Goal: Communication & Community: Answer question/provide support

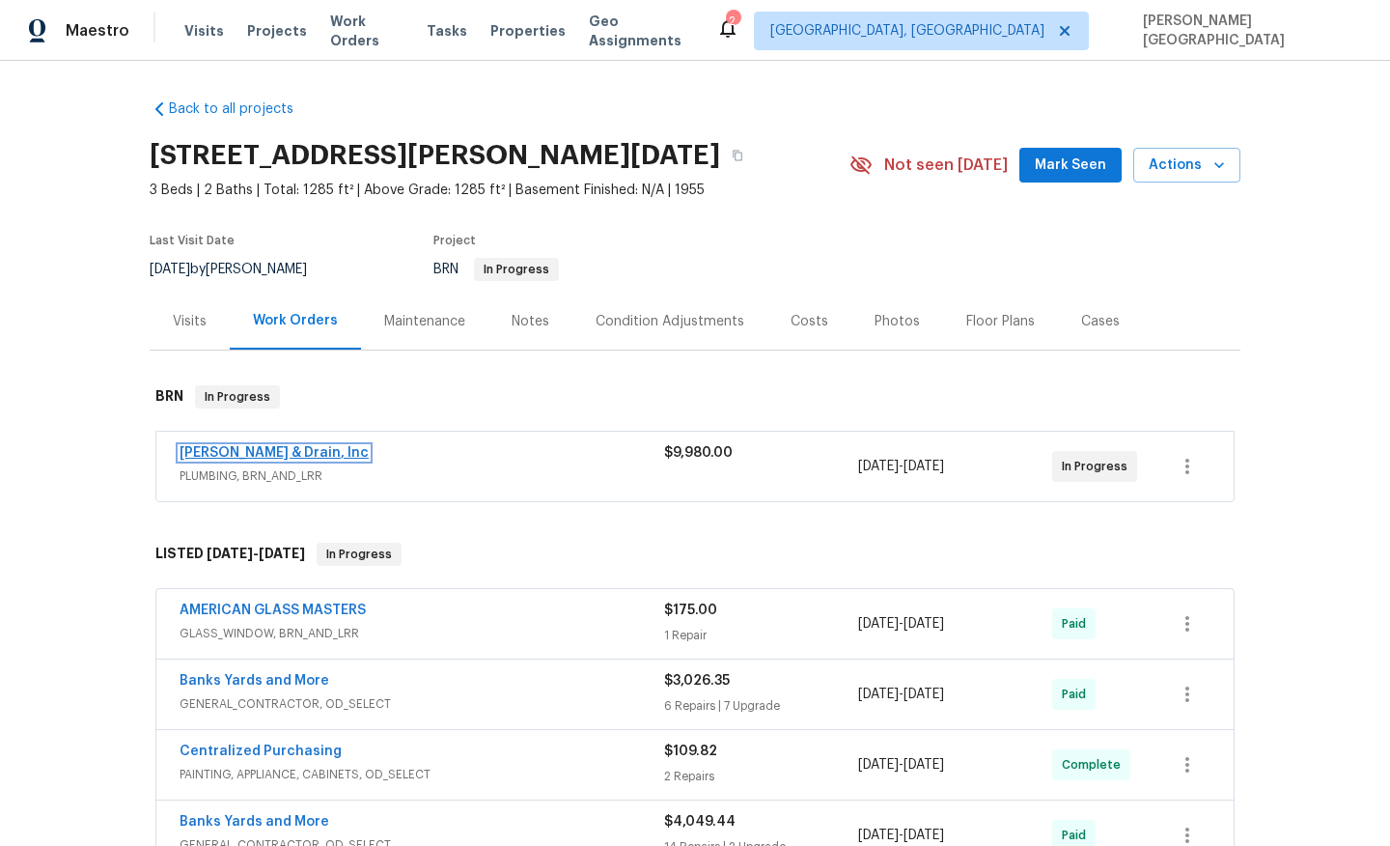
click at [277, 453] on link "Owen Plumbing & Drain, Inc" at bounding box center [274, 453] width 189 height 14
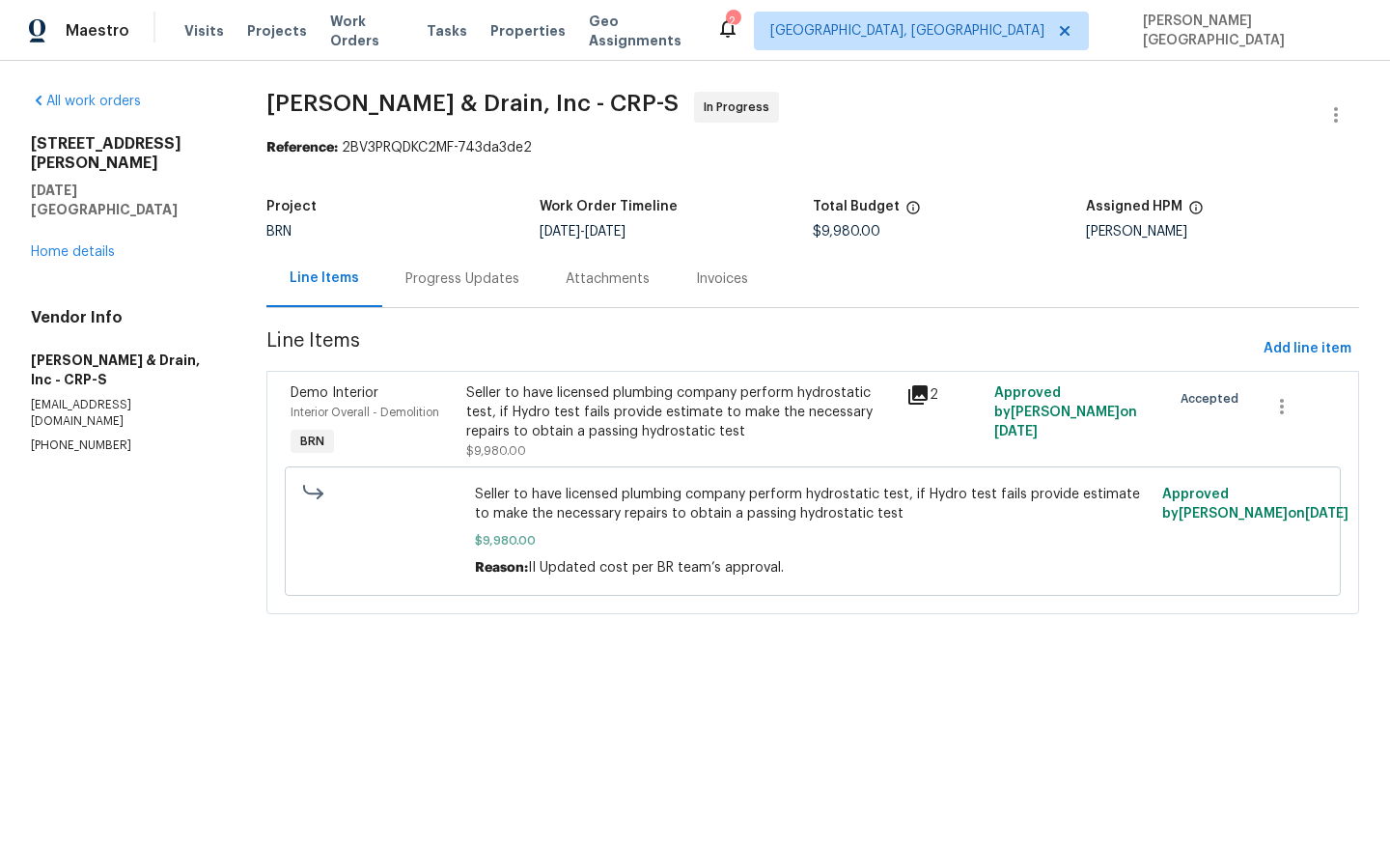
click at [501, 293] on div "Progress Updates" at bounding box center [462, 278] width 160 height 57
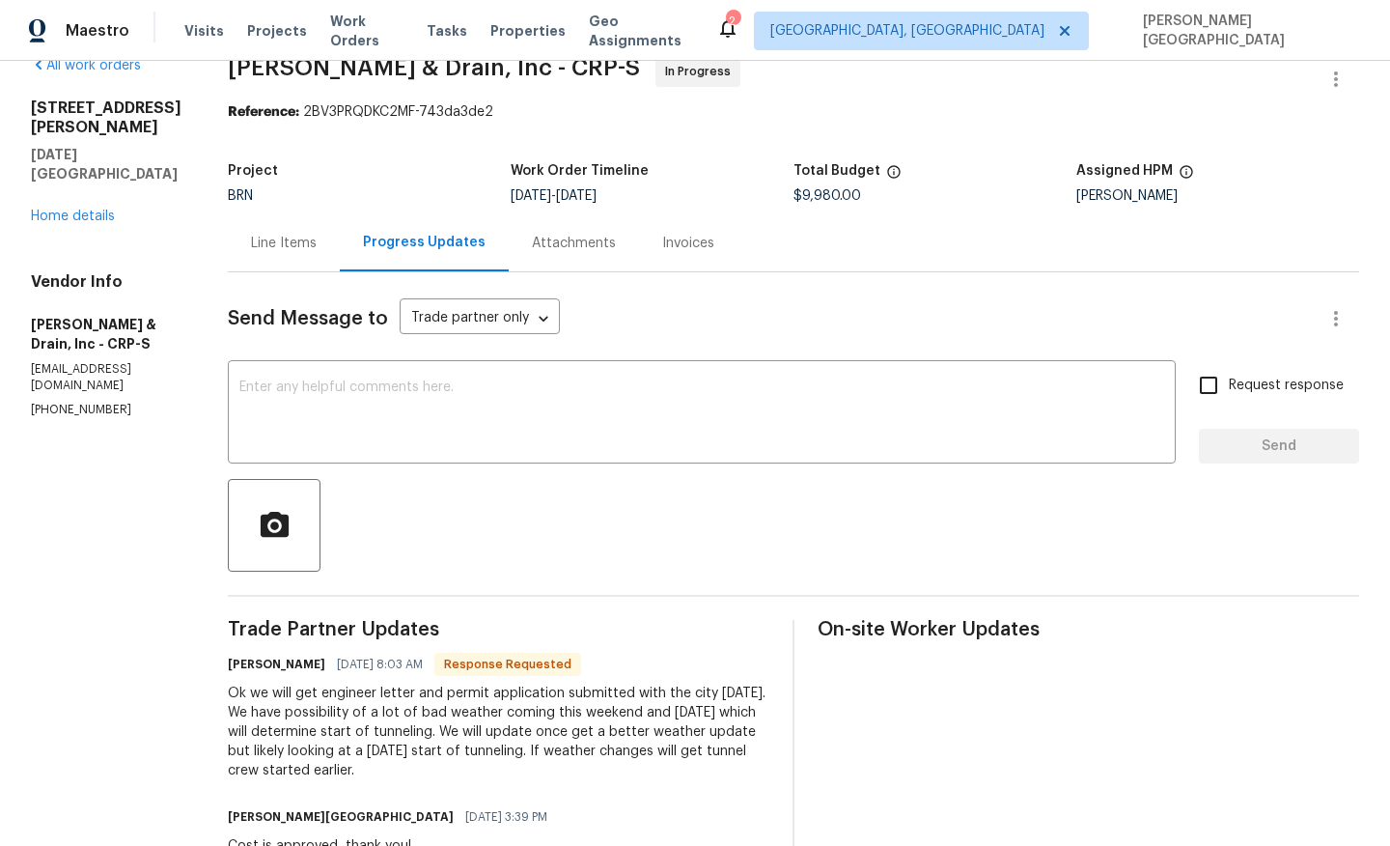
scroll to position [40, 0]
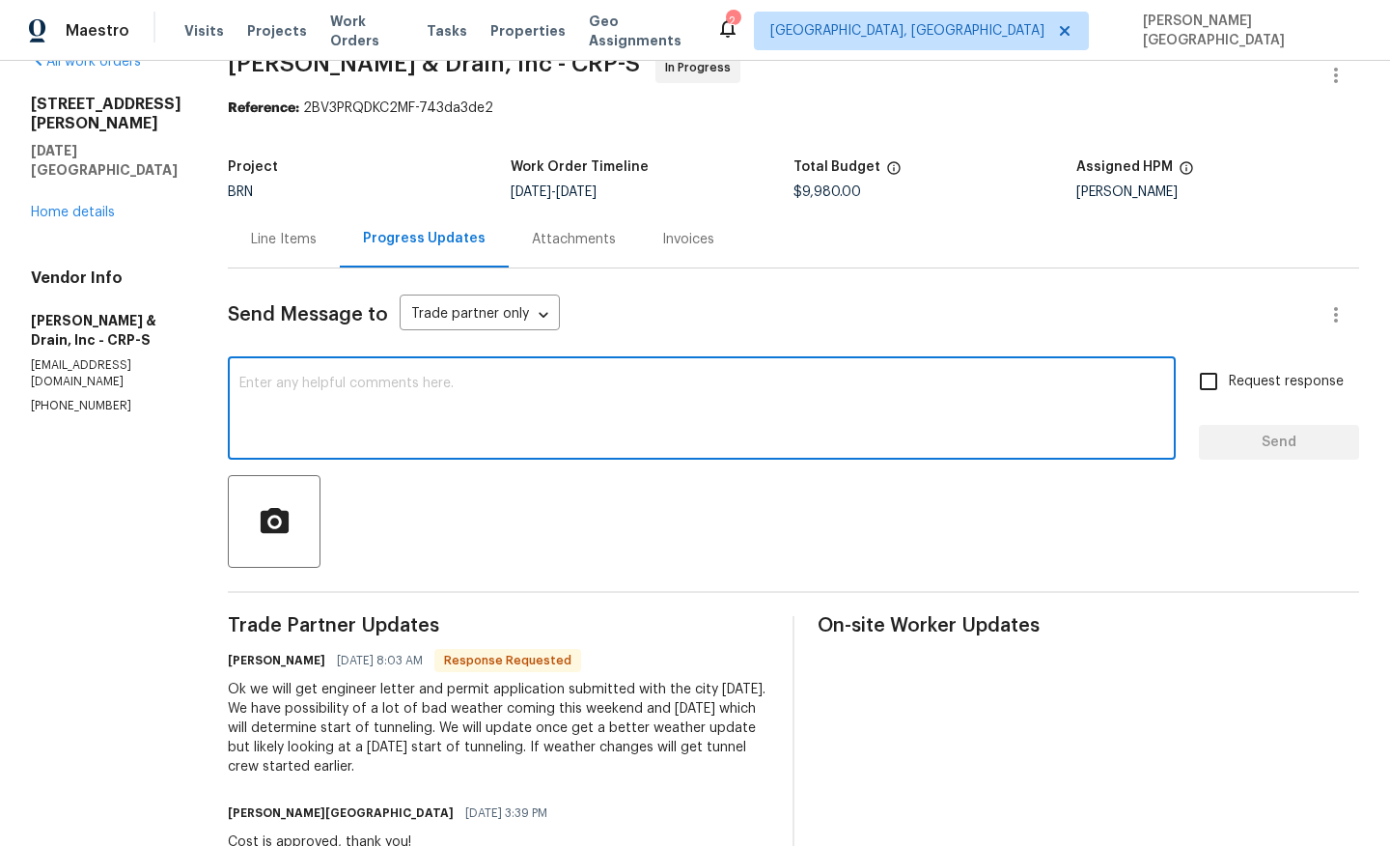
click at [309, 385] on textarea at bounding box center [701, 411] width 925 height 68
click at [365, 384] on textarea "Okay, sure," at bounding box center [701, 411] width 925 height 68
paste textarea "Could you please share the scope of work for this project? The BA needs to revi…"
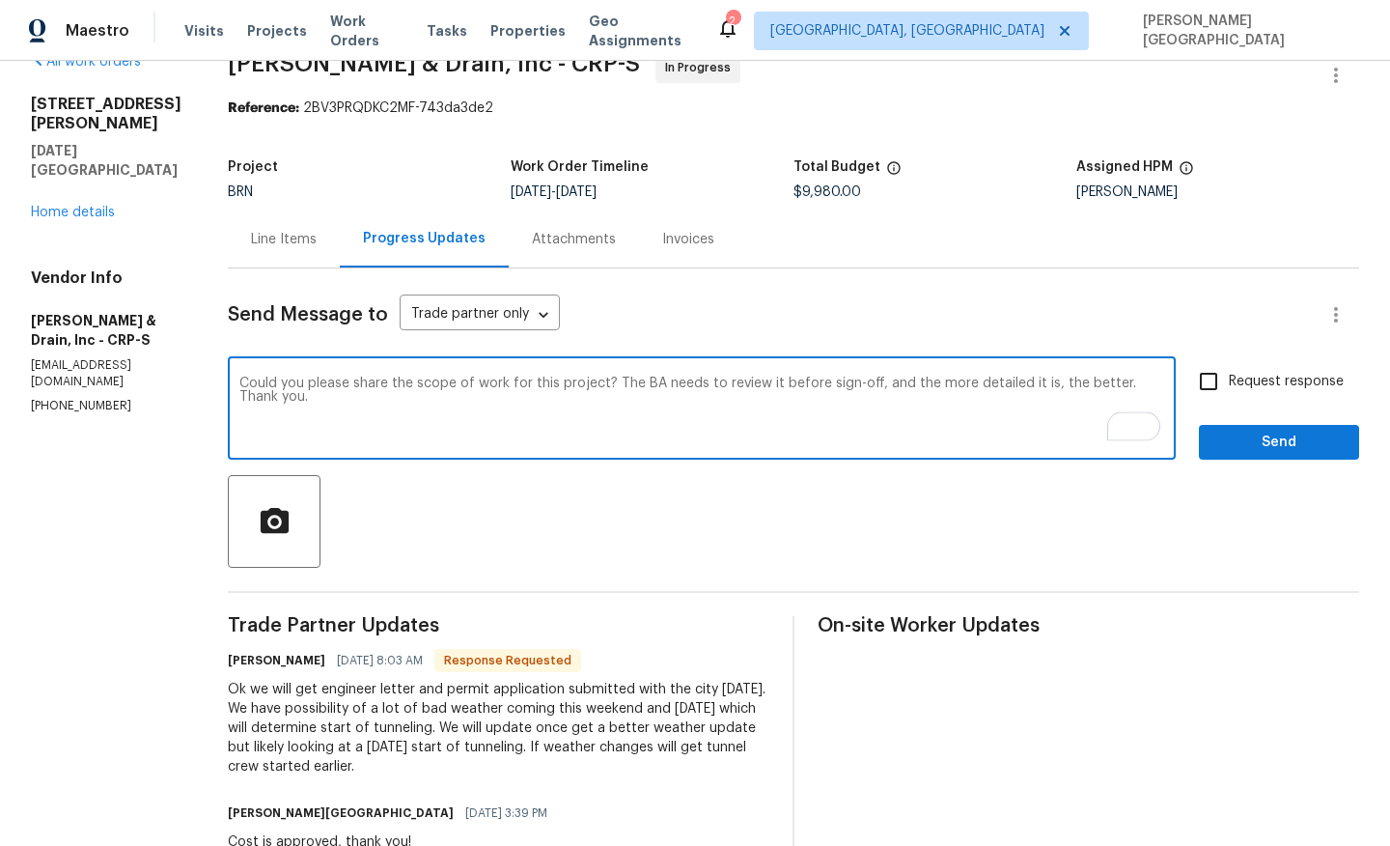
click at [599, 443] on textarea "Could you please share the scope of work for this project? The BA needs to revi…" at bounding box center [701, 411] width 925 height 68
type textarea "Could you please share the scope of work for this project? The BA needs to revi…"
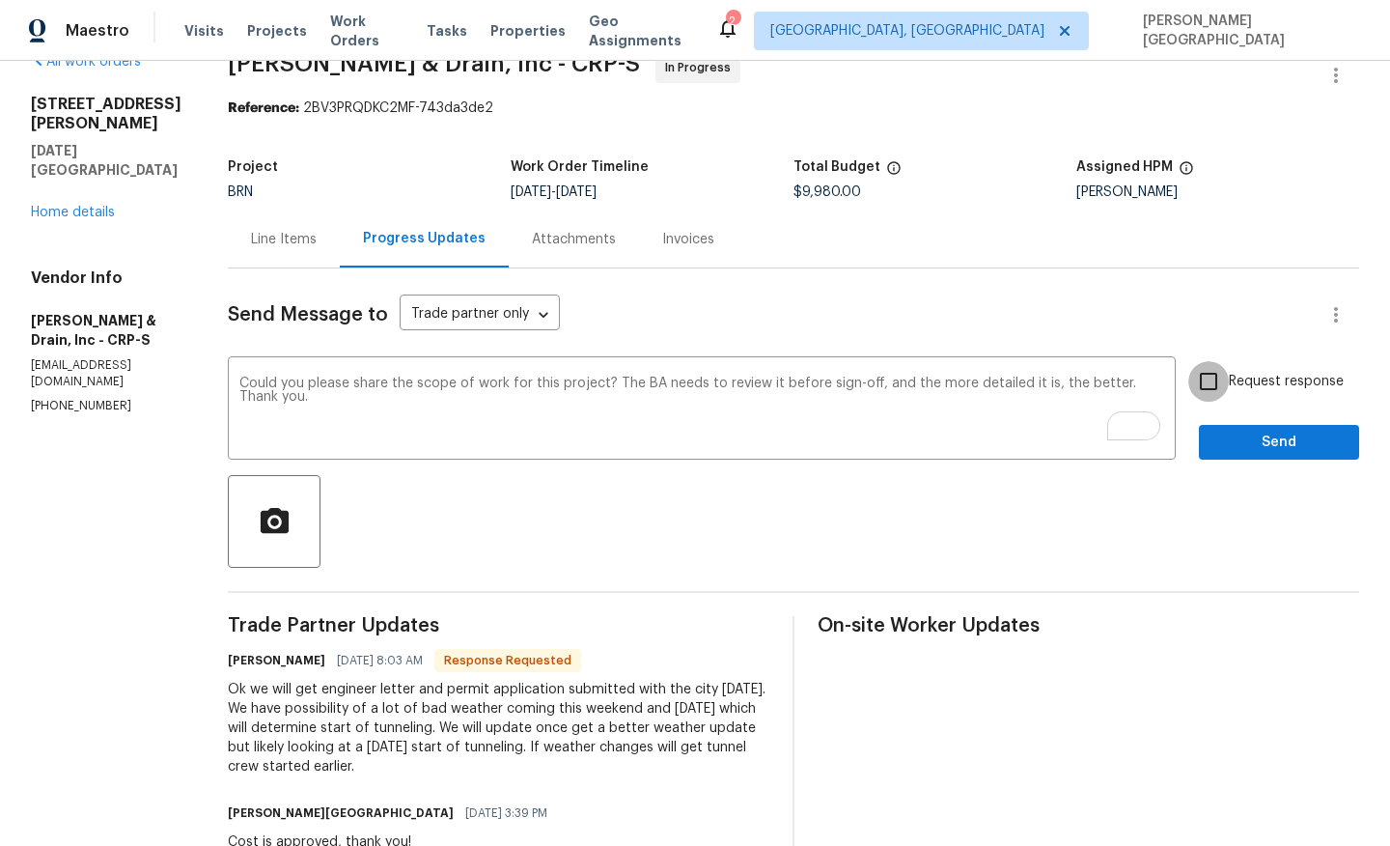
click at [1202, 385] on input "Request response" at bounding box center [1208, 381] width 41 height 41
checkbox input "true"
click at [1218, 430] on button "Send" at bounding box center [1279, 443] width 160 height 36
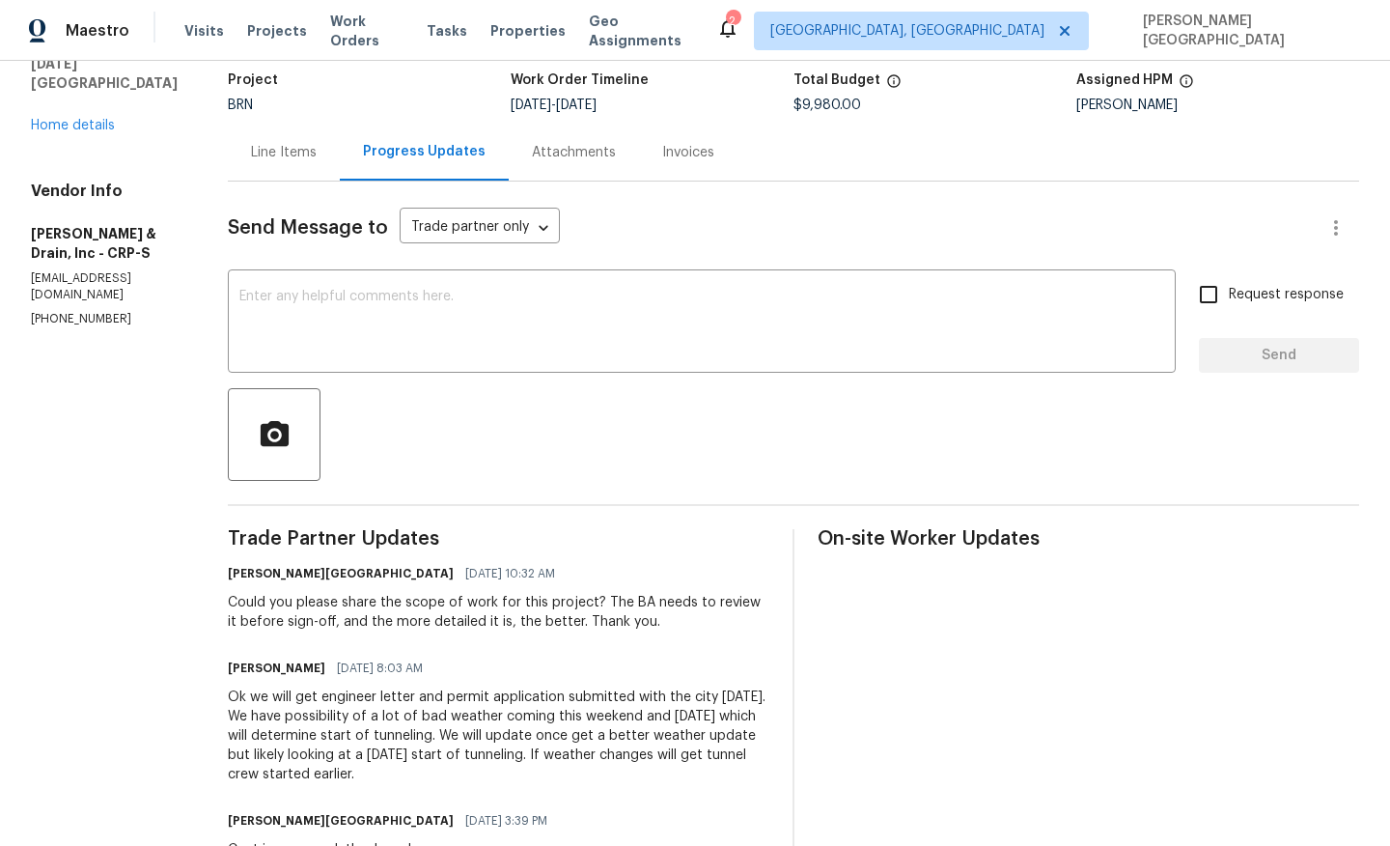
scroll to position [217, 0]
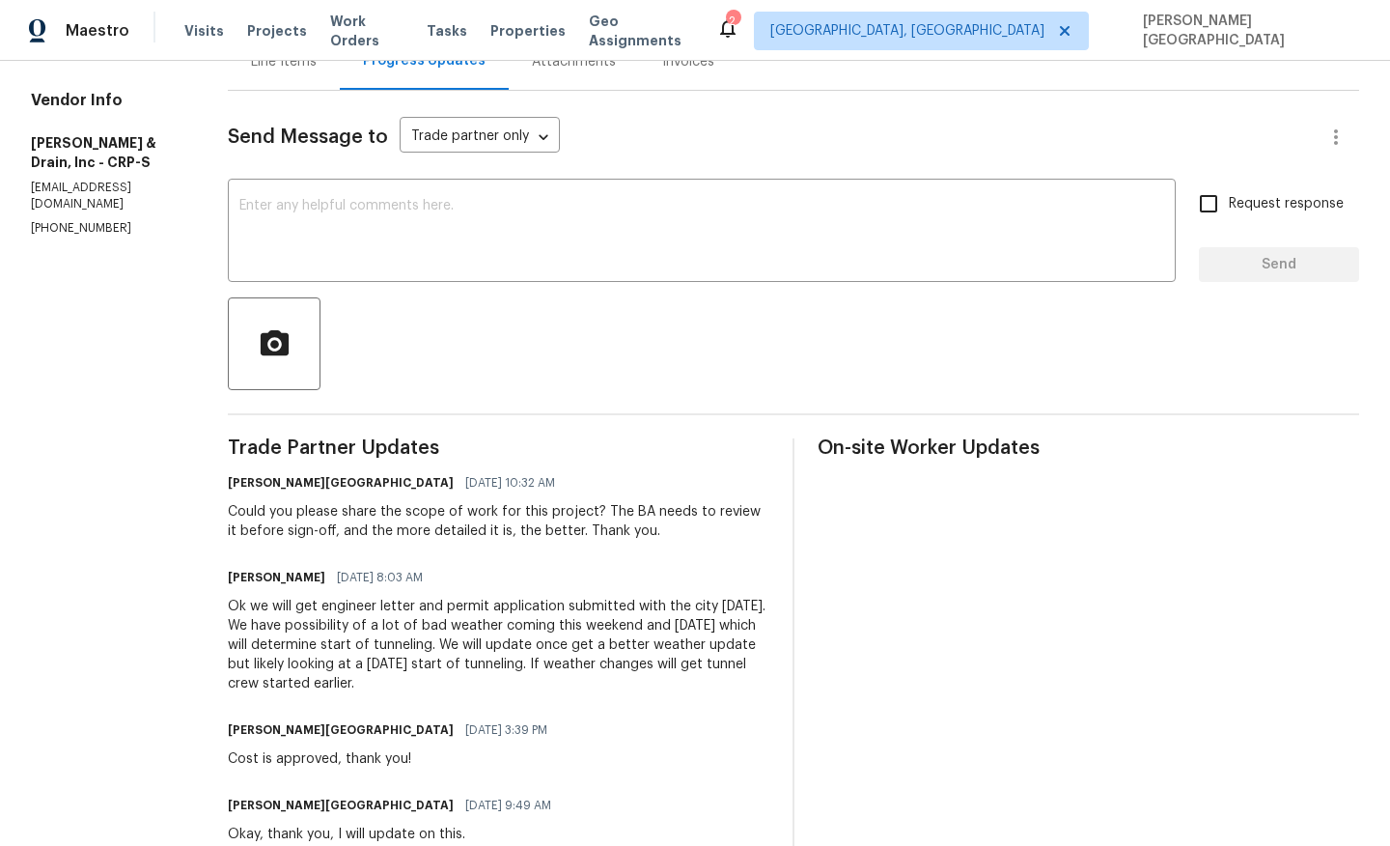
drag, startPoint x: 324, startPoint y: 604, endPoint x: 478, endPoint y: 676, distance: 169.3
click at [483, 676] on div "Ok we will get engineer letter and permit application submitted with the city […" at bounding box center [499, 645] width 542 height 97
copy div "engineer letter and permit application submitted with the city [DATE]. We have …"
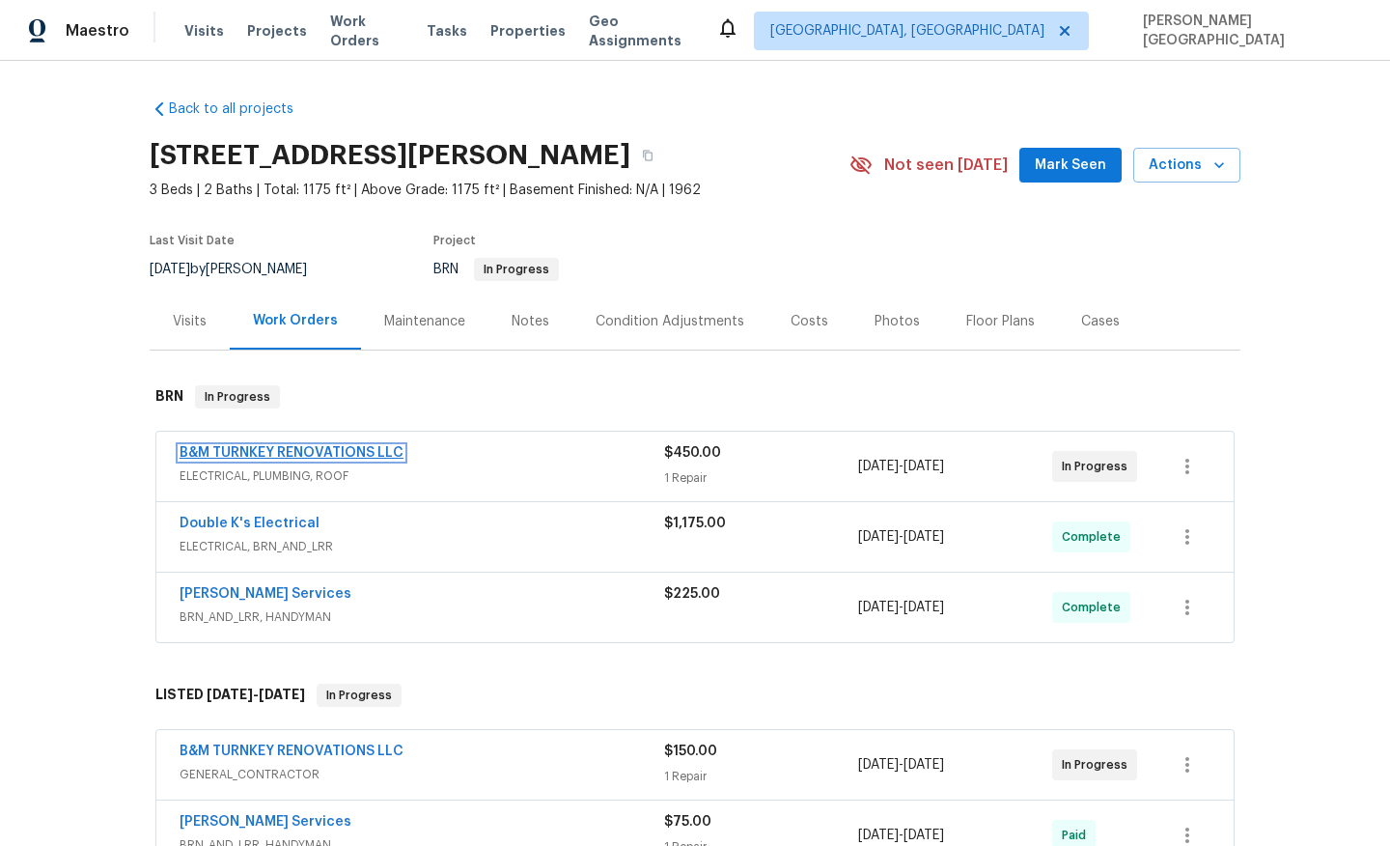
click at [319, 449] on link "B&M TURNKEY RENOVATIONS LLC" at bounding box center [292, 453] width 224 height 14
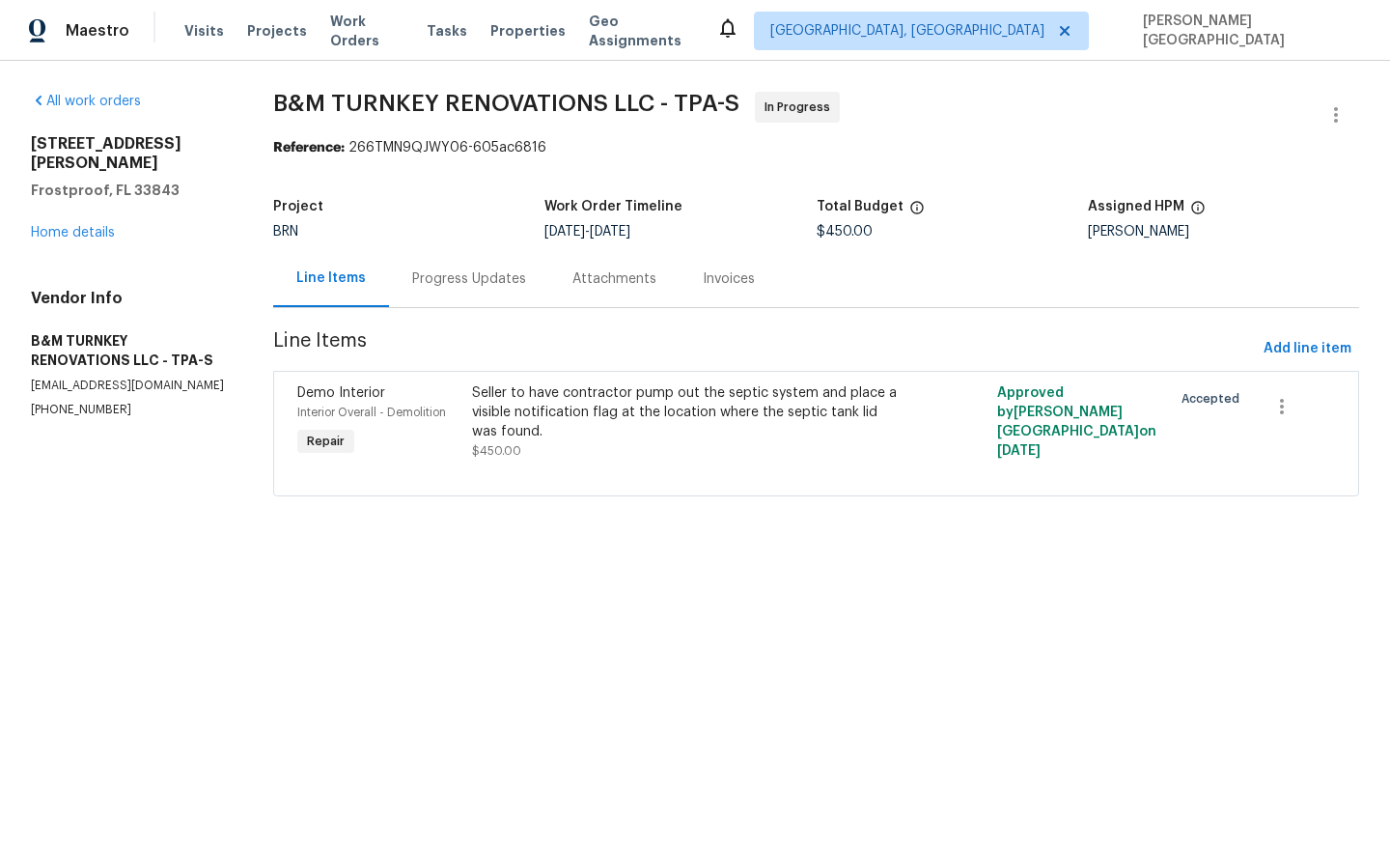
click at [462, 301] on div "Progress Updates" at bounding box center [469, 278] width 160 height 57
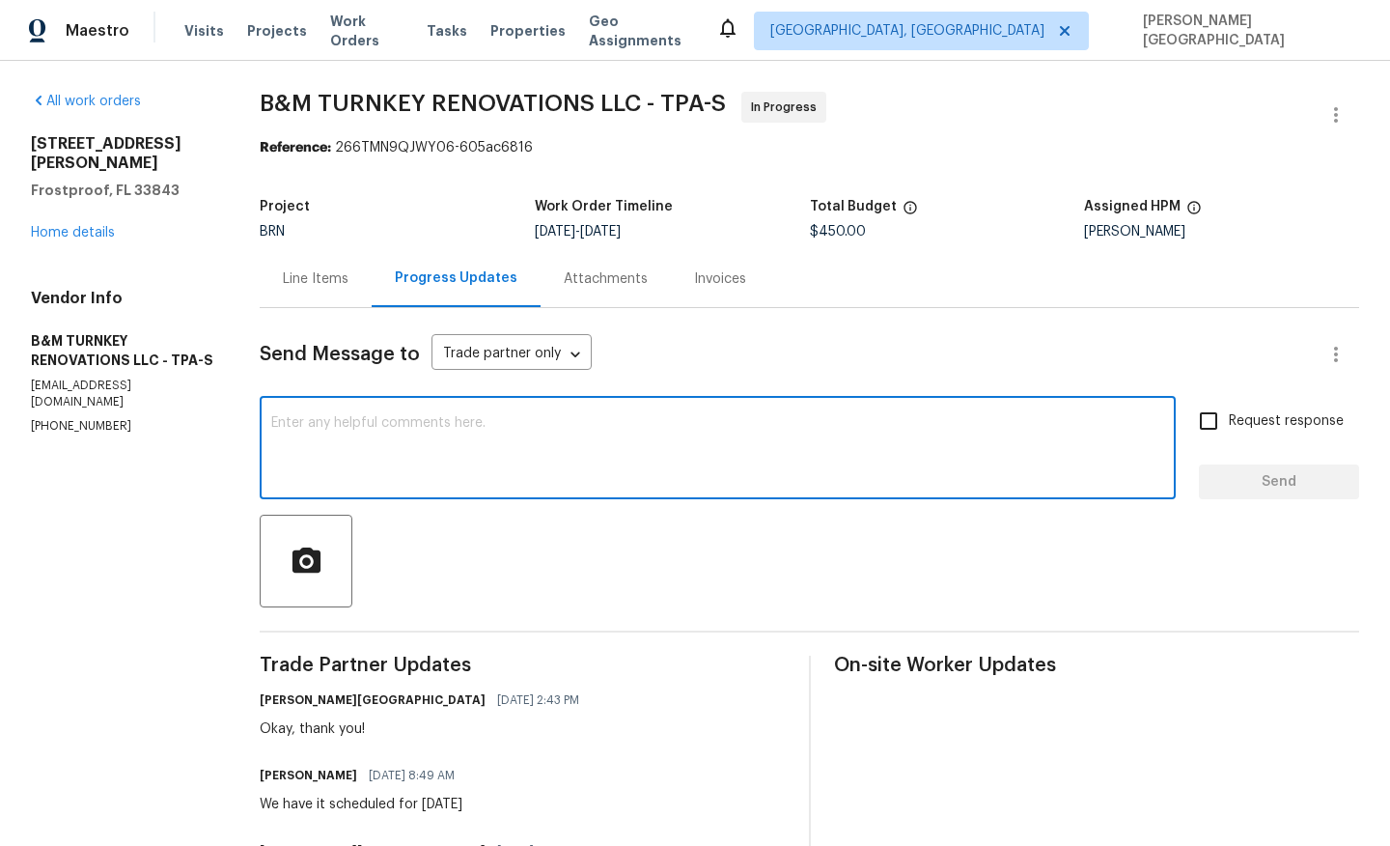
click at [462, 451] on textarea at bounding box center [717, 450] width 893 height 68
type textarea "Are we on site today?"
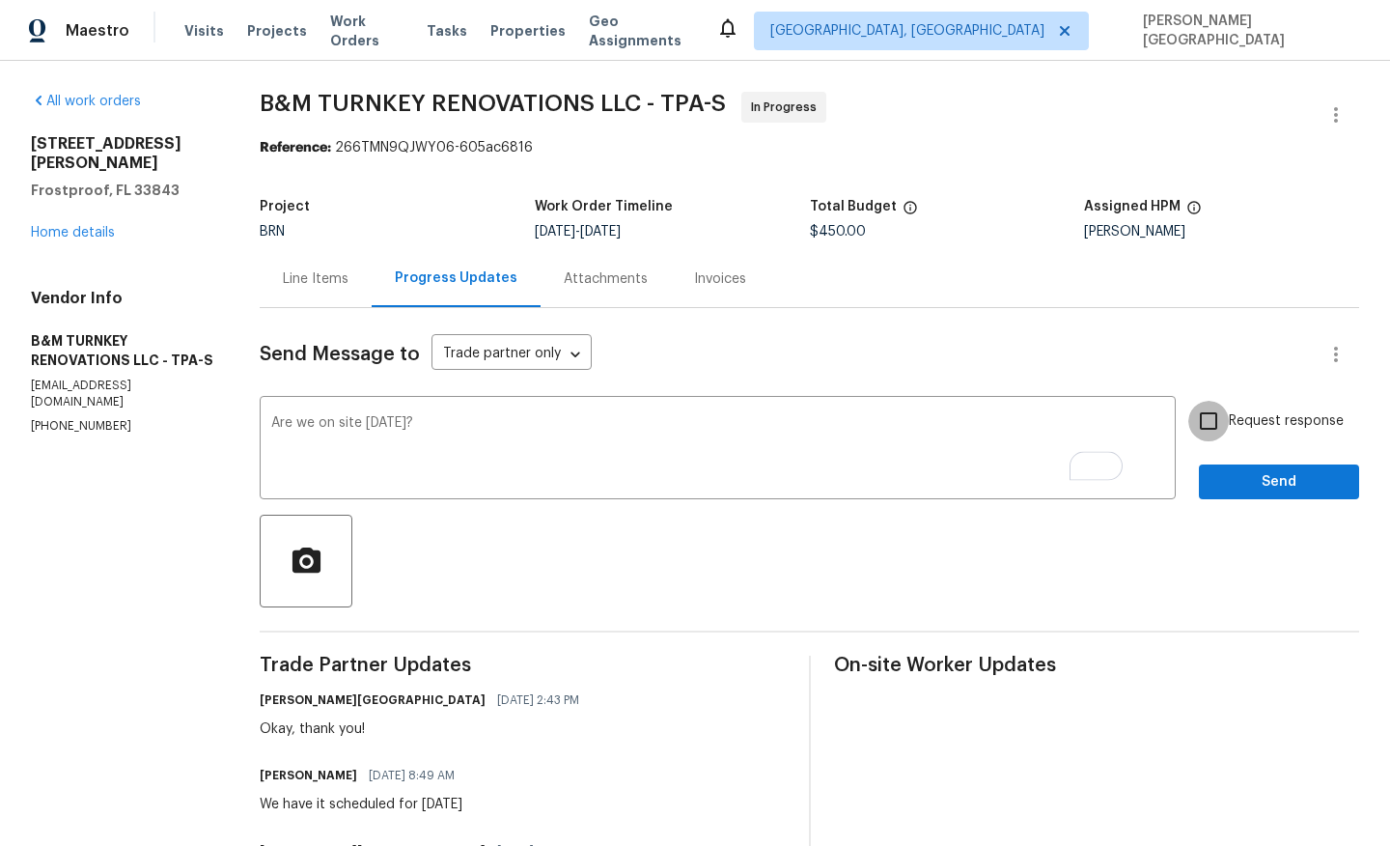
click at [1218, 437] on input "Request response" at bounding box center [1208, 421] width 41 height 41
checkbox input "true"
click at [1236, 481] on span "Send" at bounding box center [1279, 482] width 129 height 24
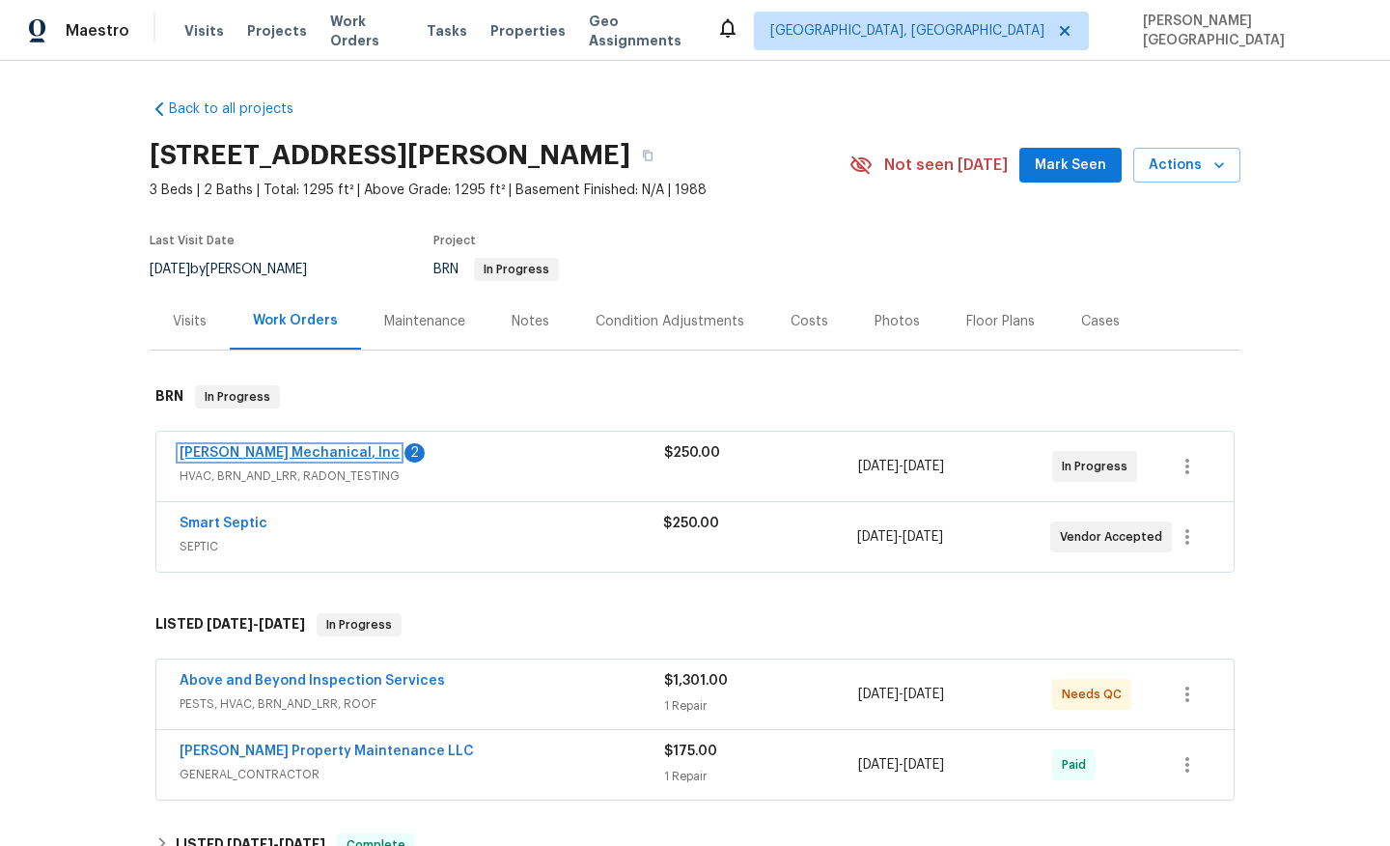
click at [293, 446] on link "JH Martin Mechanical, Inc" at bounding box center [290, 453] width 220 height 14
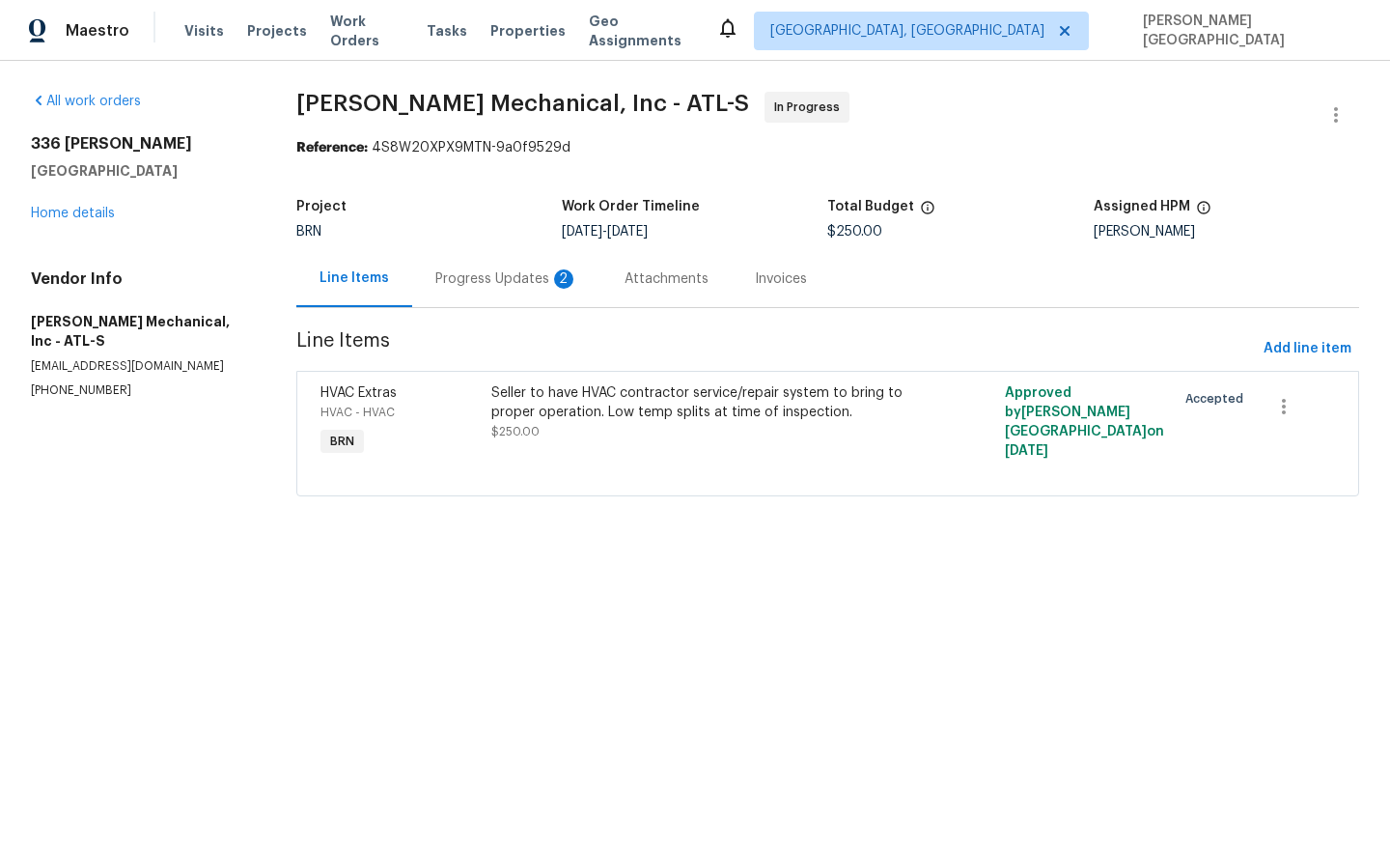
click at [514, 289] on div "Progress Updates 2" at bounding box center [506, 278] width 189 height 57
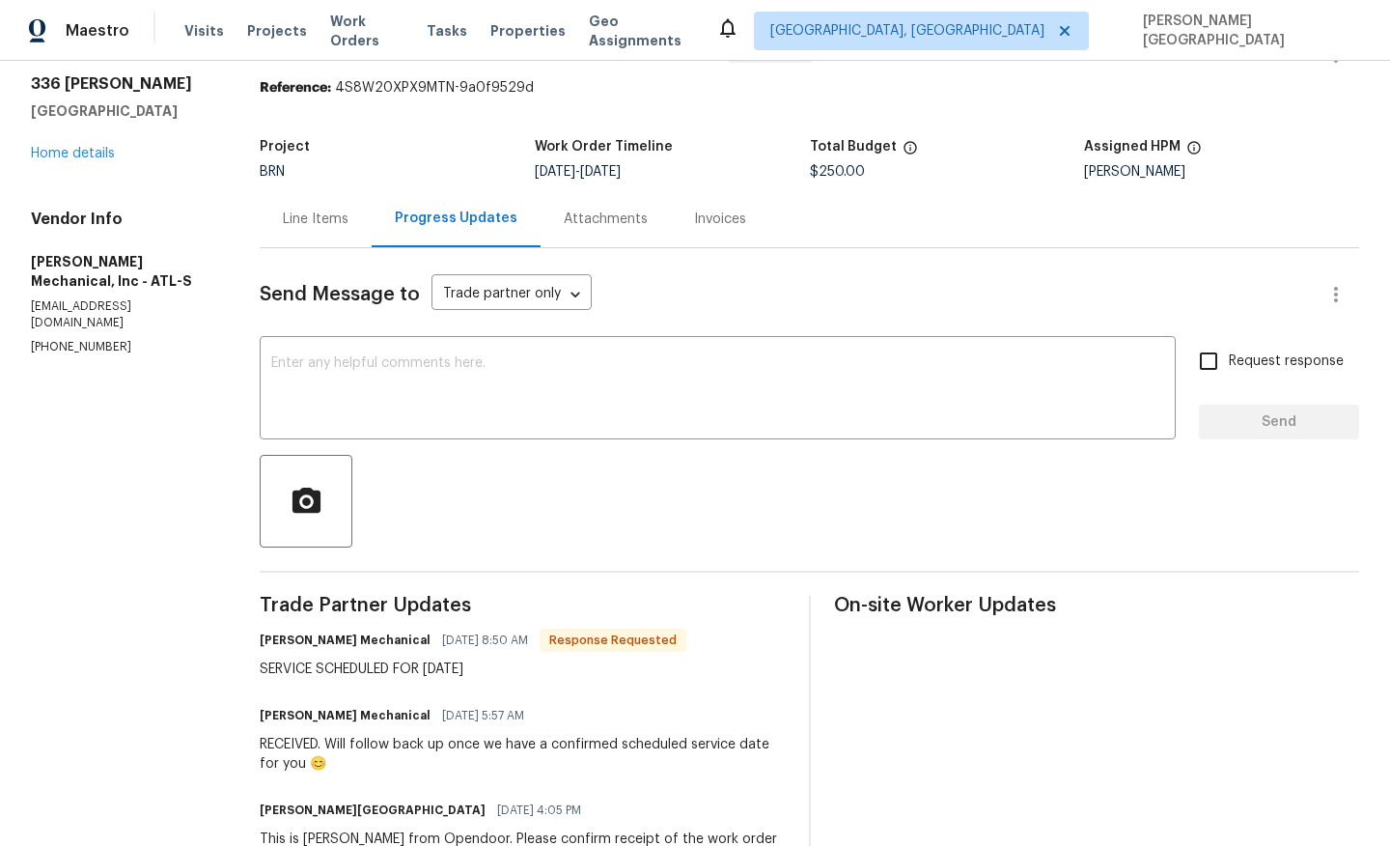
scroll to position [90, 0]
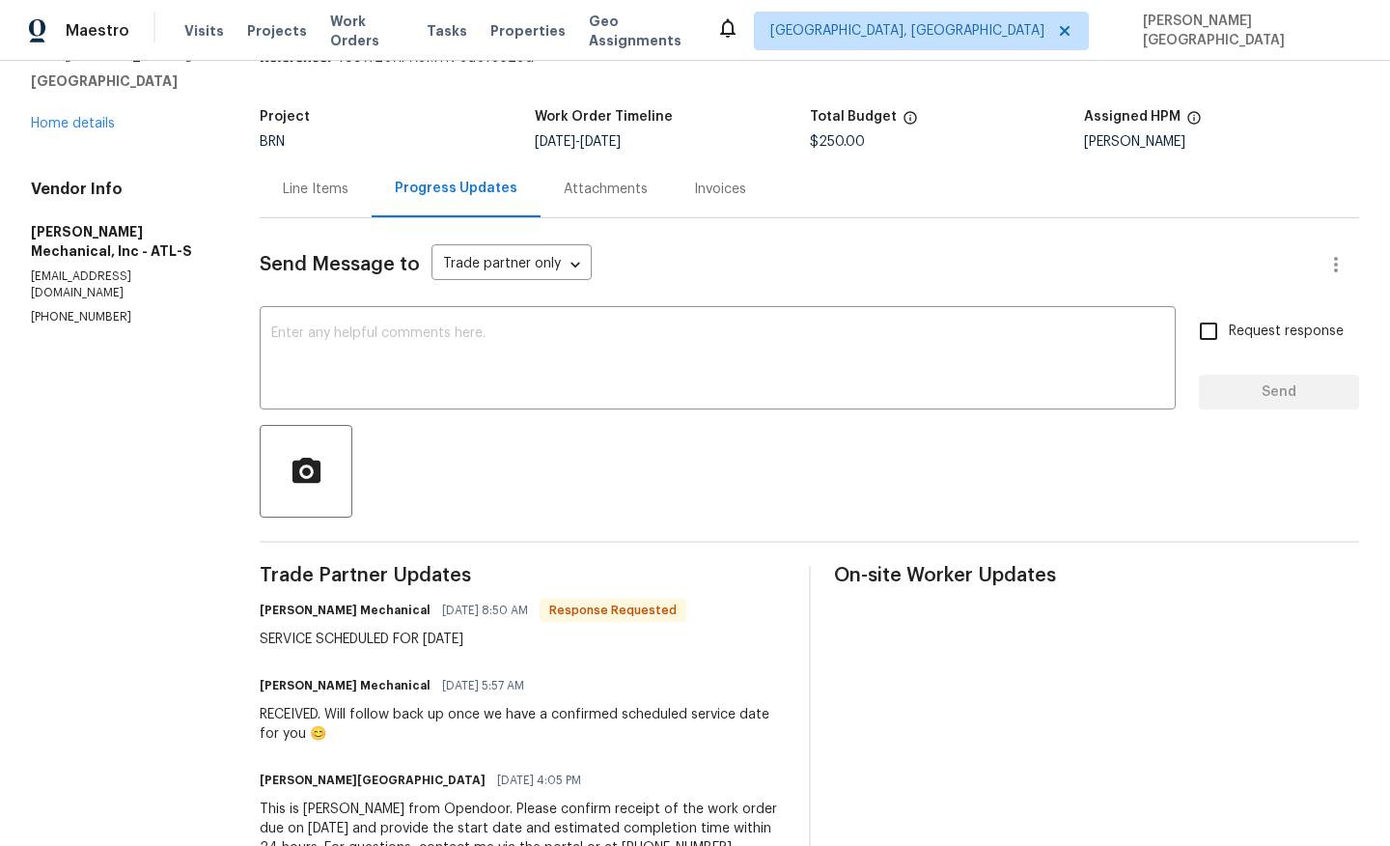
click at [431, 416] on div "Send Message to Trade partner only Trade partner only ​ x ​ Request response Se…" at bounding box center [810, 559] width 1100 height 682
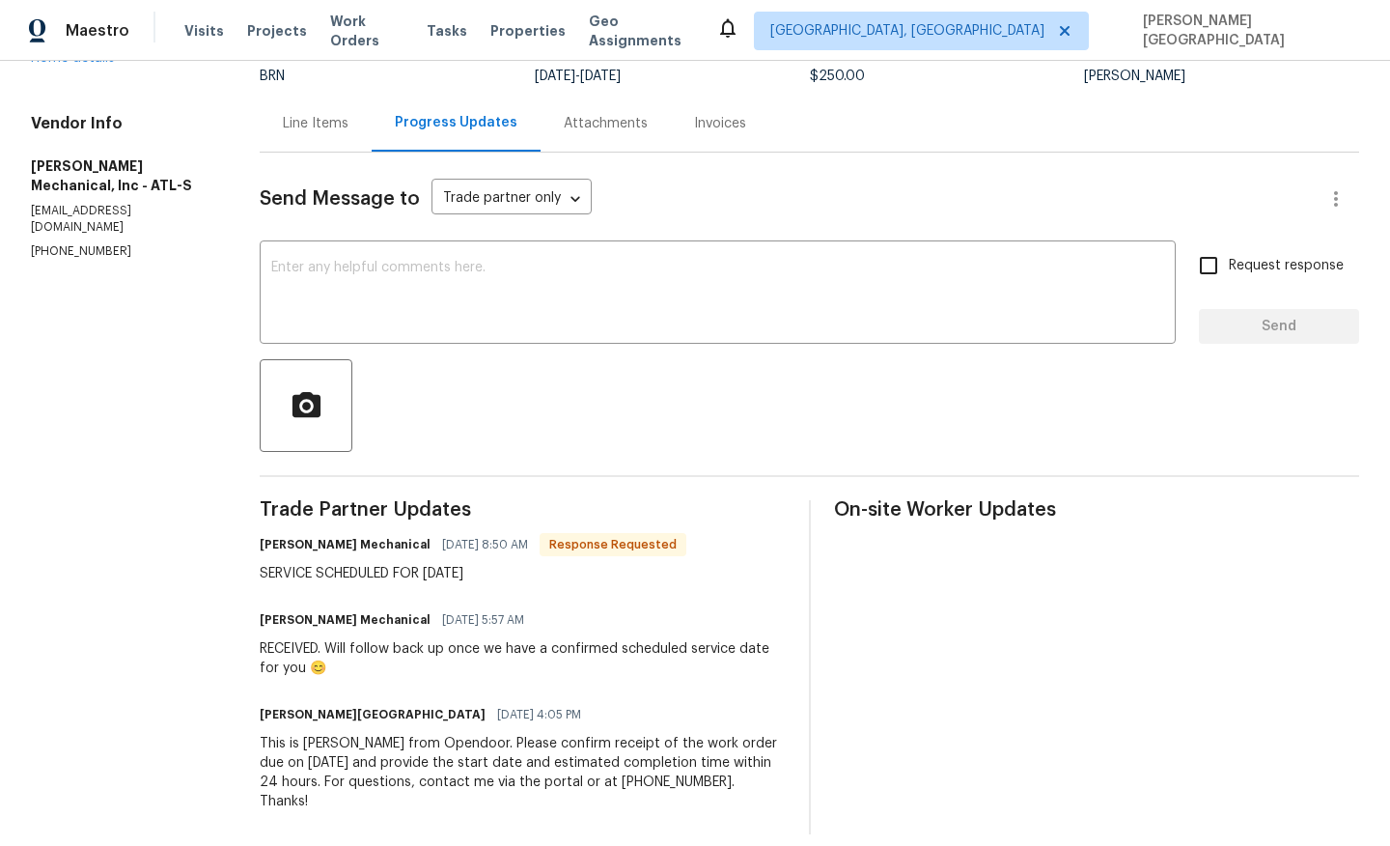
click at [385, 228] on div "Send Message to Trade partner only Trade partner only ​ x ​ Request response Se…" at bounding box center [810, 494] width 1100 height 682
click at [376, 306] on textarea at bounding box center [717, 295] width 893 height 68
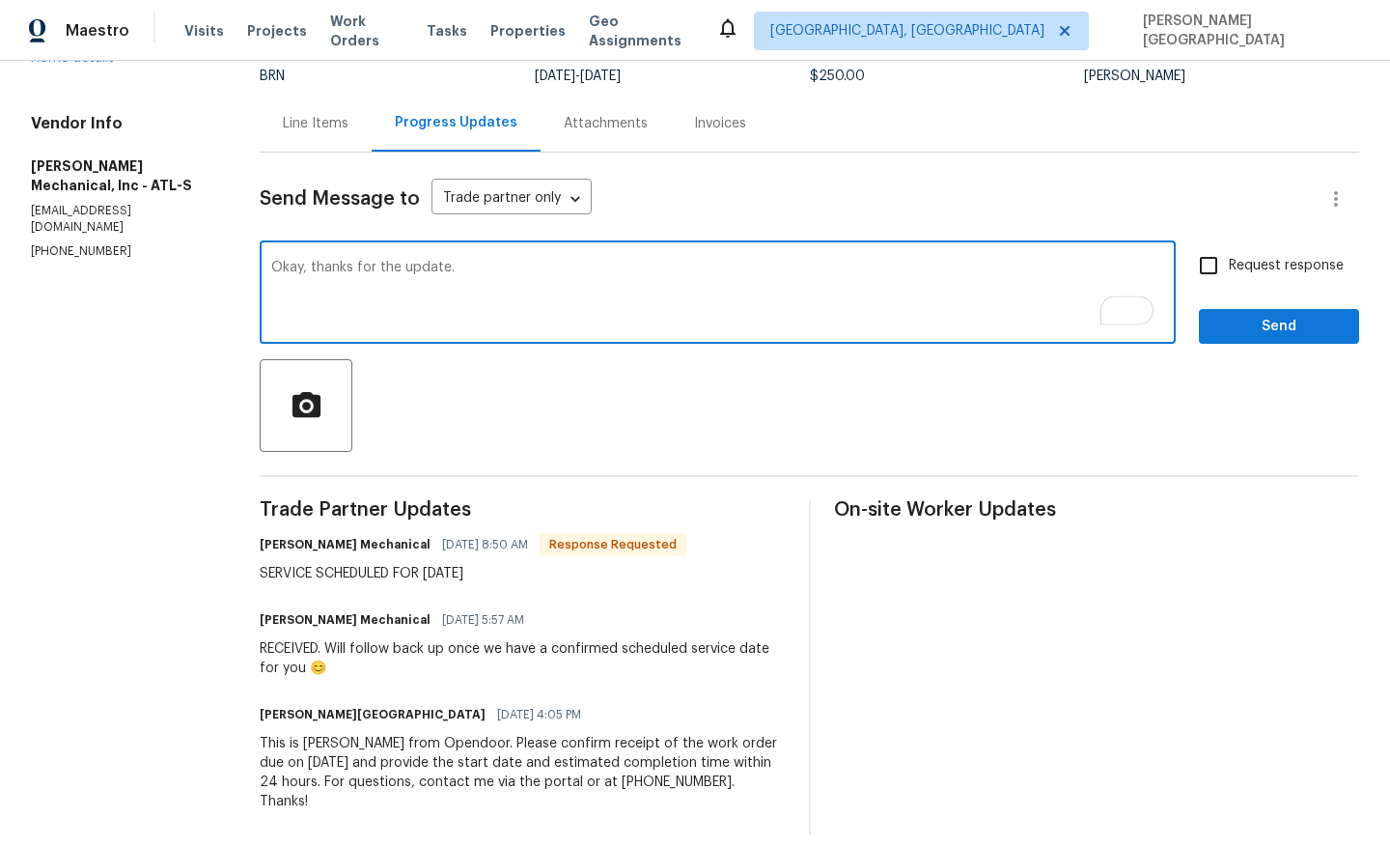
type textarea "Okay, thanks for the update."
click at [1228, 270] on input "Request response" at bounding box center [1208, 265] width 41 height 41
checkbox input "true"
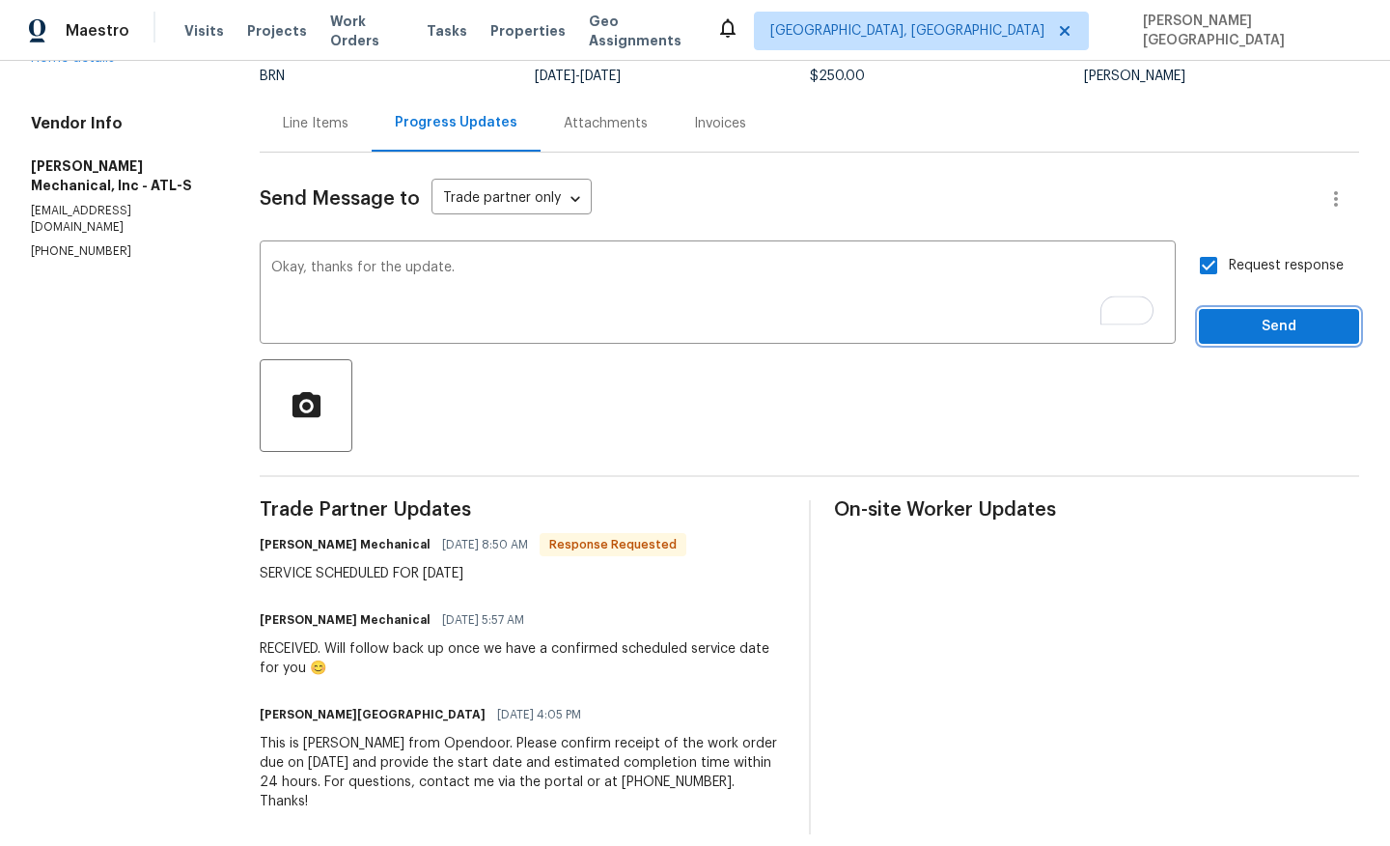
click at [1240, 316] on span "Send" at bounding box center [1279, 327] width 129 height 24
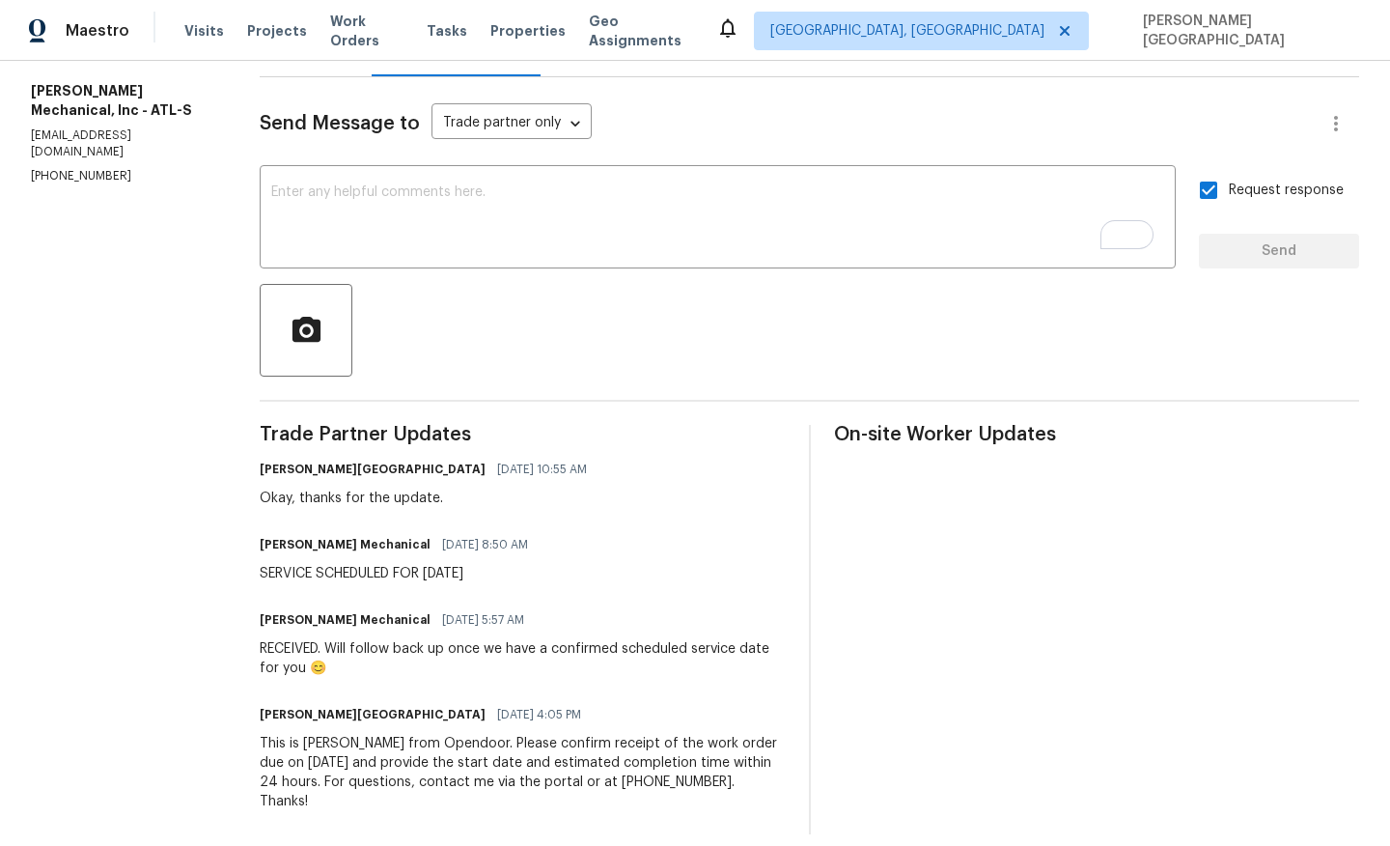
scroll to position [0, 0]
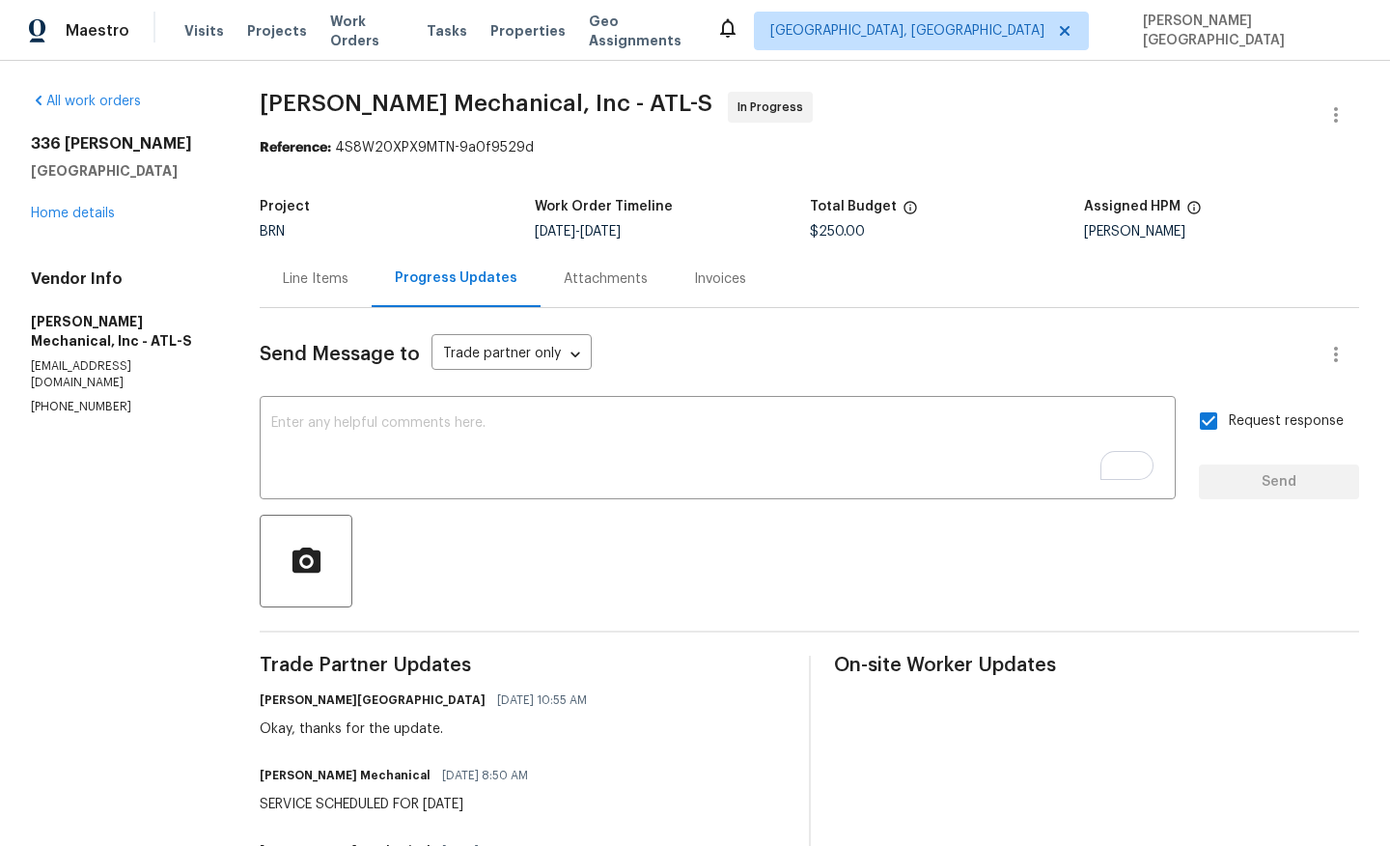
click at [257, 98] on div "All work orders 336 Katie Ln Carrollton, GA 30117 Home details Vendor Info JH M…" at bounding box center [695, 578] width 1390 height 1035
click at [445, 100] on span "JH Martin Mechanical, Inc - ATL-S" at bounding box center [486, 103] width 453 height 23
copy span "JH Martin Mechanical"
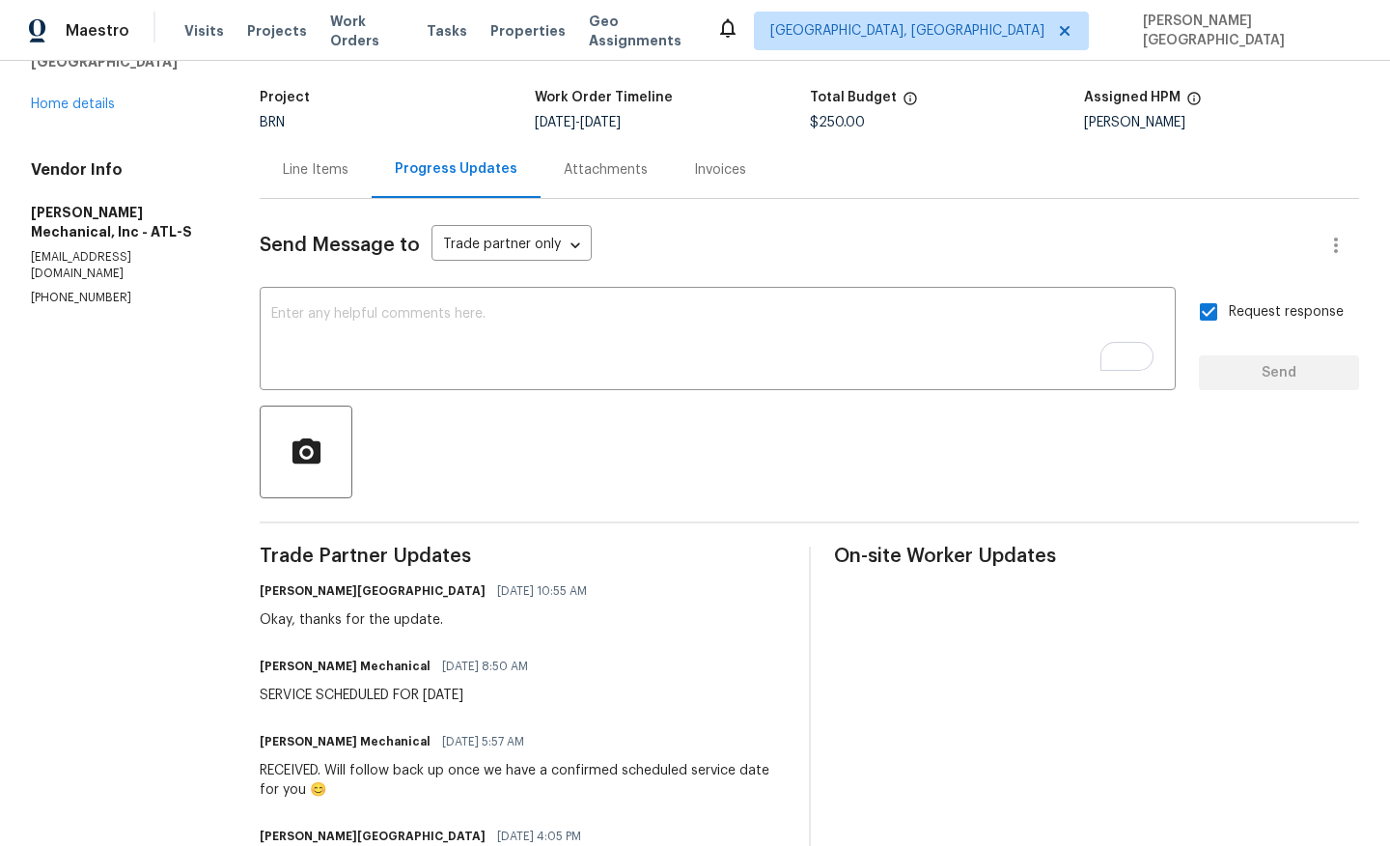
drag, startPoint x: 440, startPoint y: 694, endPoint x: 530, endPoint y: 695, distance: 89.8
click at [530, 695] on div "JH Martin Mechanical 09/04/2025 8:50 AM SERVICE SCHEDULED FOR MONDAY 9/8" at bounding box center [522, 679] width 525 height 52
copy div "MONDAY 9/8"
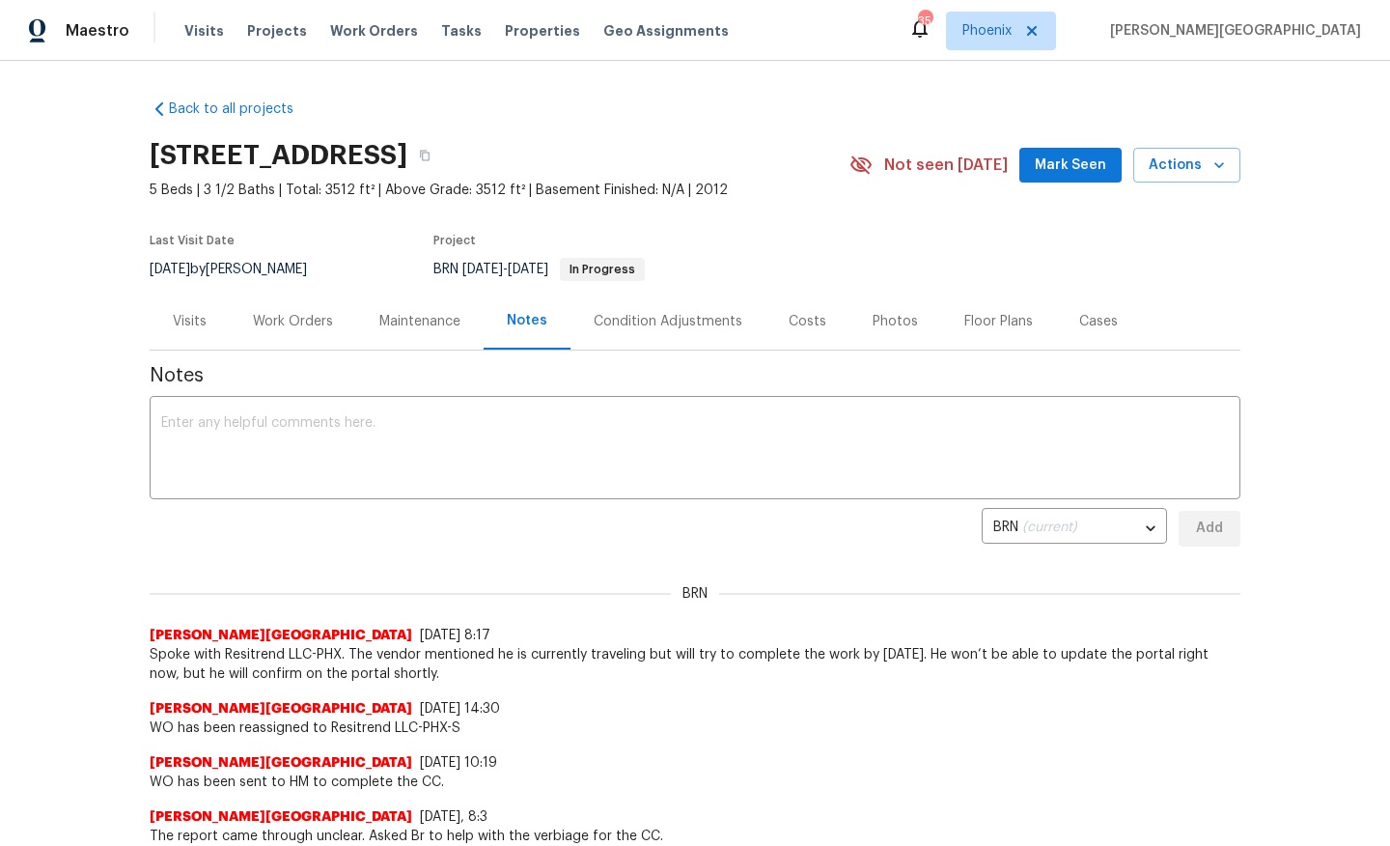
click at [184, 322] on div "Visits" at bounding box center [190, 321] width 34 height 19
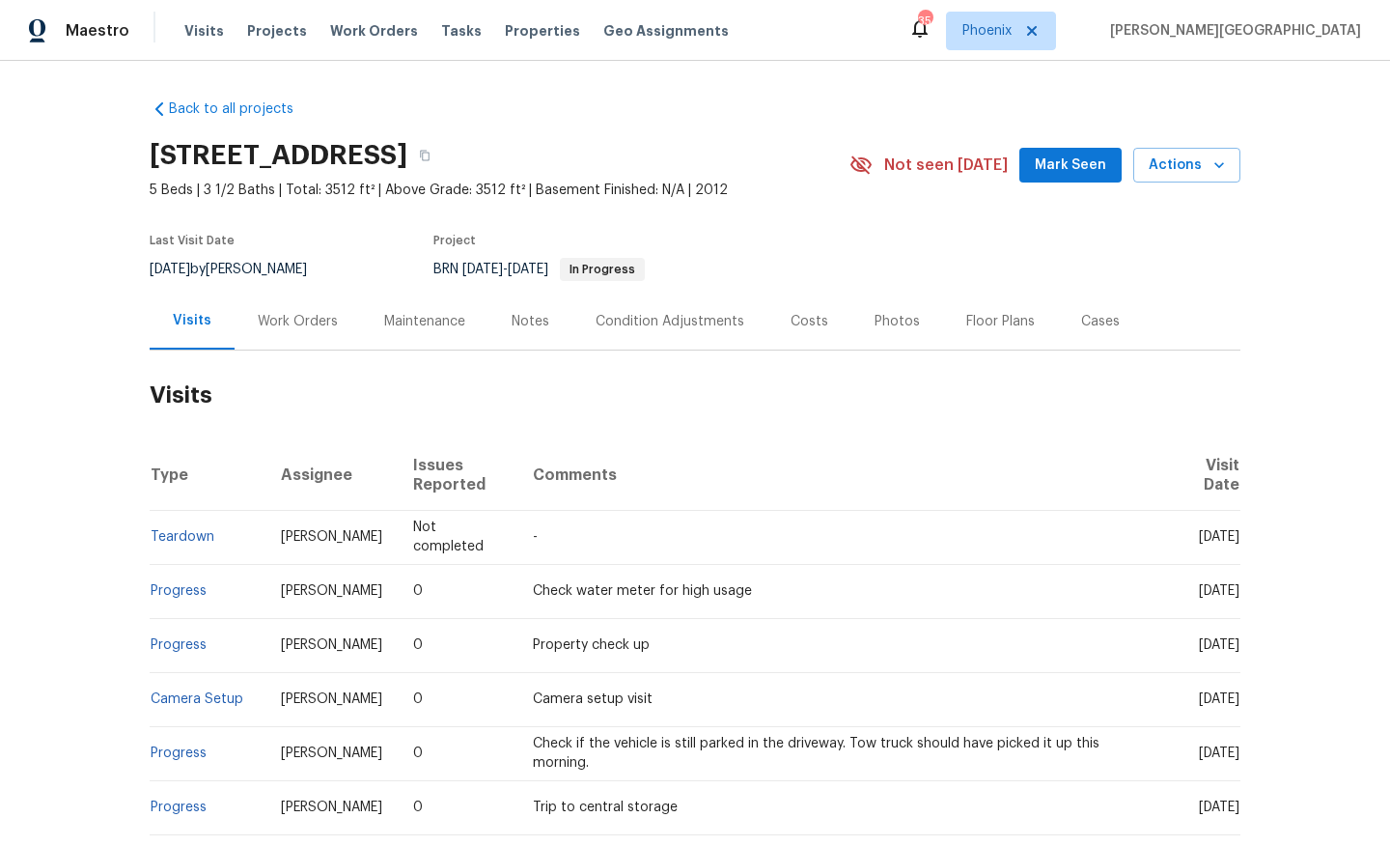
click at [283, 328] on div "Work Orders" at bounding box center [298, 321] width 80 height 19
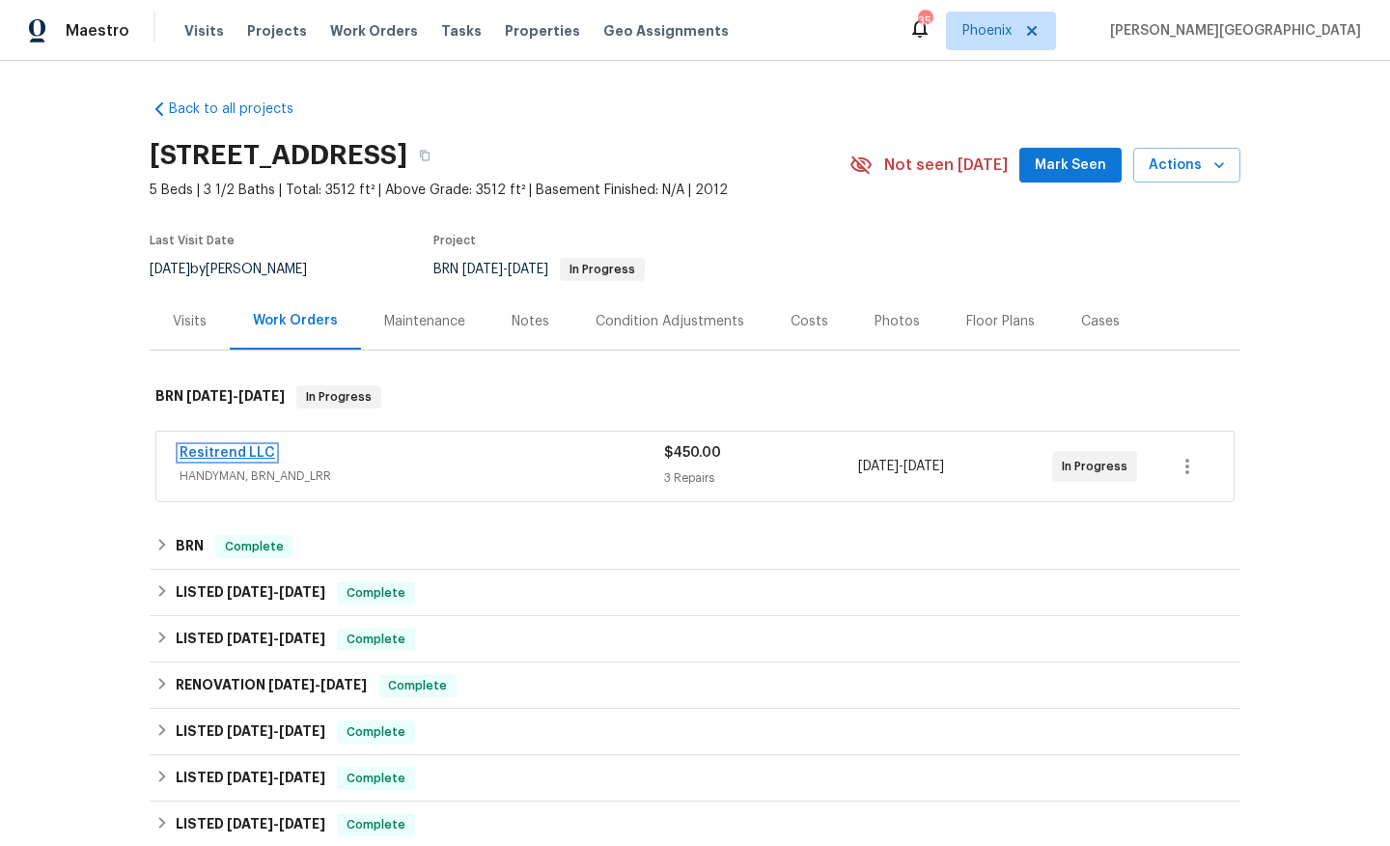
click at [248, 449] on link "Resitrend LLC" at bounding box center [228, 453] width 96 height 14
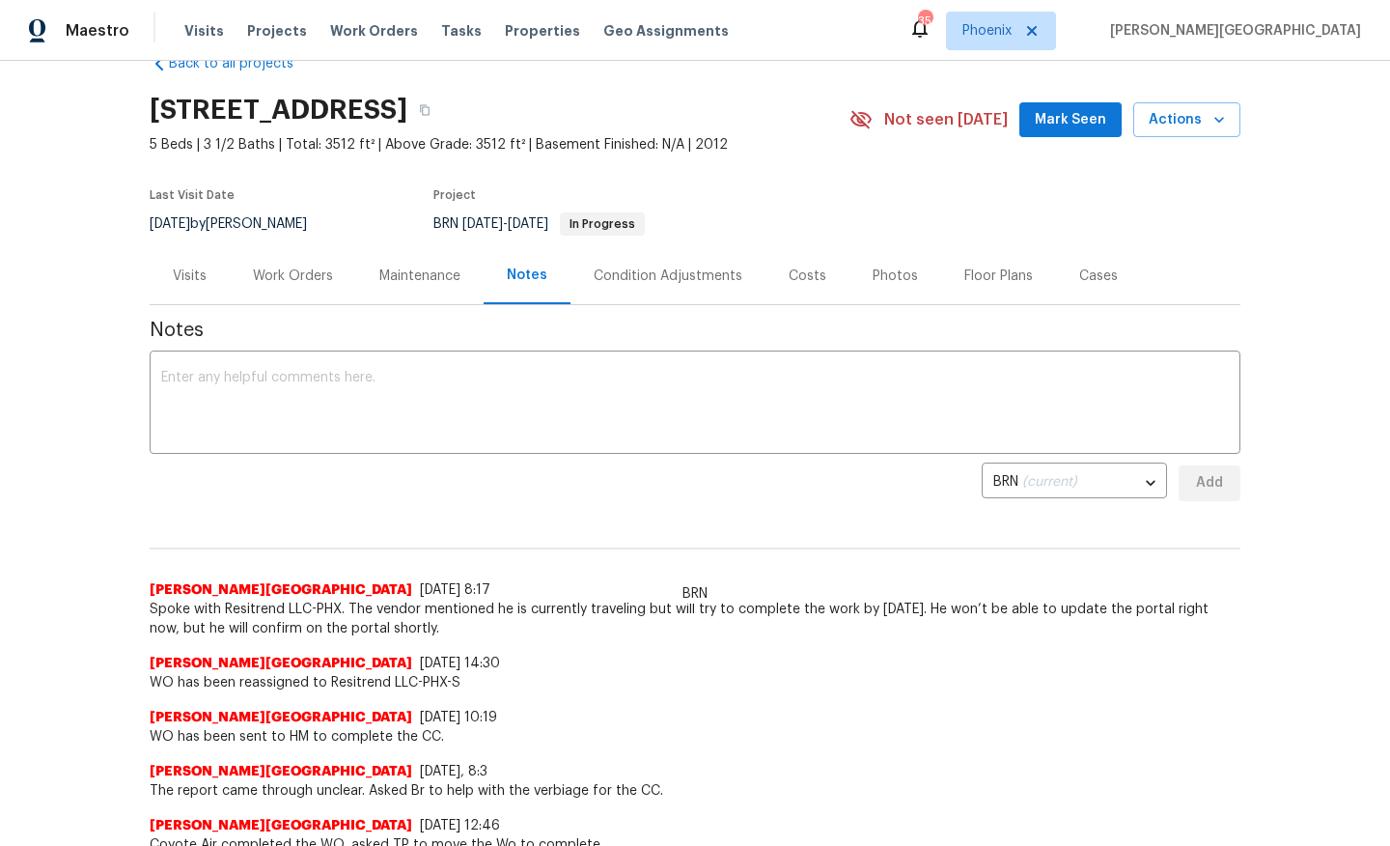
scroll to position [48, 0]
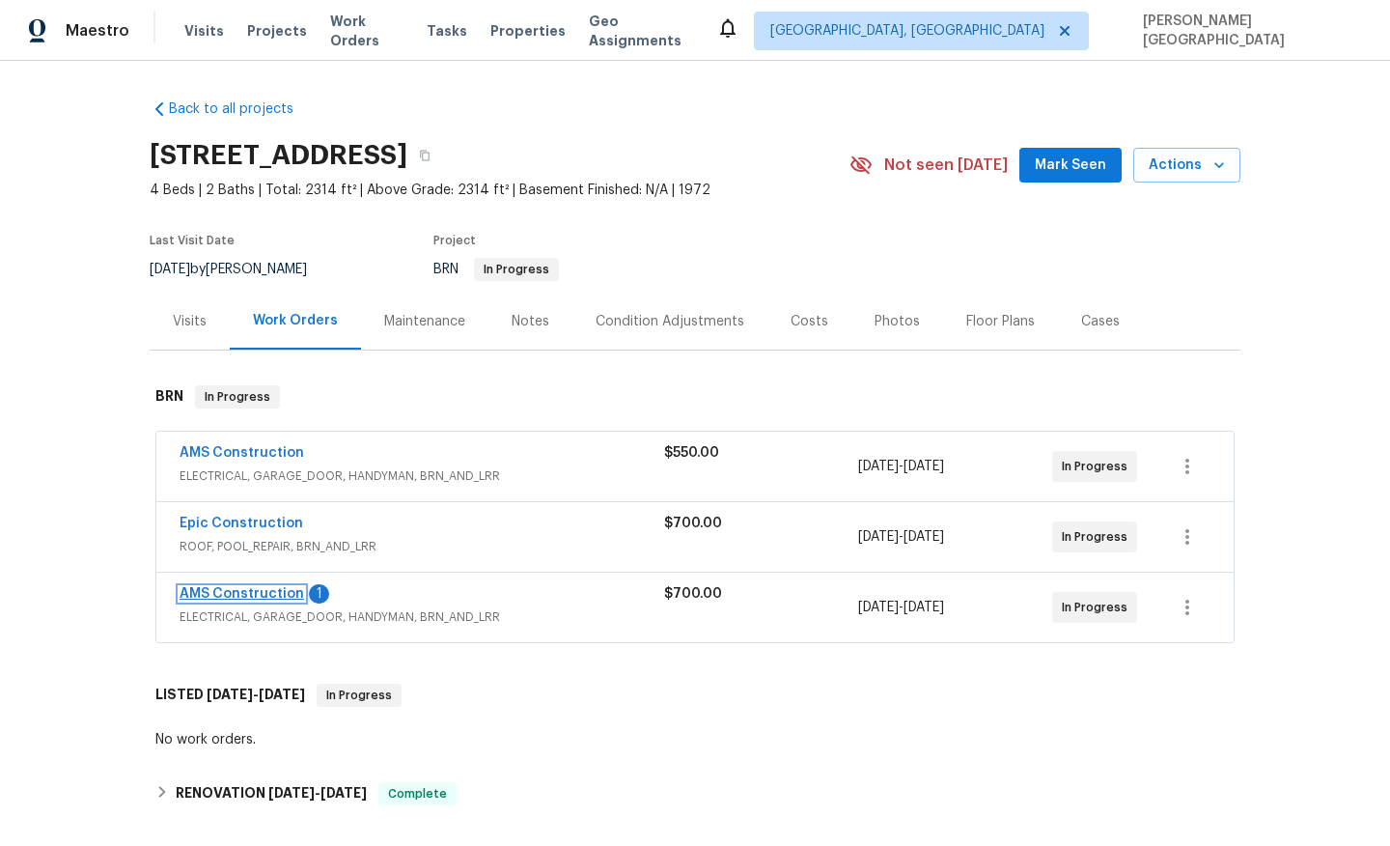
click at [284, 589] on link "AMS Construction" at bounding box center [242, 594] width 125 height 14
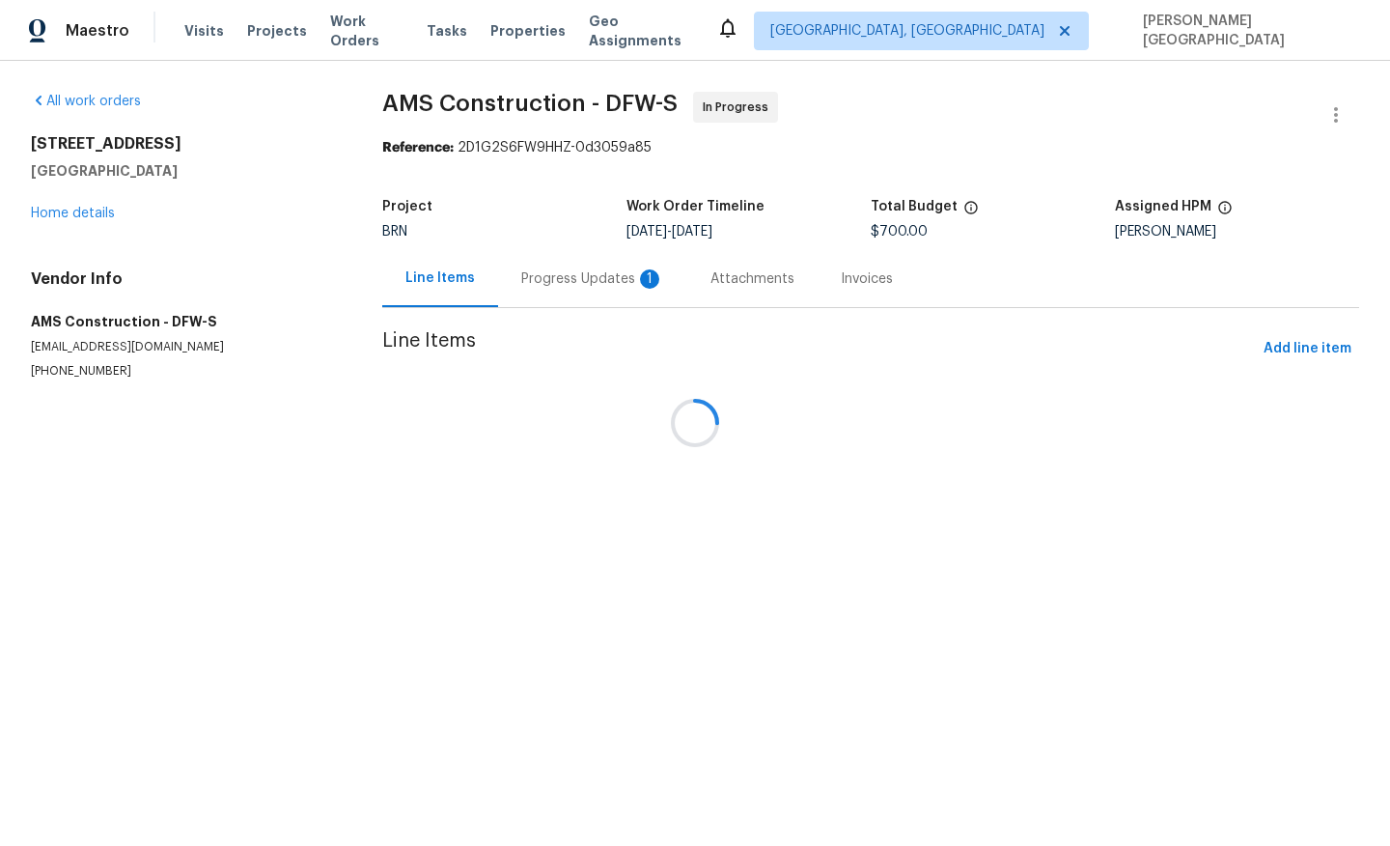
click at [540, 293] on div at bounding box center [695, 423] width 1390 height 846
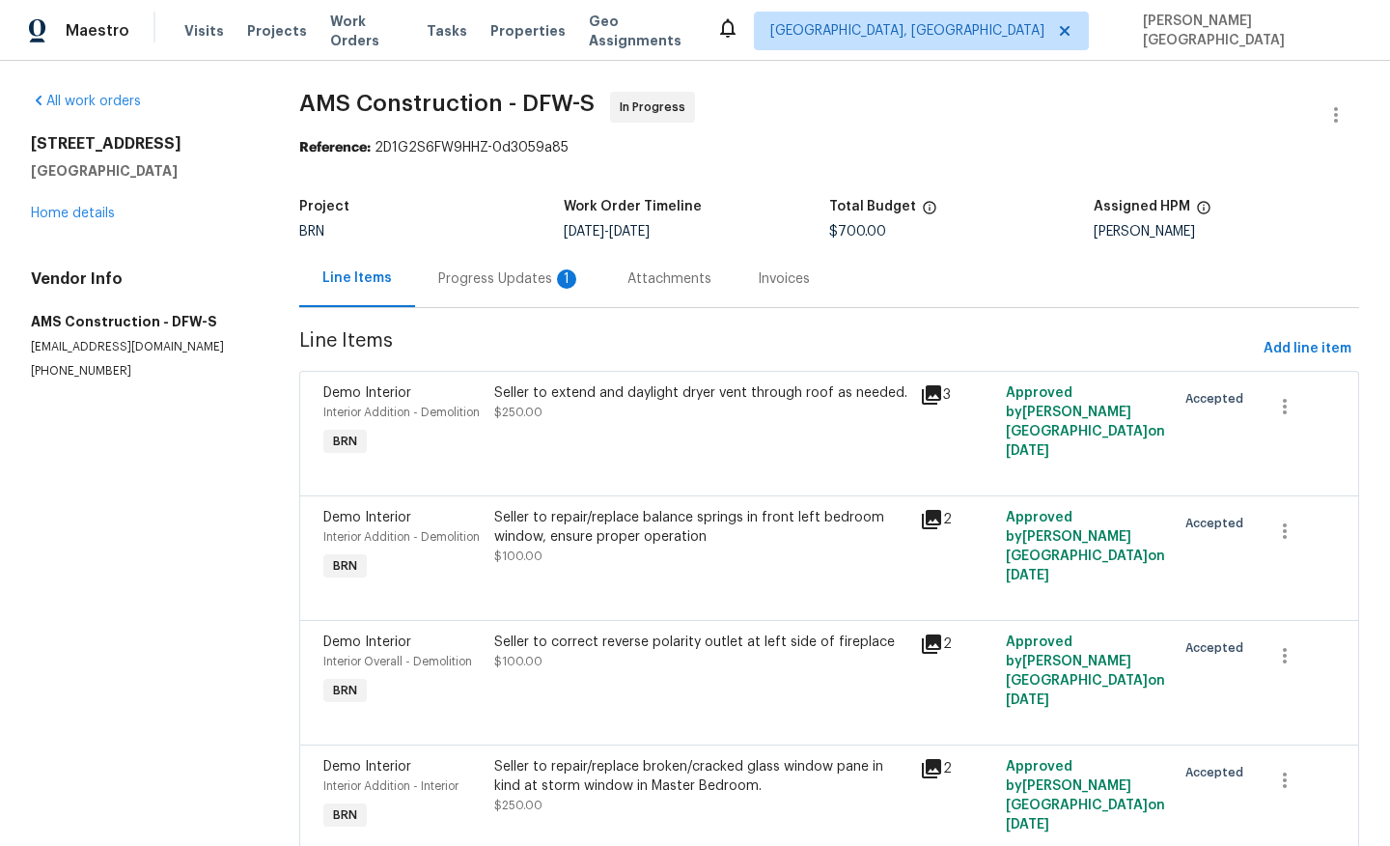
click at [540, 293] on div "Progress Updates 1" at bounding box center [509, 278] width 189 height 57
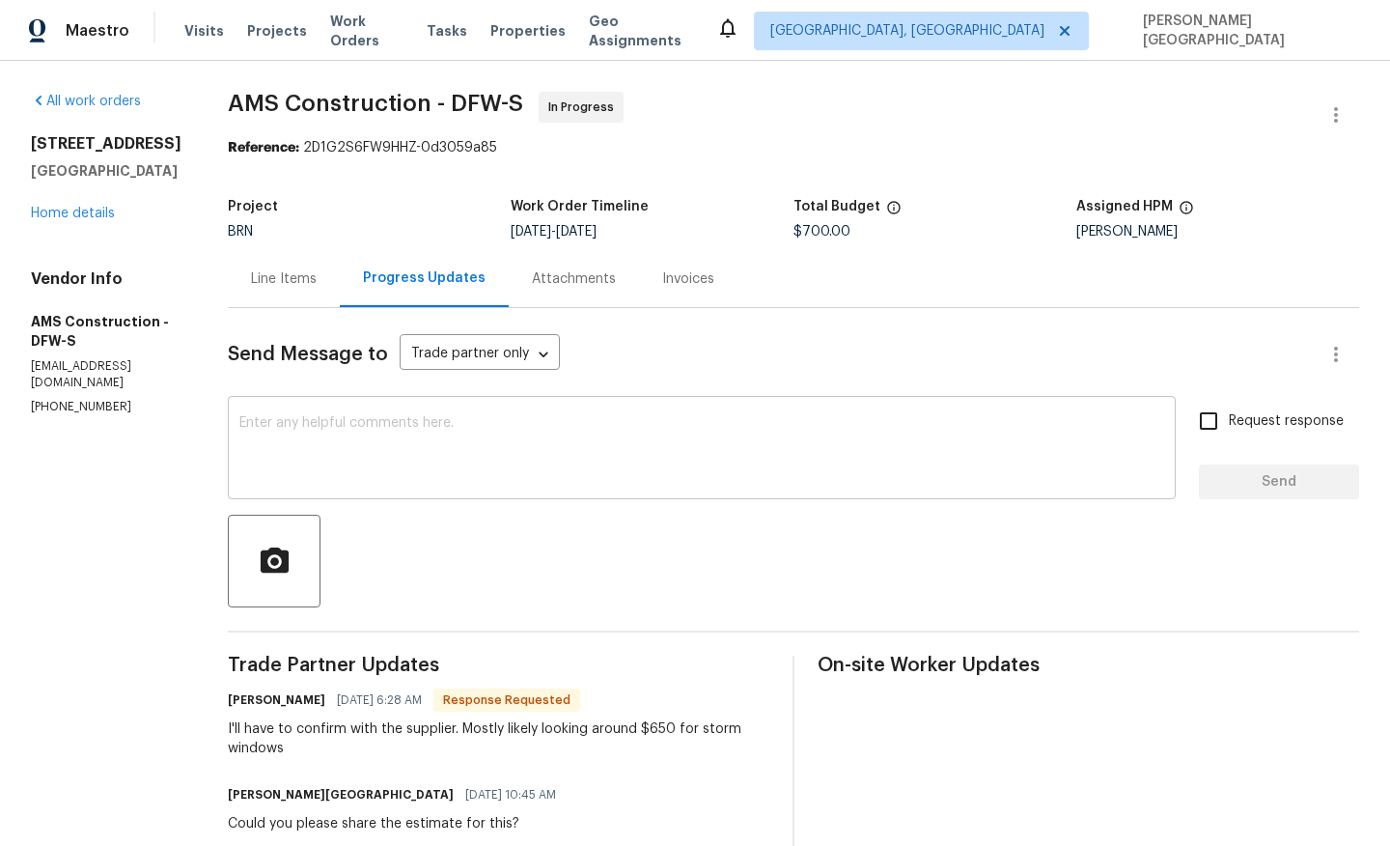
click at [372, 461] on textarea at bounding box center [701, 450] width 925 height 68
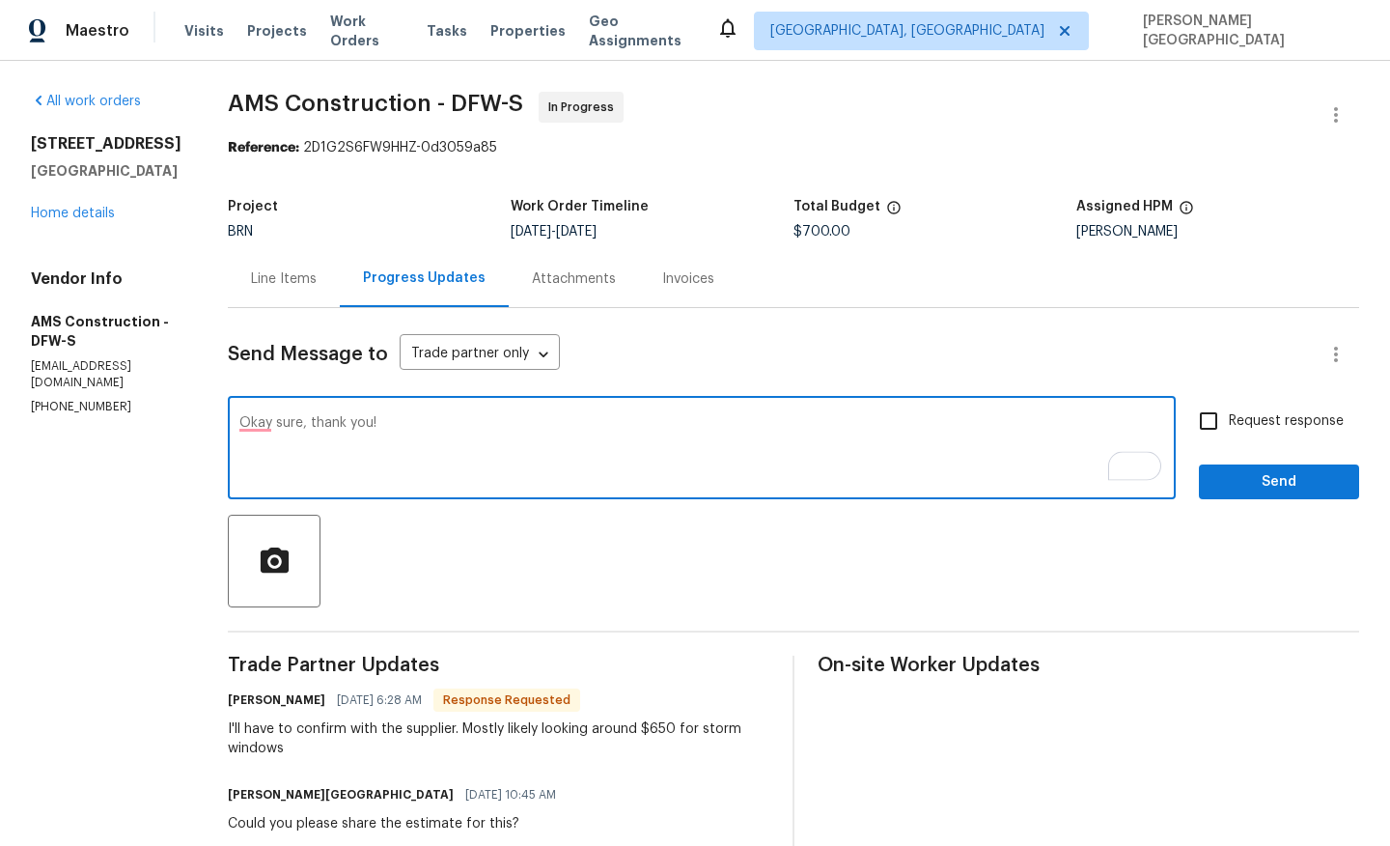
type textarea "Okay sure, thank you!"
click at [1253, 427] on span "Request response" at bounding box center [1286, 421] width 115 height 20
click at [1229, 427] on input "Request response" at bounding box center [1208, 421] width 41 height 41
checkbox input "true"
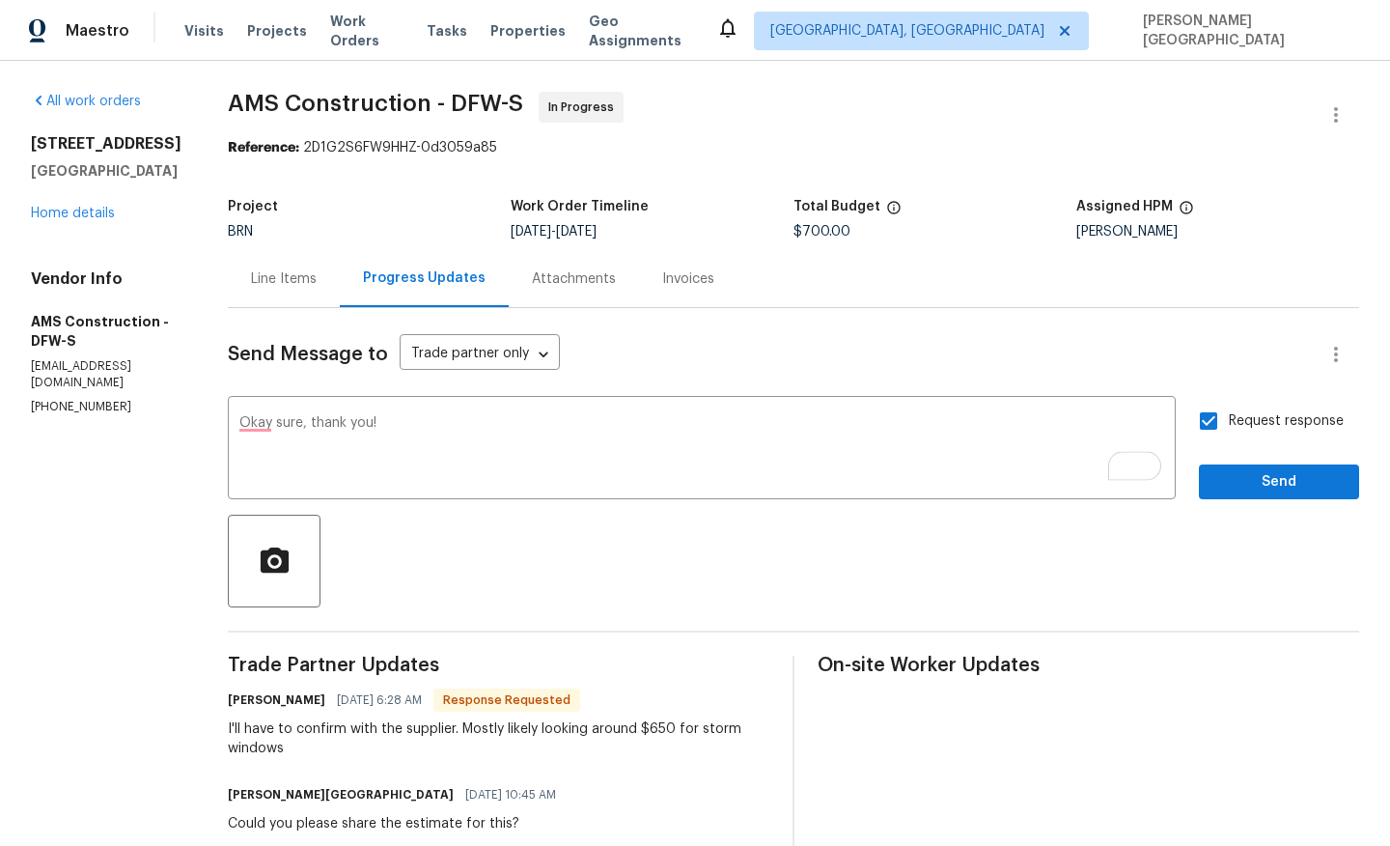
click at [1254, 481] on span "Send" at bounding box center [1279, 482] width 129 height 24
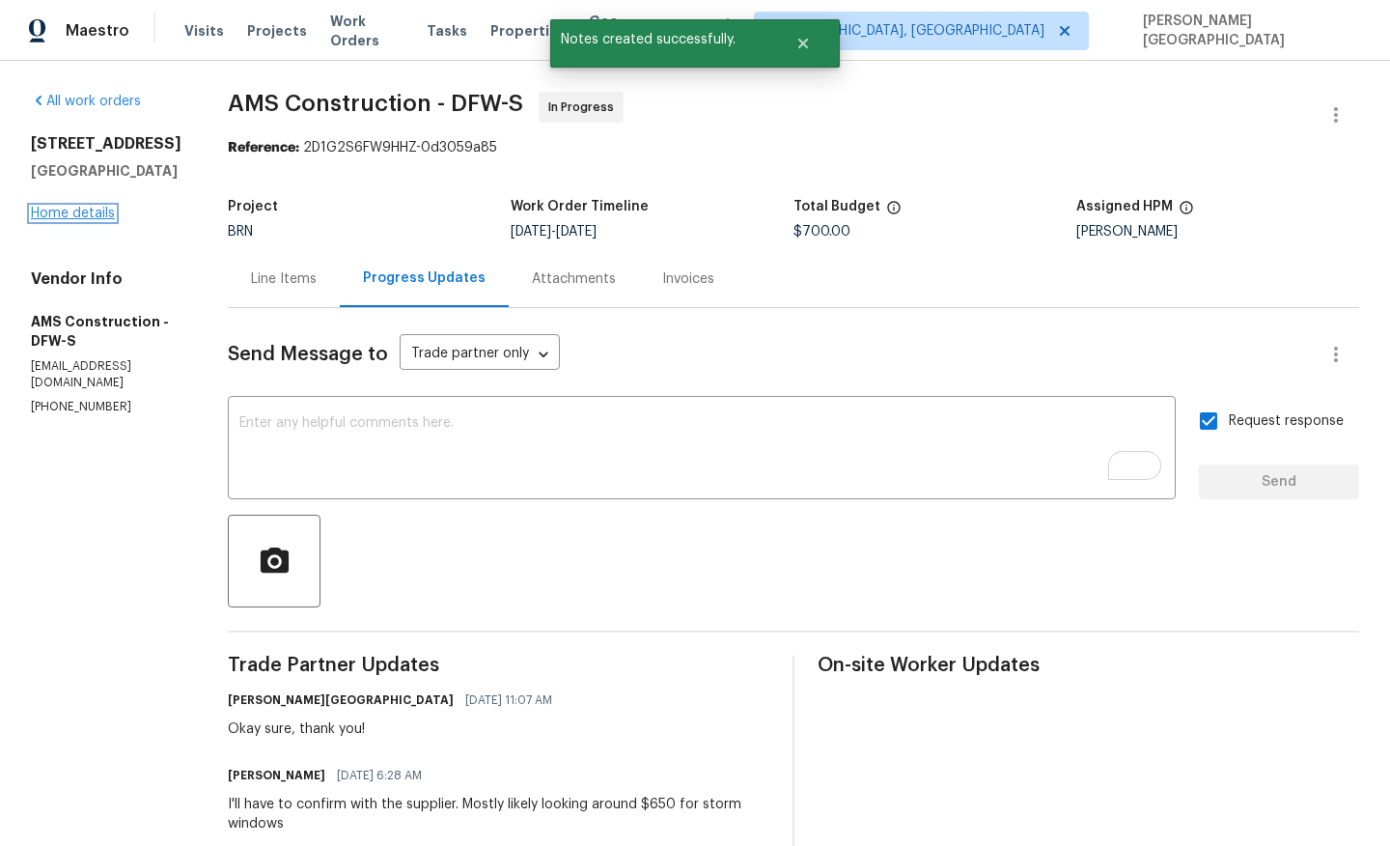
click at [76, 210] on link "Home details" at bounding box center [73, 214] width 84 height 14
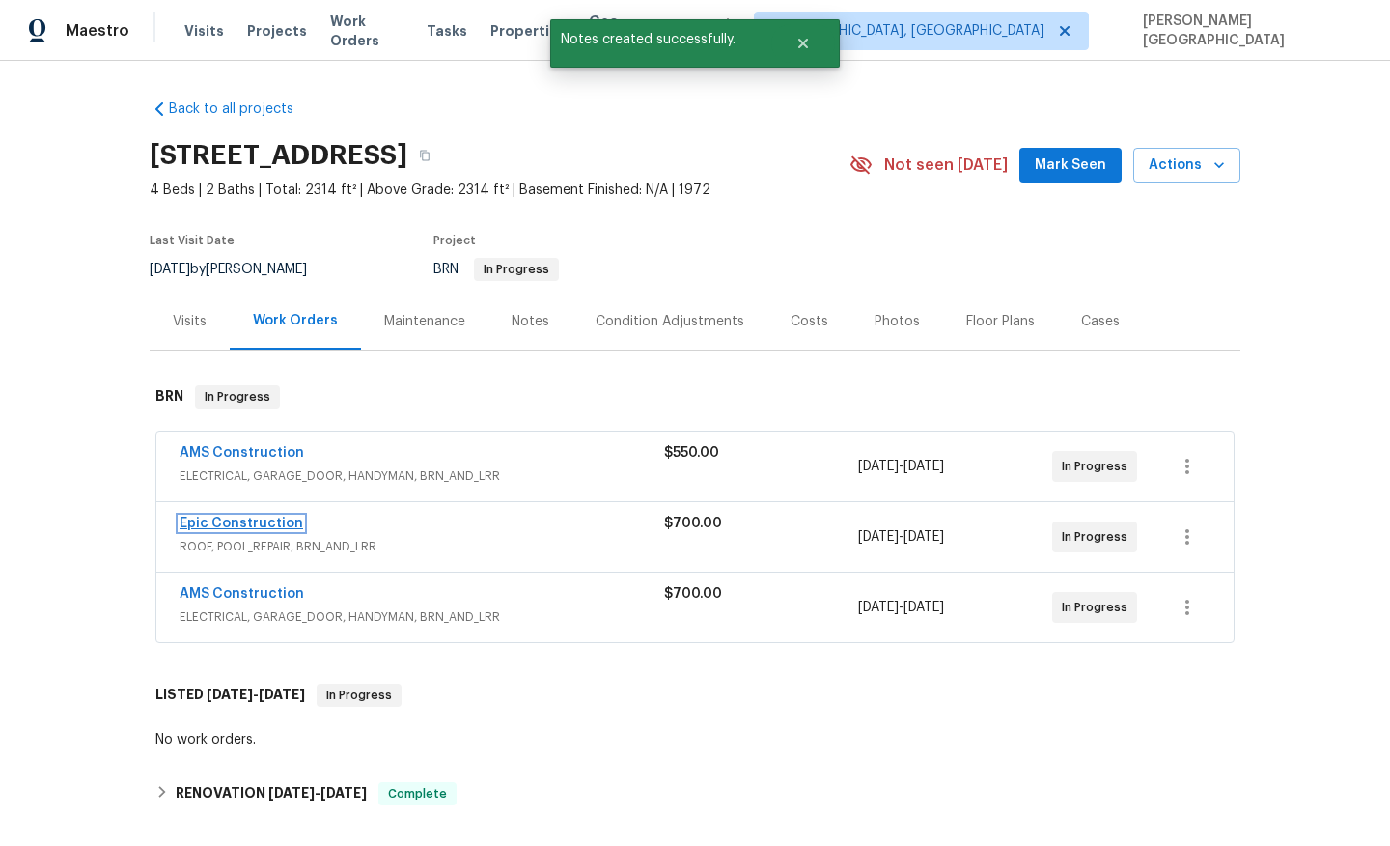
click at [275, 522] on link "Epic Construction" at bounding box center [242, 524] width 124 height 14
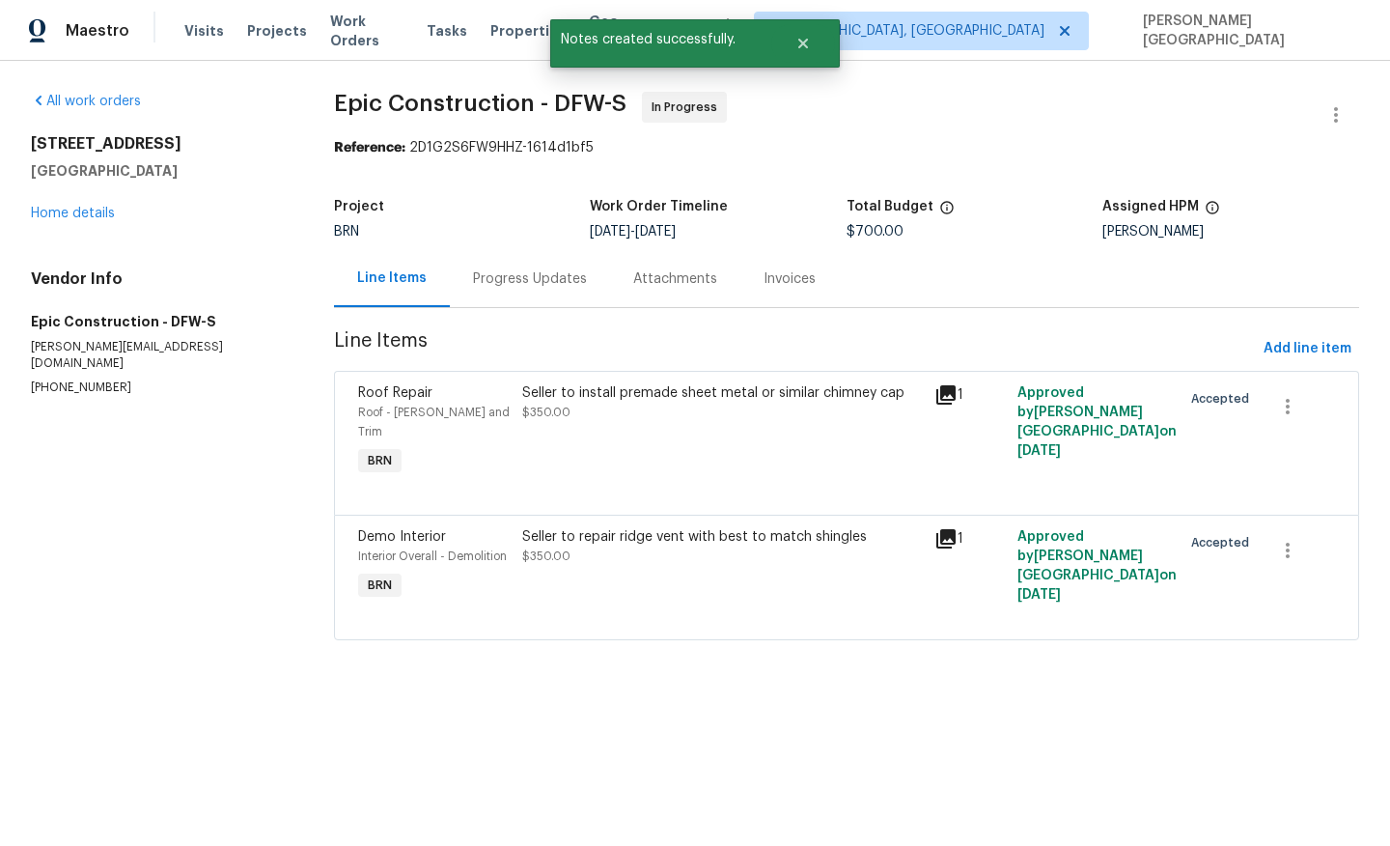
click at [538, 279] on div "Progress Updates" at bounding box center [530, 278] width 114 height 19
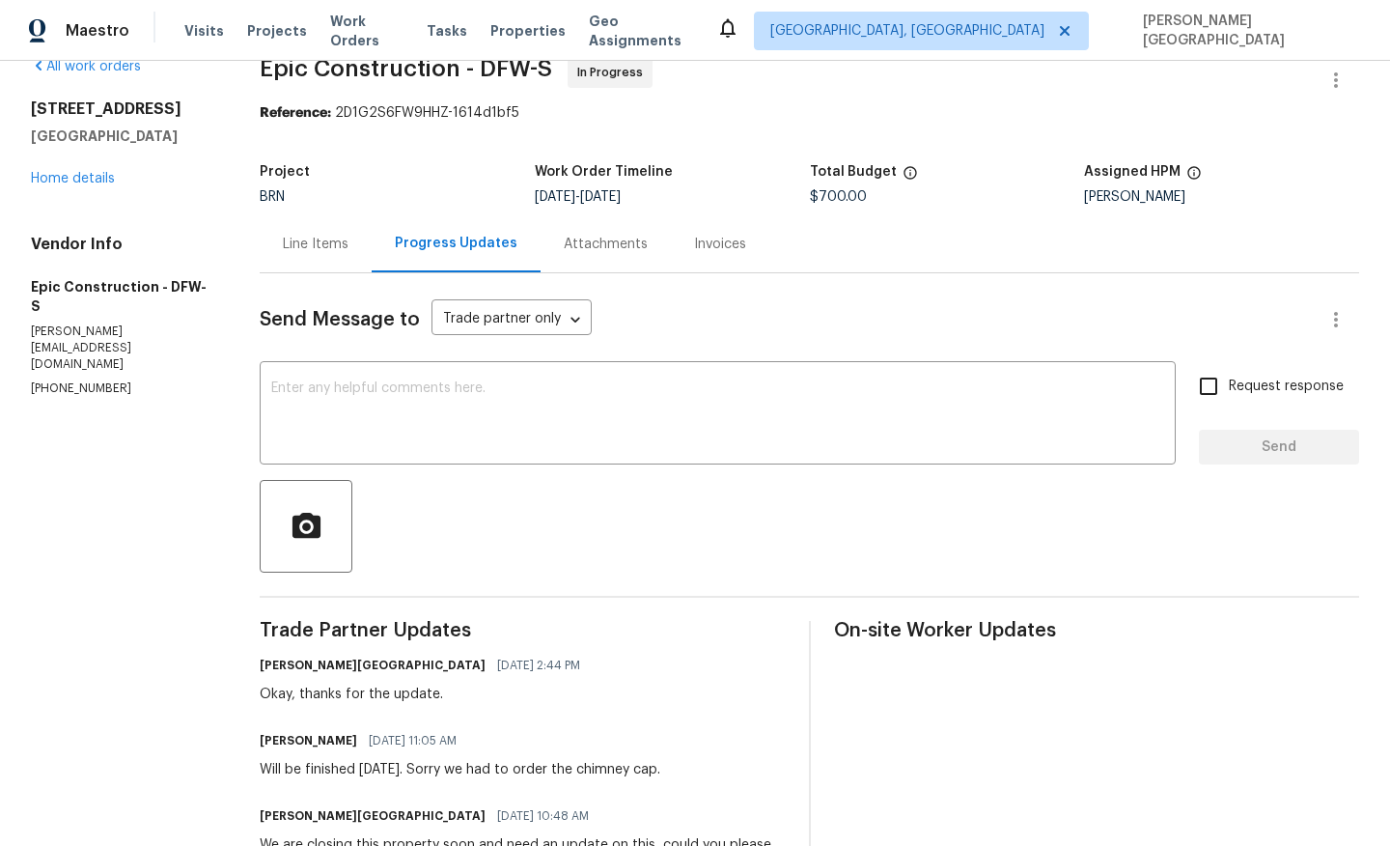
scroll to position [50, 0]
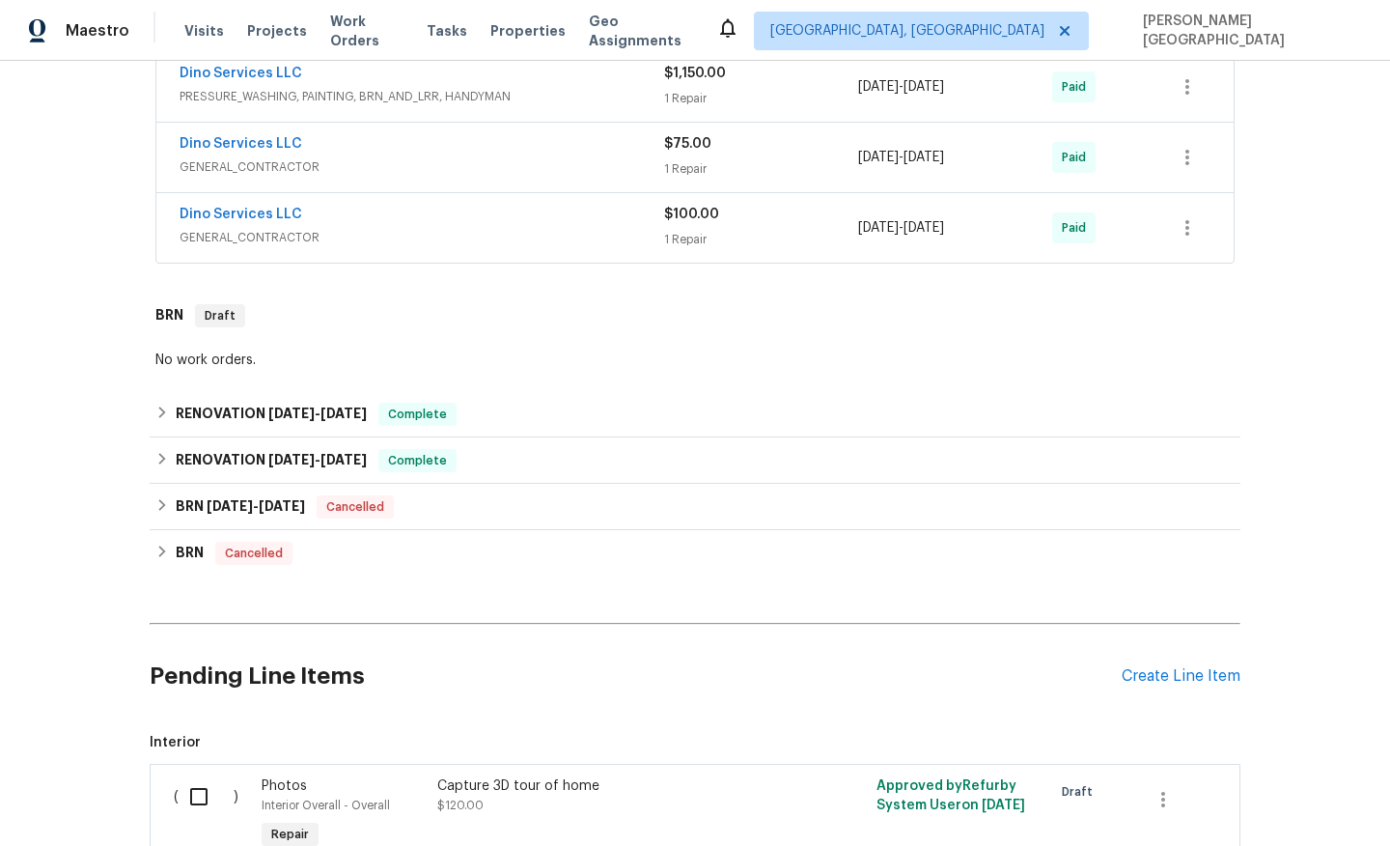
scroll to position [695, 0]
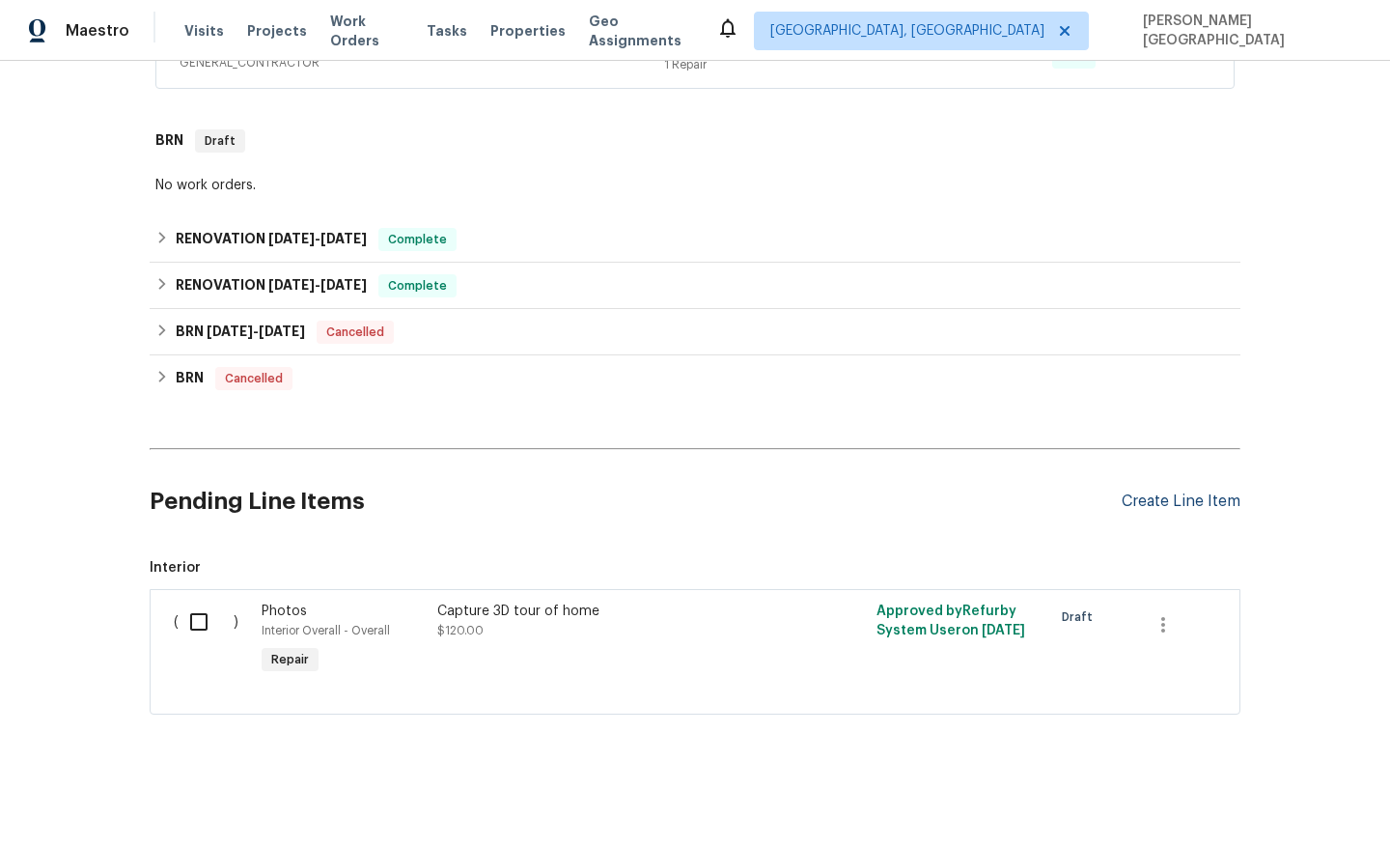
click at [1171, 499] on div "Create Line Item" at bounding box center [1181, 501] width 119 height 18
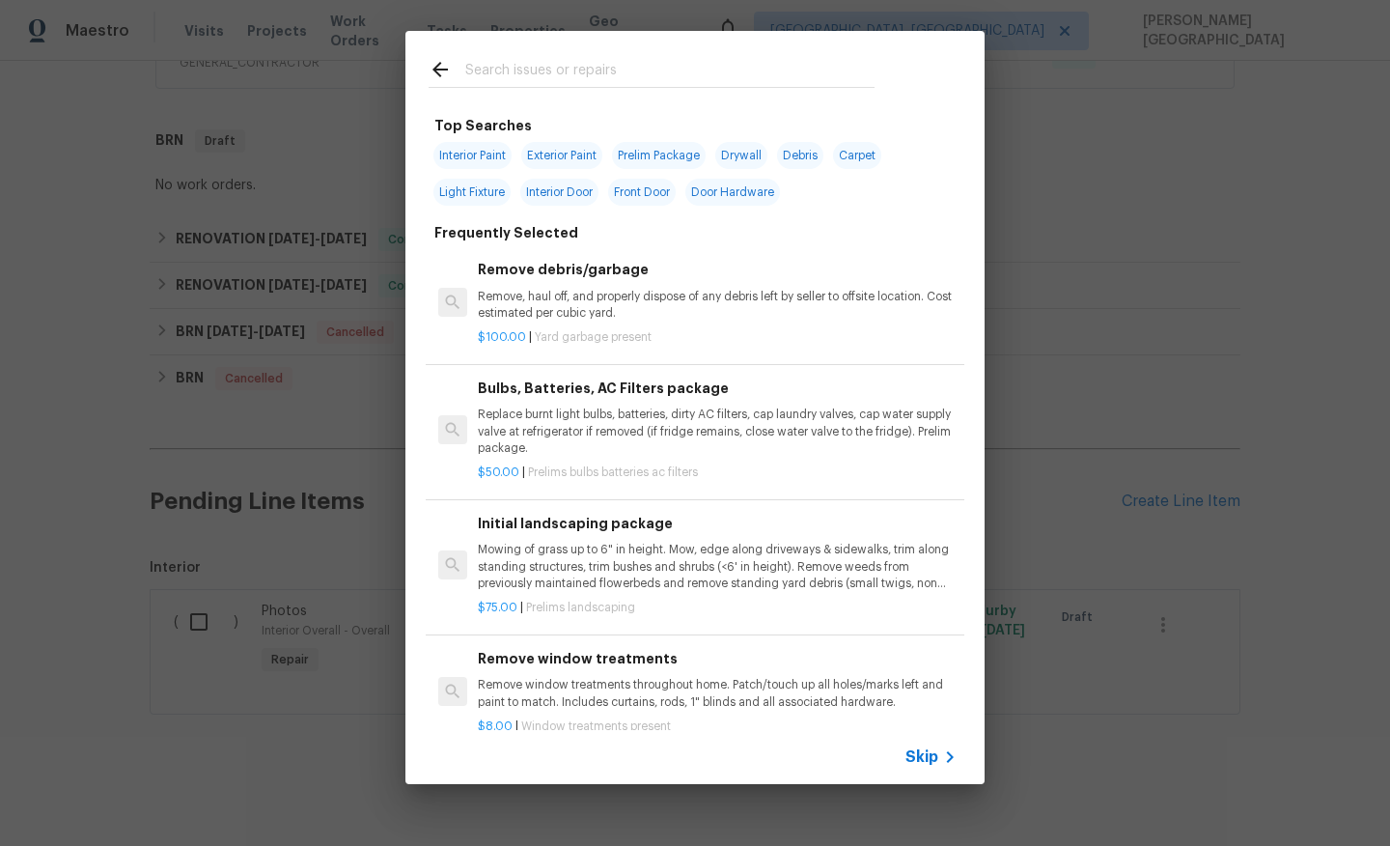
click at [926, 763] on span "Skip" at bounding box center [922, 756] width 33 height 19
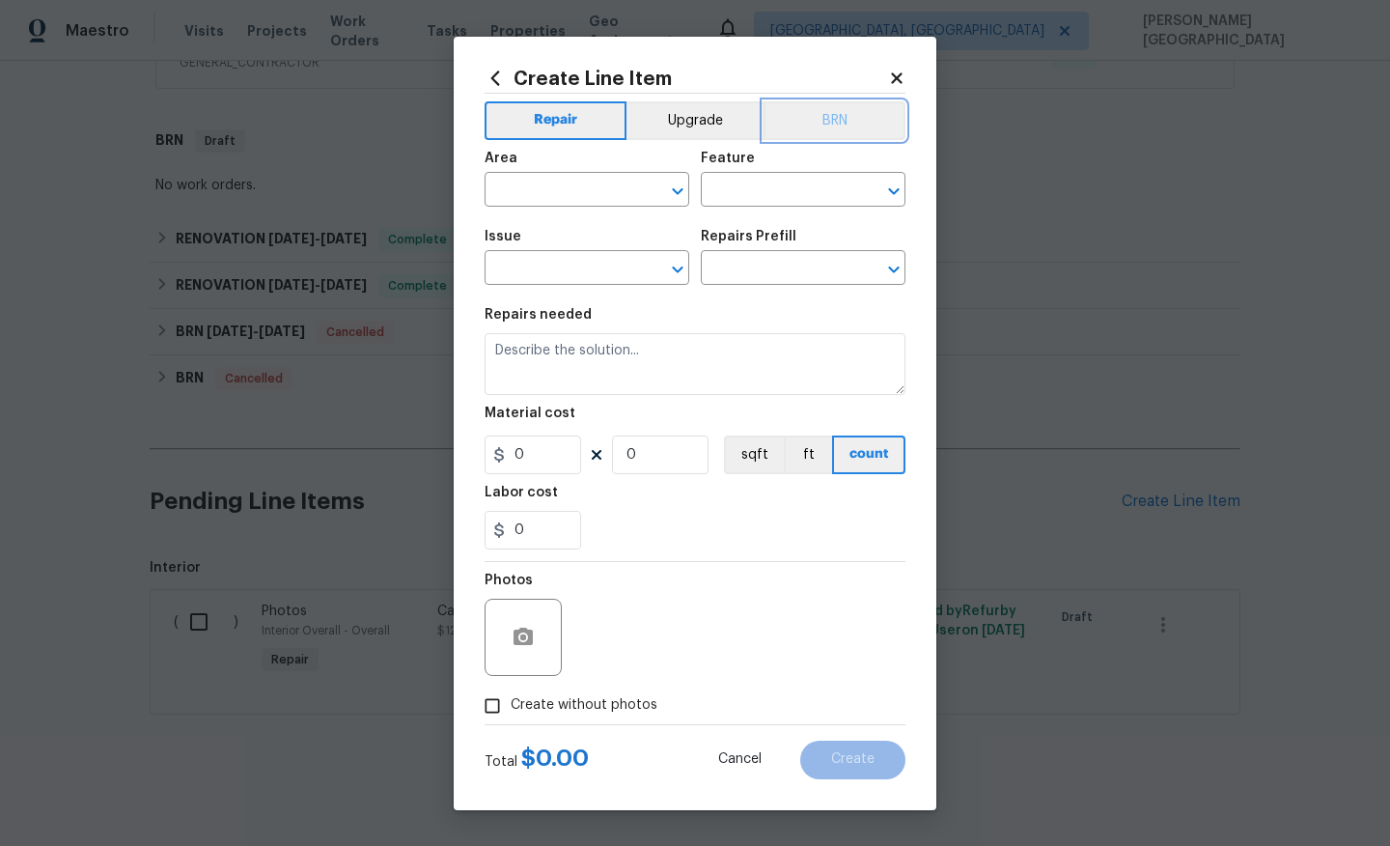
click at [833, 122] on button "BRN" at bounding box center [835, 120] width 142 height 39
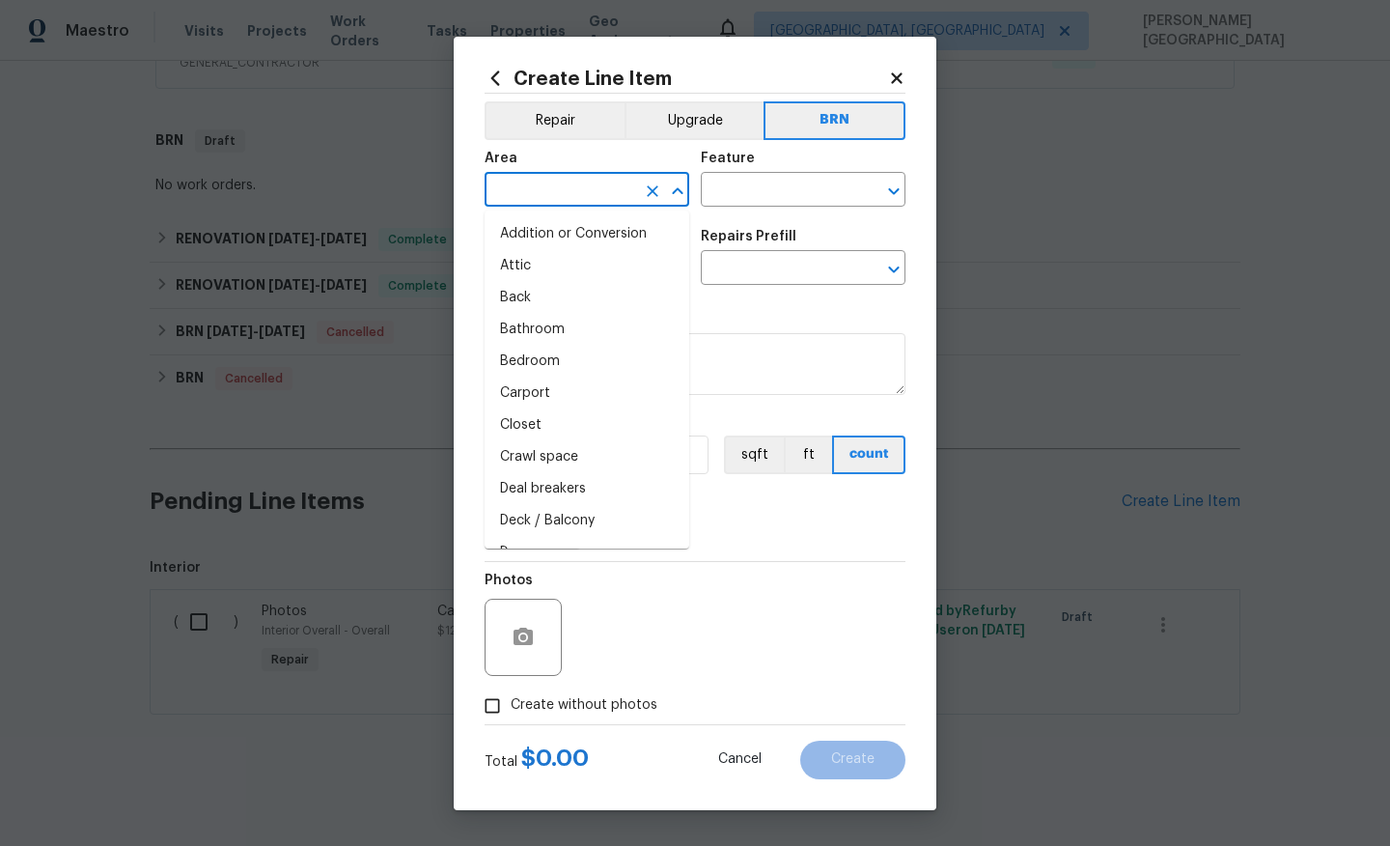
click at [546, 187] on input "text" at bounding box center [560, 192] width 151 height 30
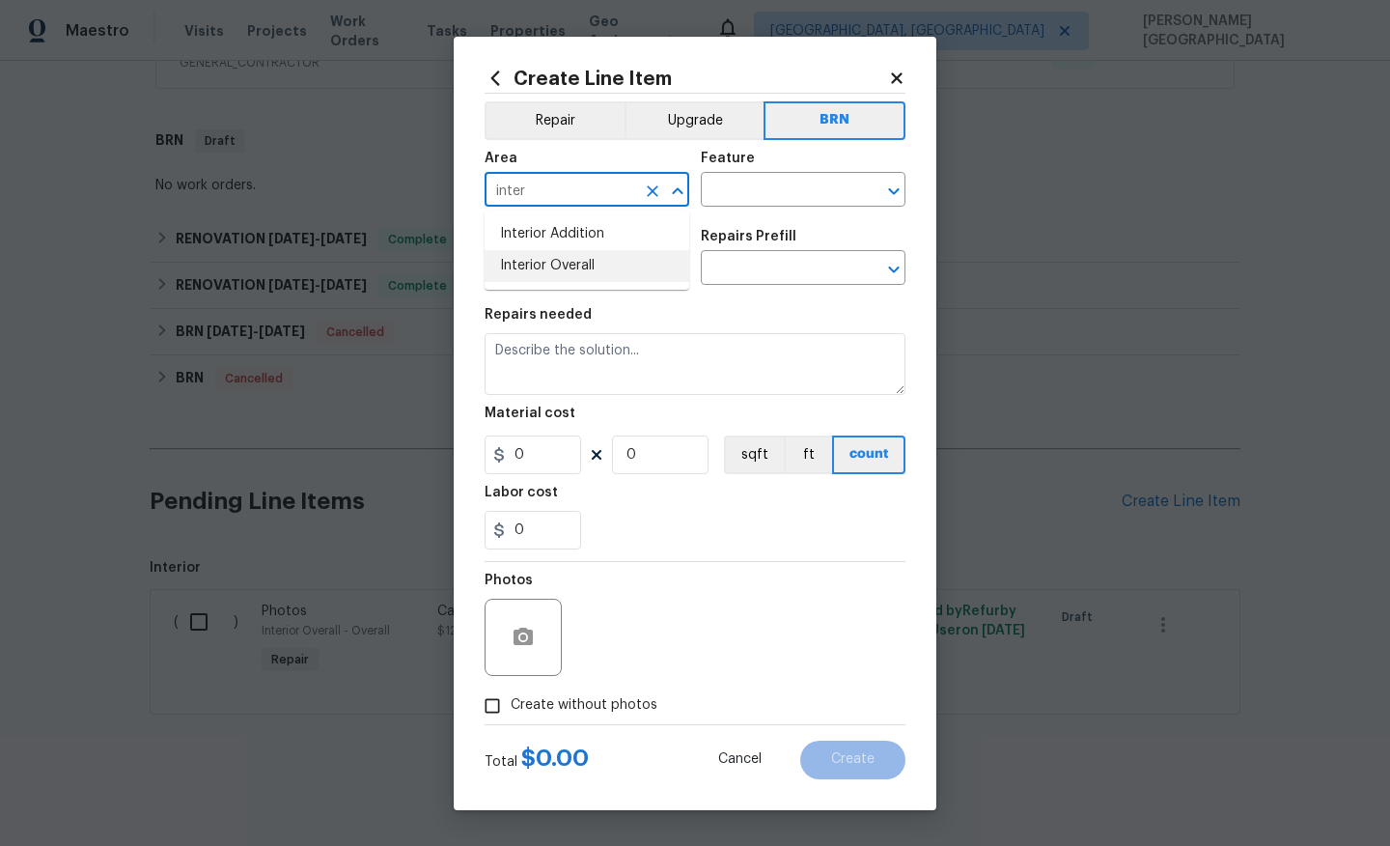
click at [574, 269] on li "Interior Overall" at bounding box center [587, 266] width 205 height 32
type input "Interior Overall"
click at [721, 197] on input "text" at bounding box center [776, 192] width 151 height 30
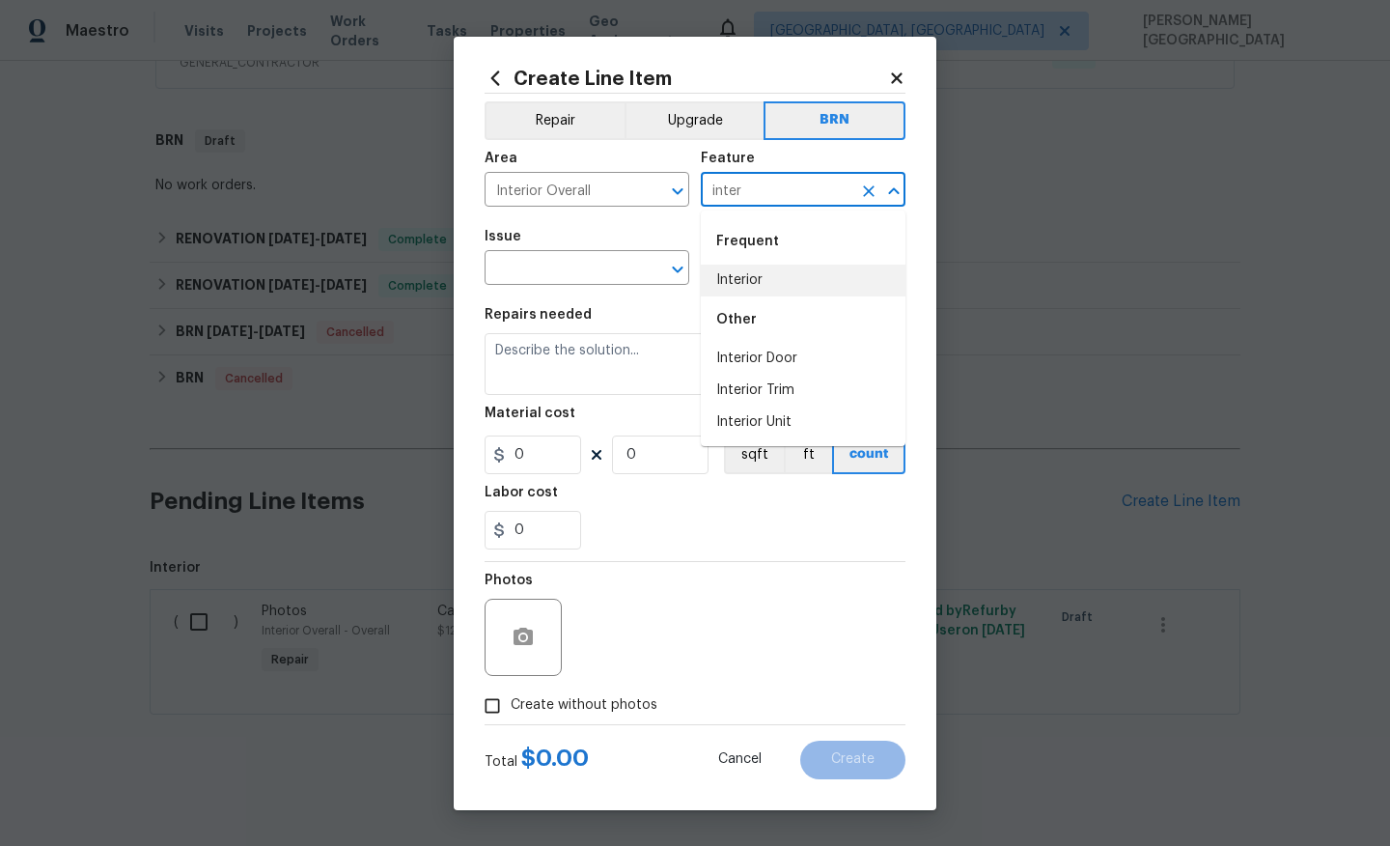
click at [757, 290] on li "Interior" at bounding box center [803, 281] width 205 height 32
type input "Interior"
click at [563, 274] on input "text" at bounding box center [560, 270] width 151 height 30
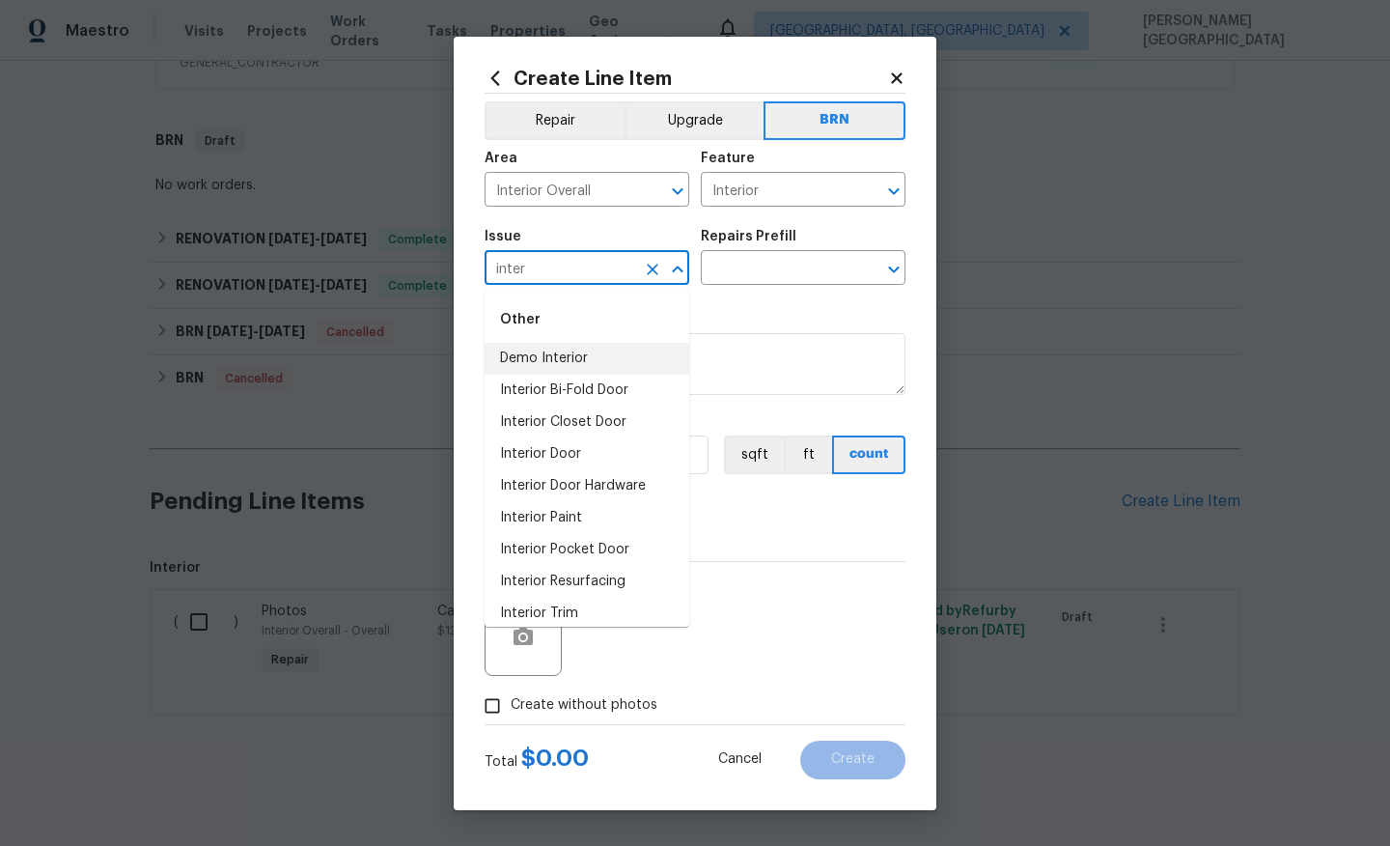
click at [571, 349] on li "Demo Interior" at bounding box center [587, 359] width 205 height 32
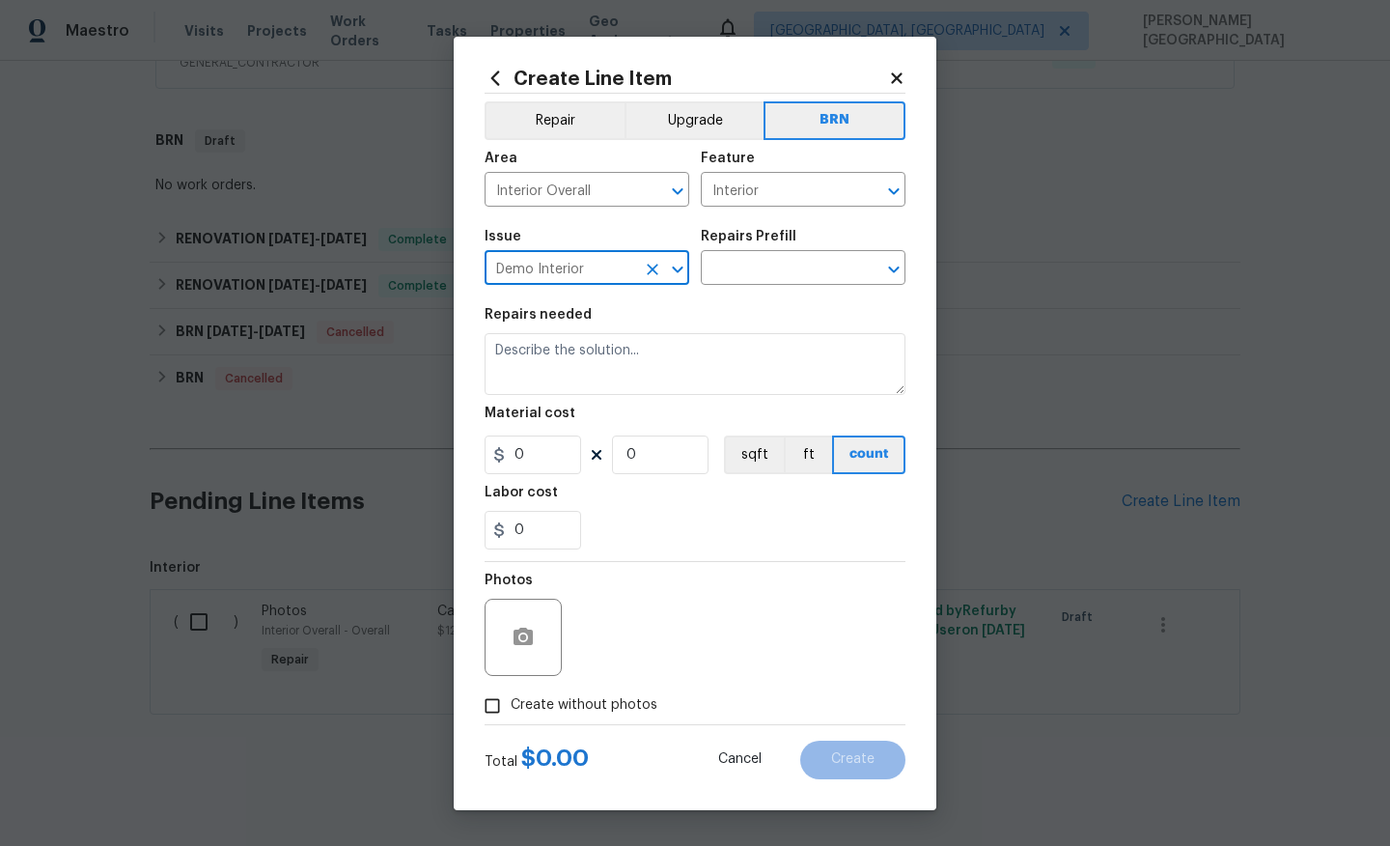
type input "Demo Interior"
click at [763, 294] on div "Issue Demo Interior ​ Repairs Prefill ​" at bounding box center [695, 257] width 421 height 78
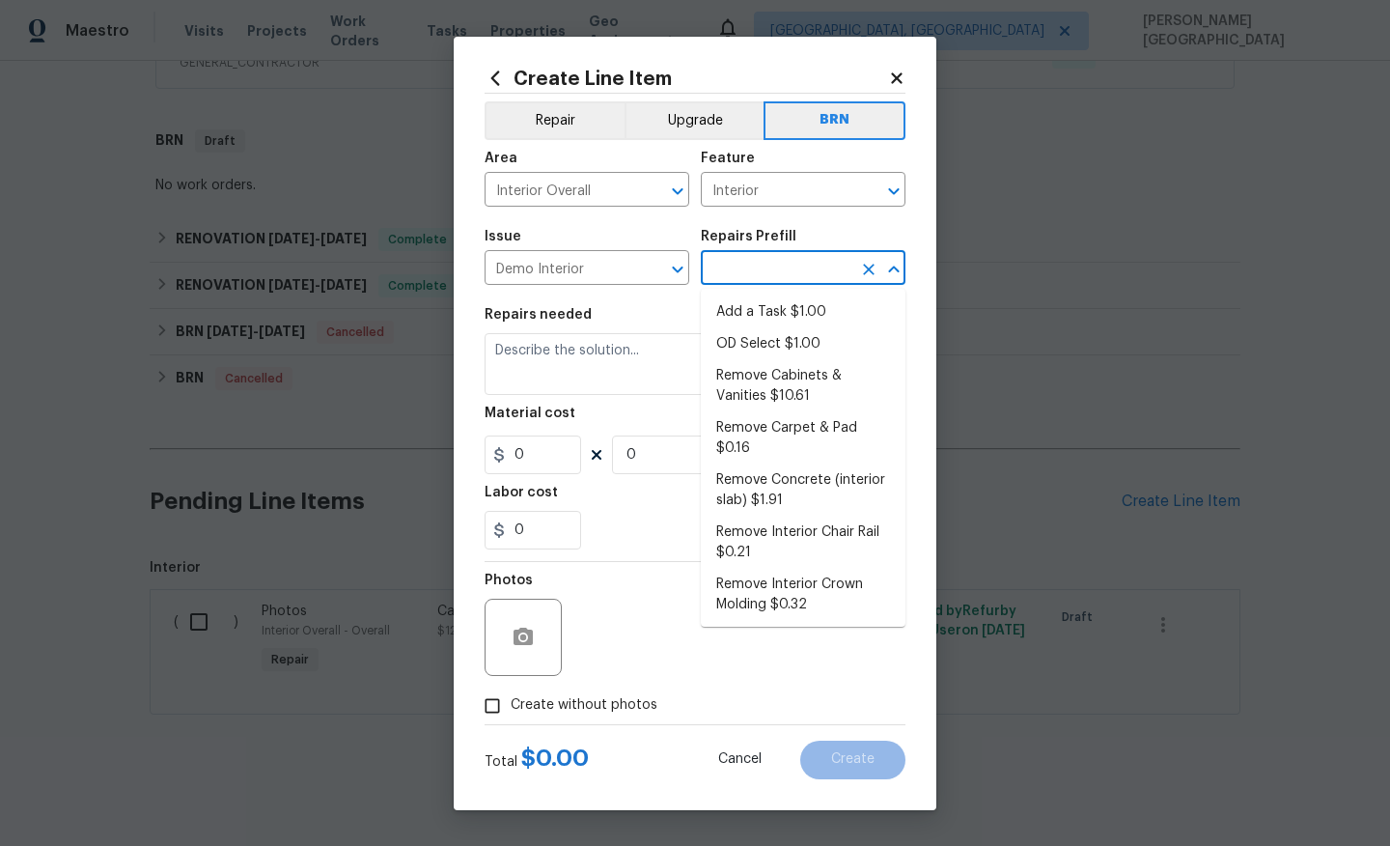
click at [758, 284] on body "Maestro Visits Projects Work Orders Tasks Properties Geo Assignments Albuquerqu…" at bounding box center [695, 423] width 1390 height 846
click at [775, 344] on li "OD Select $1.00" at bounding box center [803, 344] width 205 height 32
type input "Demolition"
type input "OD Select $1.00"
type textarea "Refer to the agreed upon scope document for further details."
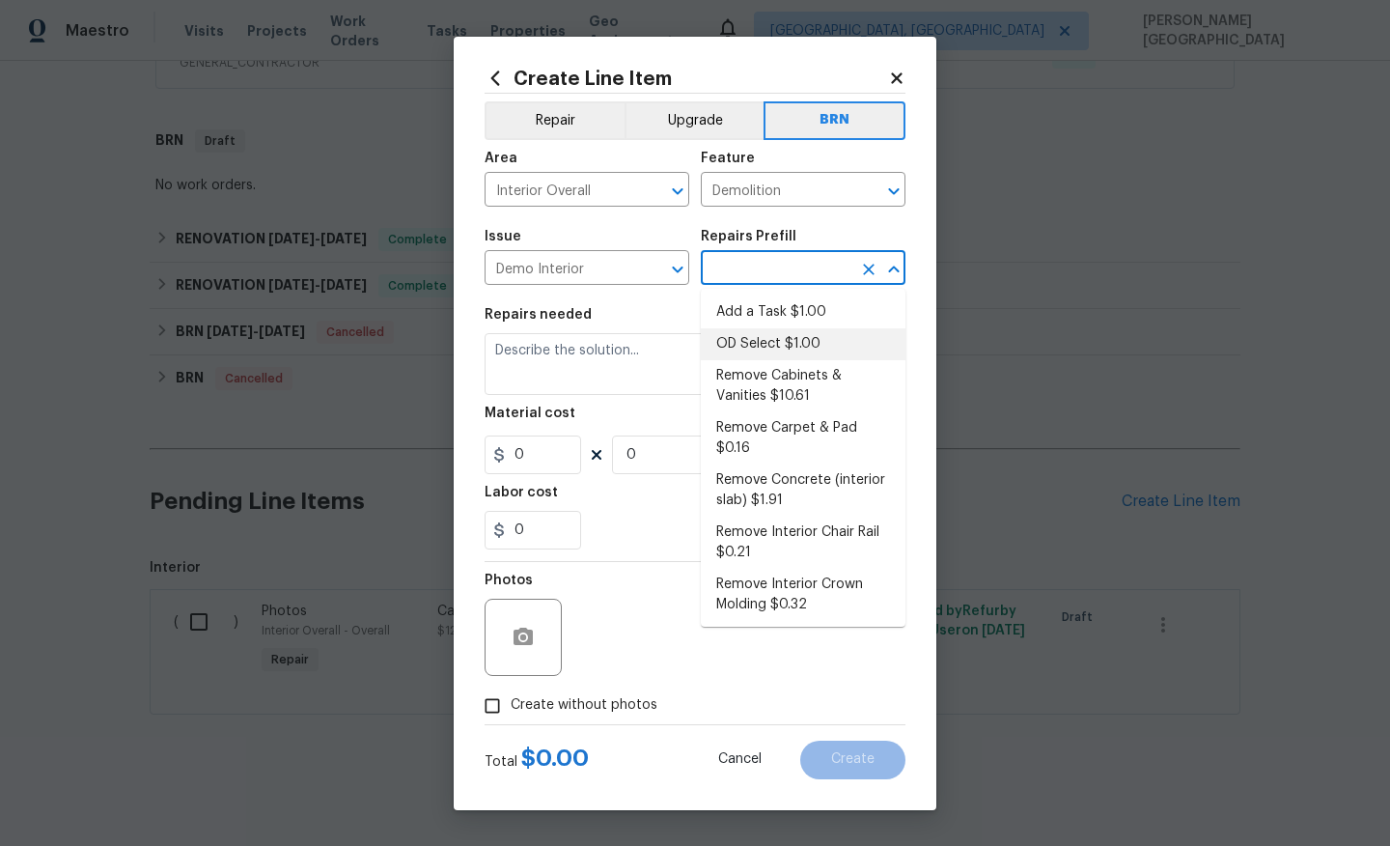
type input "1"
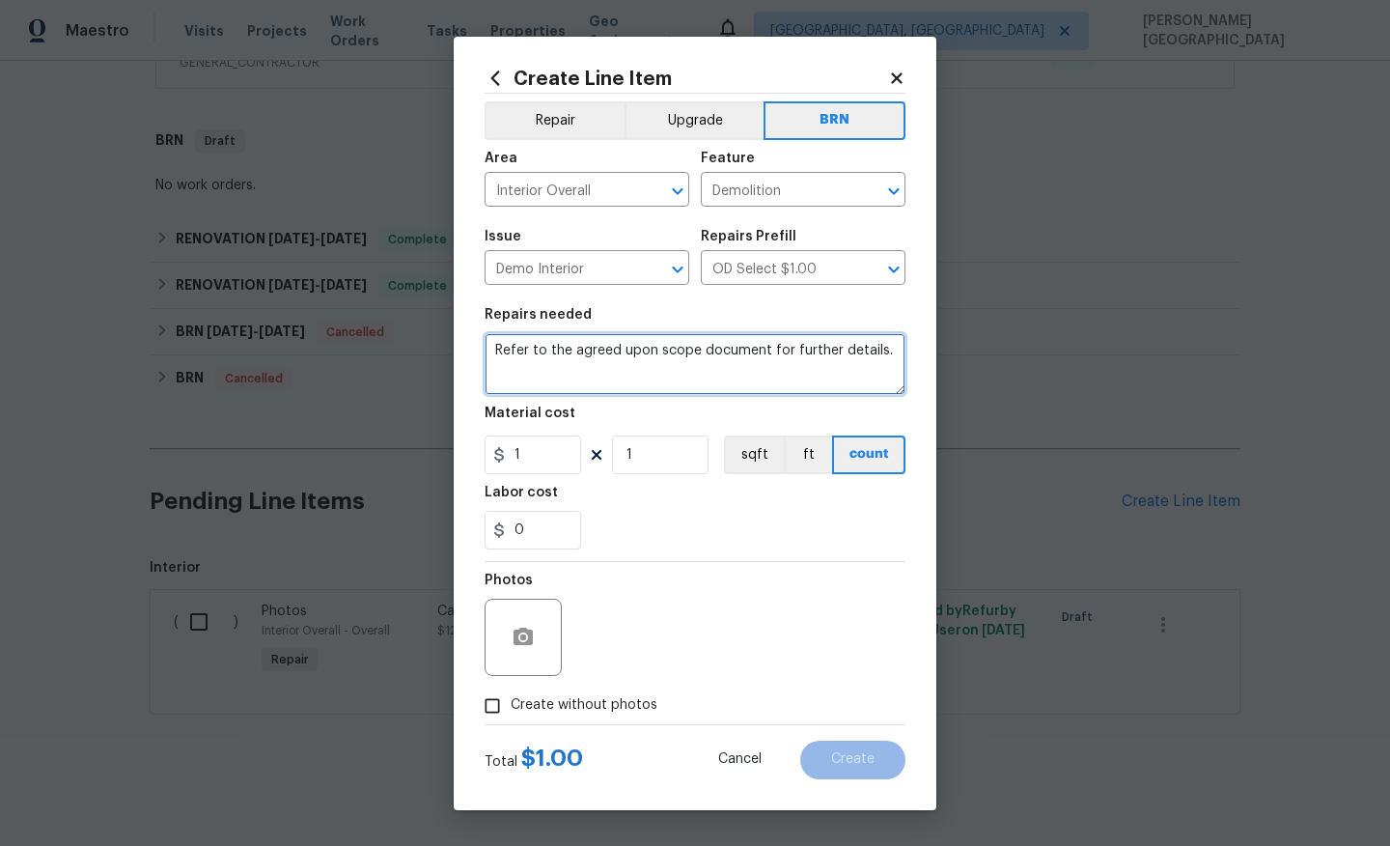
click at [628, 365] on textarea "Refer to the agreed upon scope document for further details." at bounding box center [695, 364] width 421 height 62
paste textarea "Please repair drywall in the bathroom and laundry room. Texture and paint to be…"
type textarea "Please repair drywall in the bathroom and laundry room. Texture and paint to be…"
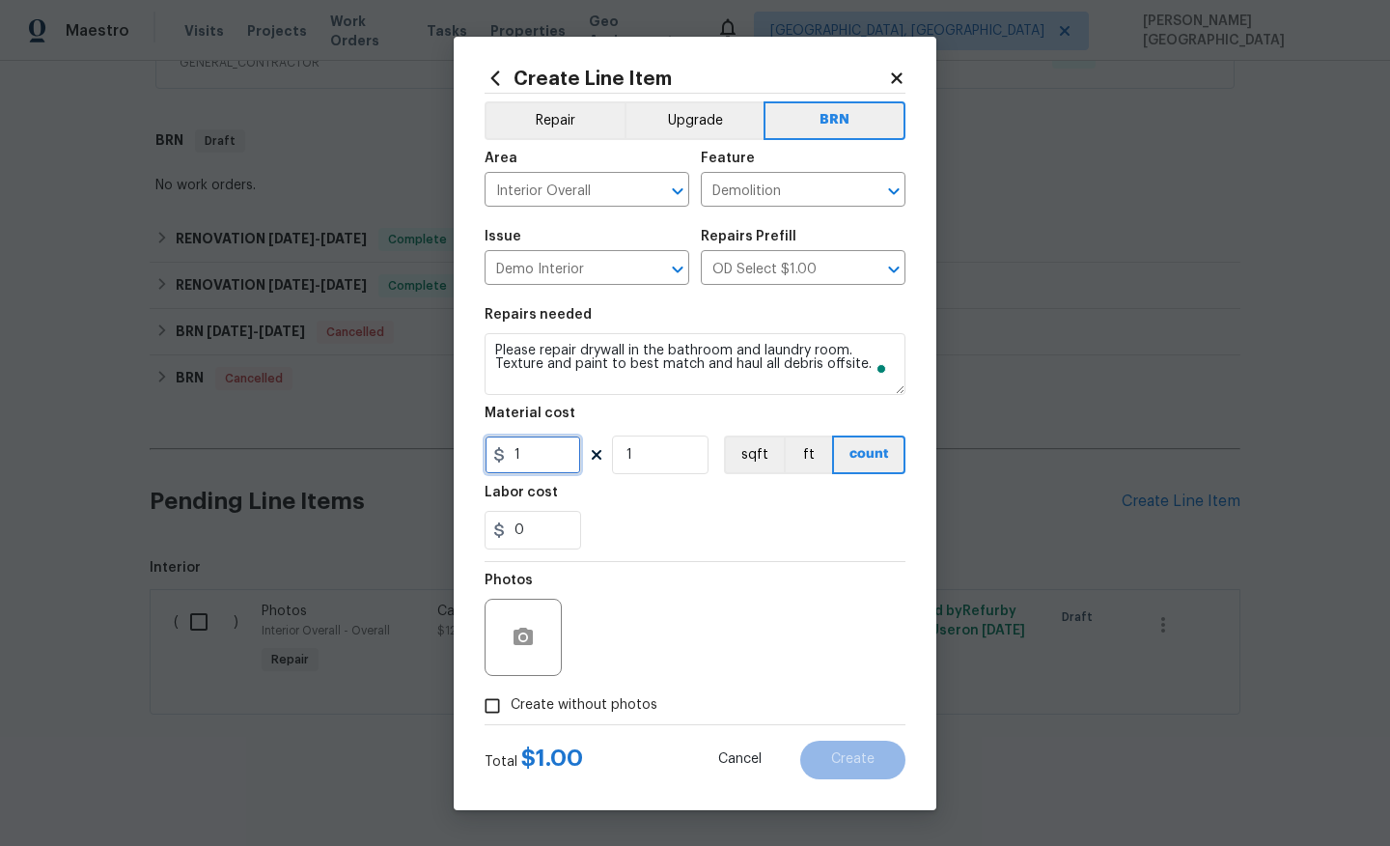
click at [536, 469] on input "1" at bounding box center [533, 454] width 97 height 39
type input "0"
click at [550, 542] on input "0" at bounding box center [533, 530] width 97 height 39
type input "350"
click at [561, 706] on span "Create without photos" at bounding box center [584, 705] width 147 height 20
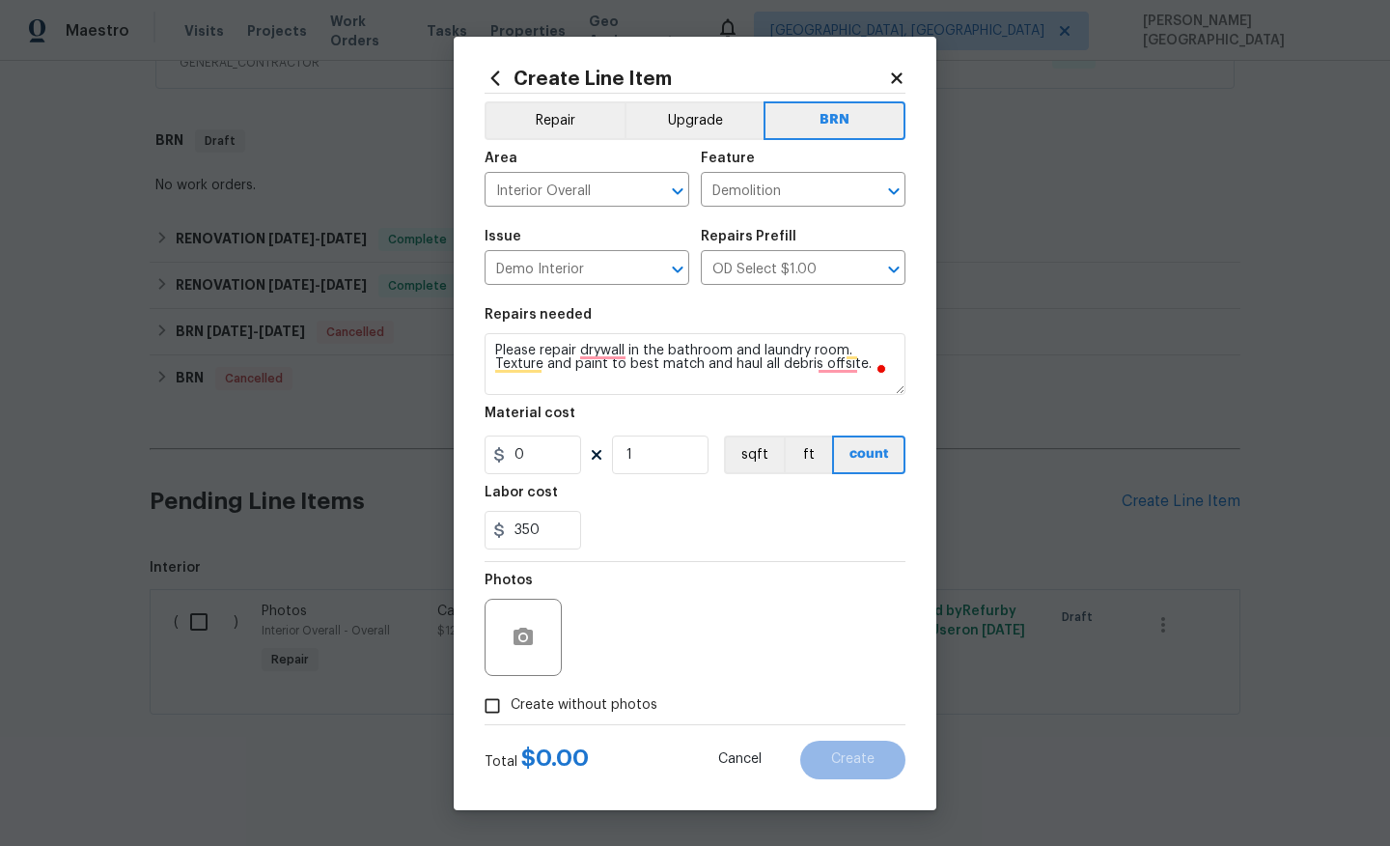
click at [511, 706] on input "Create without photos" at bounding box center [492, 705] width 37 height 37
checkbox input "true"
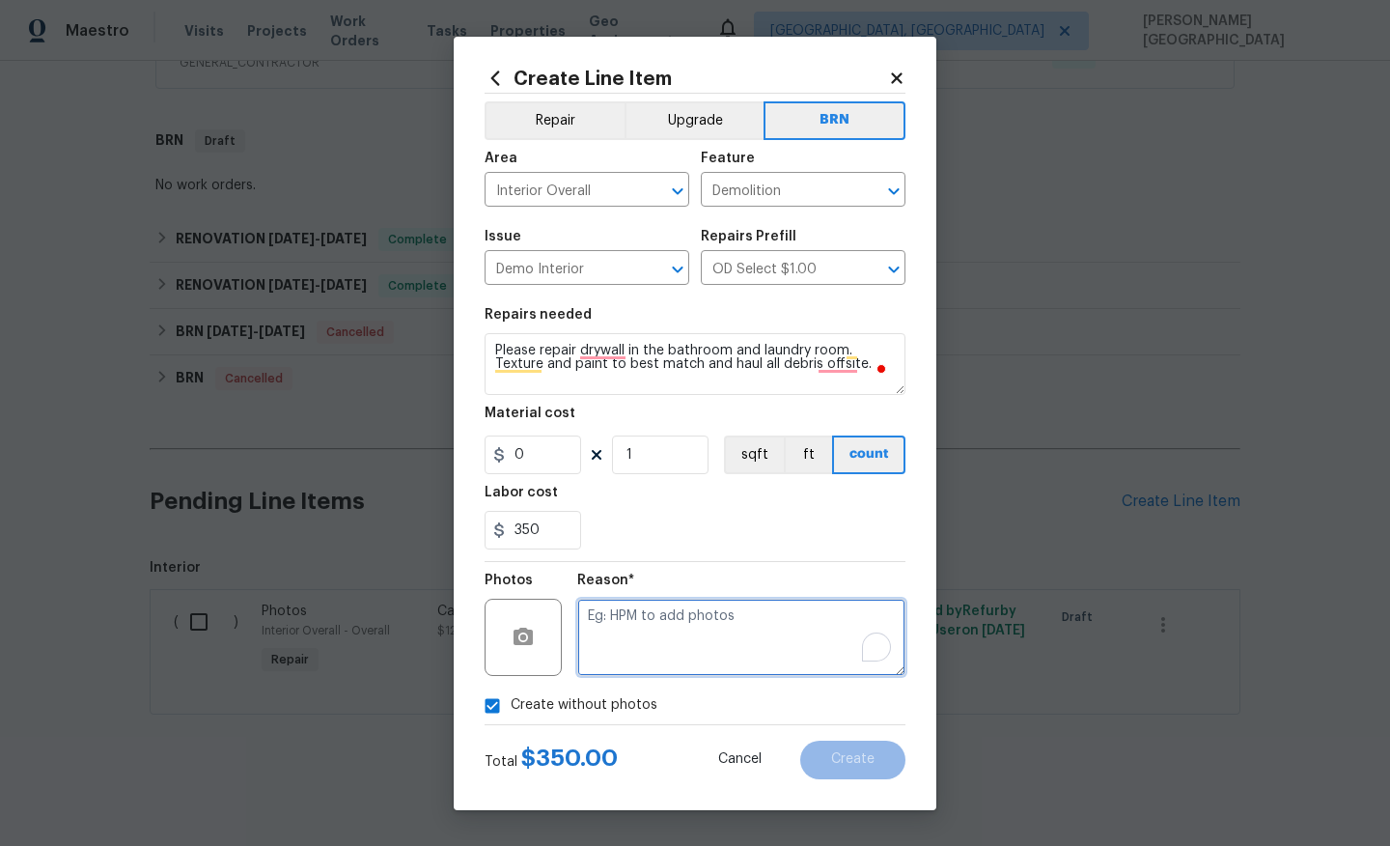
click at [603, 667] on textarea "To enrich screen reader interactions, please activate Accessibility in Grammarl…" at bounding box center [741, 637] width 328 height 77
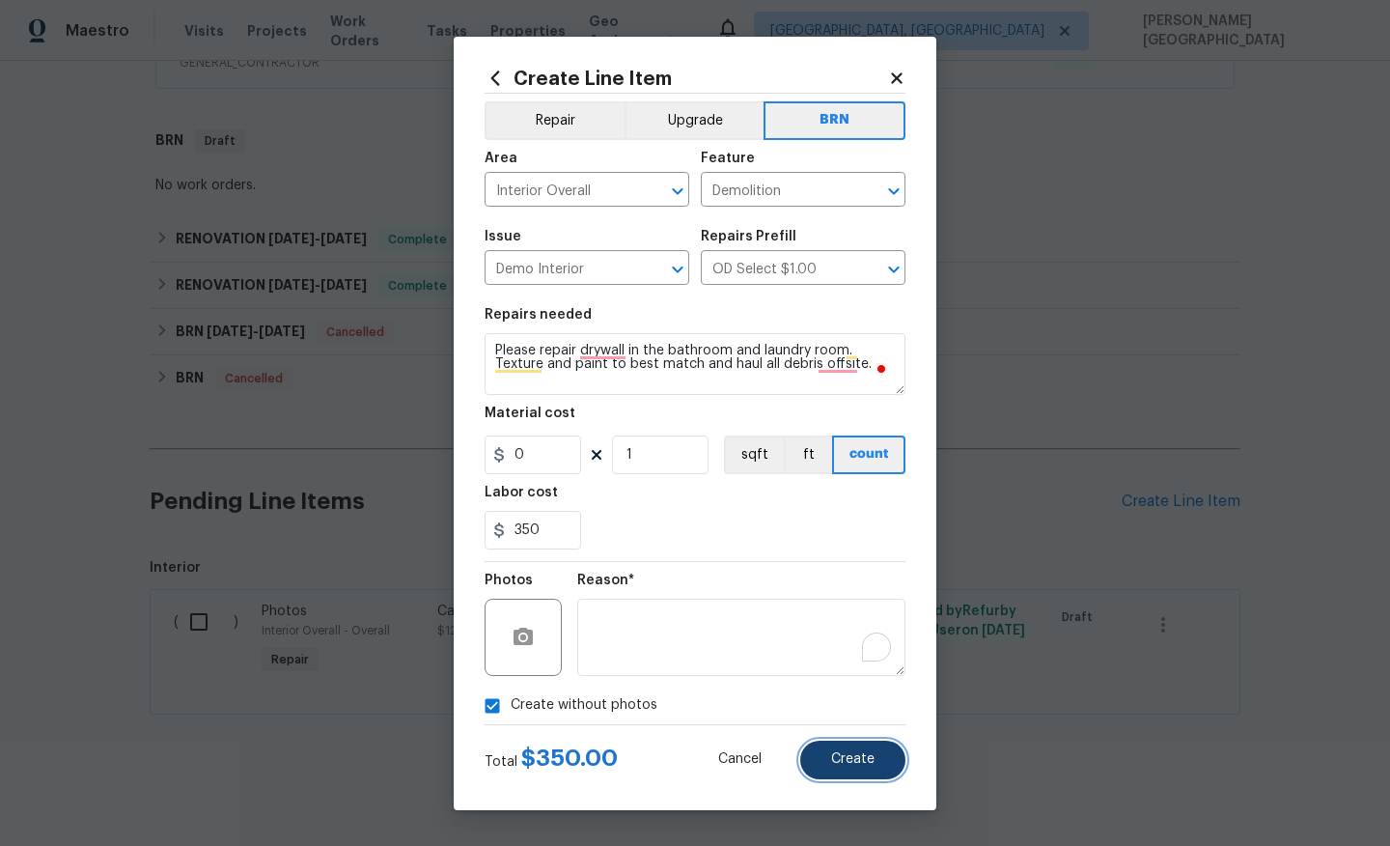
click at [822, 762] on button "Create" at bounding box center [852, 760] width 105 height 39
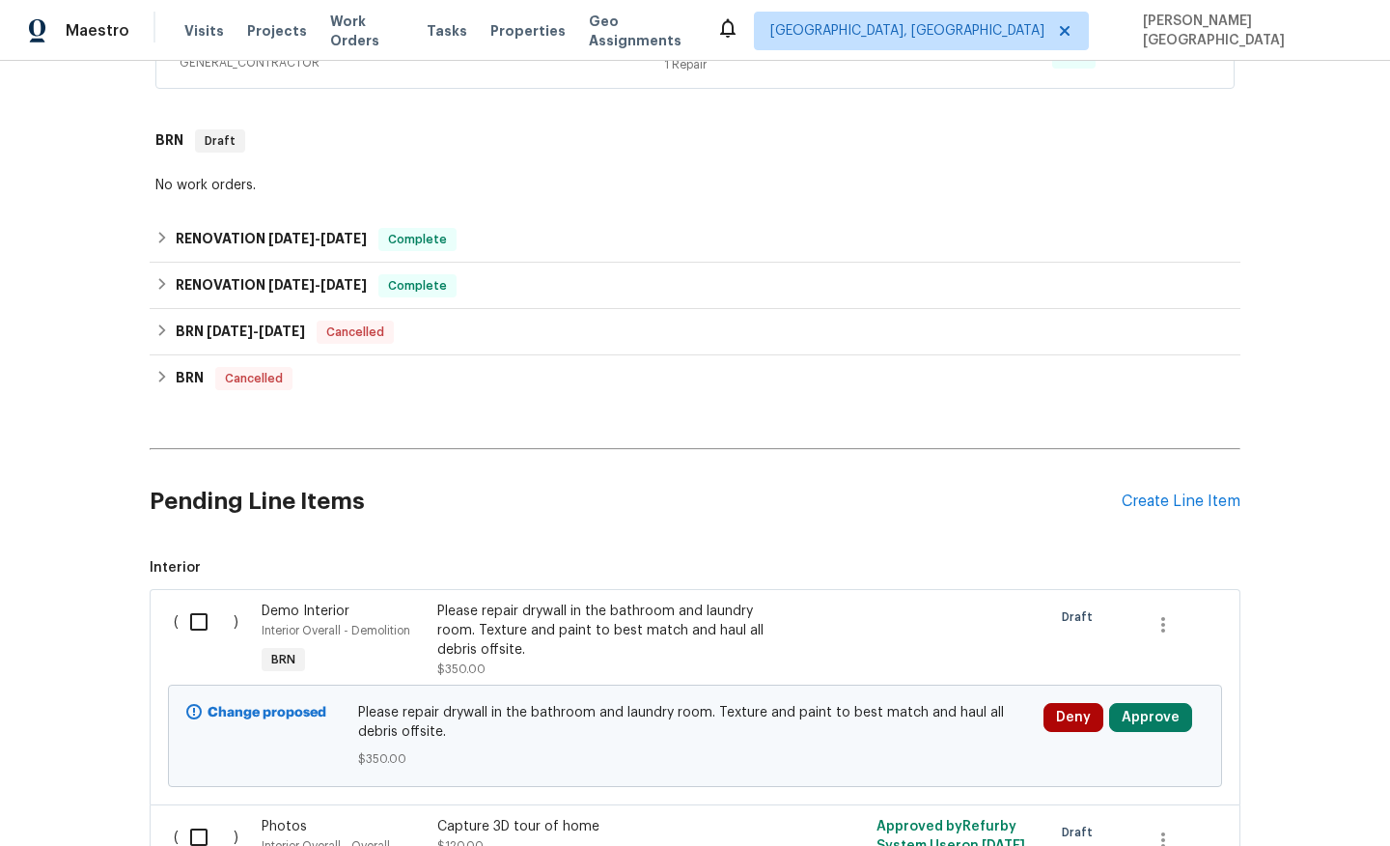
scroll to position [911, 0]
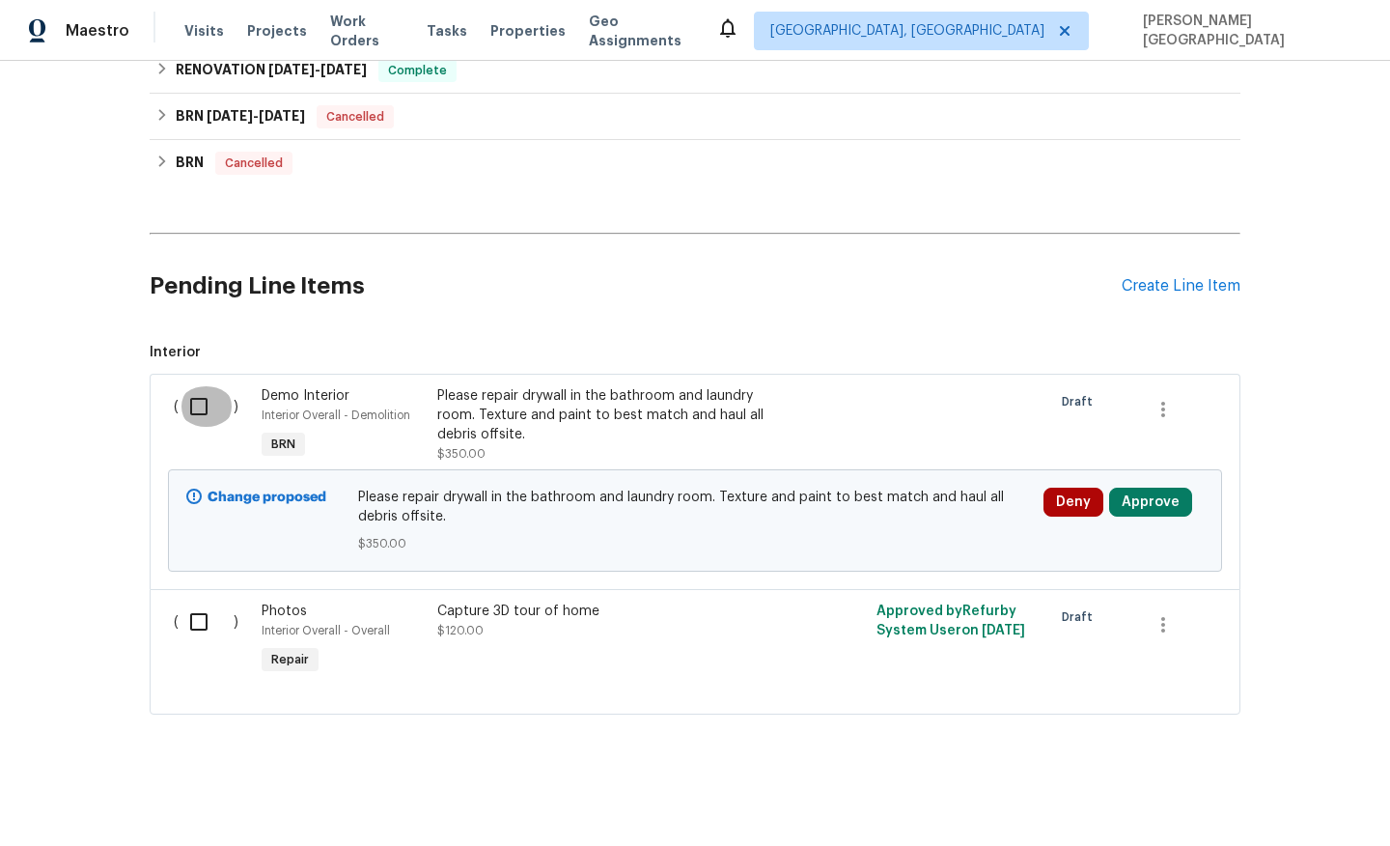
click at [203, 400] on input "checkbox" at bounding box center [206, 406] width 55 height 41
checkbox input "true"
click at [1257, 795] on span "Create Work Order" at bounding box center [1280, 798] width 128 height 24
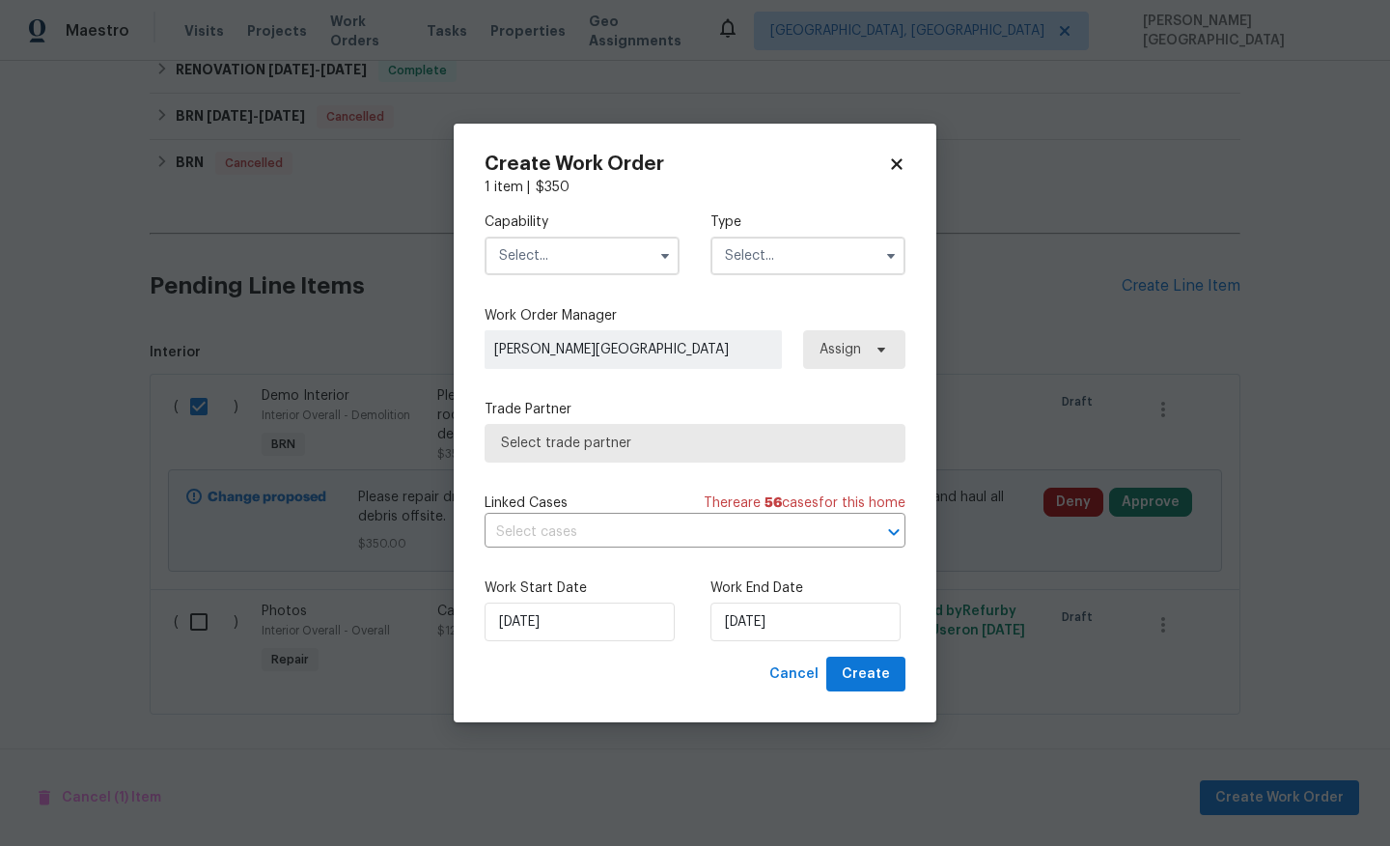
click at [555, 259] on input "text" at bounding box center [582, 256] width 195 height 39
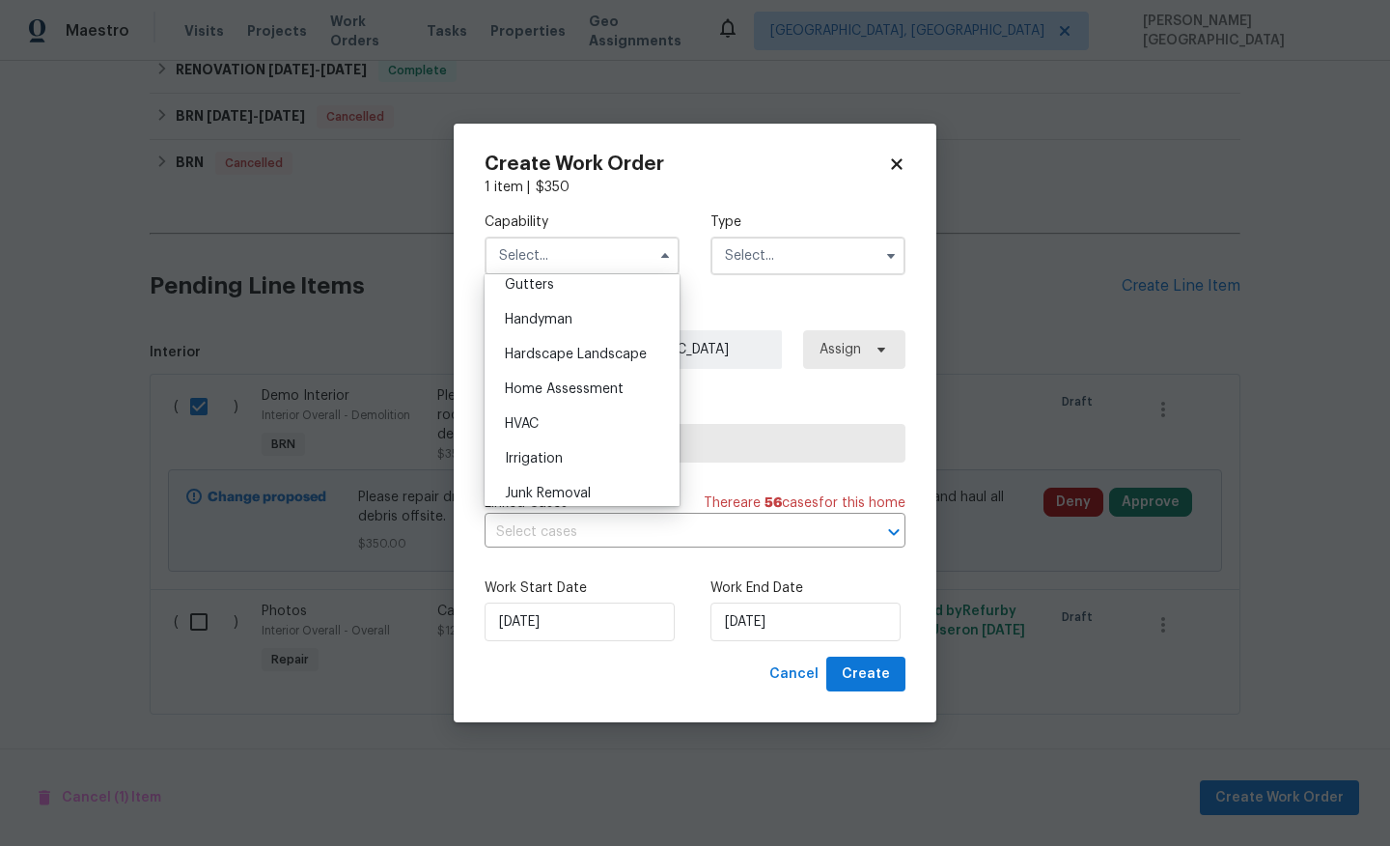
scroll to position [1016, 0]
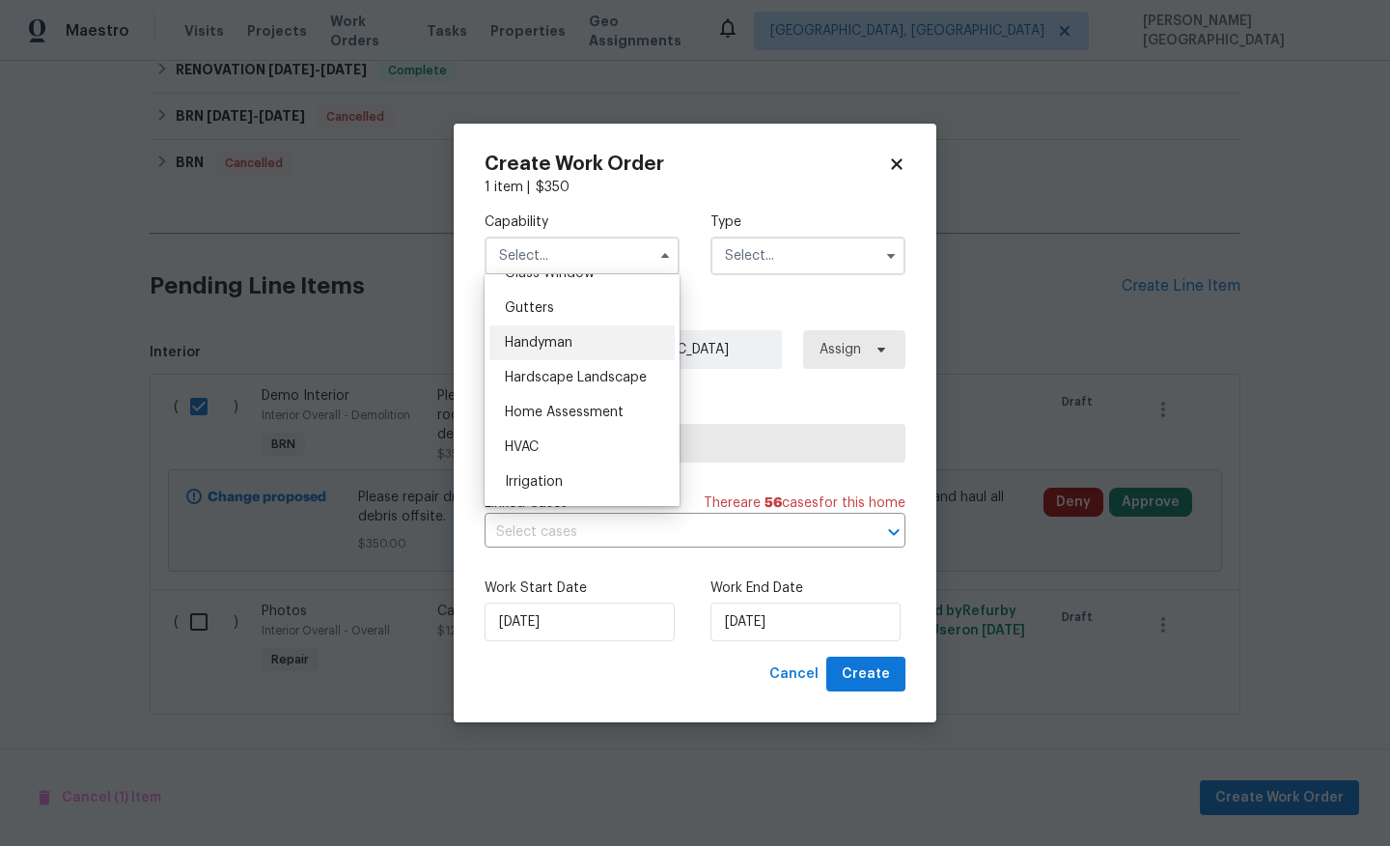
click at [547, 332] on div "Handyman" at bounding box center [581, 342] width 185 height 35
type input "Handyman"
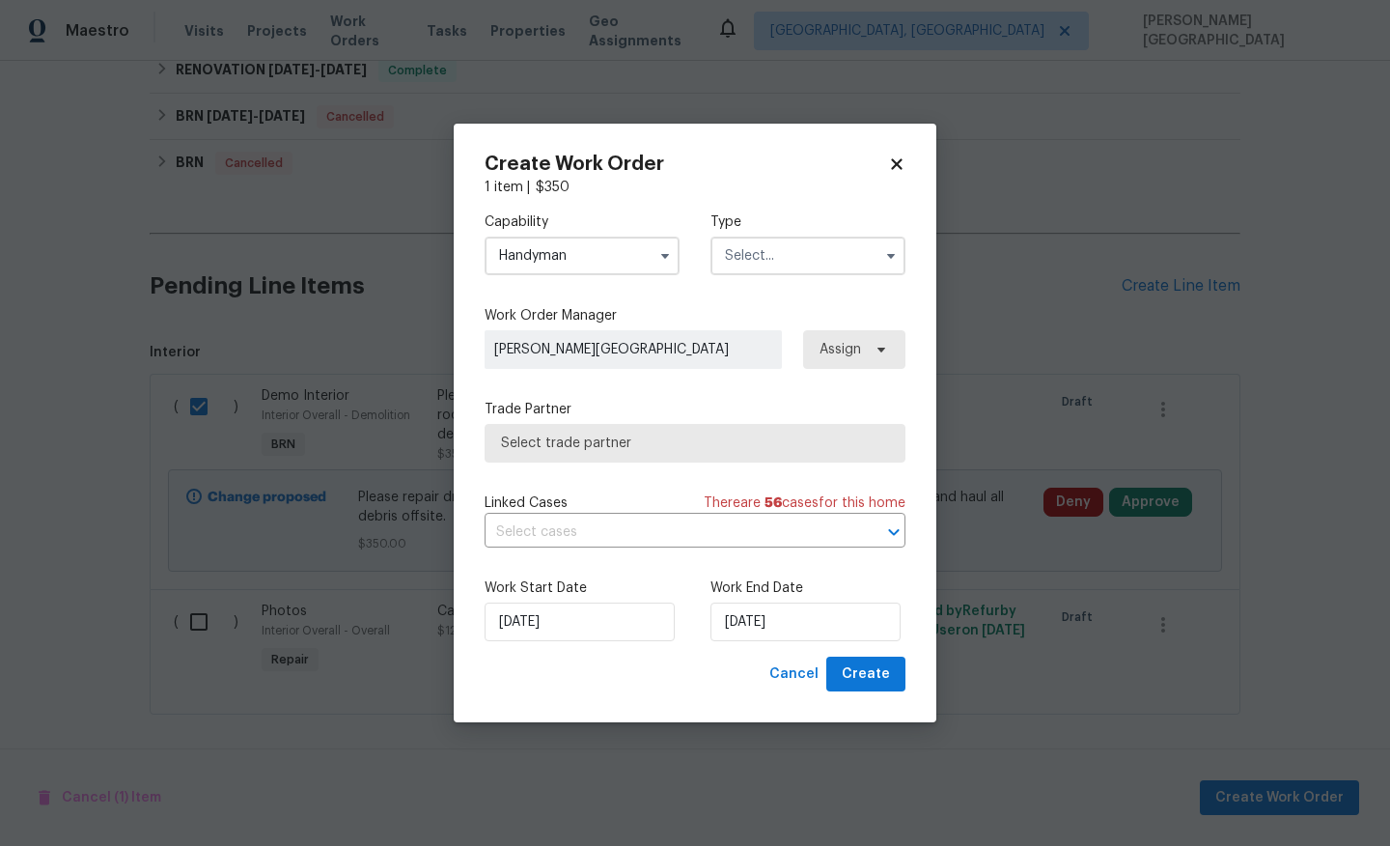
click at [739, 260] on input "text" at bounding box center [808, 256] width 195 height 39
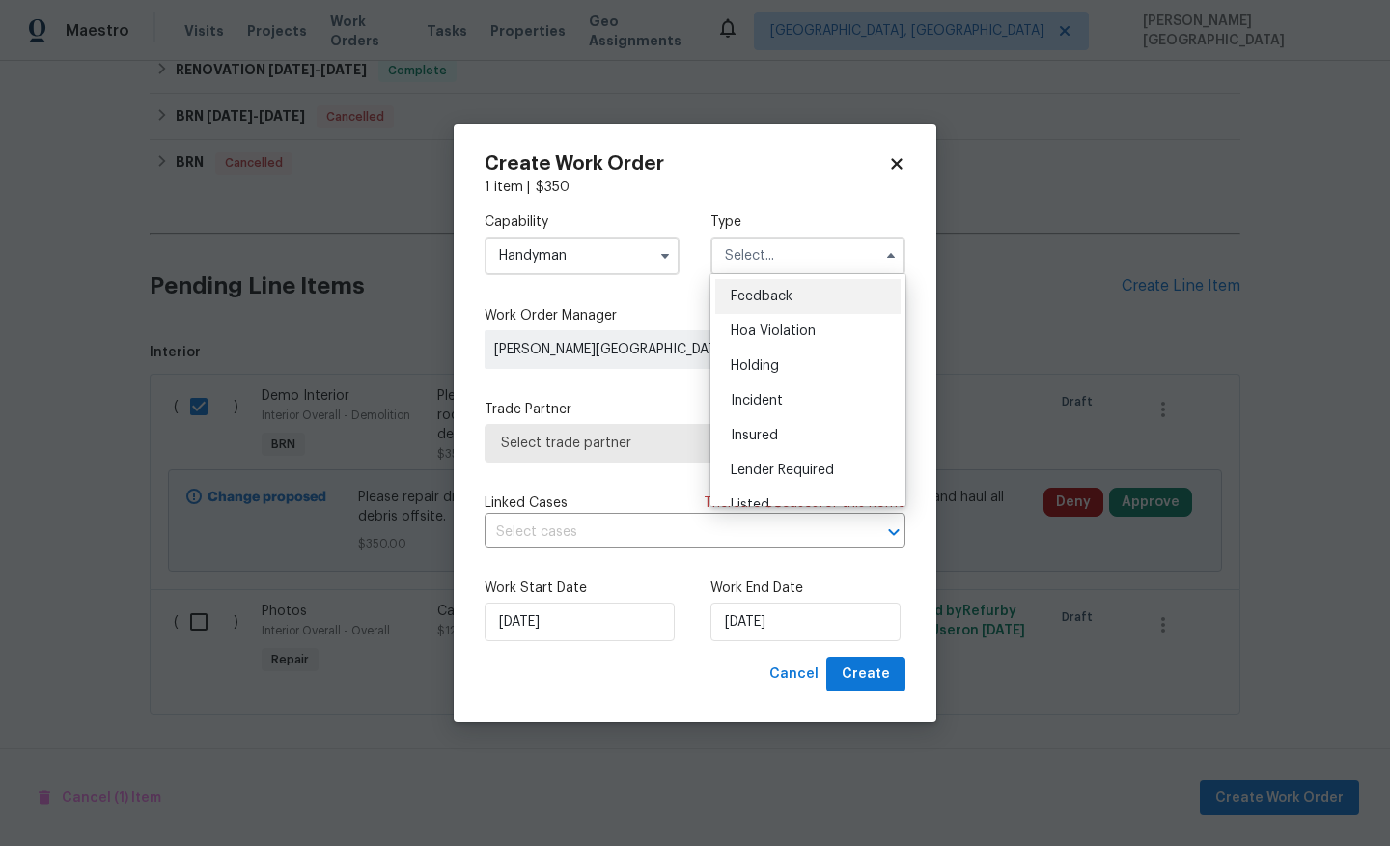
scroll to position [438, 0]
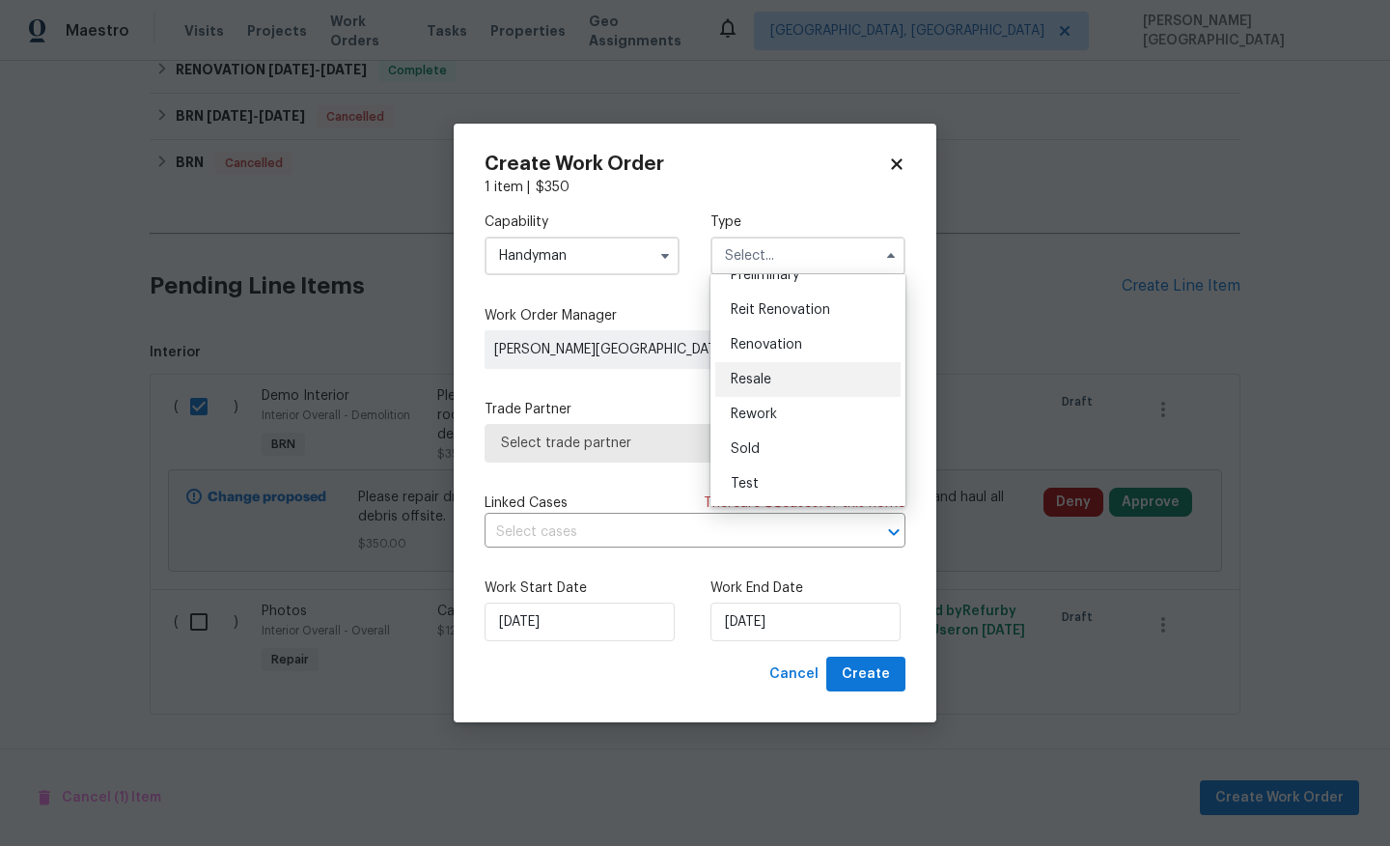
click at [745, 368] on div "Resale" at bounding box center [807, 379] width 185 height 35
type input "Resale"
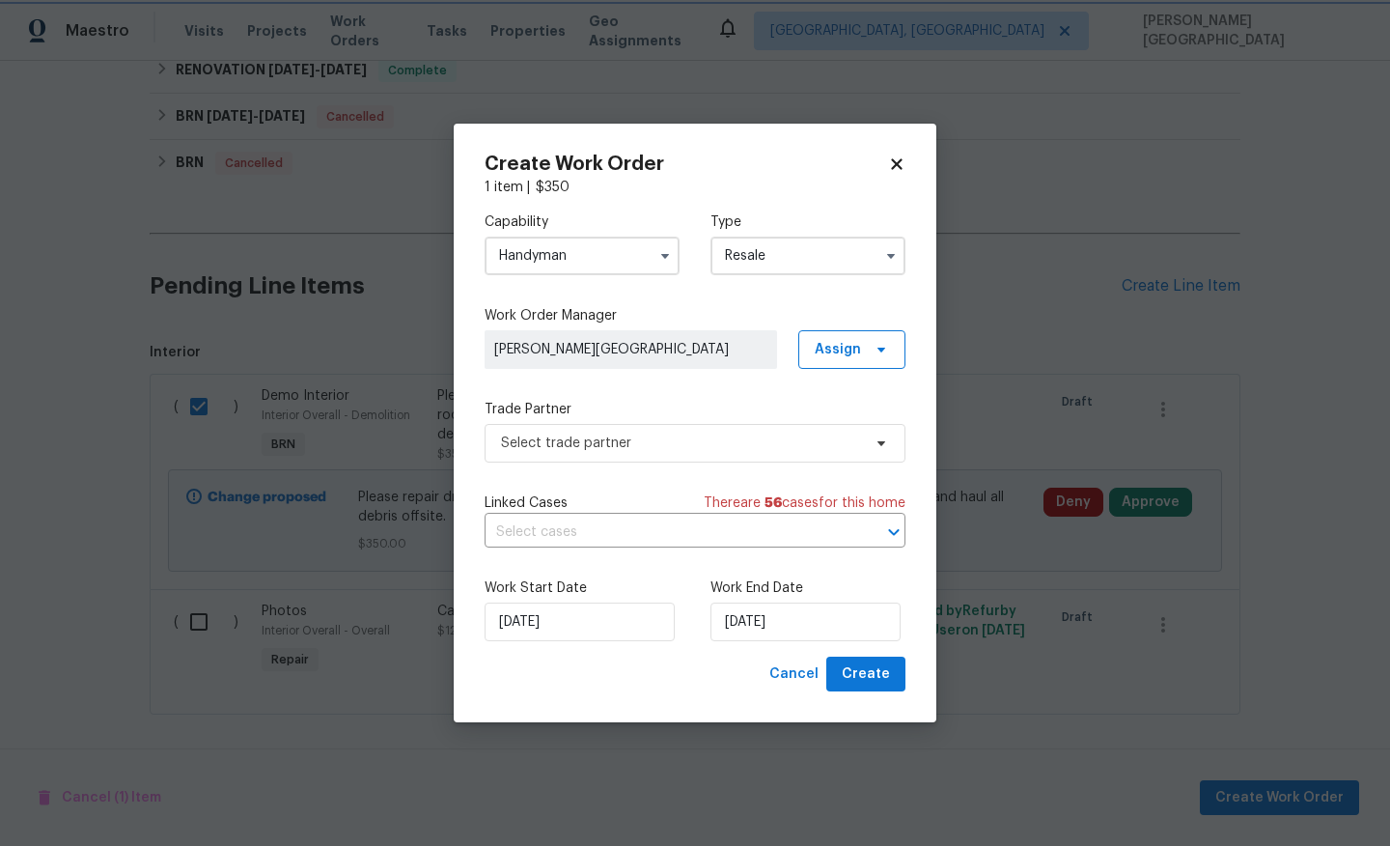
scroll to position [0, 0]
click at [603, 533] on input "text" at bounding box center [668, 532] width 367 height 30
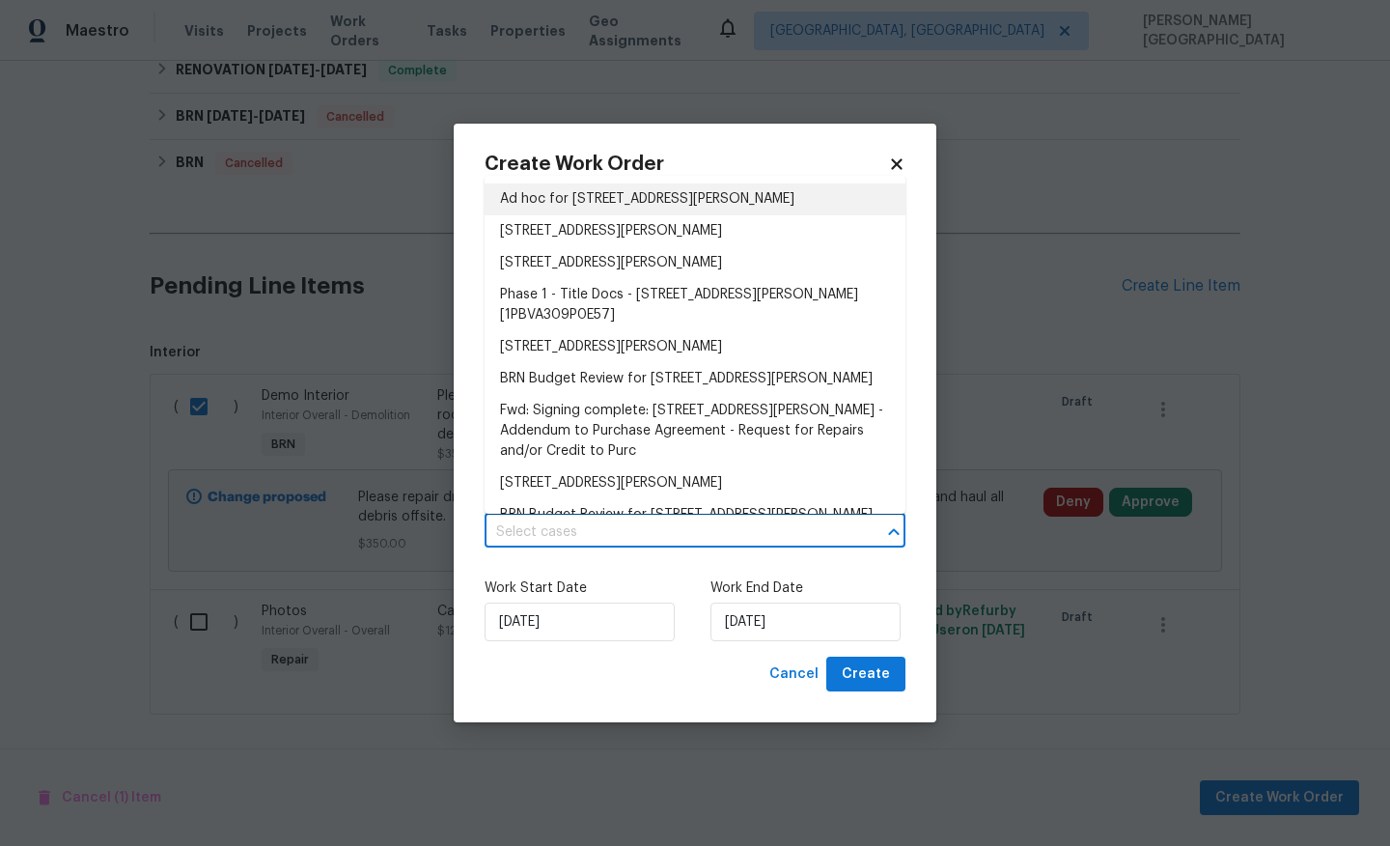
click at [626, 202] on li "Ad hoc for 605 Conley Rd, Richmond, VA 23227" at bounding box center [695, 199] width 421 height 32
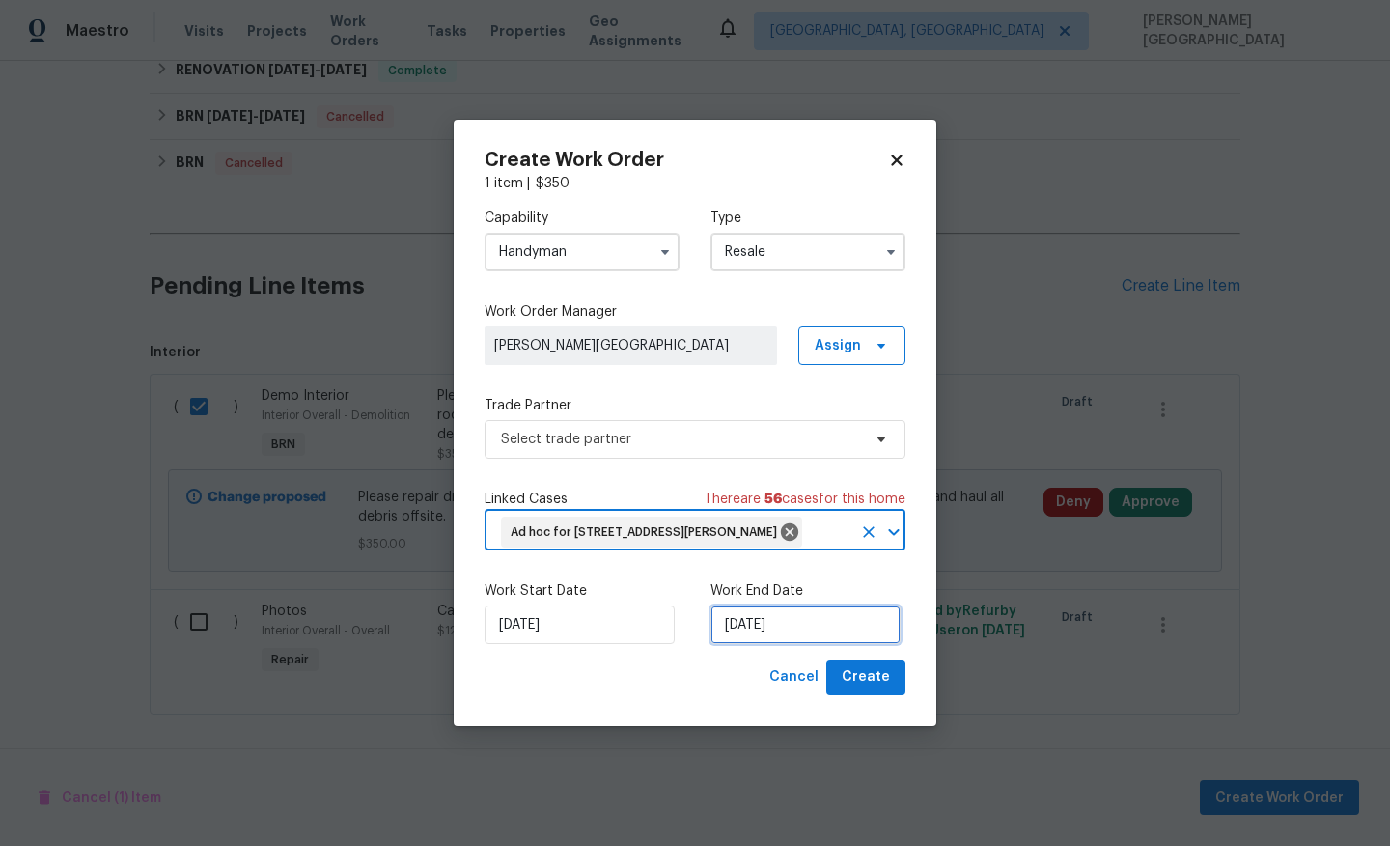
click at [777, 628] on input "9/4/2025" at bounding box center [806, 624] width 190 height 39
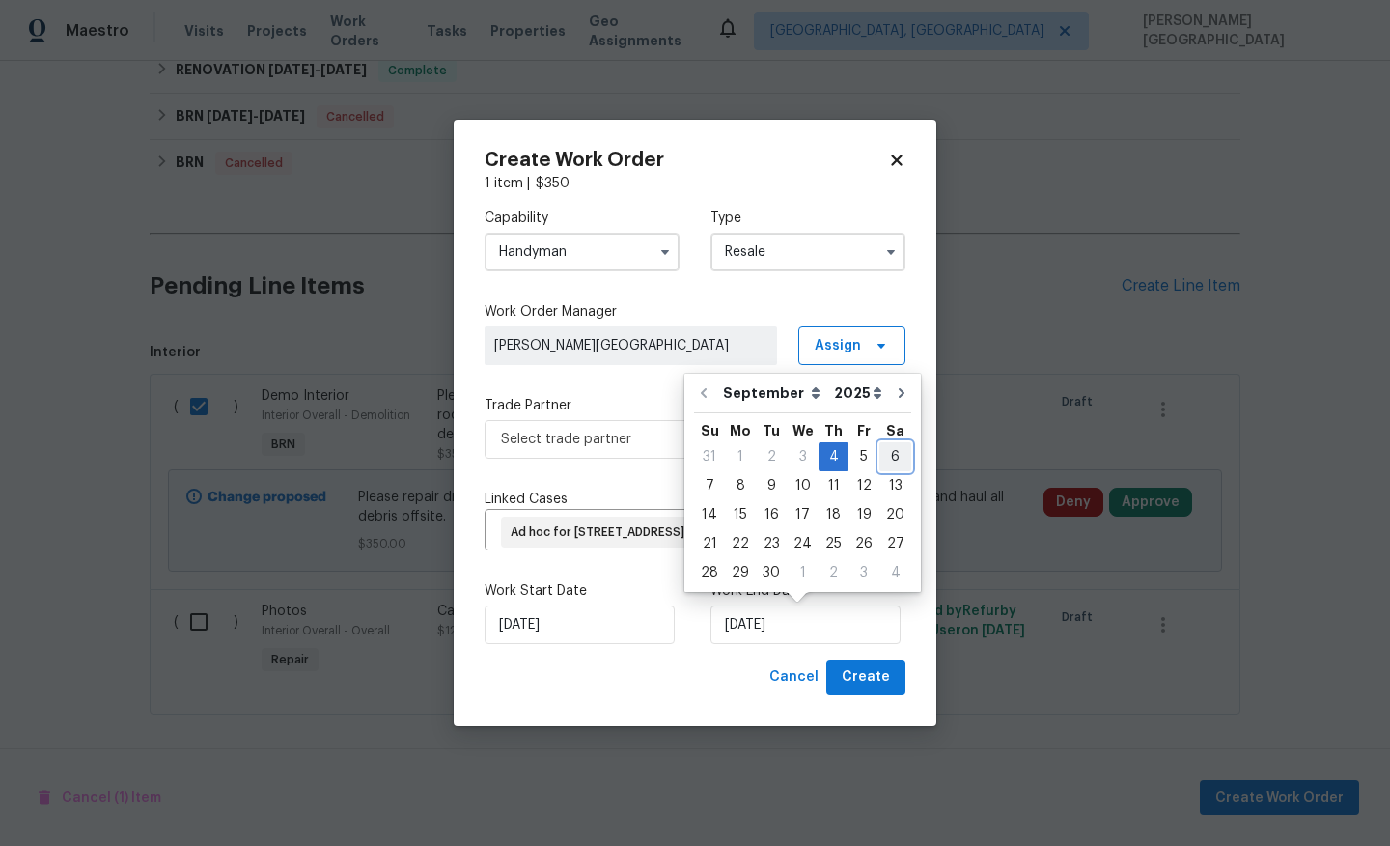
click at [888, 460] on div "6" at bounding box center [896, 456] width 32 height 27
click at [769, 625] on input "9/6/2025" at bounding box center [806, 624] width 190 height 39
click at [706, 483] on div "7" at bounding box center [709, 485] width 31 height 27
type input "9/7/2025"
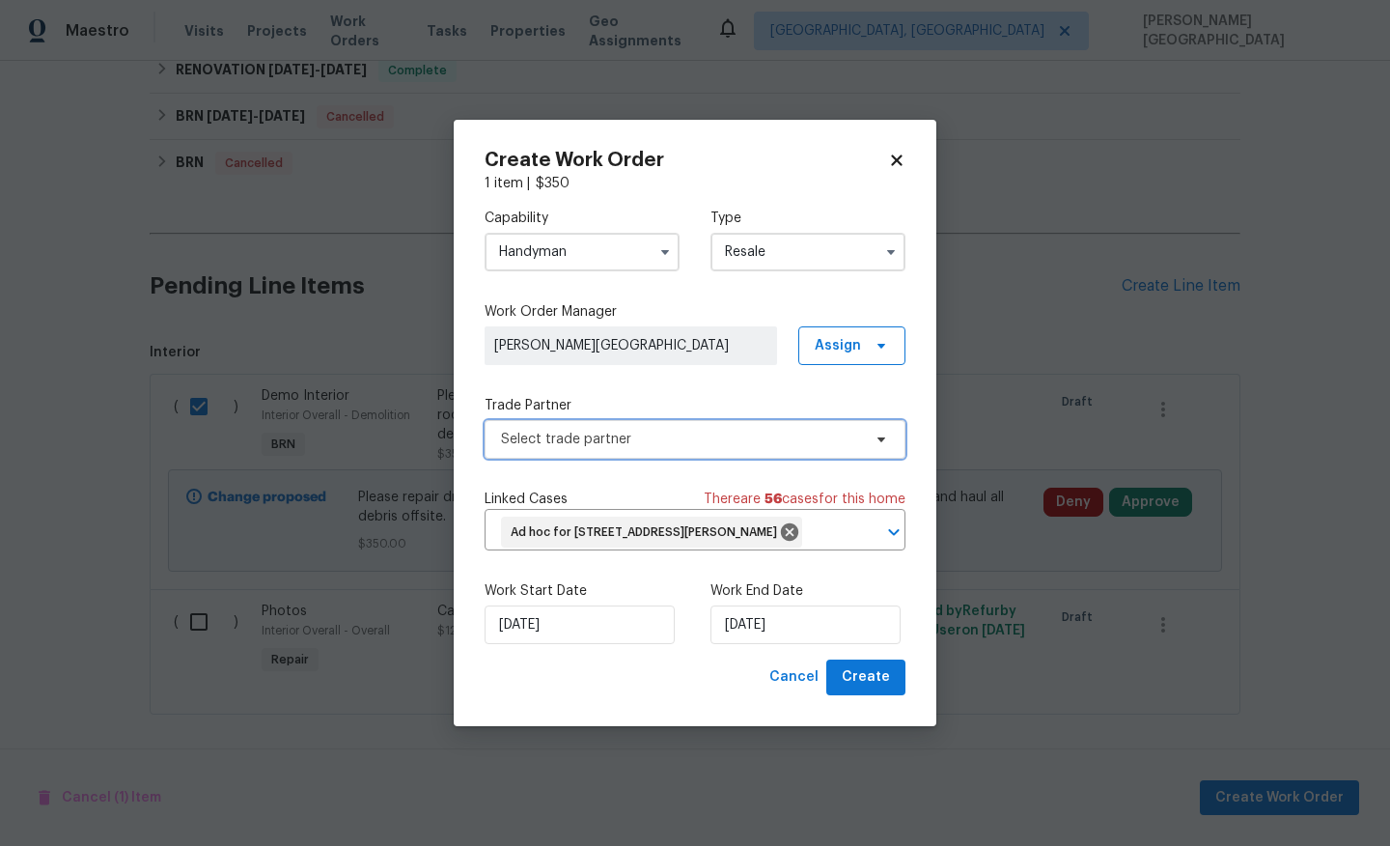
click at [587, 445] on span "Select trade partner" at bounding box center [681, 439] width 360 height 19
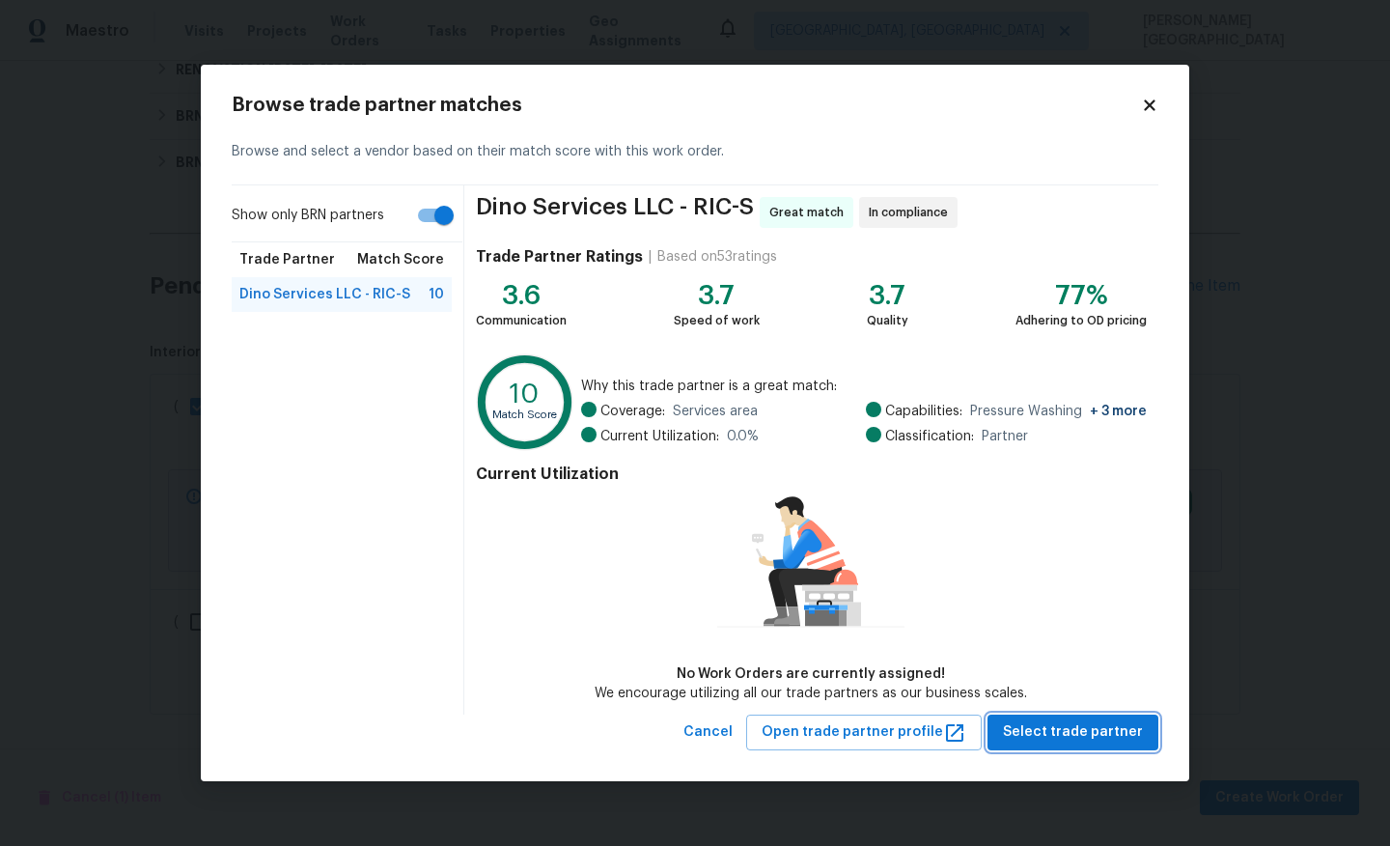
click at [1092, 723] on span "Select trade partner" at bounding box center [1073, 732] width 140 height 24
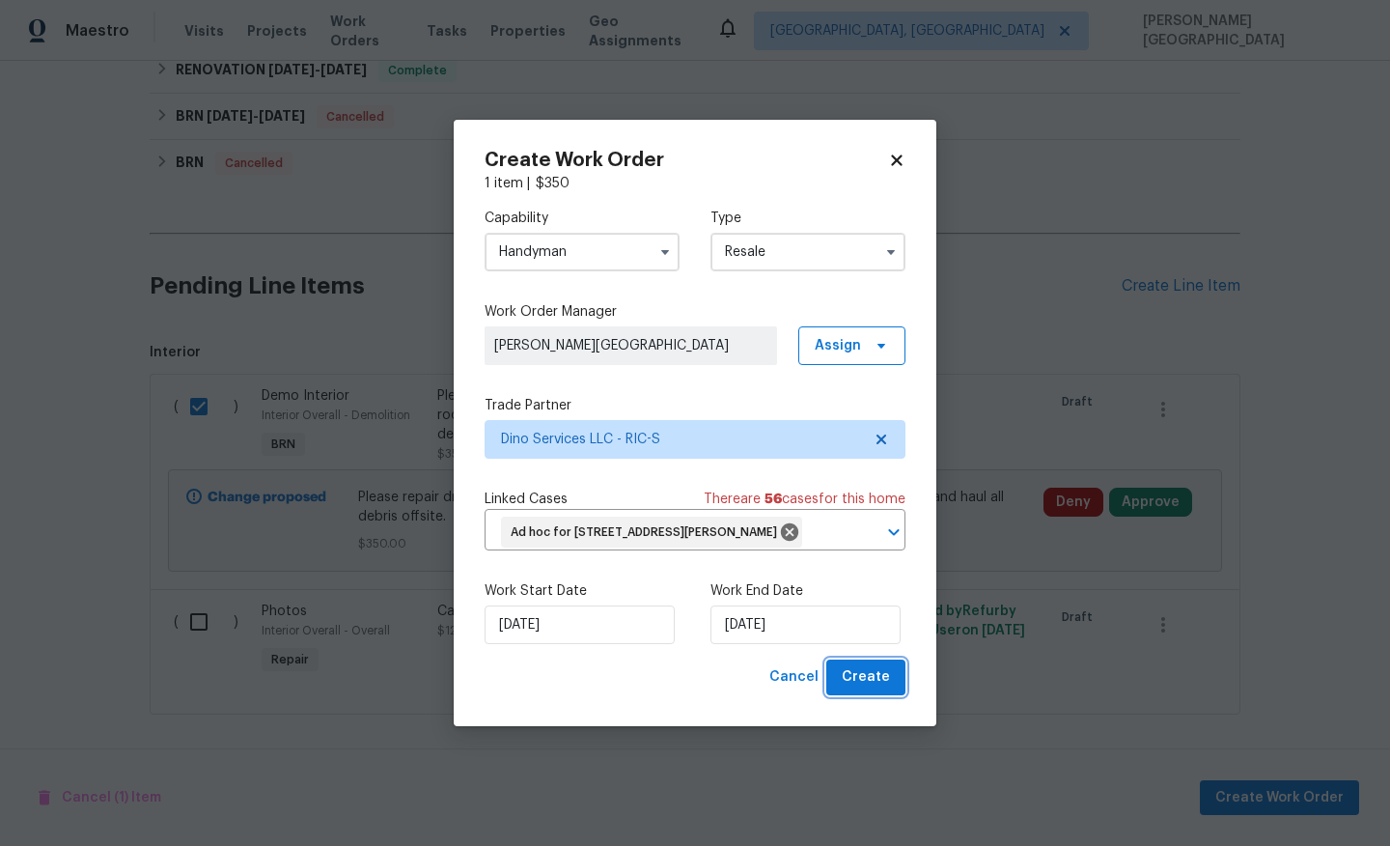
click at [875, 679] on span "Create" at bounding box center [866, 677] width 48 height 24
checkbox input "false"
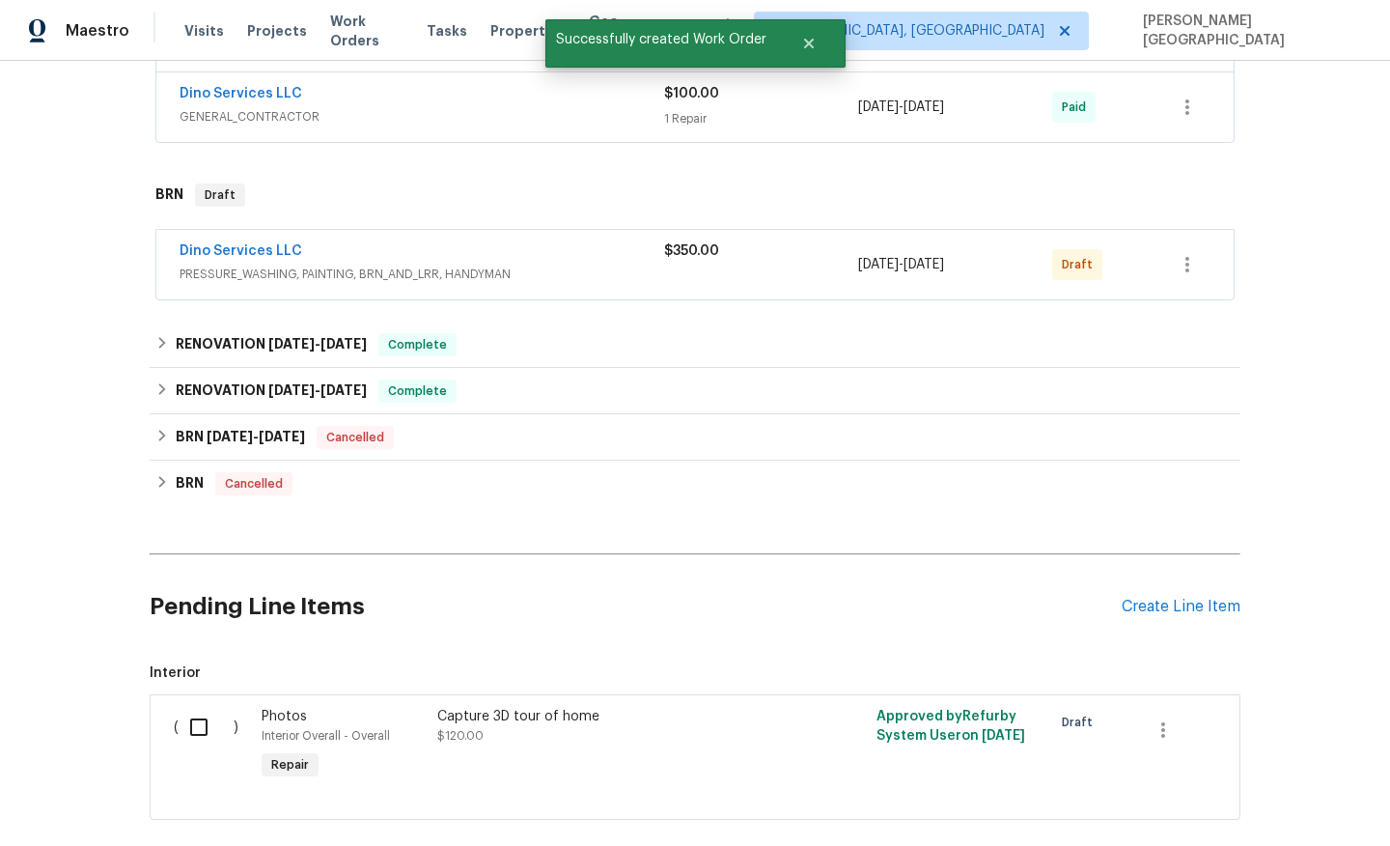
scroll to position [438, 0]
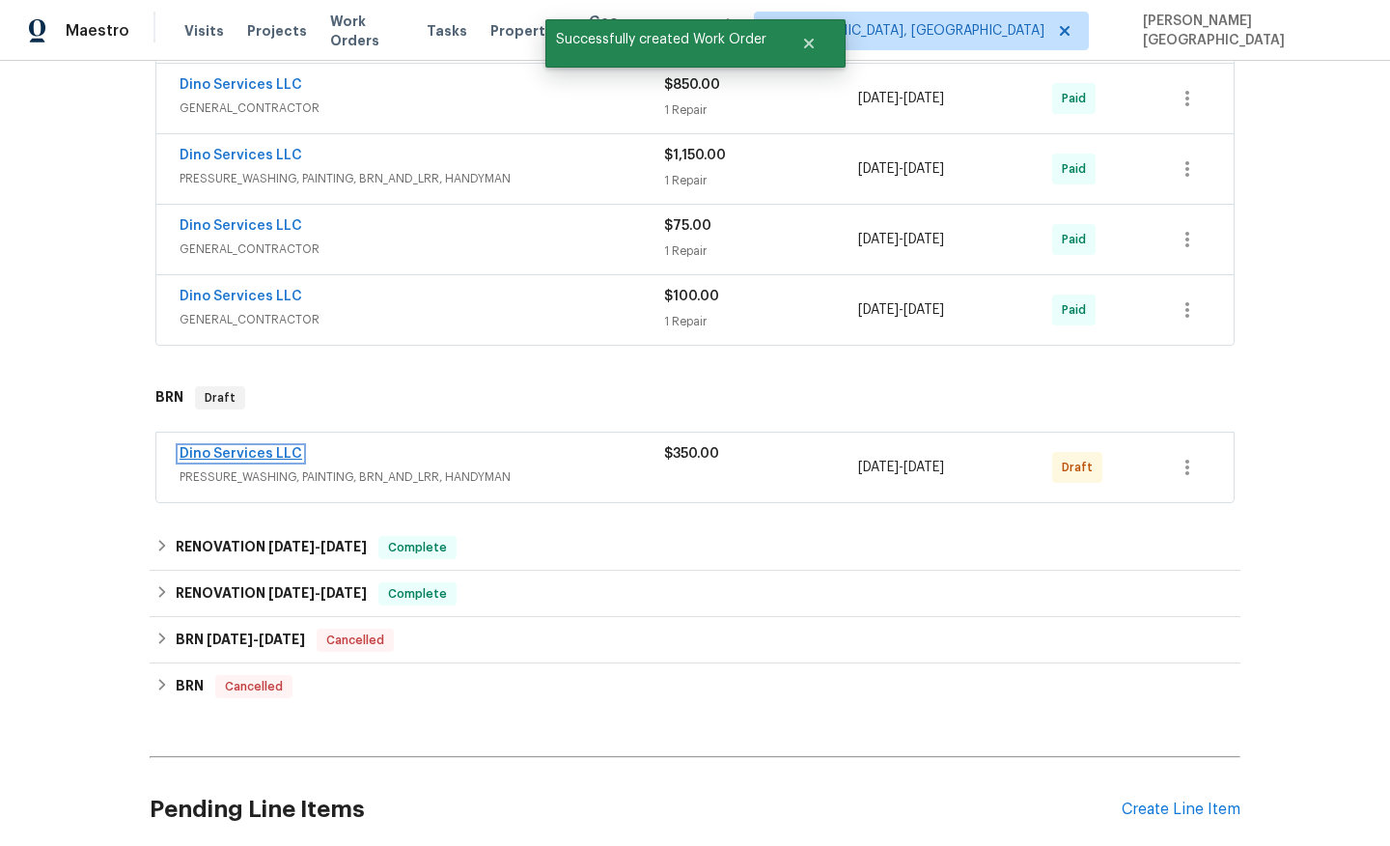
click at [261, 450] on link "Dino Services LLC" at bounding box center [241, 454] width 123 height 14
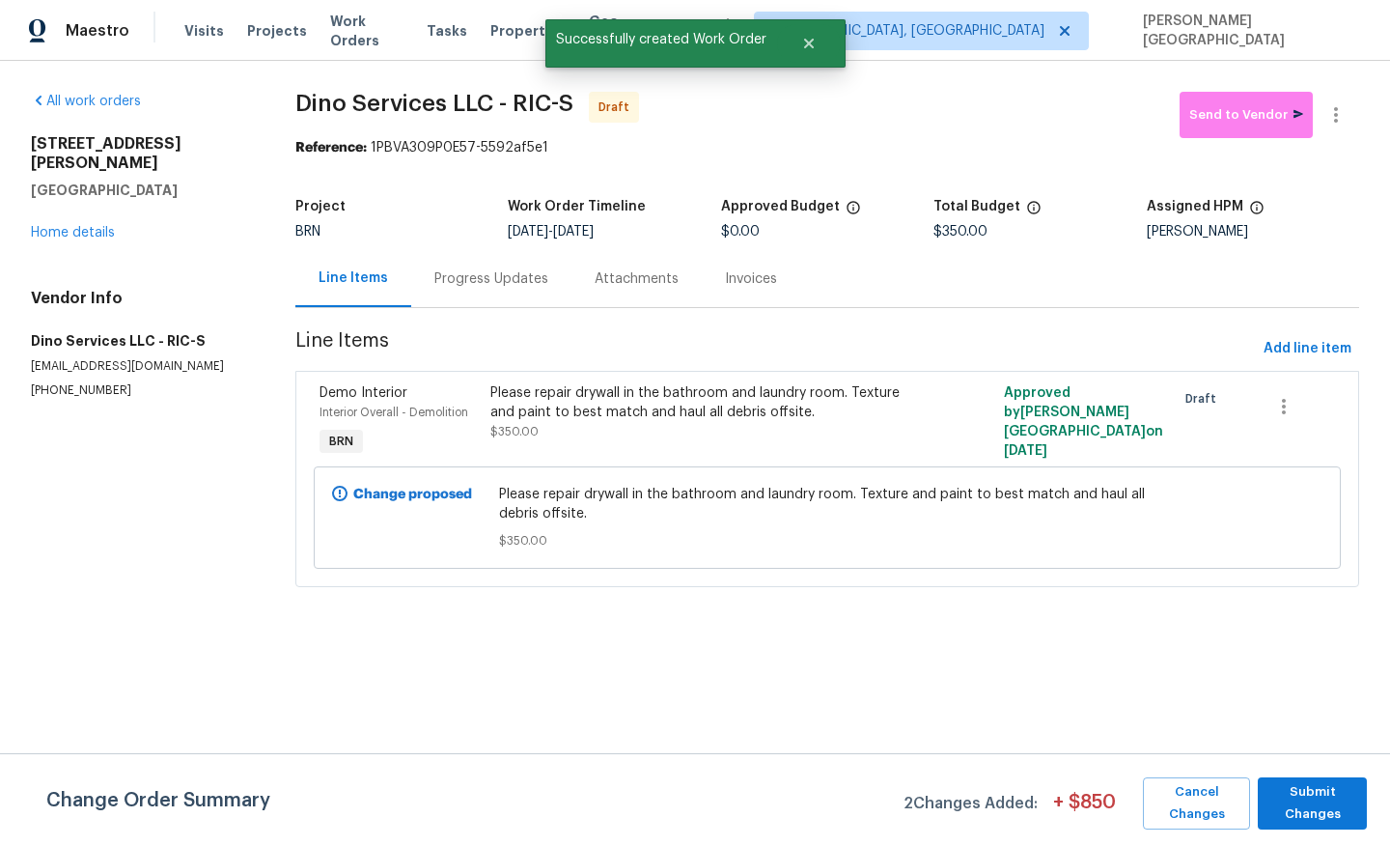
click at [535, 293] on div "Progress Updates" at bounding box center [491, 278] width 160 height 57
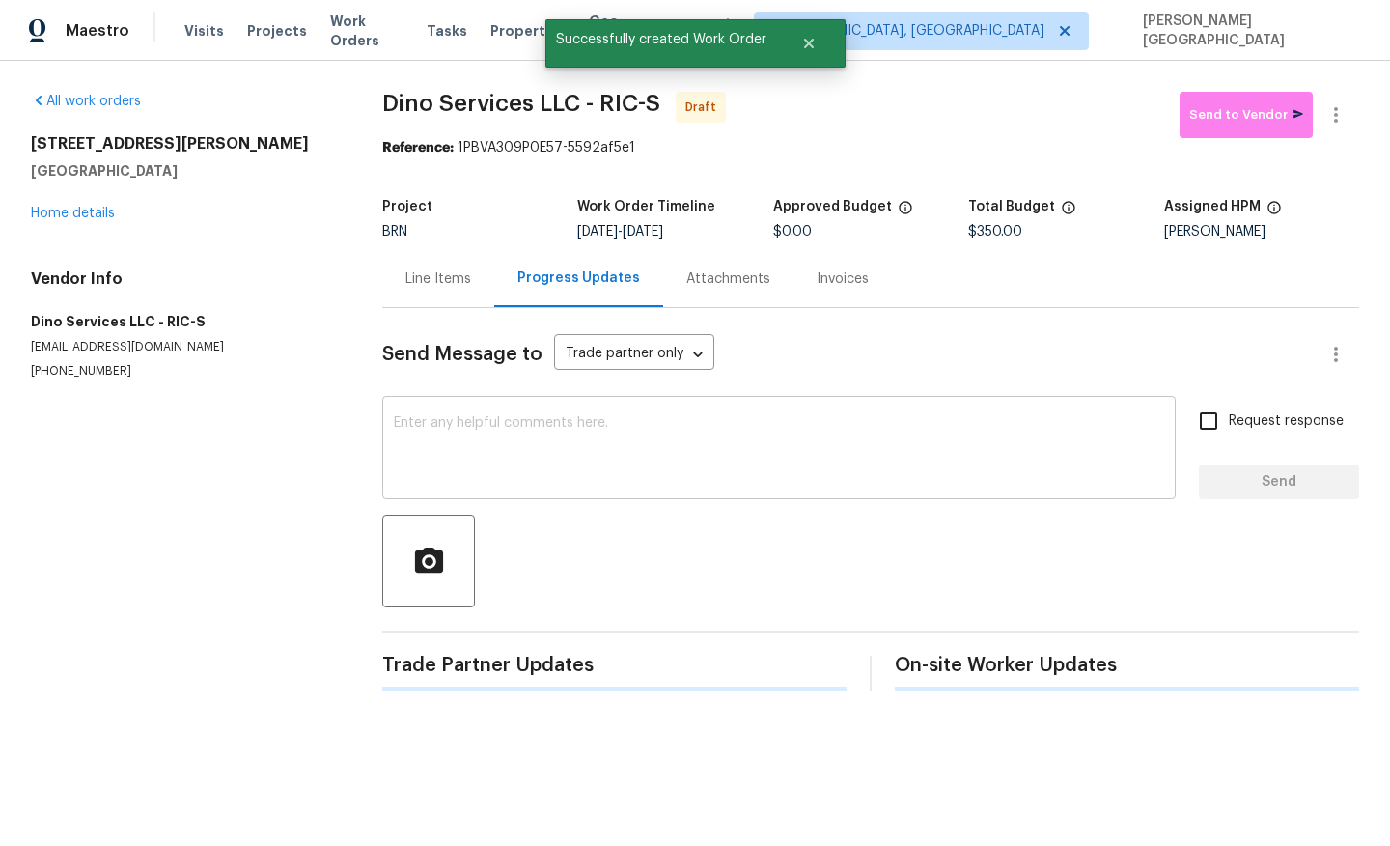
click at [544, 482] on textarea at bounding box center [779, 450] width 770 height 68
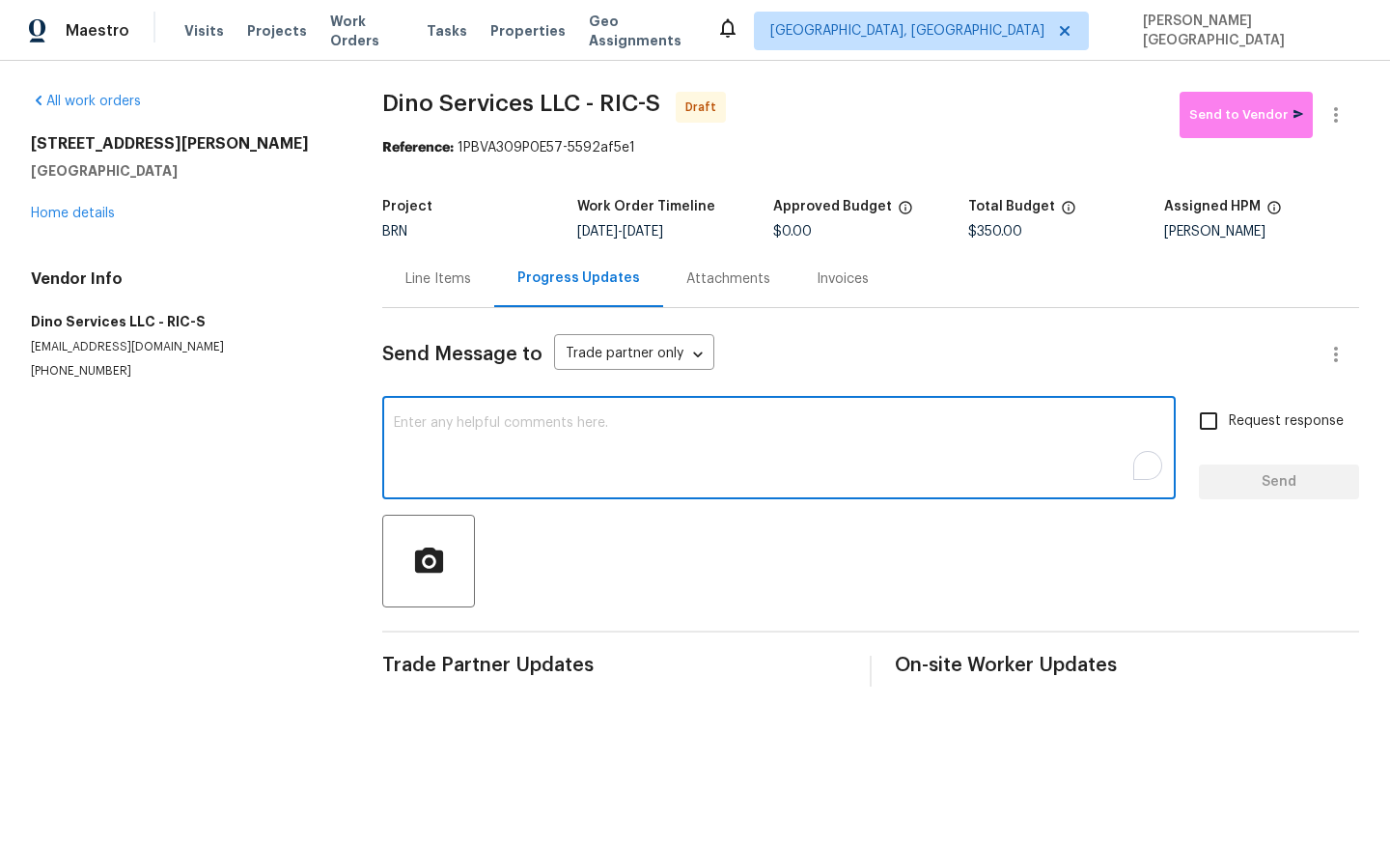
paste textarea "This is Isabel from Opendoor. Please confirm receipt of the work order due on 0…"
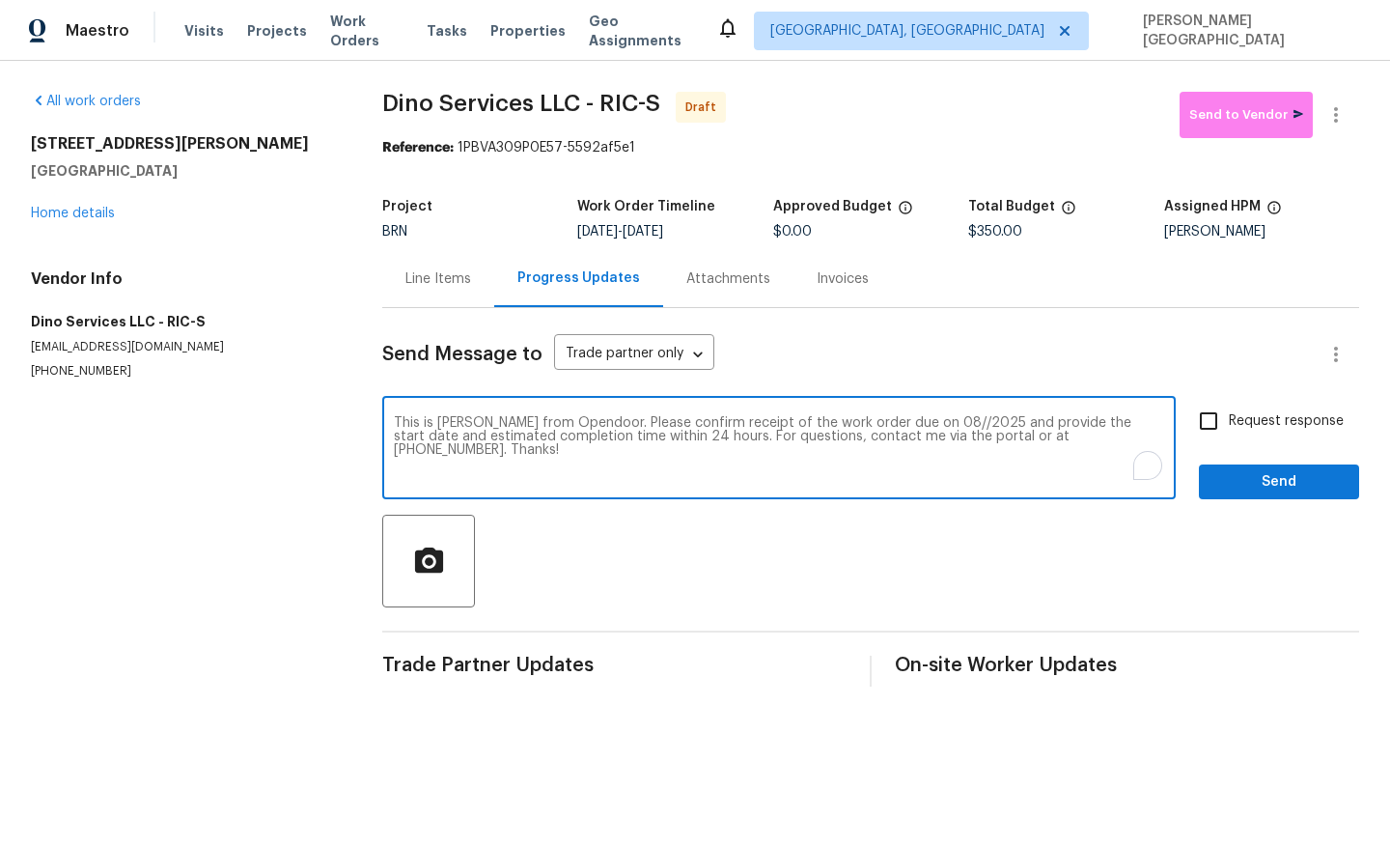
click at [903, 421] on textarea "This is Isabel from Opendoor. Please confirm receipt of the work order due on 0…" at bounding box center [779, 450] width 770 height 68
click at [909, 419] on textarea "This is Isabel from Opendoor. Please confirm receipt of the work order due on 0…" at bounding box center [779, 450] width 770 height 68
type textarea "This is Isabel from Opendoor. Please confirm receipt of the work order due on 0…"
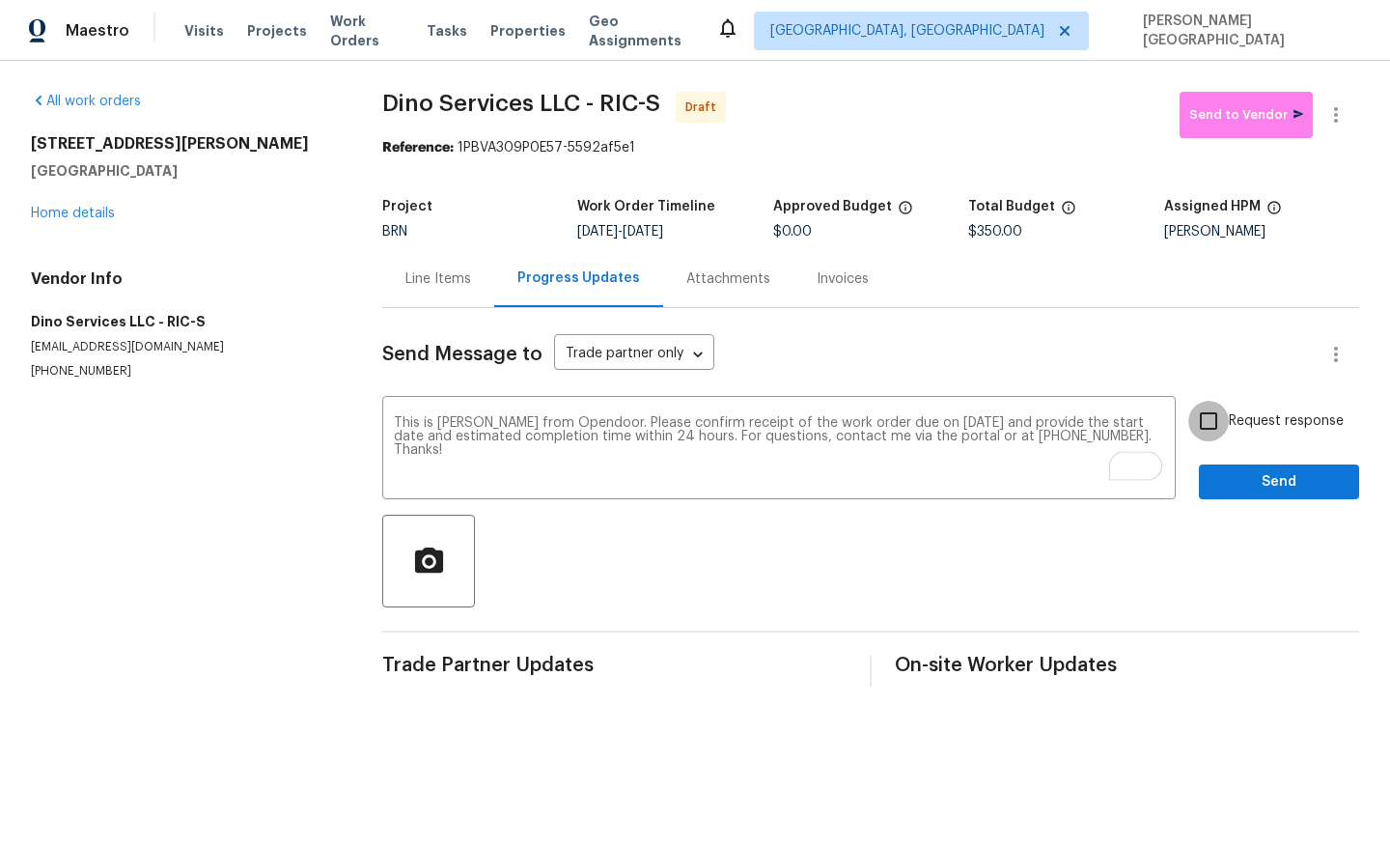
click at [1216, 416] on input "Request response" at bounding box center [1208, 421] width 41 height 41
checkbox input "true"
click at [1225, 469] on button "Send" at bounding box center [1279, 482] width 160 height 36
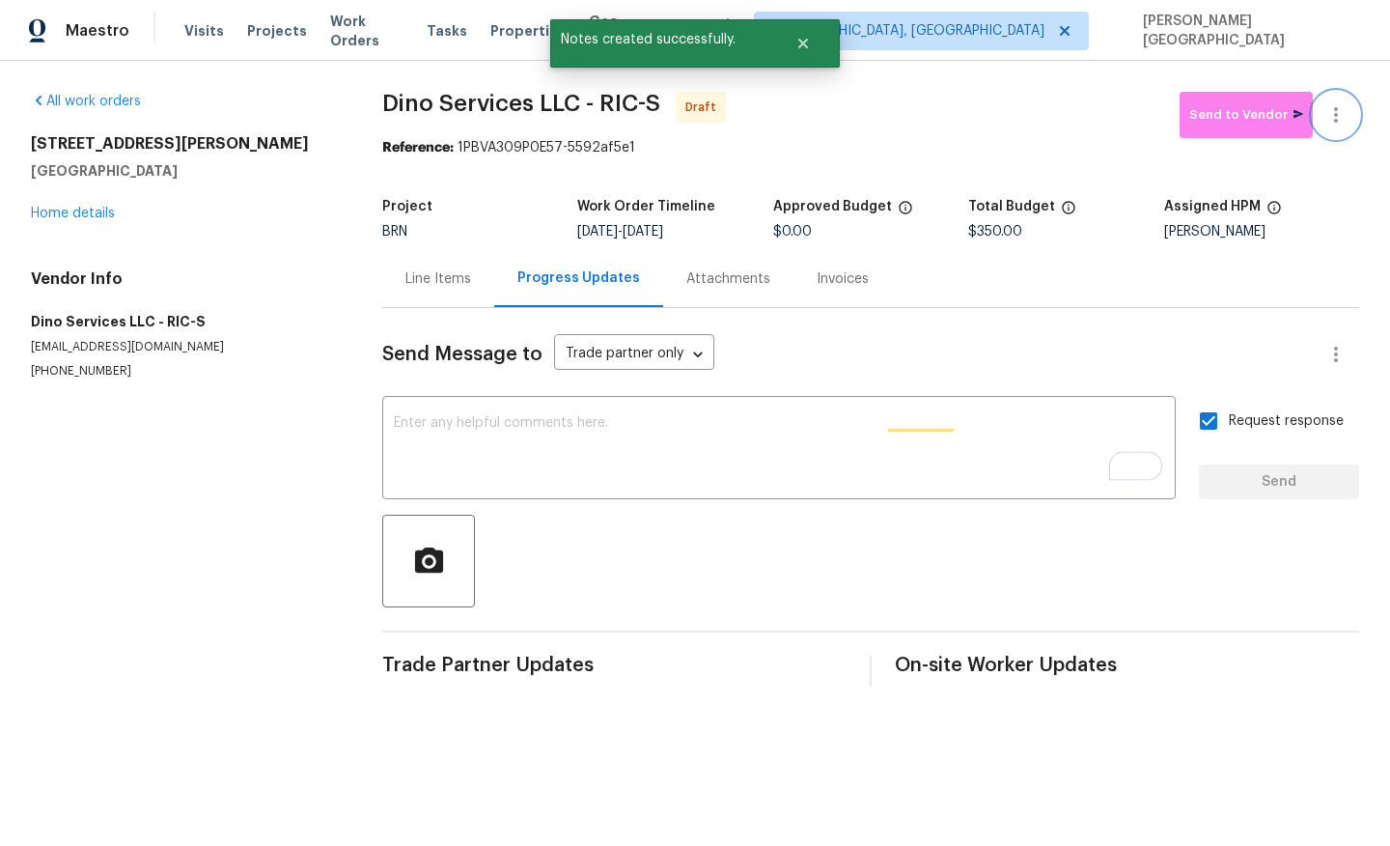
click at [1331, 131] on button "button" at bounding box center [1336, 115] width 46 height 46
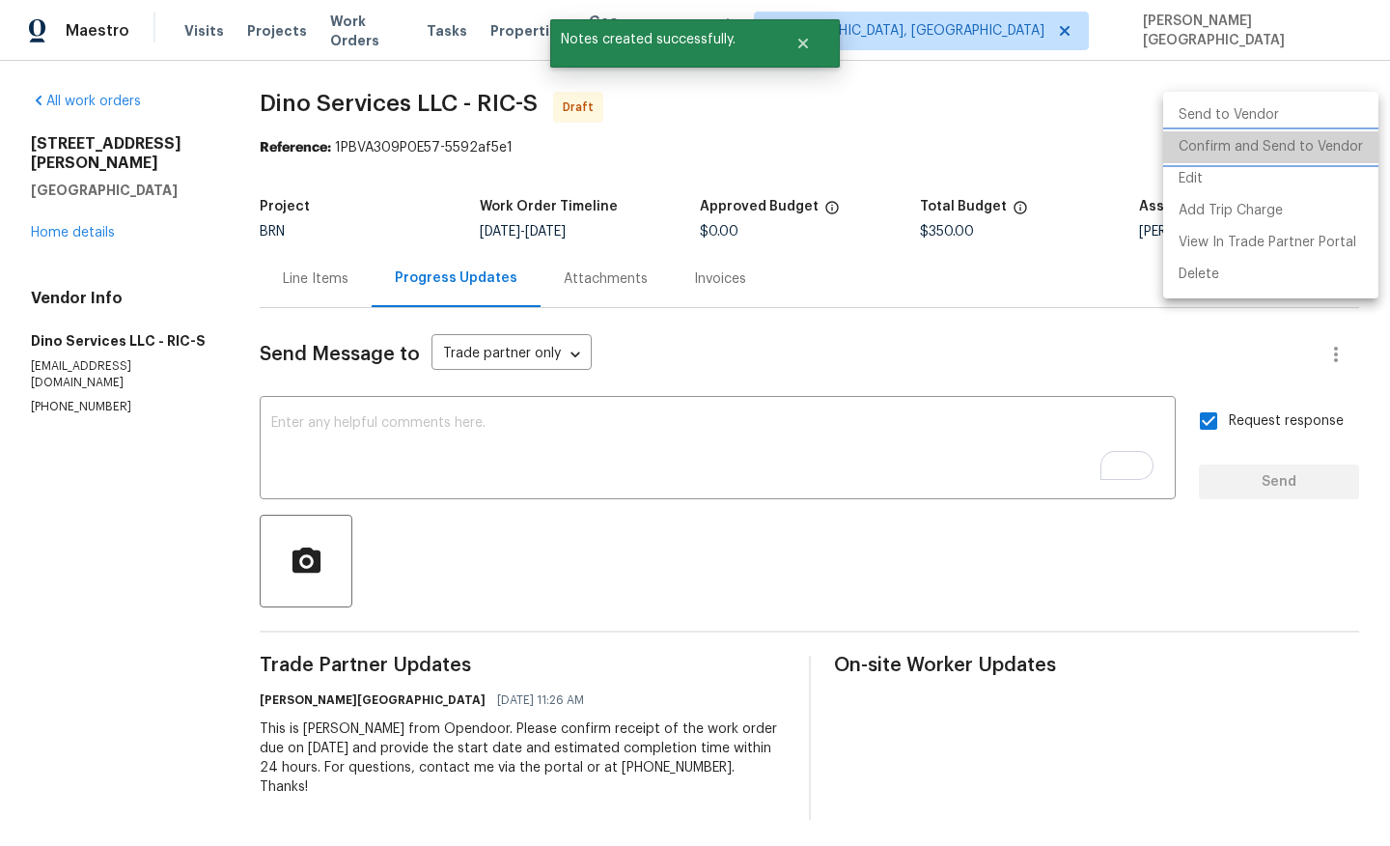
click at [1315, 150] on li "Confirm and Send to Vendor" at bounding box center [1270, 147] width 215 height 32
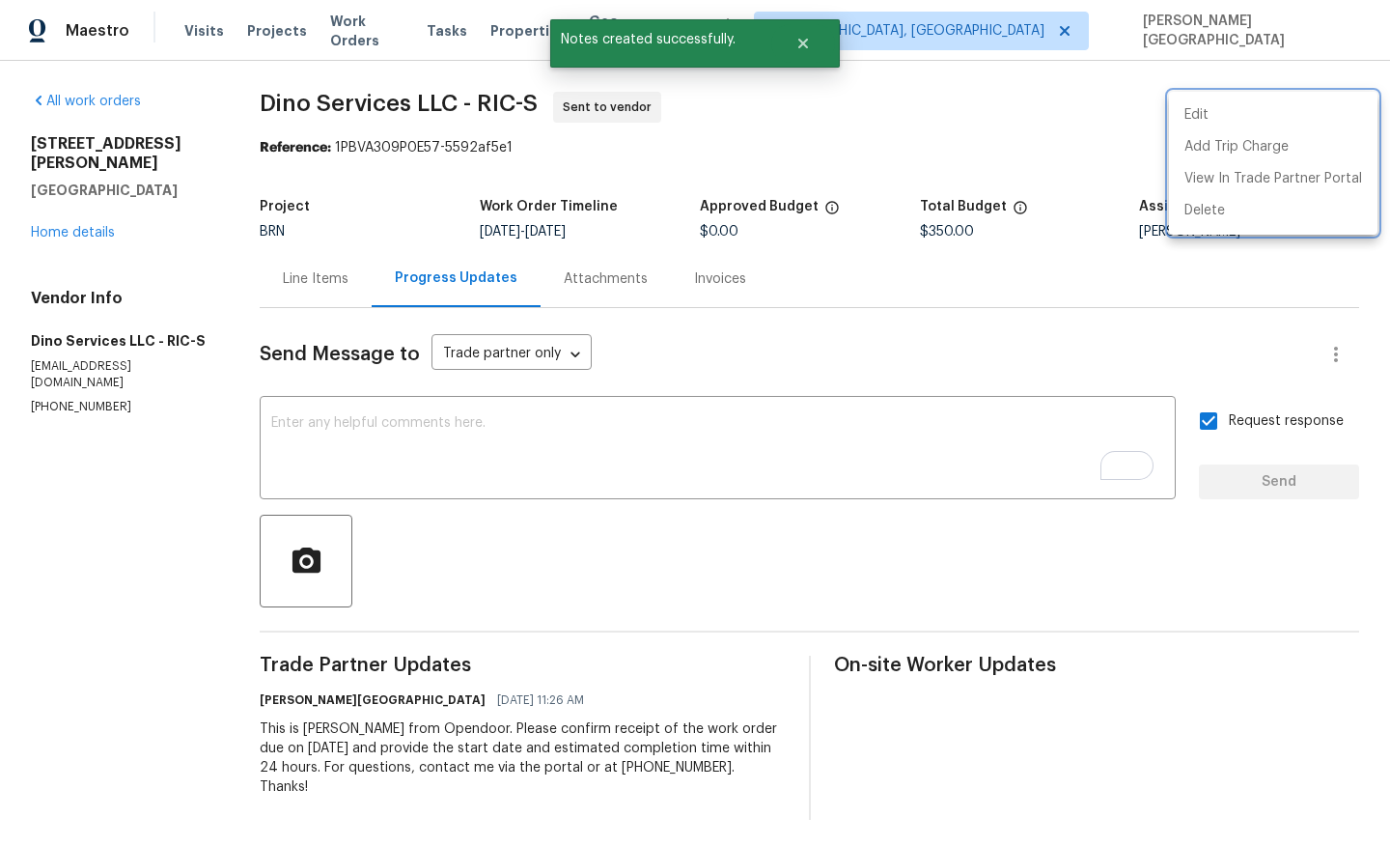
click at [87, 204] on div at bounding box center [695, 423] width 1390 height 846
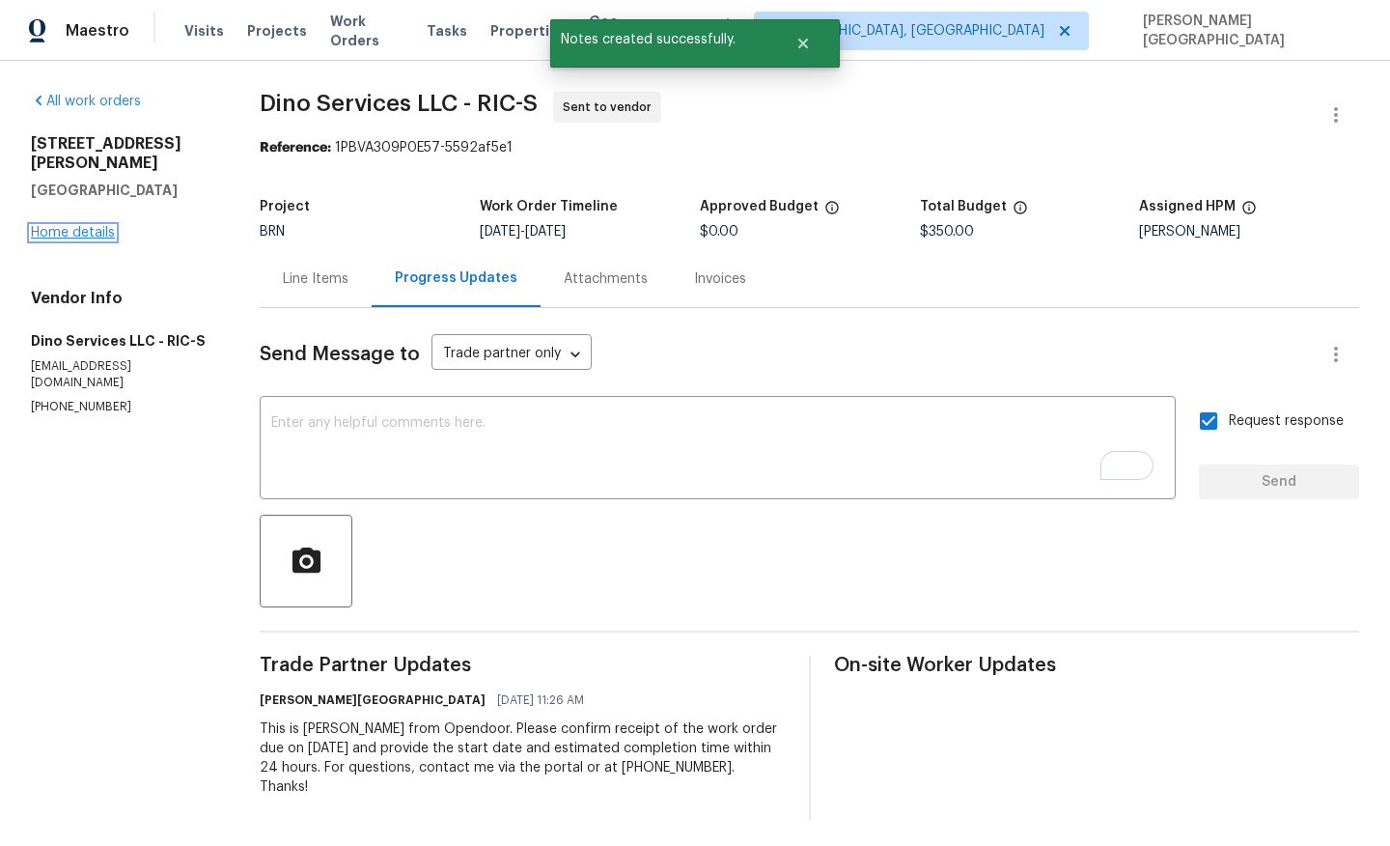
click at [89, 226] on link "Home details" at bounding box center [73, 233] width 84 height 14
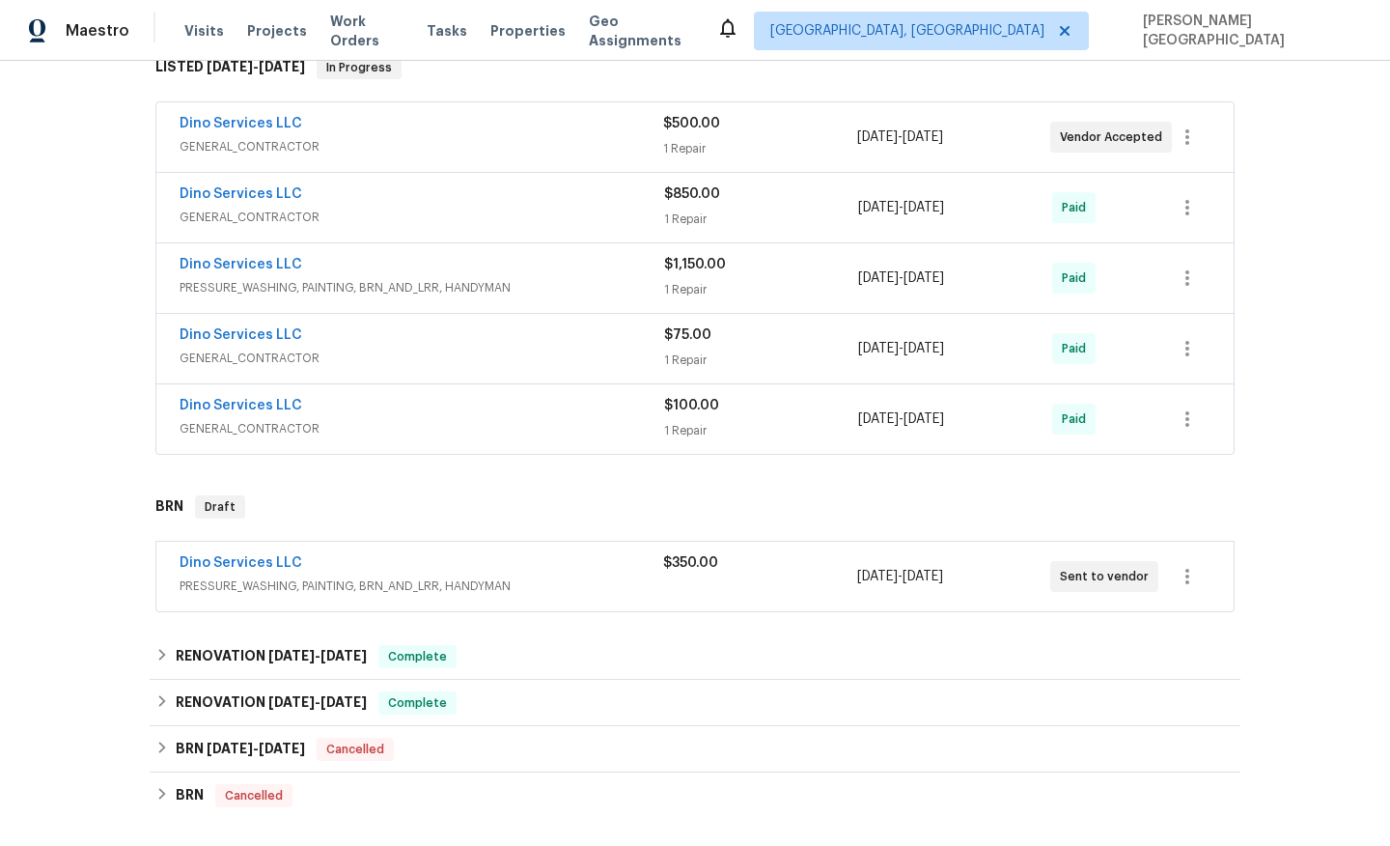
scroll to position [388, 0]
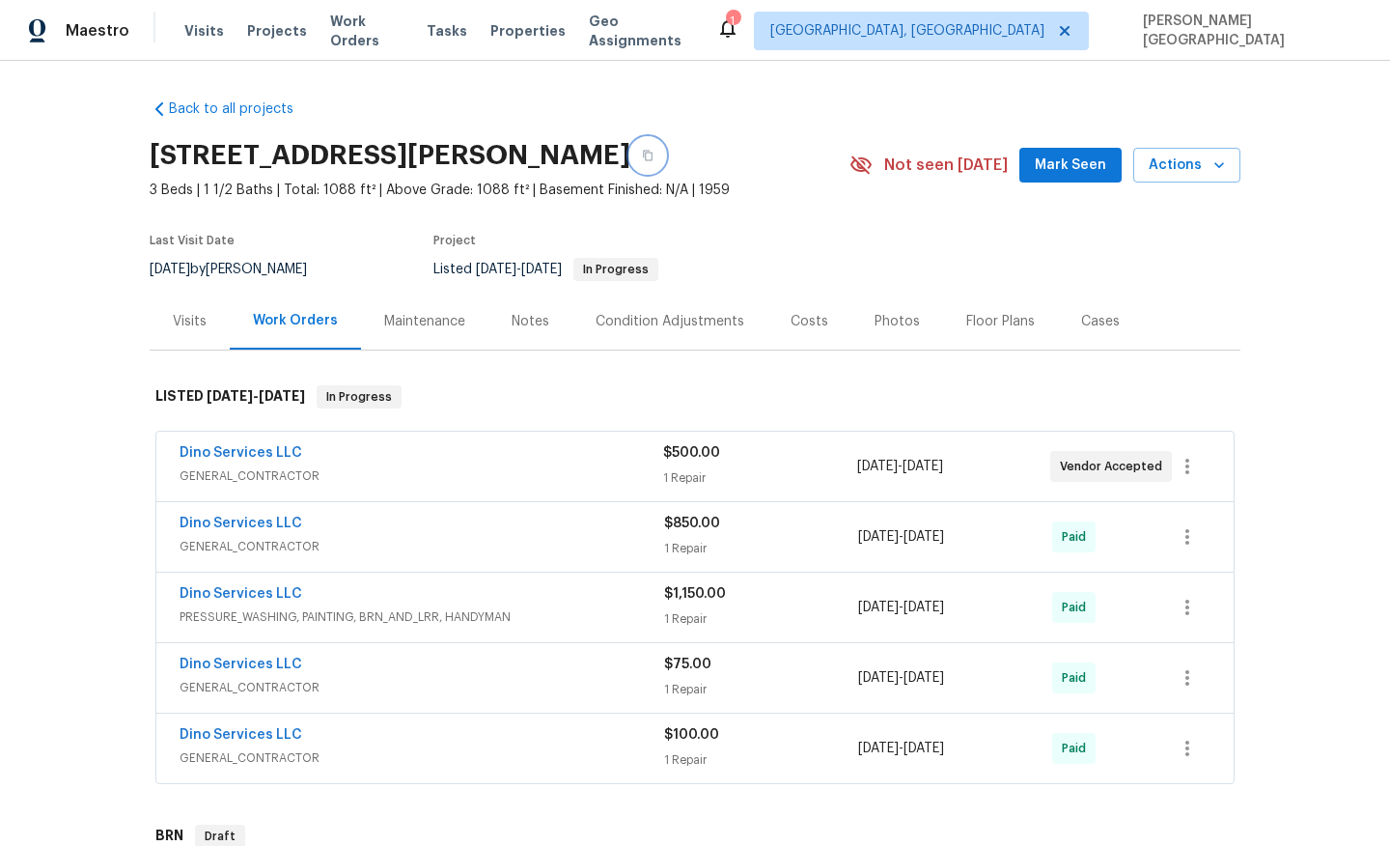
click at [642, 154] on icon "button" at bounding box center [648, 156] width 12 height 12
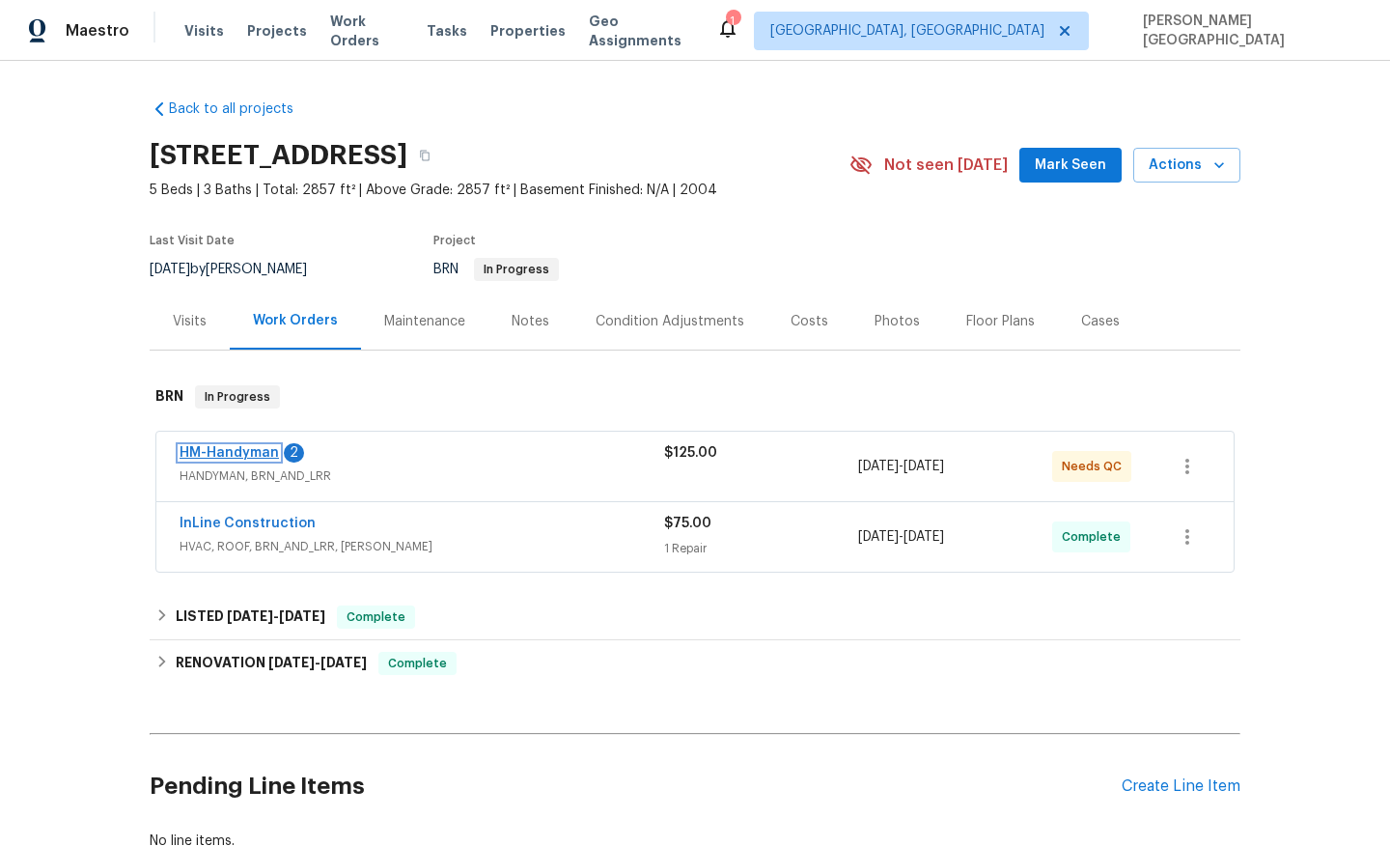
click at [203, 455] on link "HM-Handyman" at bounding box center [229, 453] width 99 height 14
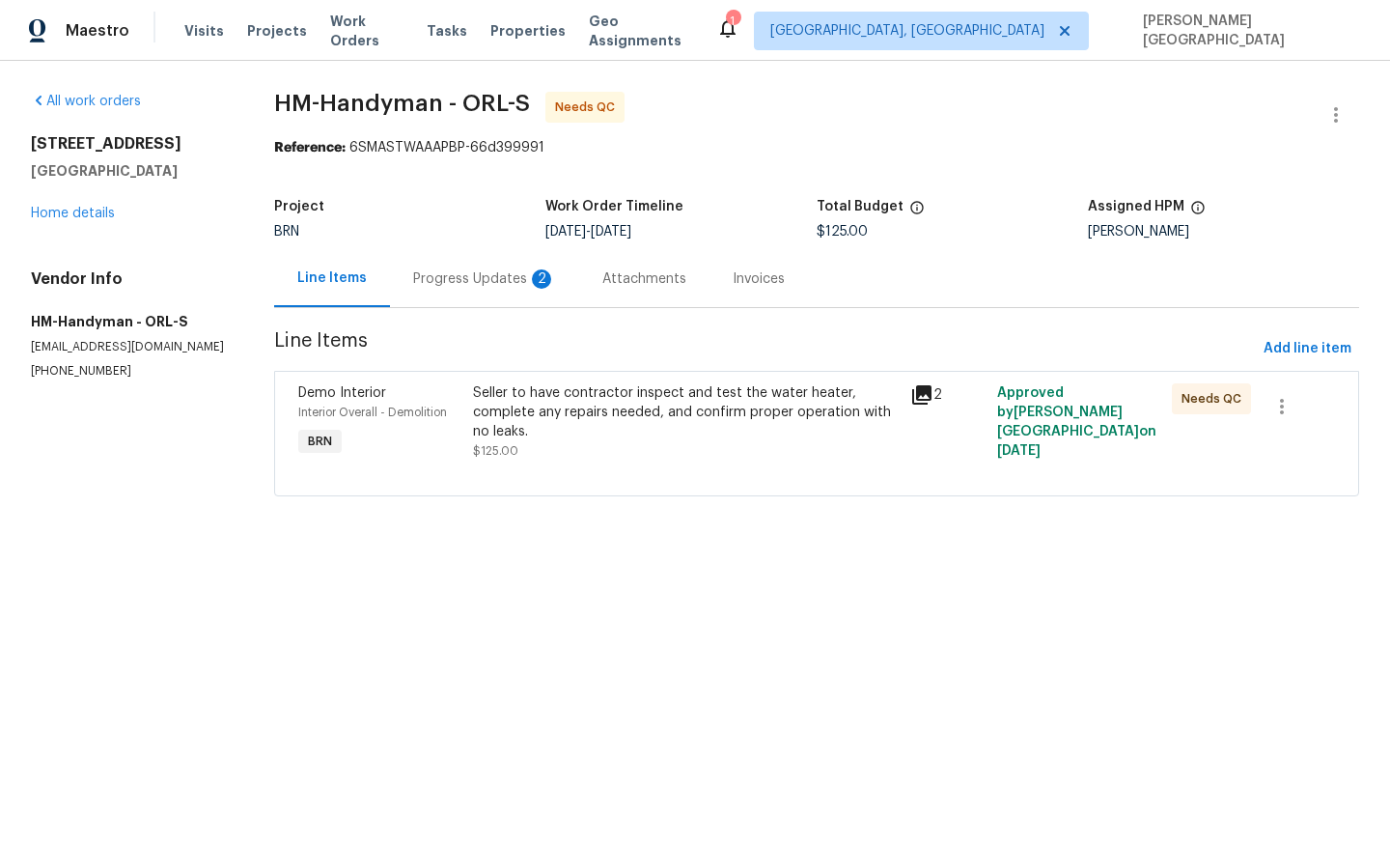
click at [476, 301] on div "Progress Updates 2" at bounding box center [484, 278] width 189 height 57
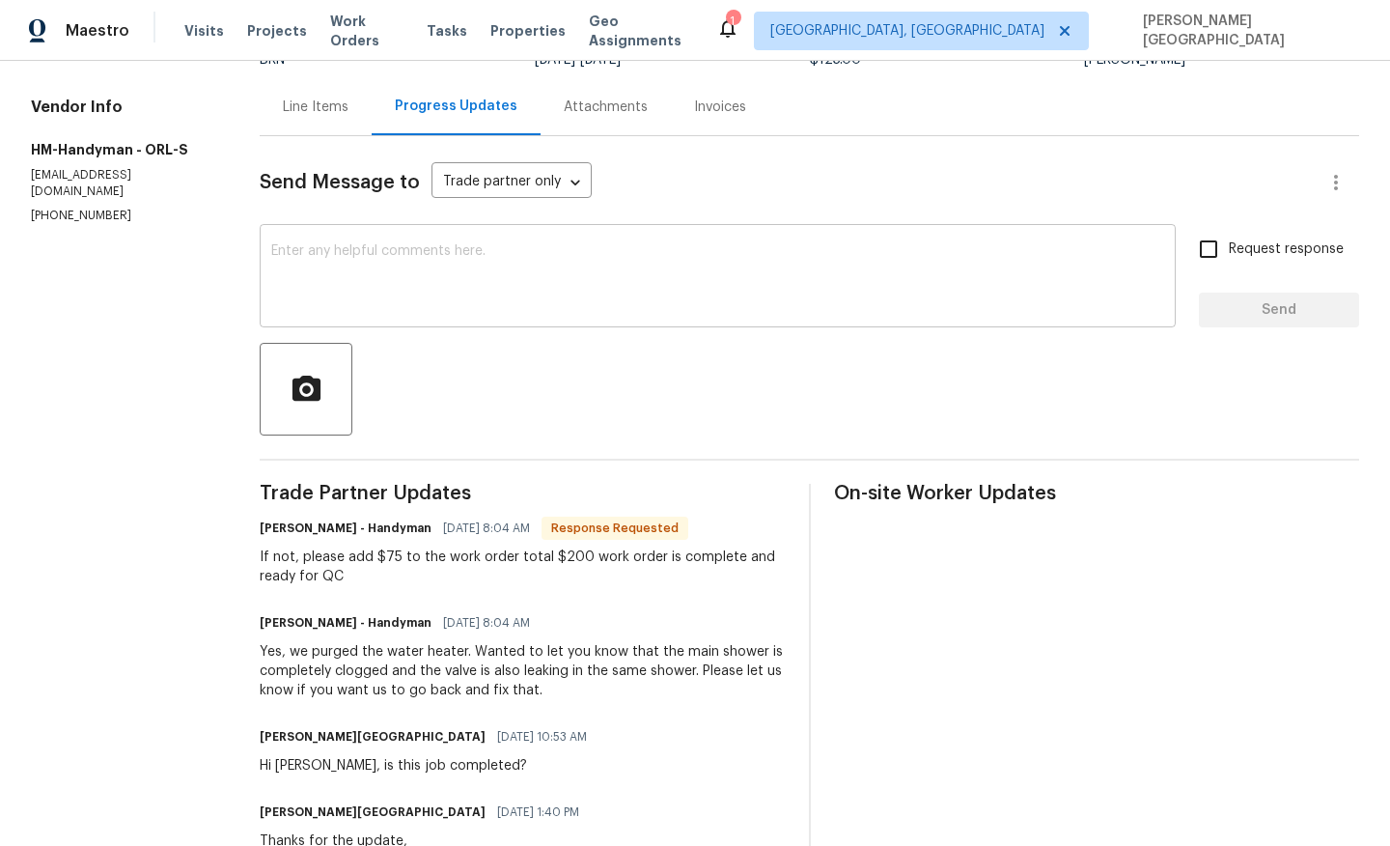
scroll to position [158, 0]
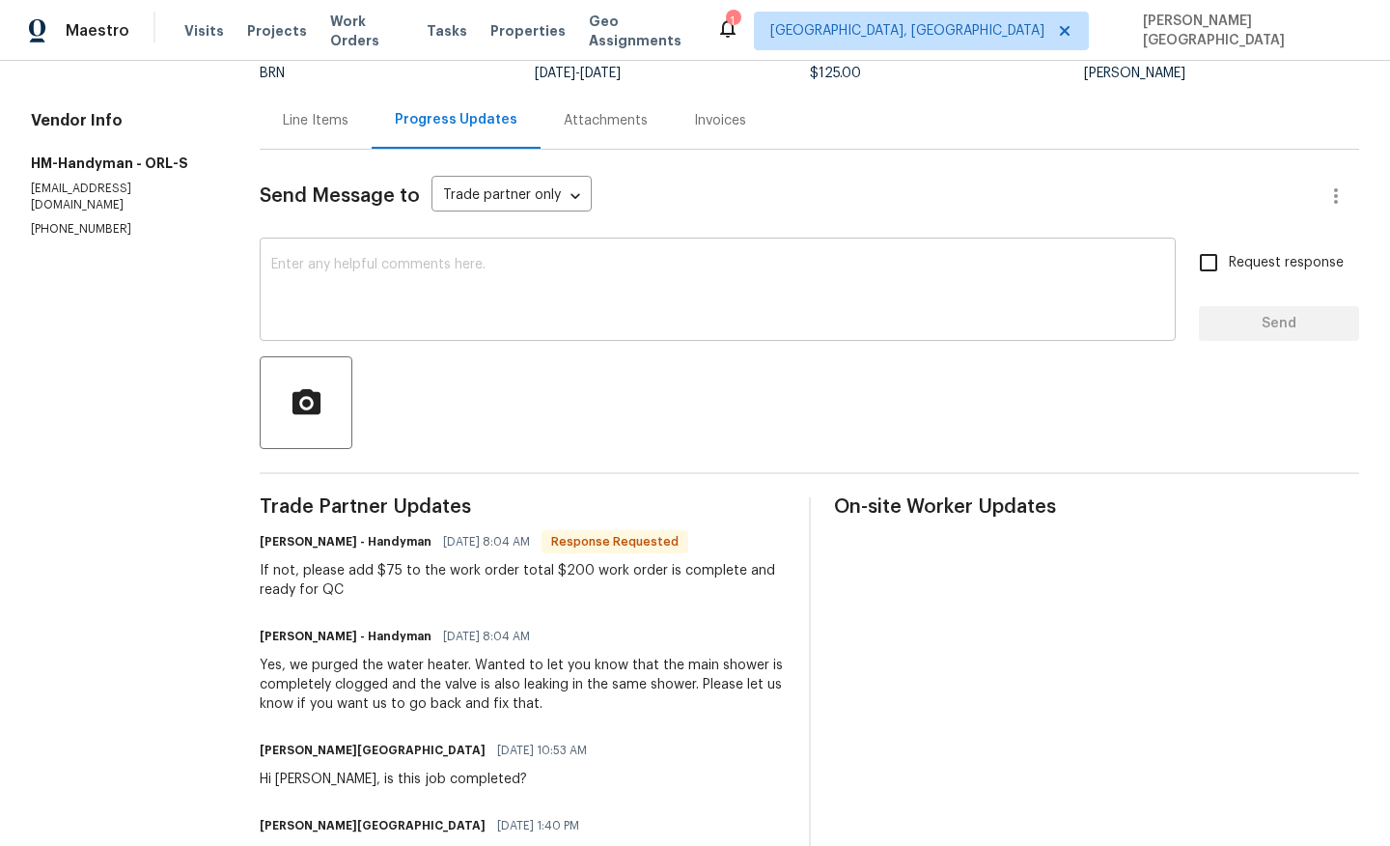
click at [402, 302] on textarea at bounding box center [717, 292] width 893 height 68
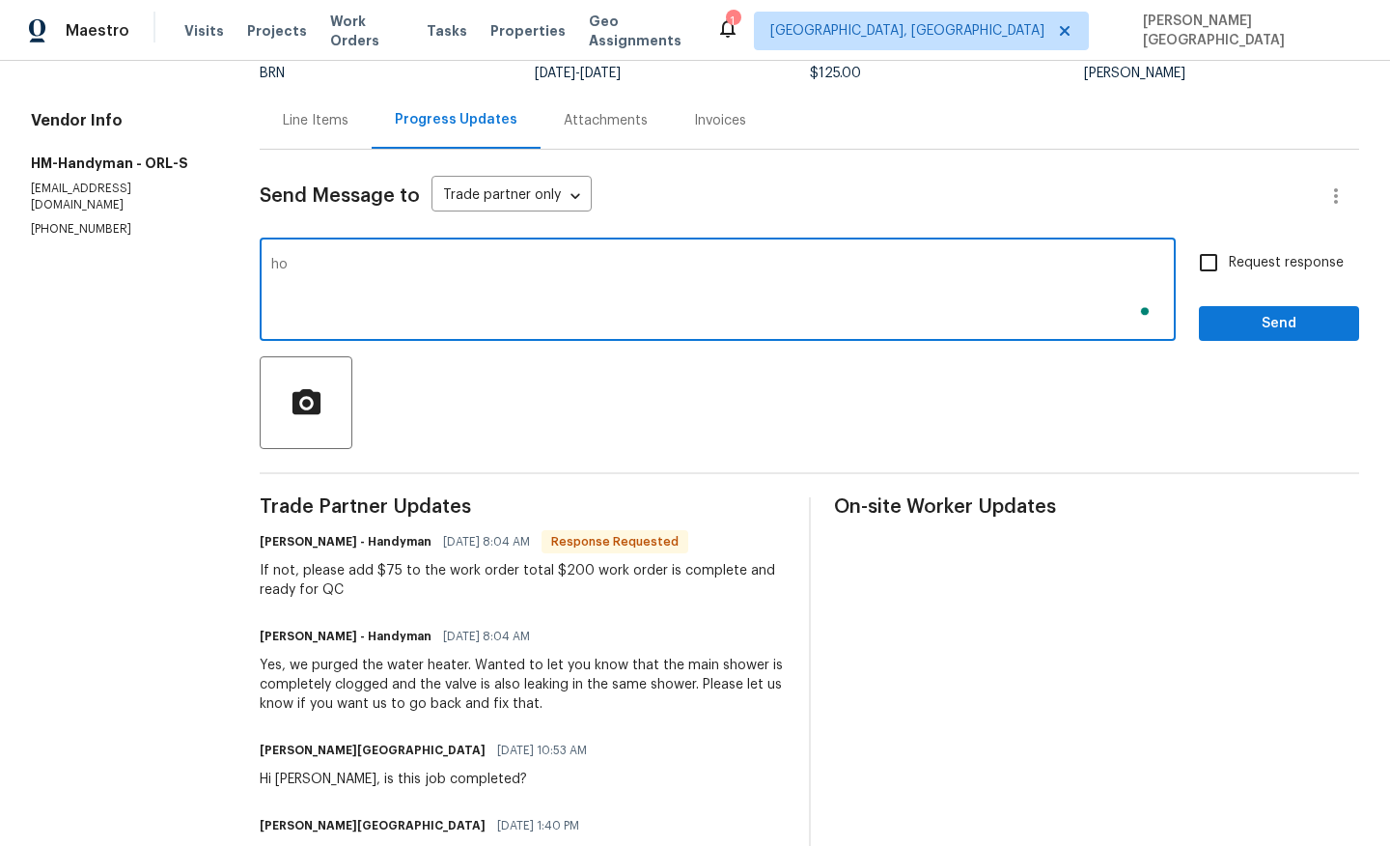
type textarea "h"
type textarea "How much would it cost for the clogged valve?"
click at [1213, 266] on input "Request response" at bounding box center [1208, 262] width 41 height 41
checkbox input "true"
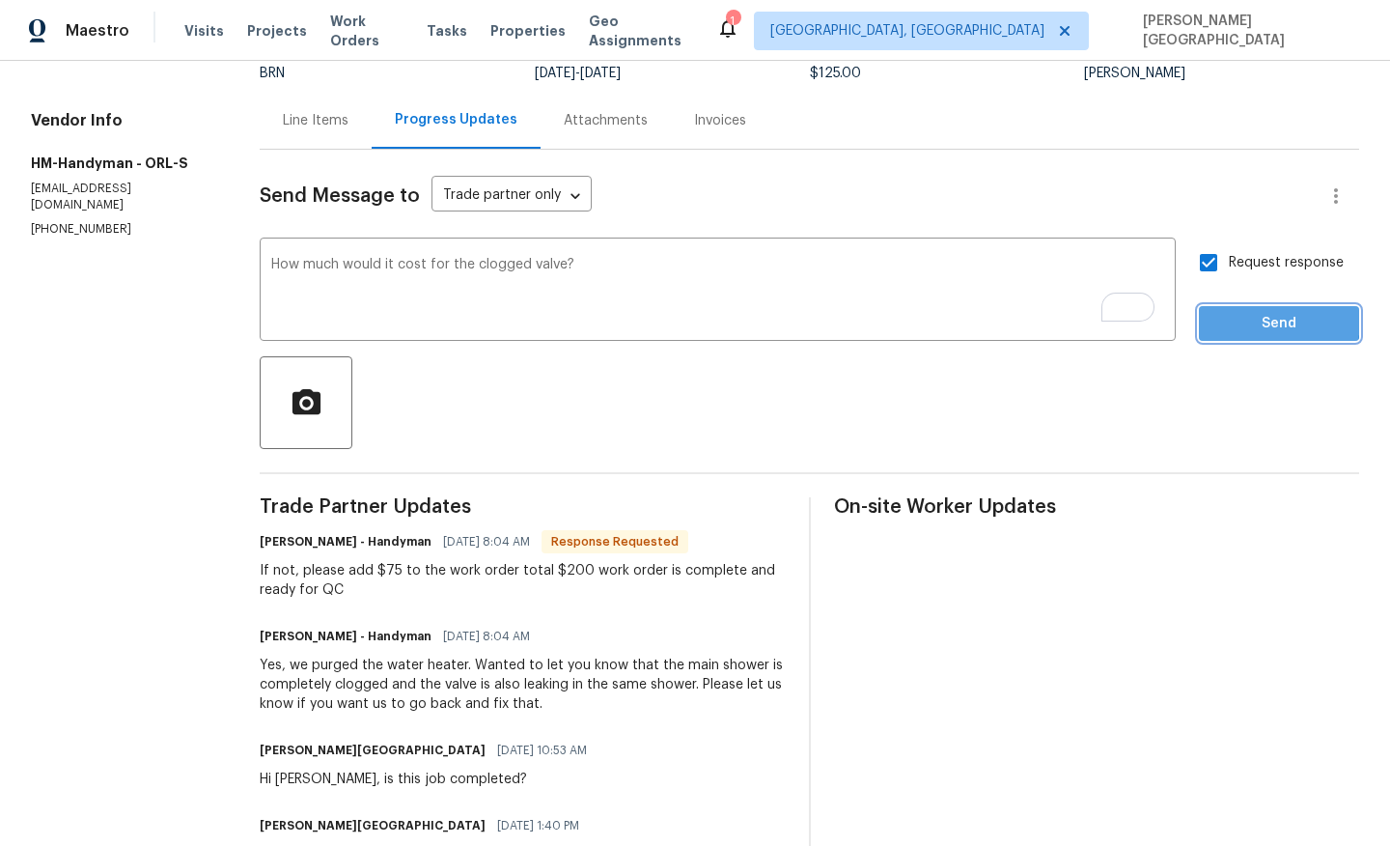
click at [1237, 320] on span "Send" at bounding box center [1279, 324] width 129 height 24
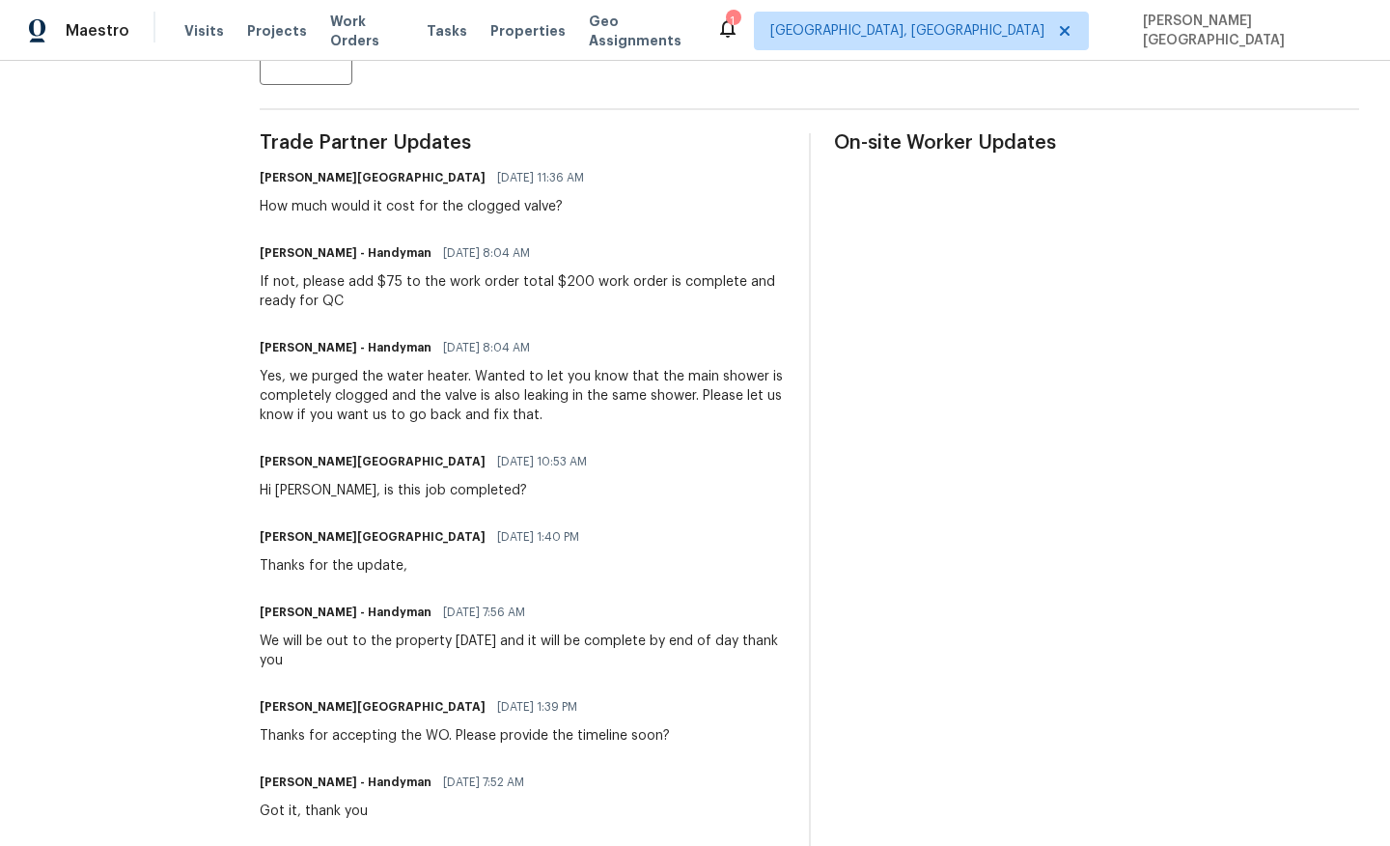
scroll to position [0, 0]
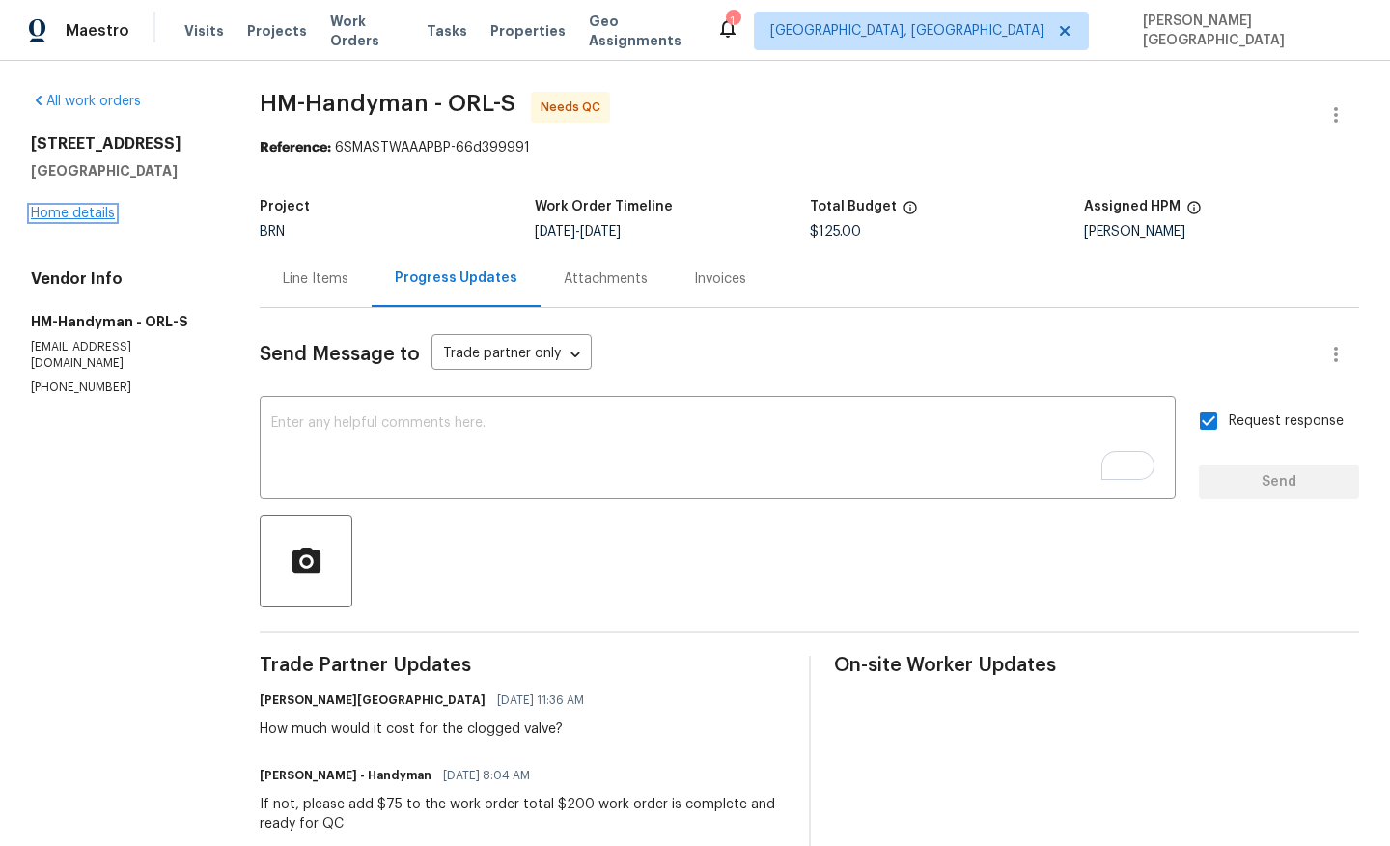
click at [86, 215] on link "Home details" at bounding box center [73, 214] width 84 height 14
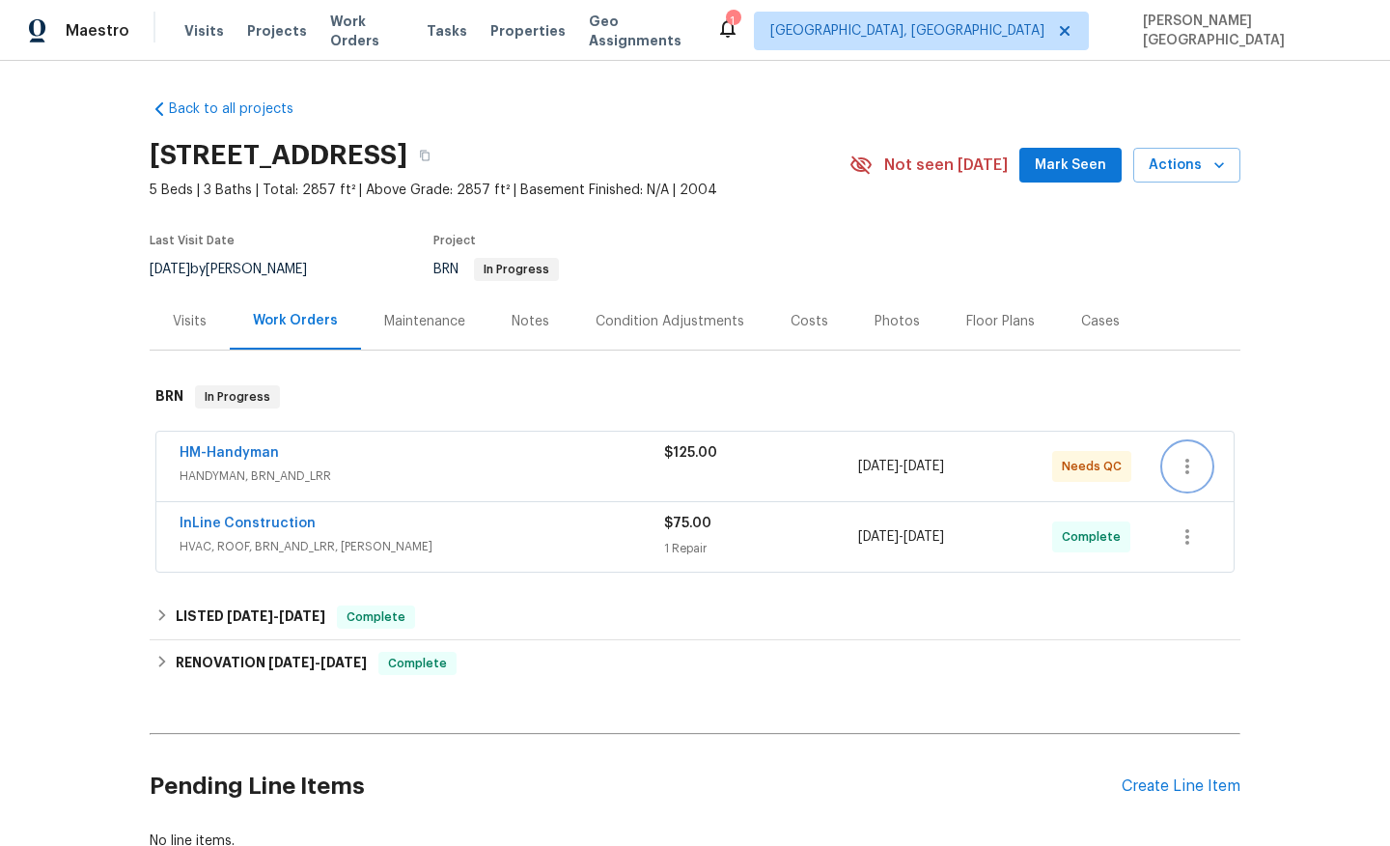
click at [1192, 465] on icon "button" at bounding box center [1187, 466] width 23 height 23
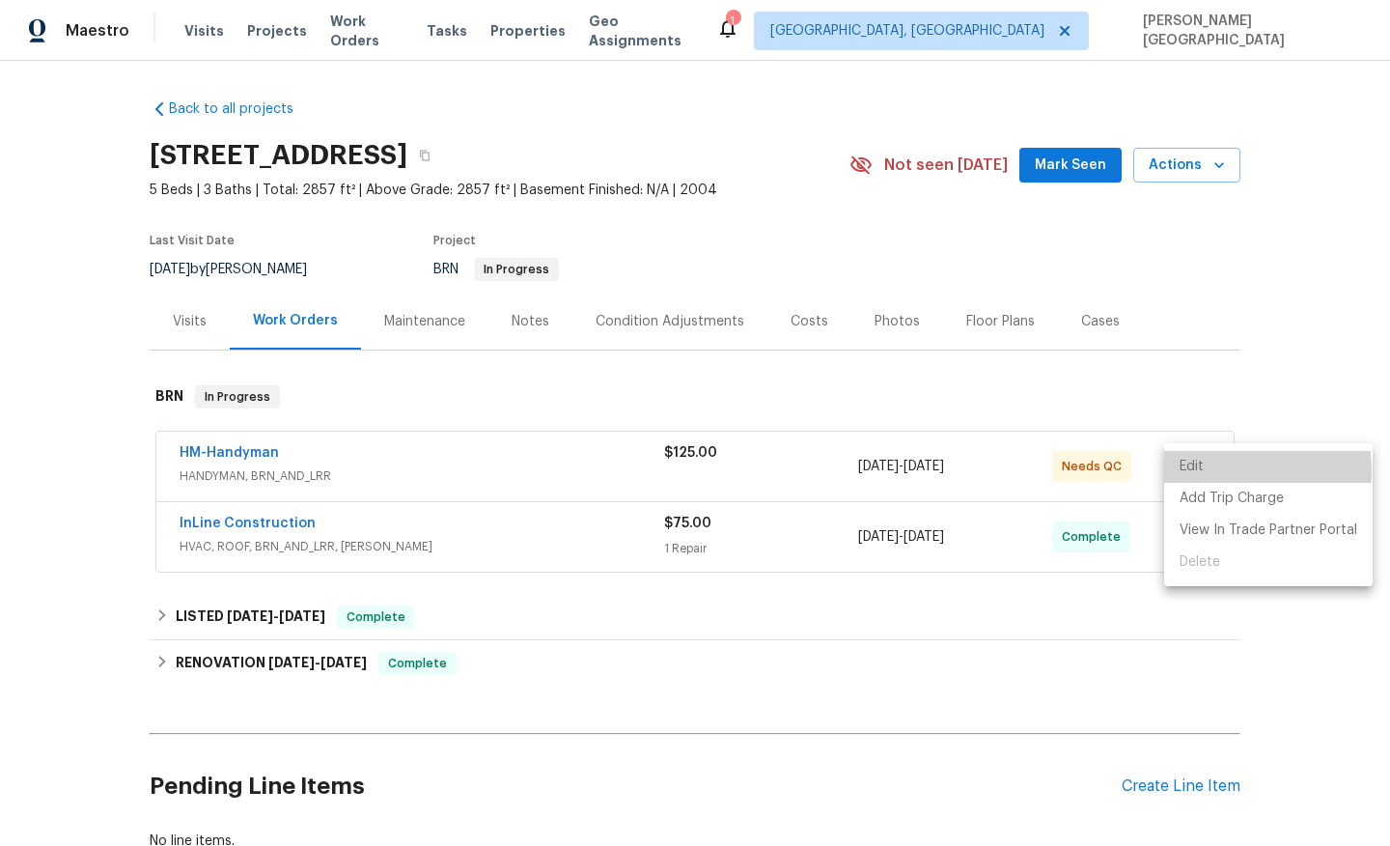
click at [1213, 471] on li "Edit" at bounding box center [1268, 467] width 209 height 32
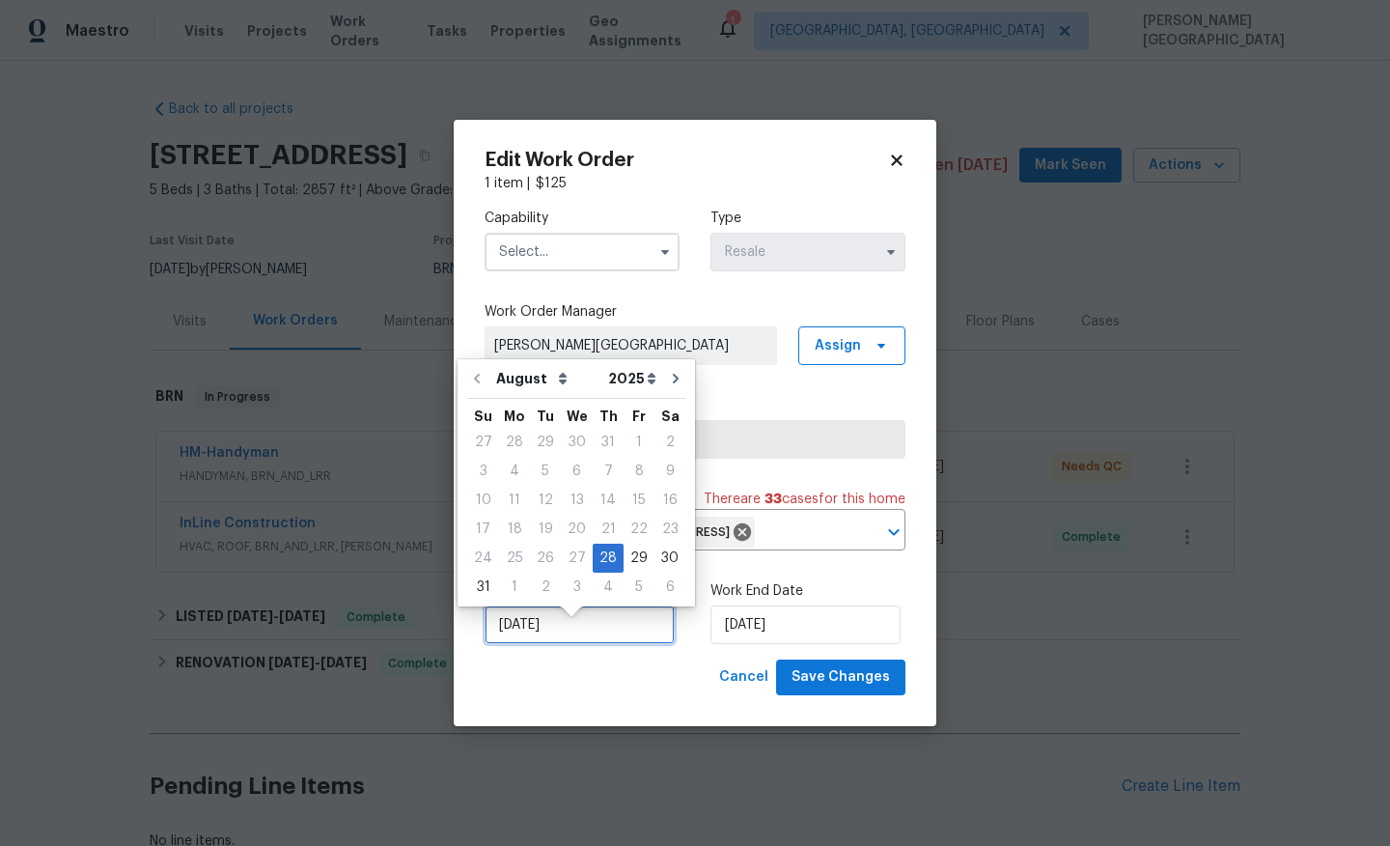
click at [531, 644] on input "[DATE]" at bounding box center [580, 624] width 190 height 39
click at [541, 589] on div "2" at bounding box center [545, 586] width 31 height 27
type input "[DATE]"
select select "8"
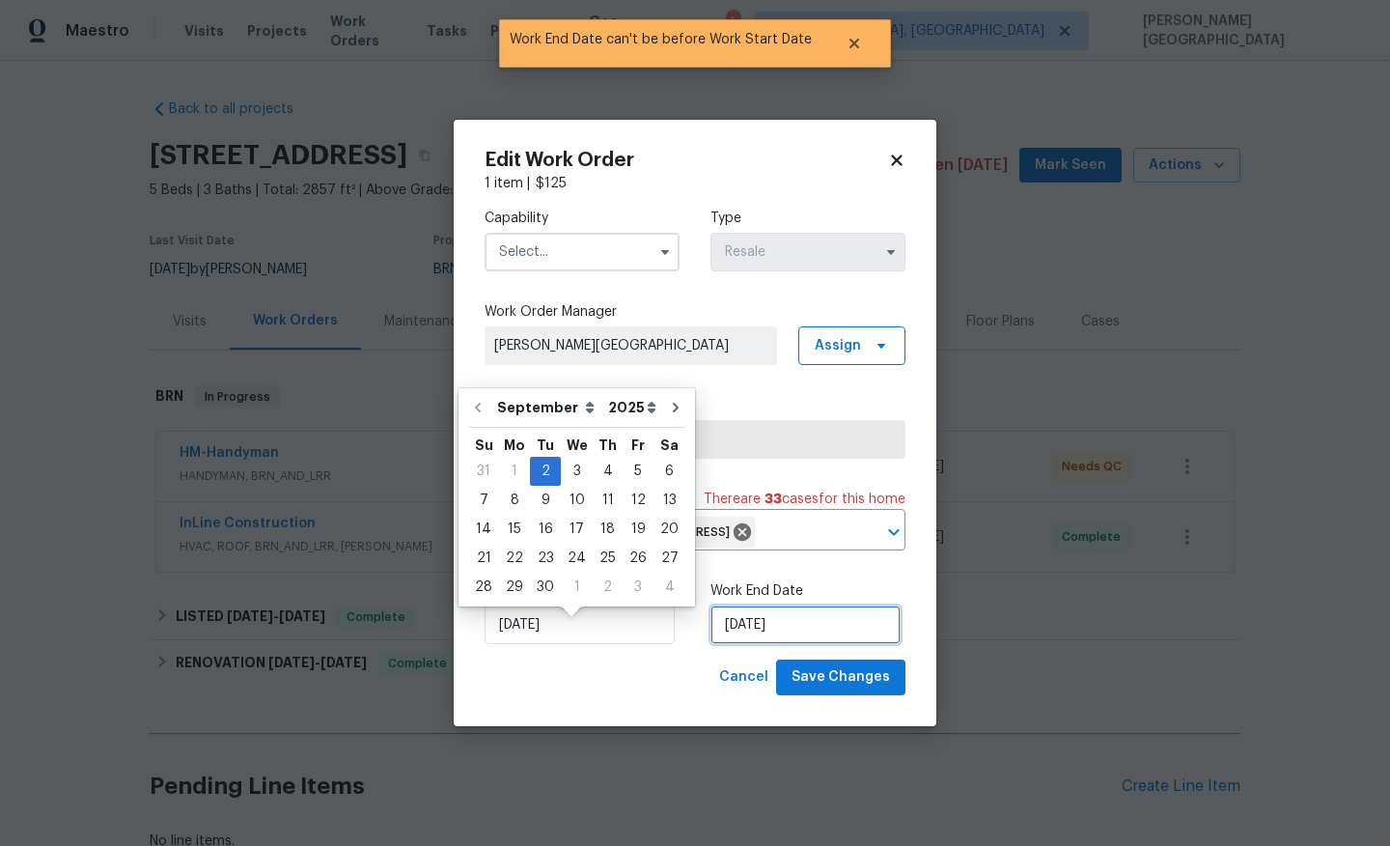
click at [765, 638] on input "[DATE]" at bounding box center [806, 624] width 190 height 39
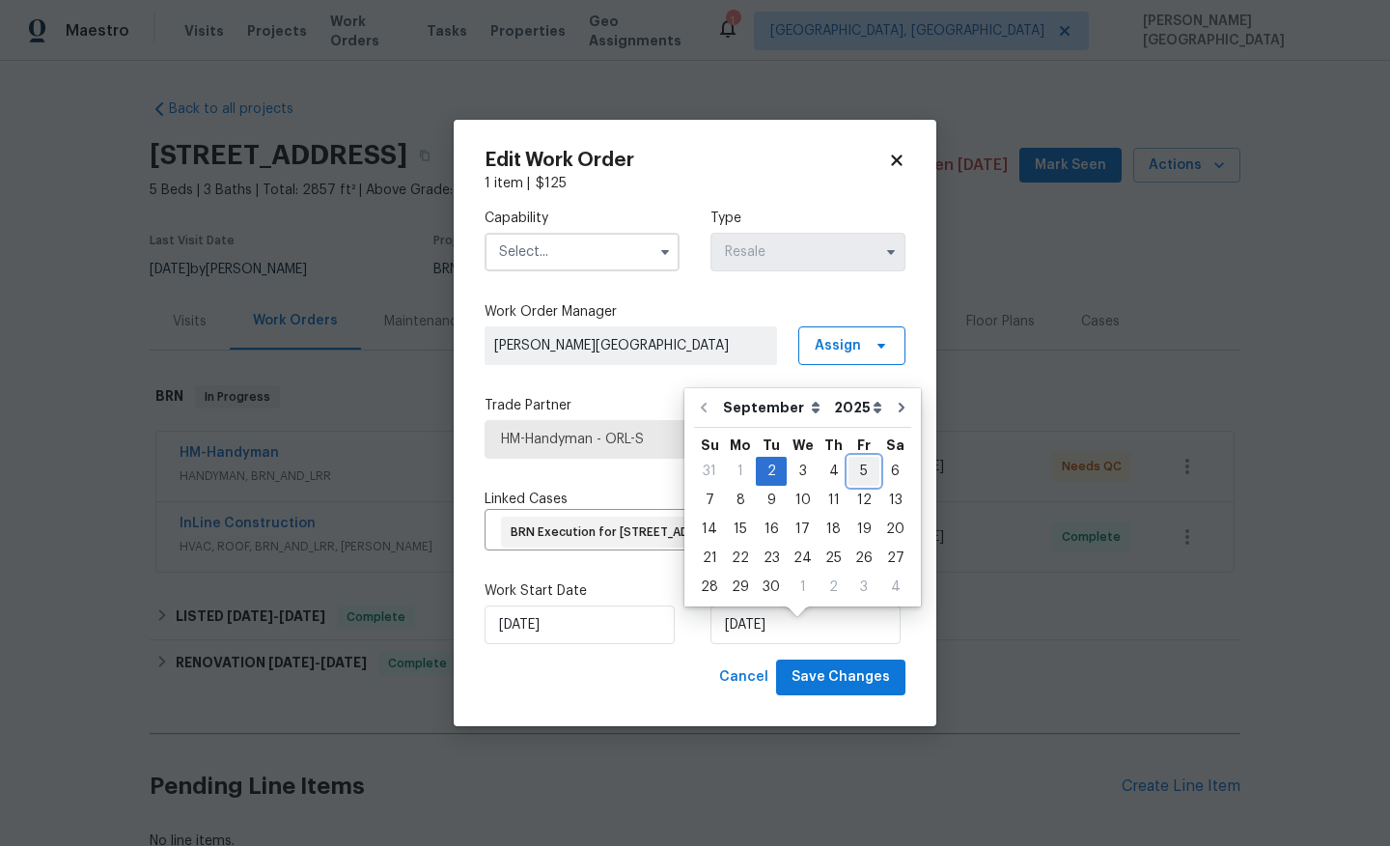
click at [854, 467] on div "5" at bounding box center [864, 471] width 31 height 27
click at [798, 644] on input "9/5/2025" at bounding box center [806, 624] width 190 height 39
click at [830, 481] on div "4" at bounding box center [834, 471] width 30 height 27
type input "9/4/2025"
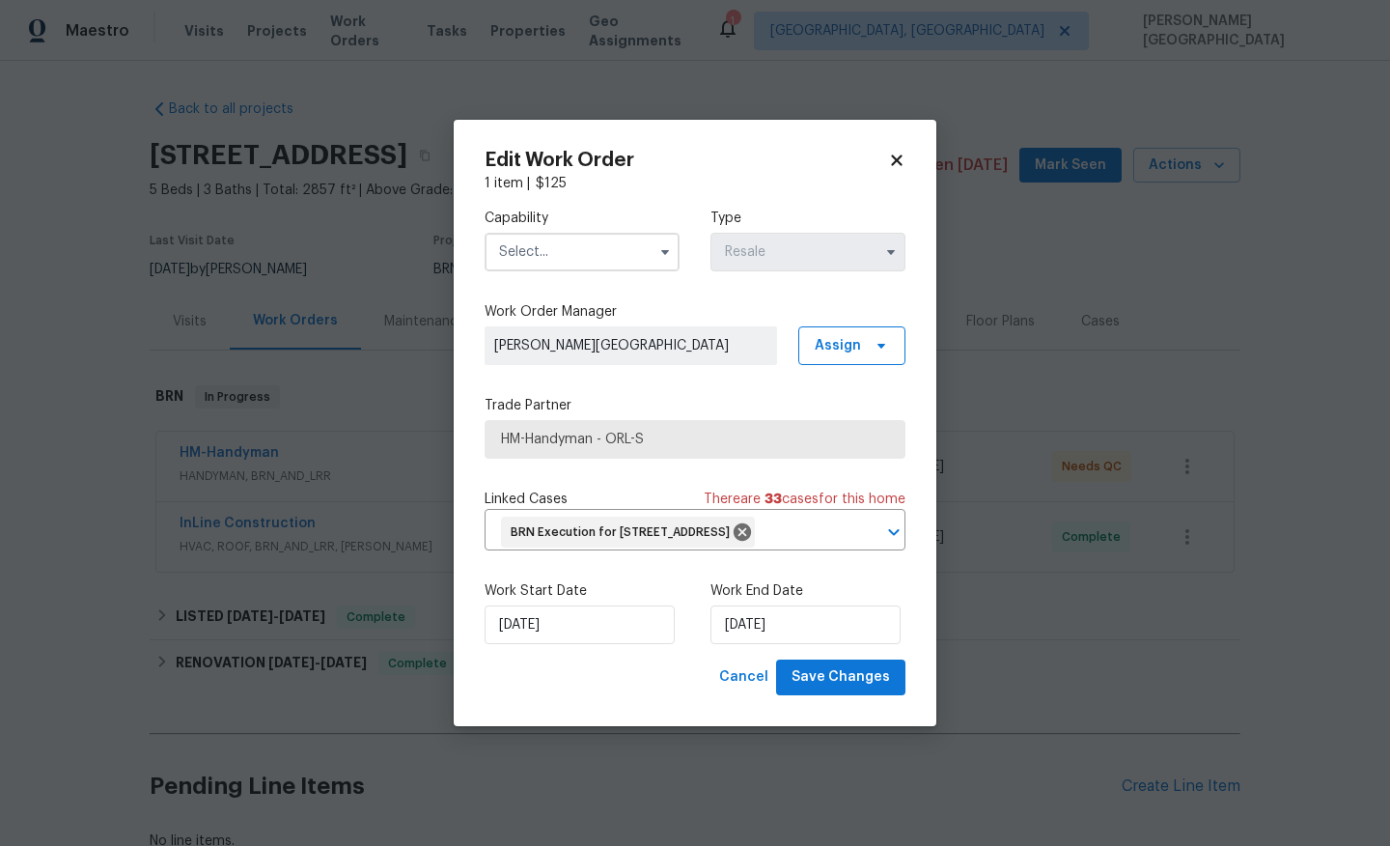
click at [535, 236] on input "text" at bounding box center [582, 252] width 195 height 39
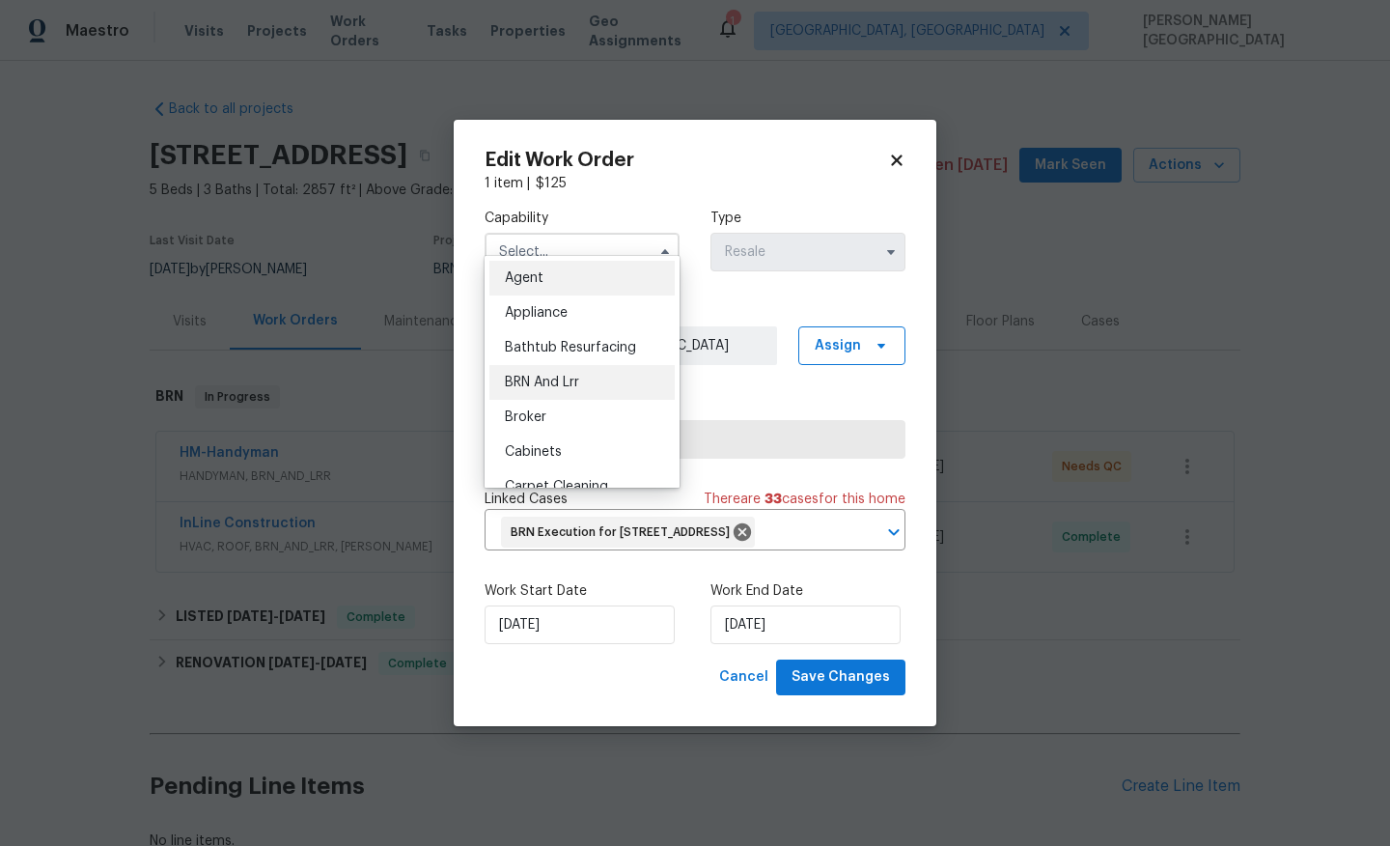
click at [560, 379] on span "BRN And Lrr" at bounding box center [542, 383] width 74 height 14
type input "BRN And Lrr"
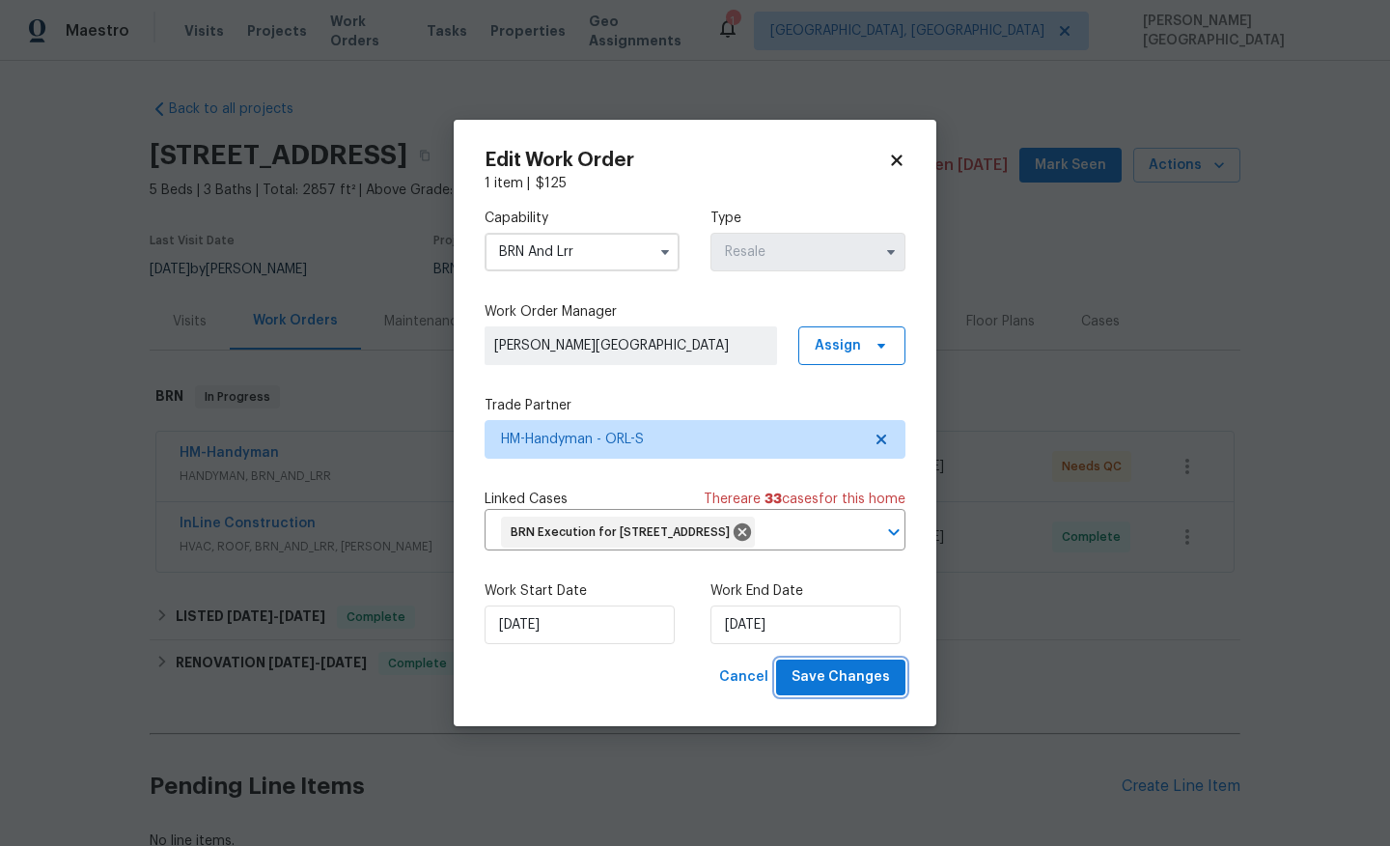
click at [812, 689] on span "Save Changes" at bounding box center [841, 677] width 98 height 24
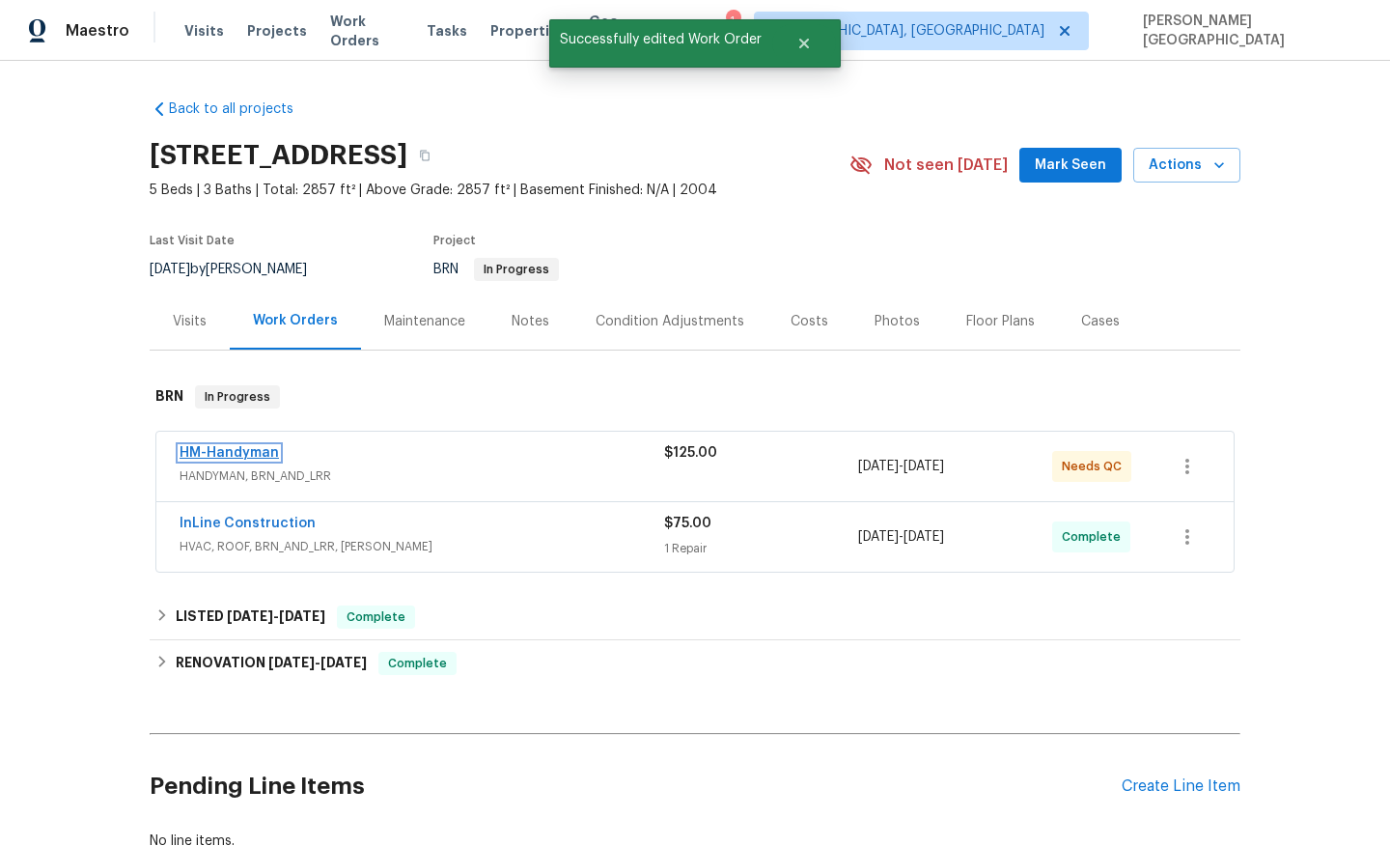
click at [218, 450] on link "HM-Handyman" at bounding box center [229, 453] width 99 height 14
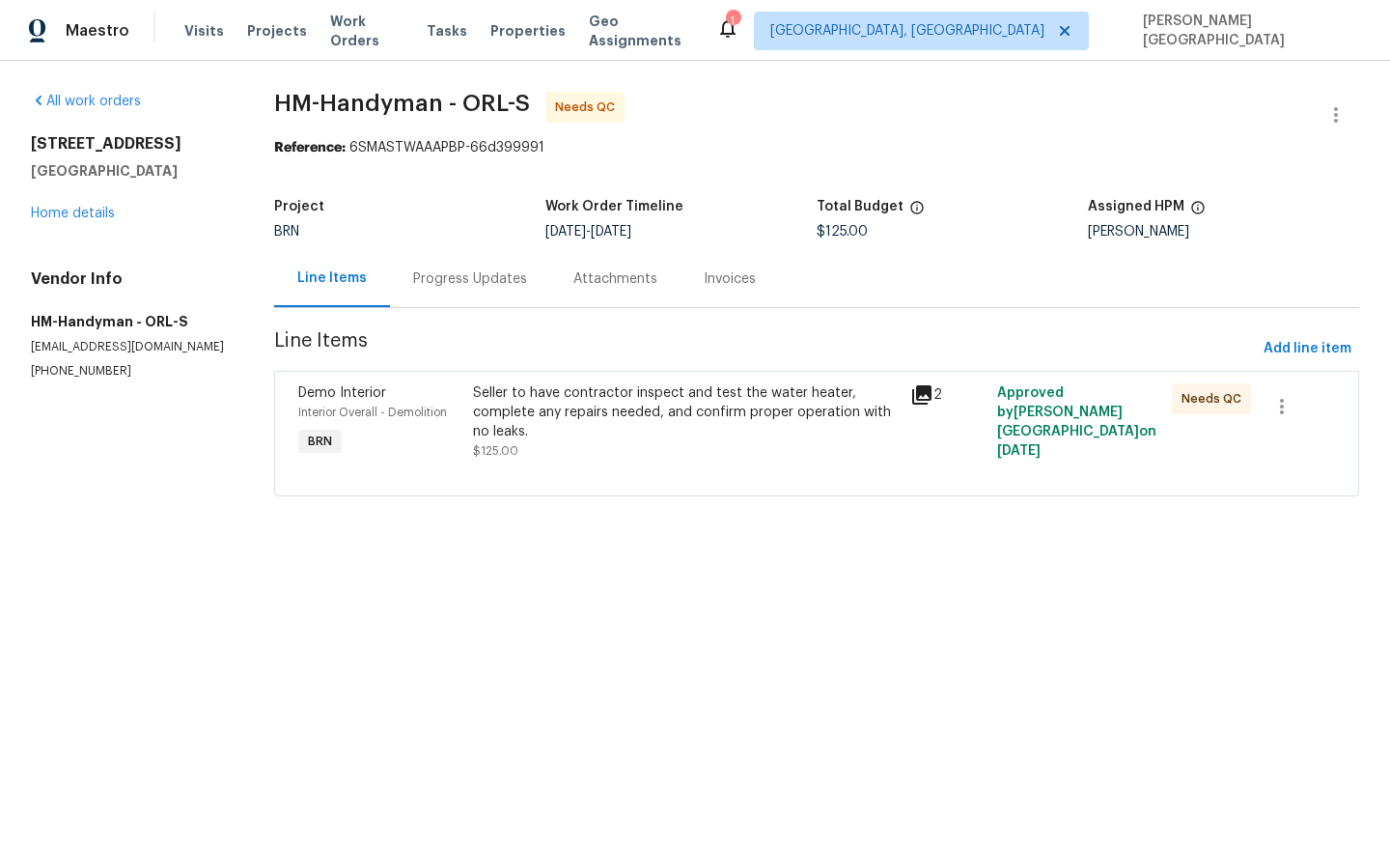
click at [489, 313] on section "HM-Handyman - ORL-S Needs QC Reference: 6SMASTWAAAPBP-66d399991 Project BRN Wor…" at bounding box center [816, 306] width 1085 height 428
click at [487, 276] on div "Progress Updates" at bounding box center [470, 278] width 114 height 19
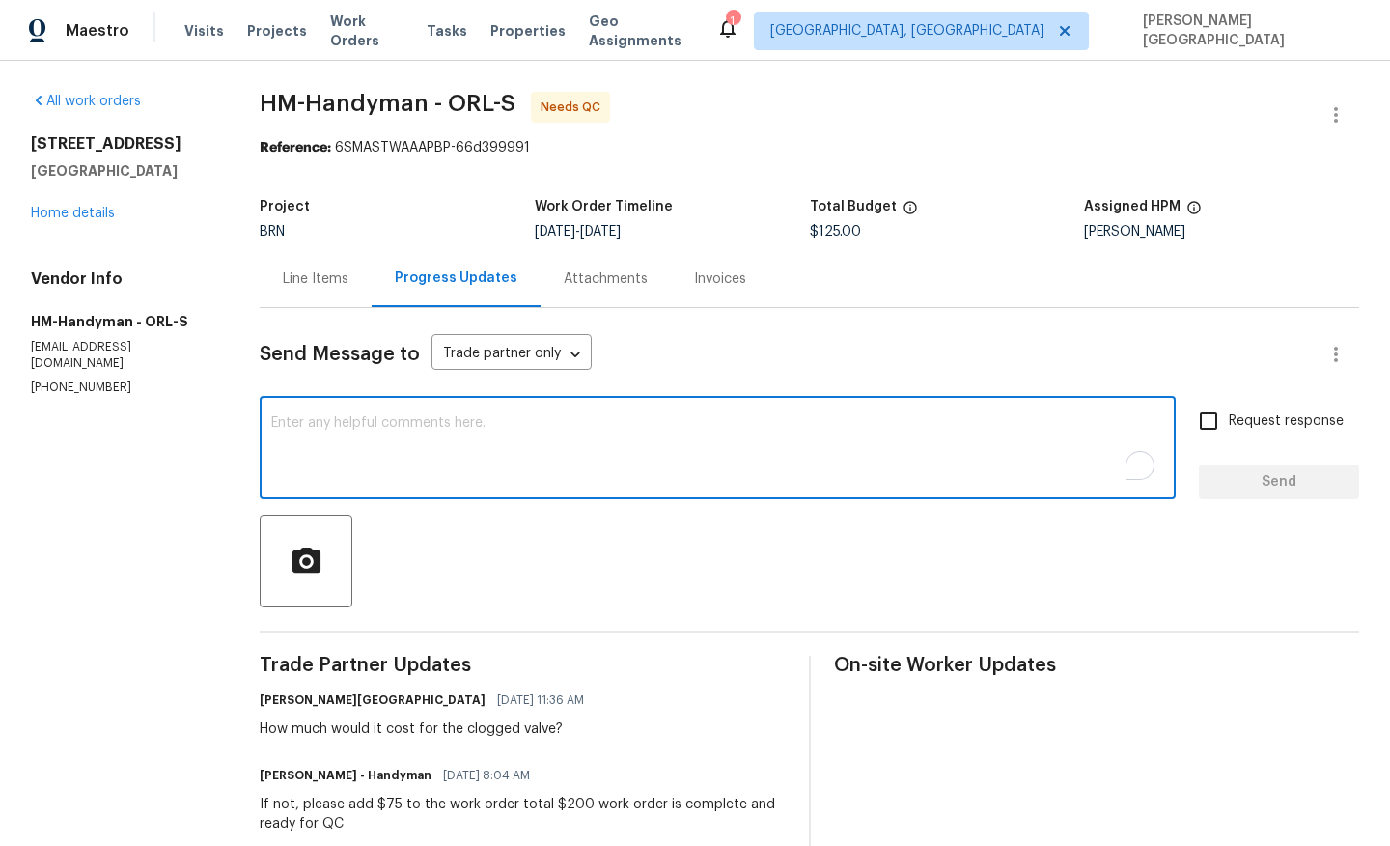
click at [431, 461] on textarea "To enrich screen reader interactions, please activate Accessibility in Grammarl…" at bounding box center [717, 450] width 893 height 68
paste textarea "This is Isabel from Opendoor. Please confirm receipt of the work order due on 0…"
type textarea "This is Isabel from Opendoor. Please confirm receipt of the work order due on 0…"
type textarea "\"
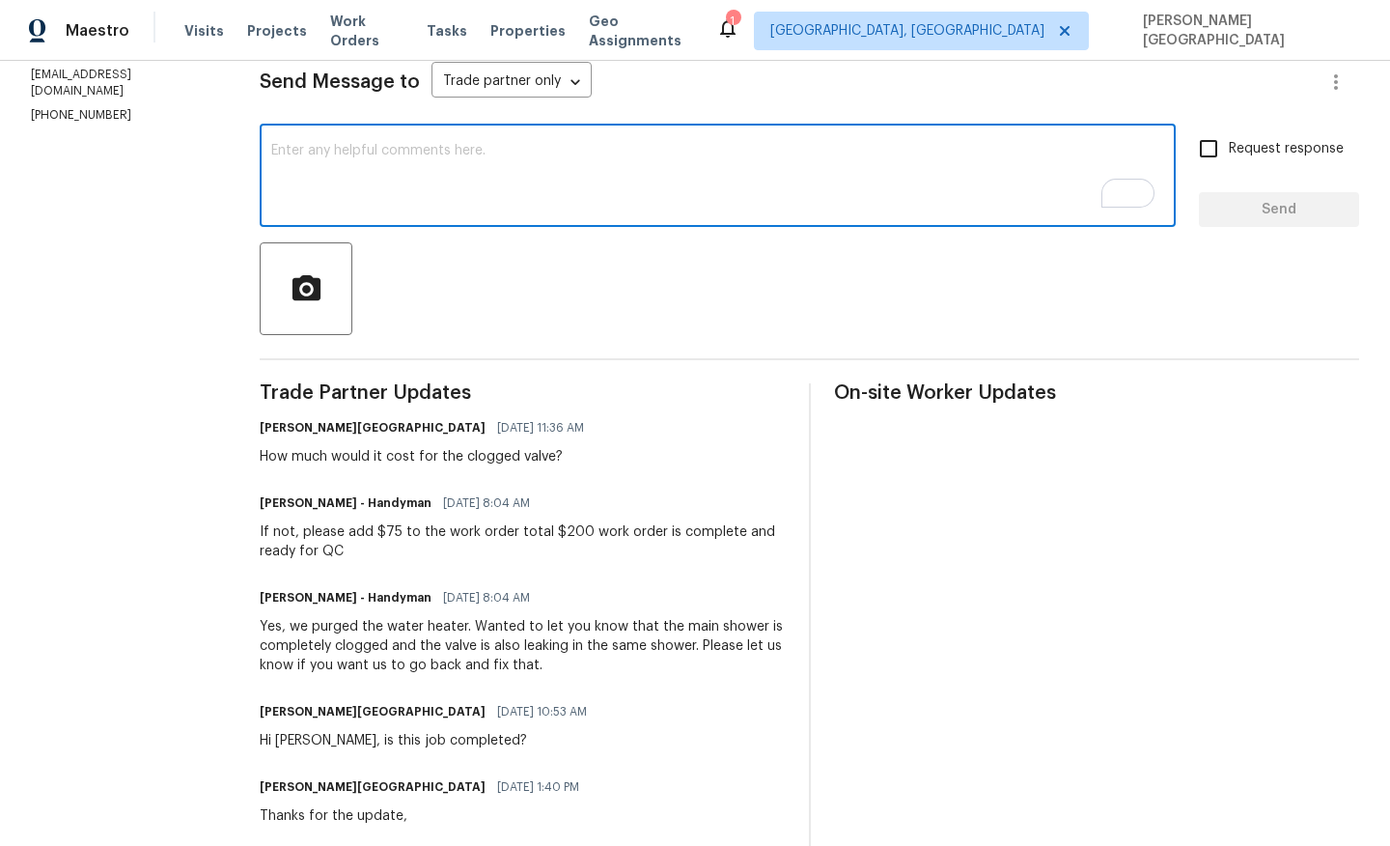
scroll to position [592, 0]
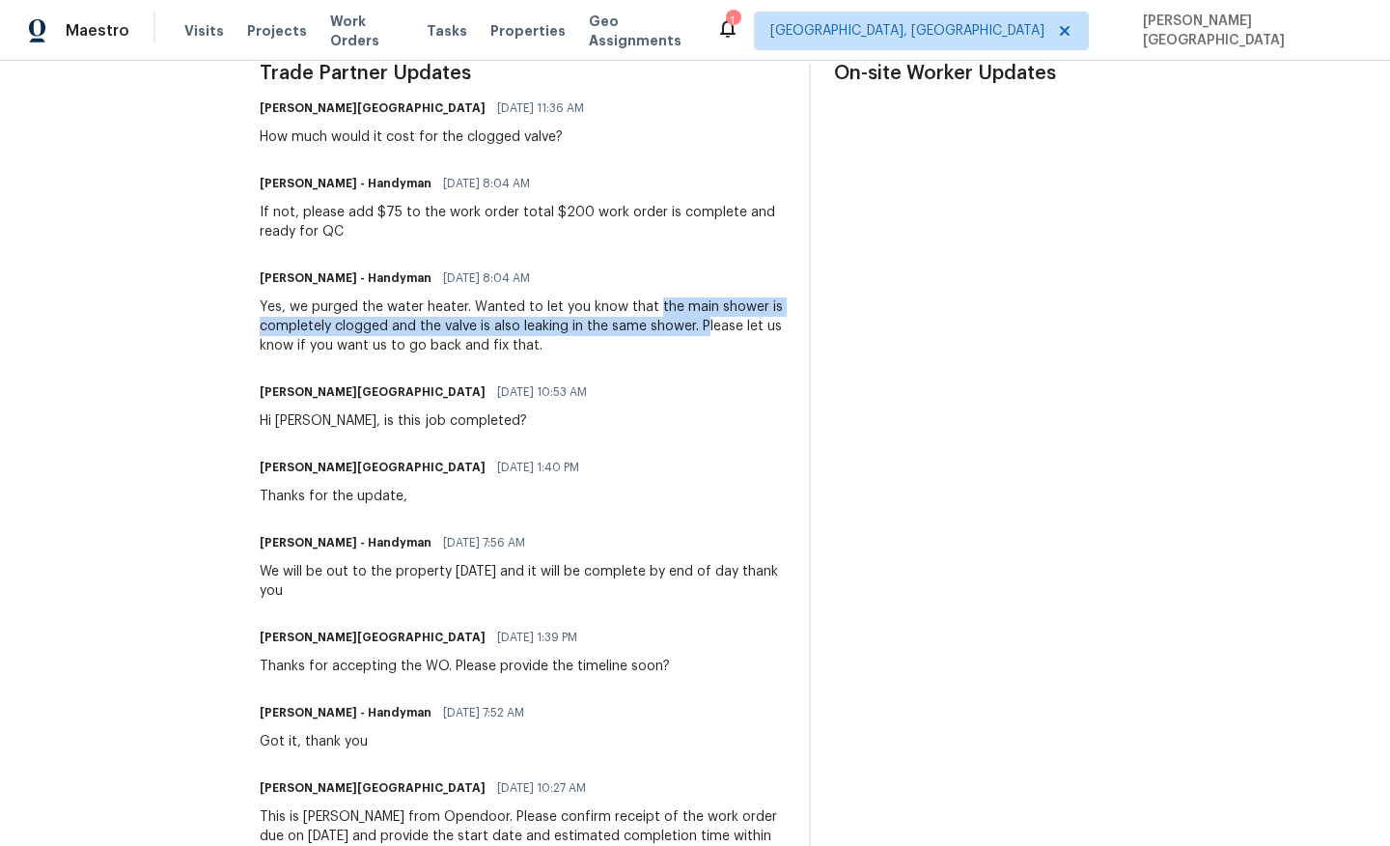
drag, startPoint x: 660, startPoint y: 302, endPoint x: 711, endPoint y: 330, distance: 57.5
click at [711, 330] on div "Yes, we purged the water heater. Wanted to let you know that the main shower is…" at bounding box center [522, 326] width 525 height 58
copy div "the main shower is completely clogged and the valve is also leaking in the same…"
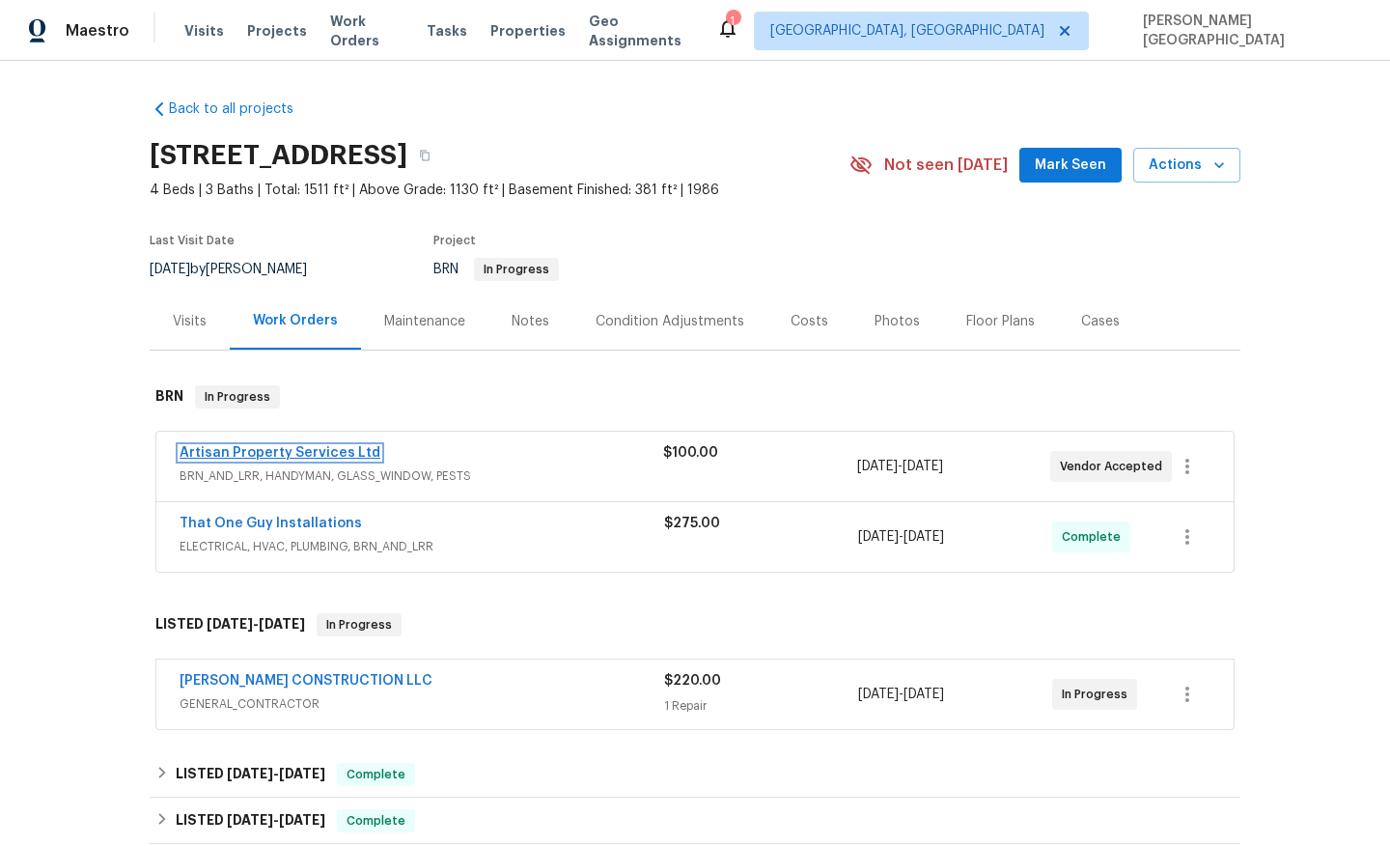
click at [260, 453] on link "Artisan Property Services Ltd" at bounding box center [280, 453] width 201 height 14
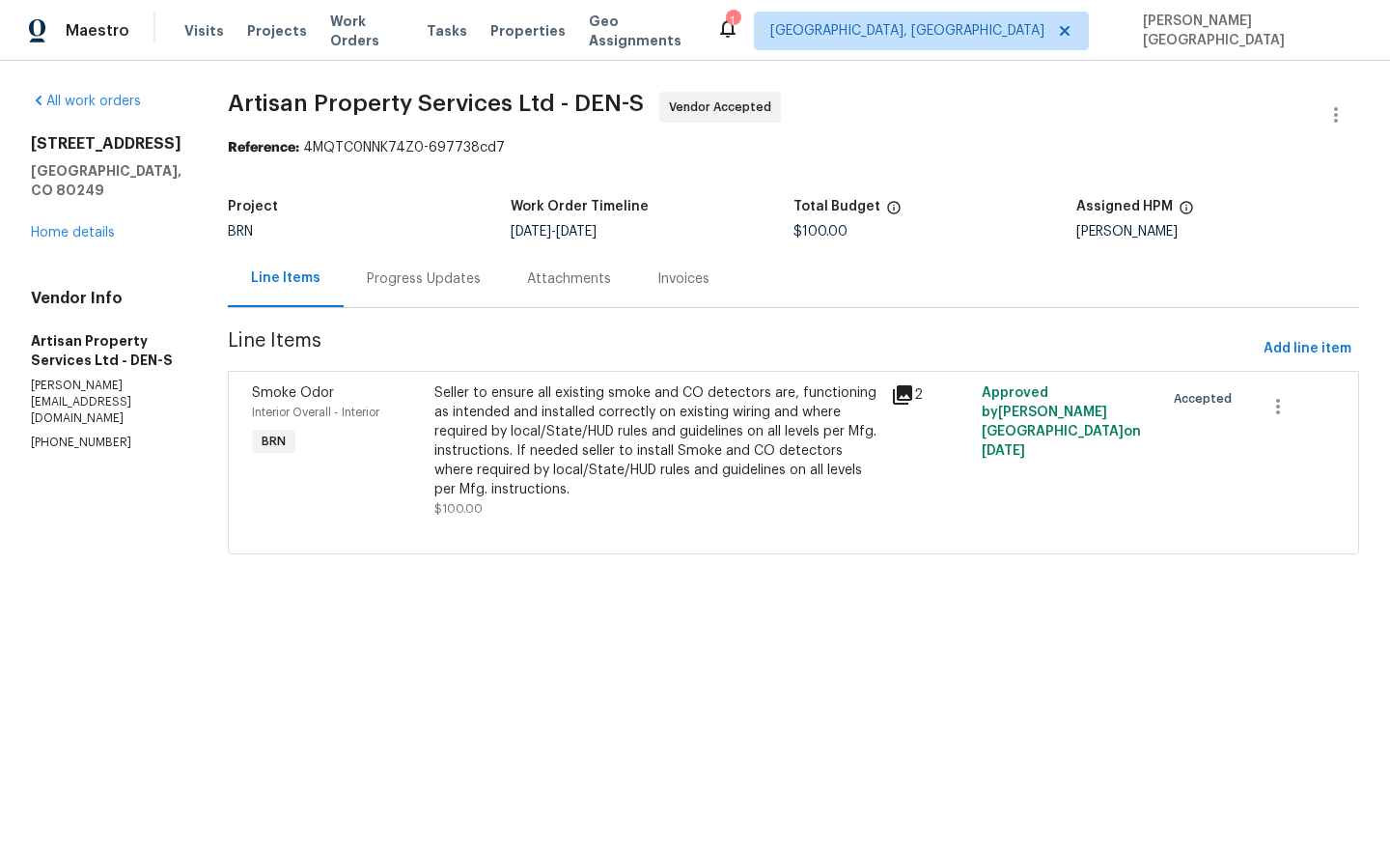
click at [424, 296] on div "Progress Updates" at bounding box center [424, 278] width 160 height 57
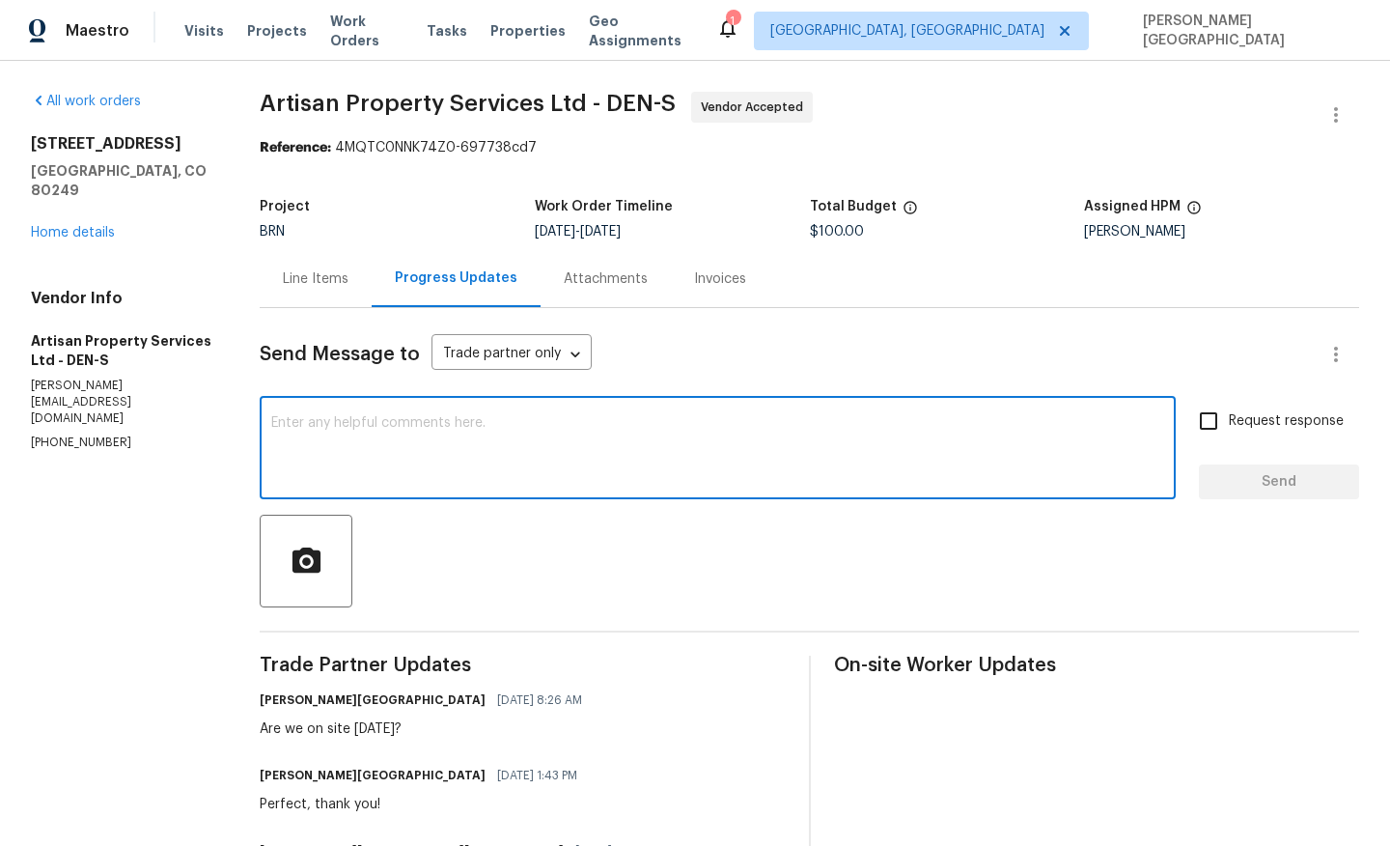
click at [342, 446] on textarea at bounding box center [717, 450] width 893 height 68
type textarea "Could we please get an update?"
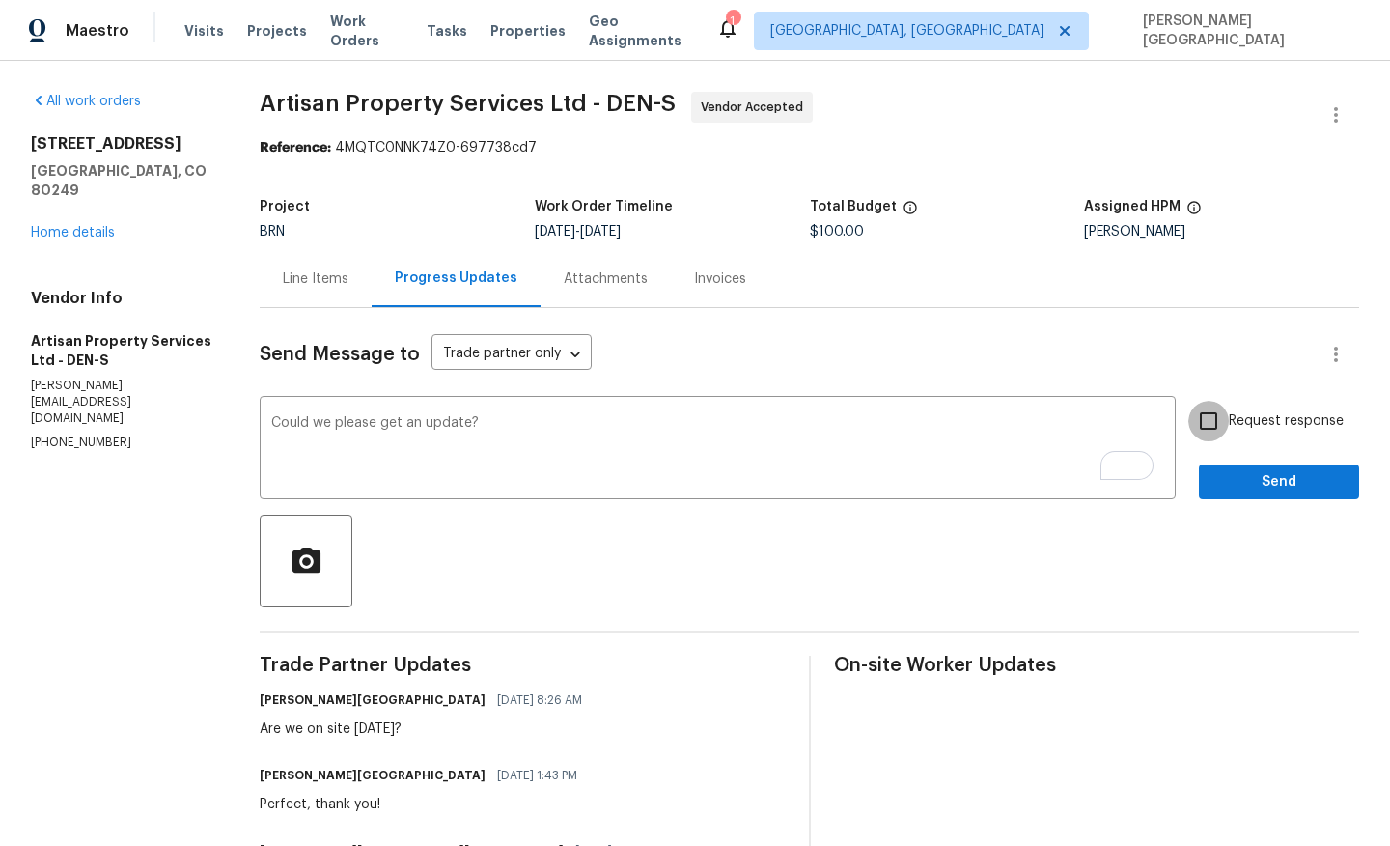
click at [1217, 411] on input "Request response" at bounding box center [1208, 421] width 41 height 41
checkbox input "true"
click at [1247, 461] on div "Request response Send" at bounding box center [1279, 450] width 160 height 98
click at [1246, 476] on span "Send" at bounding box center [1279, 482] width 129 height 24
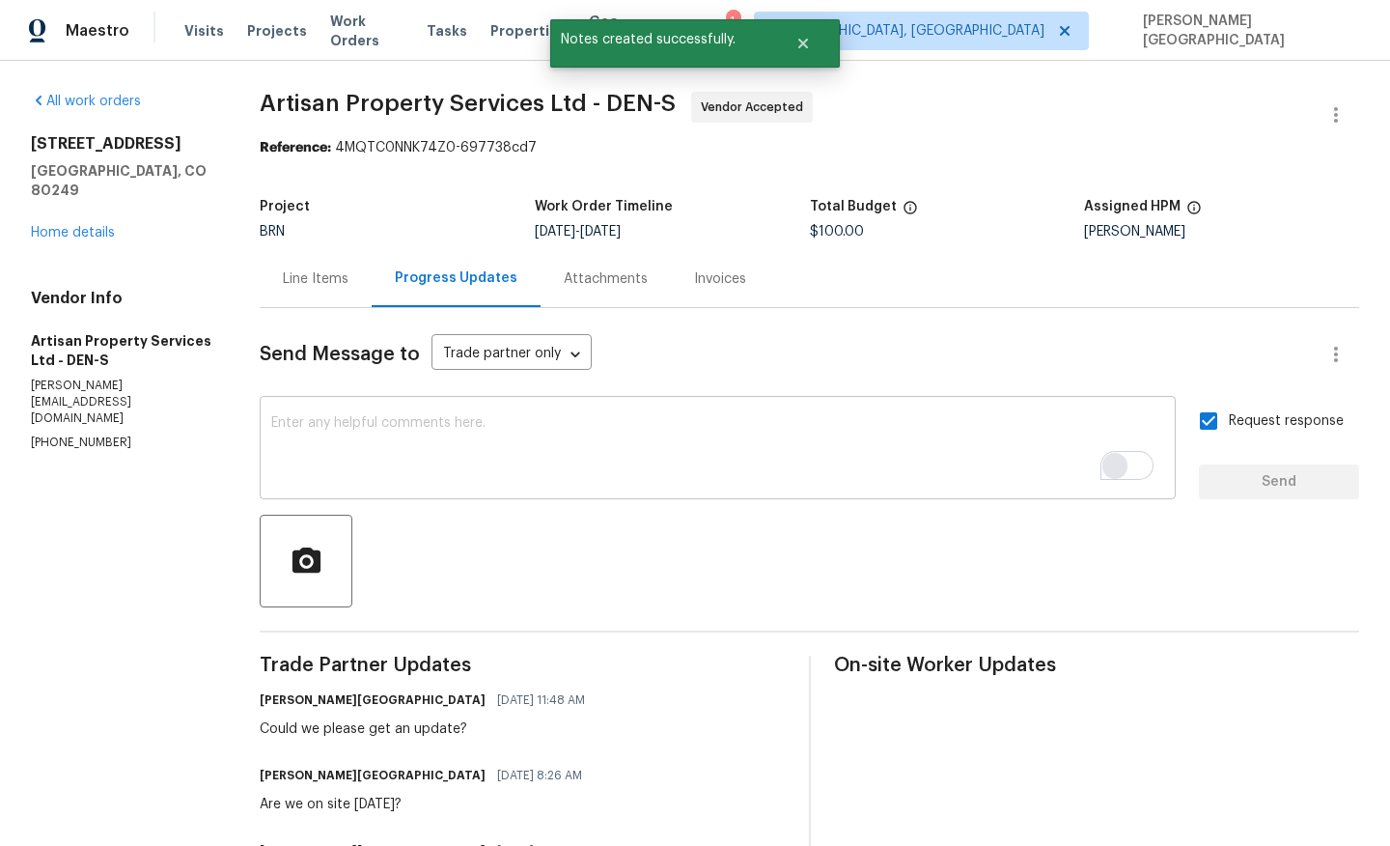
click at [1246, 474] on div "Request response Send" at bounding box center [1279, 450] width 160 height 98
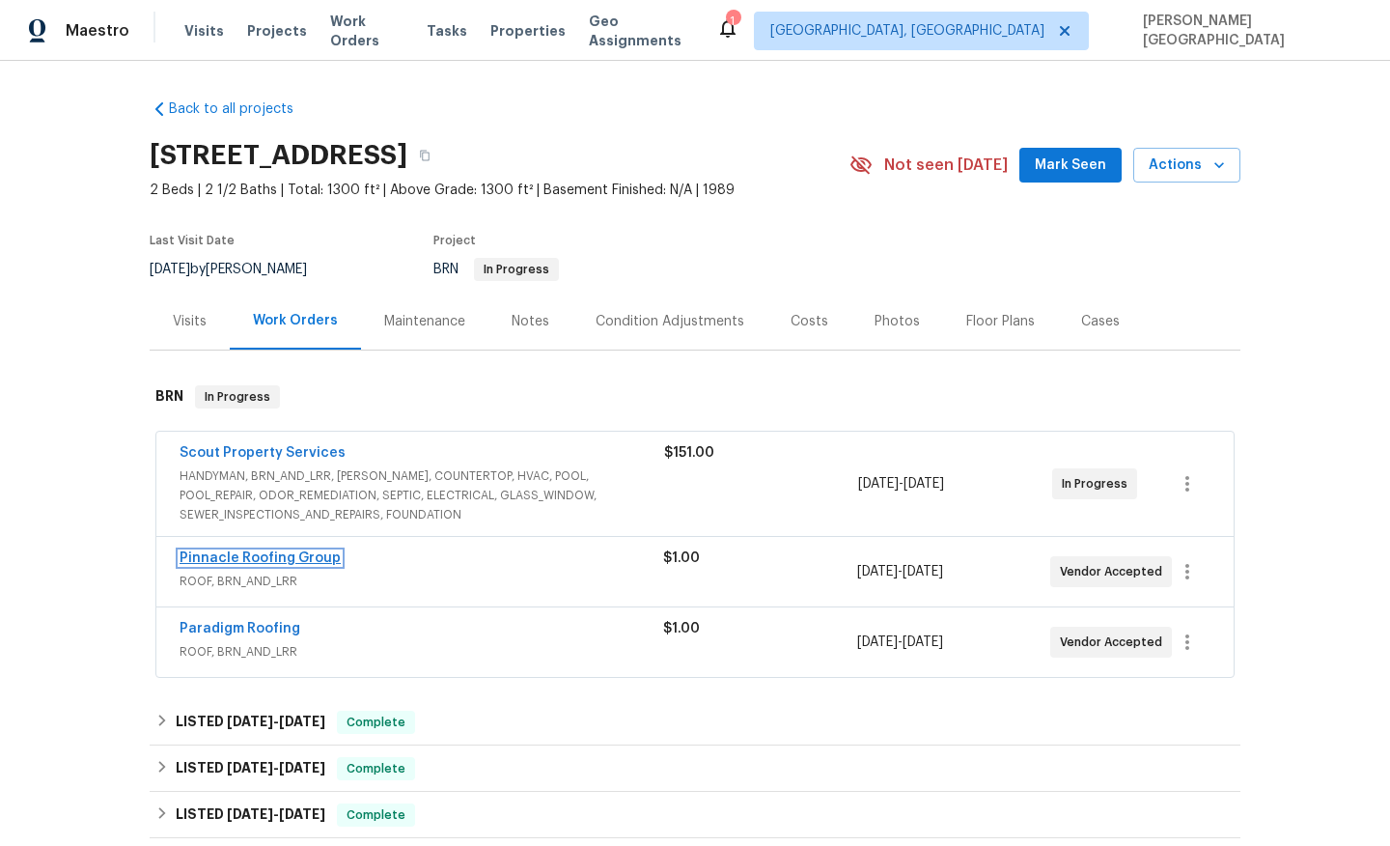
click at [278, 558] on link "Pinnacle Roofing Group" at bounding box center [260, 558] width 161 height 14
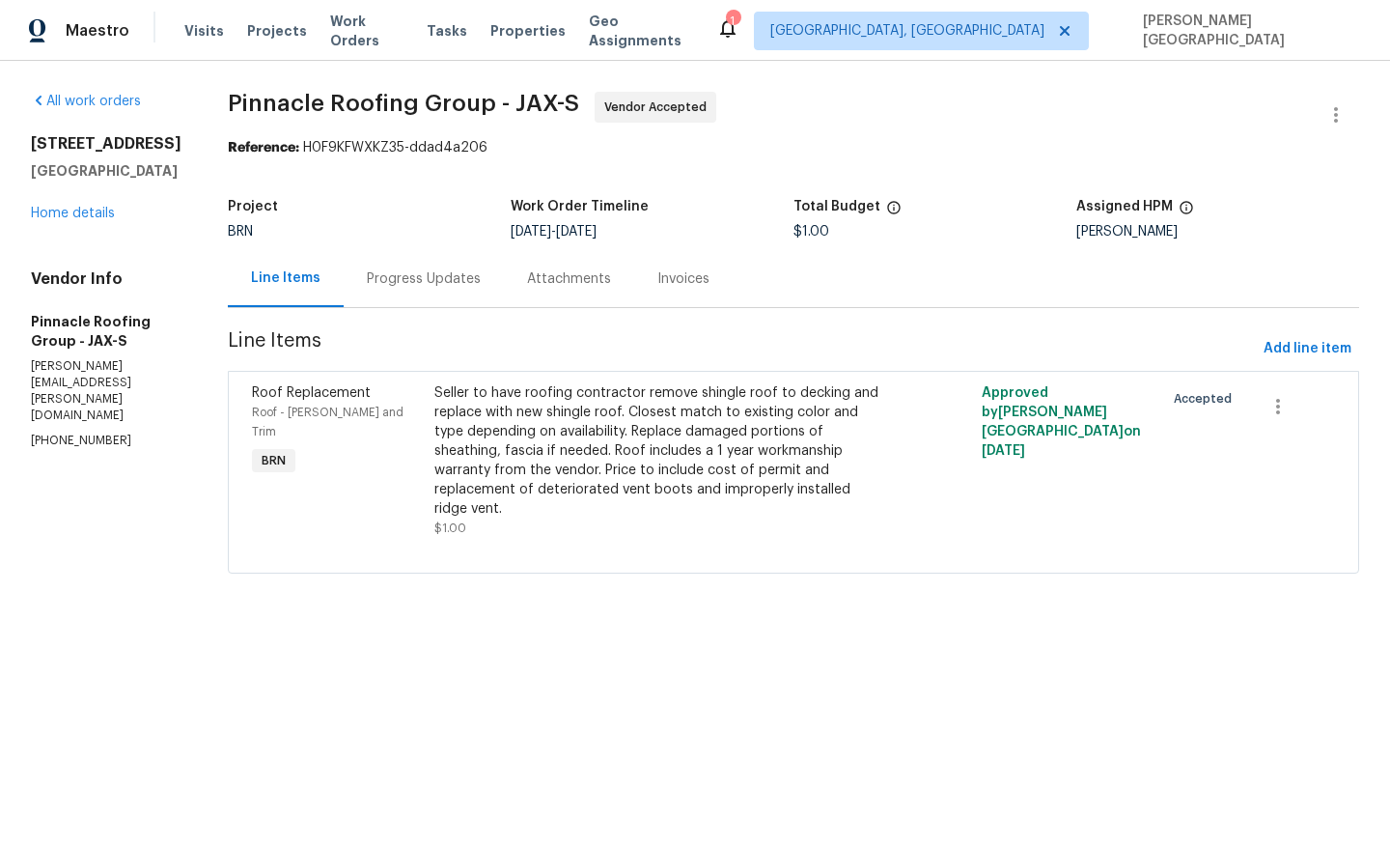
click at [437, 299] on div "Progress Updates" at bounding box center [424, 278] width 160 height 57
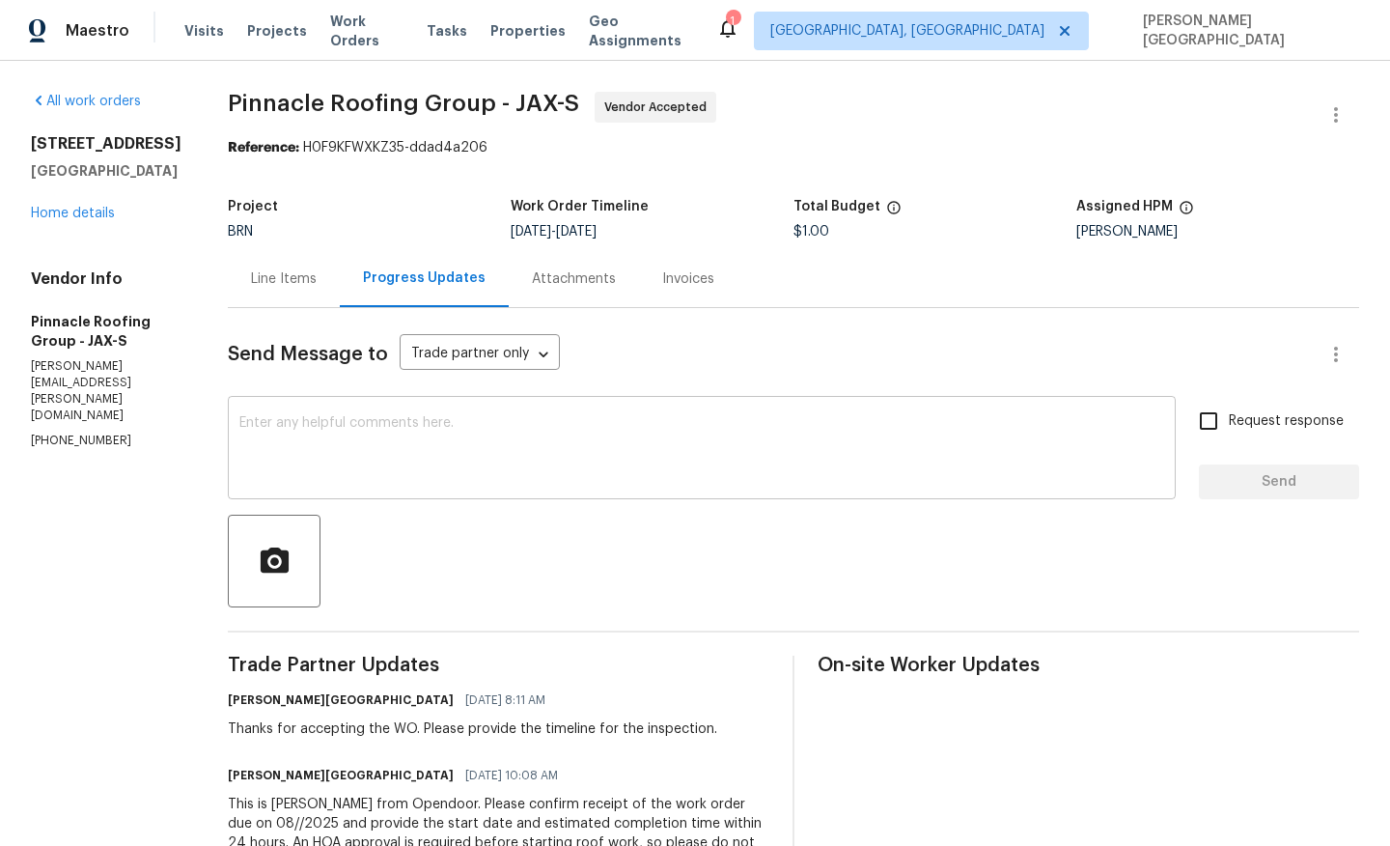
click at [500, 475] on textarea at bounding box center [701, 450] width 925 height 68
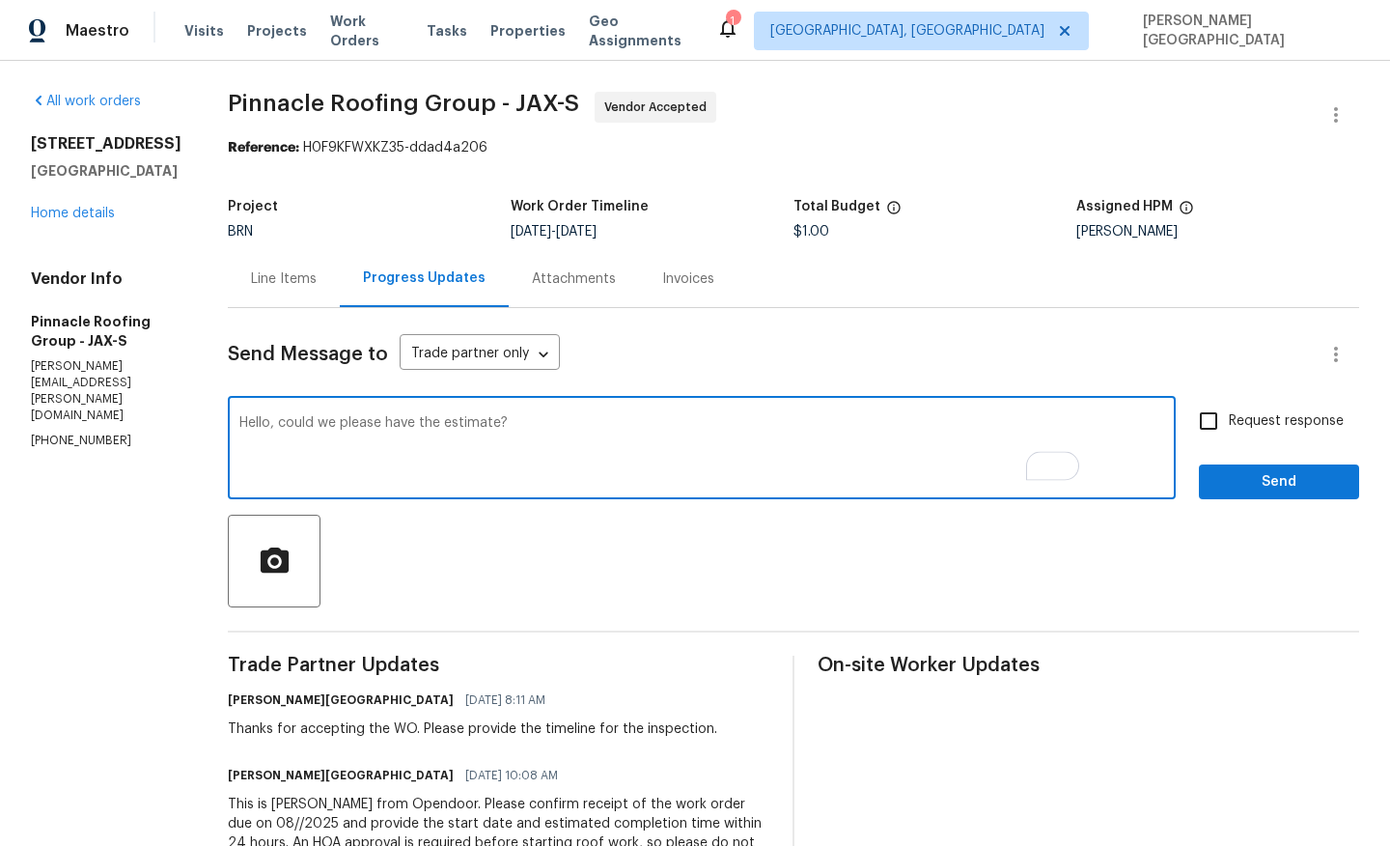
type textarea "Hello, could we please have the estimate?"
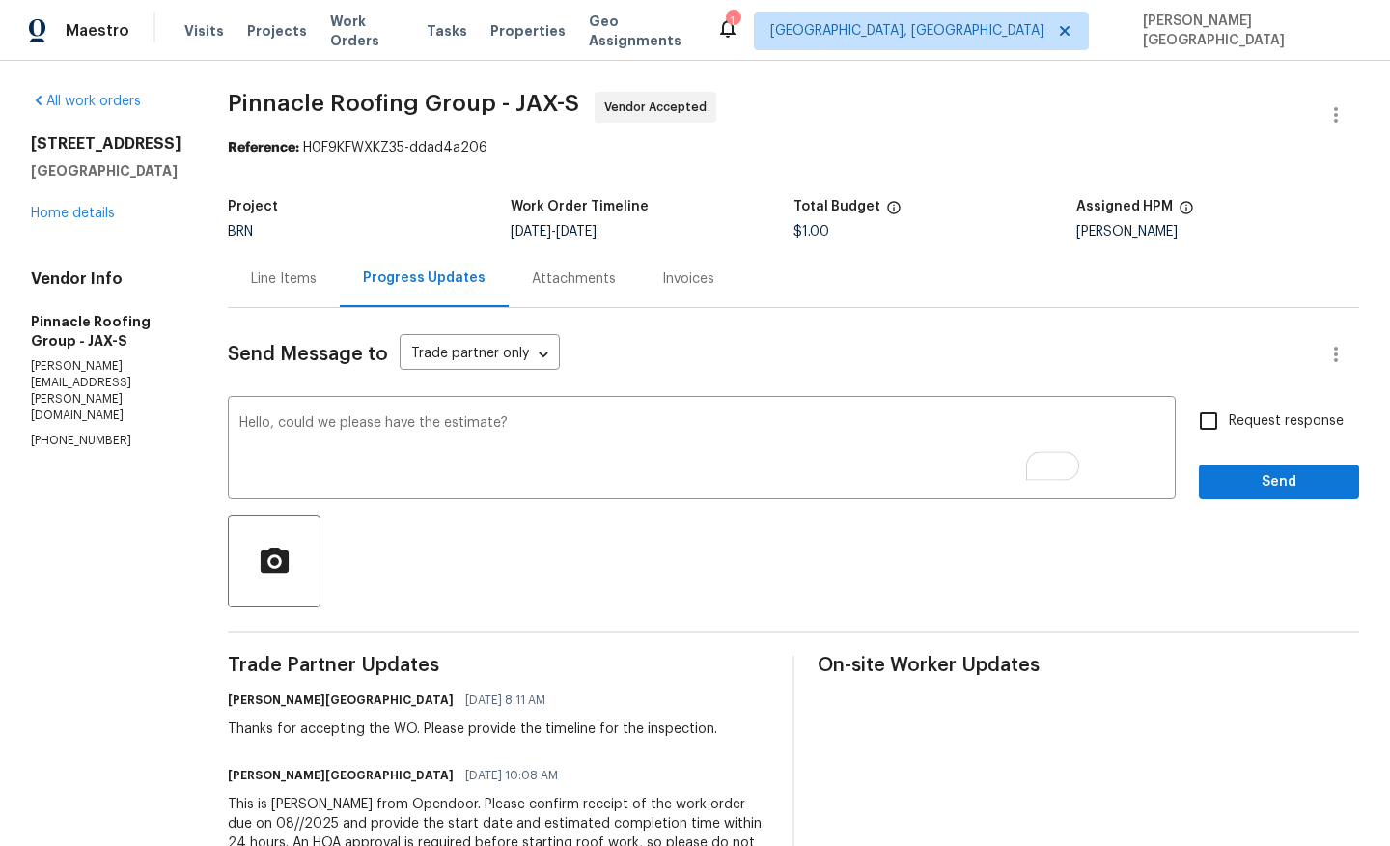
click at [1228, 445] on div "Request response Send" at bounding box center [1279, 450] width 160 height 98
click at [1212, 425] on input "Request response" at bounding box center [1208, 421] width 41 height 41
checkbox input "true"
click at [1232, 496] on button "Send" at bounding box center [1279, 482] width 160 height 36
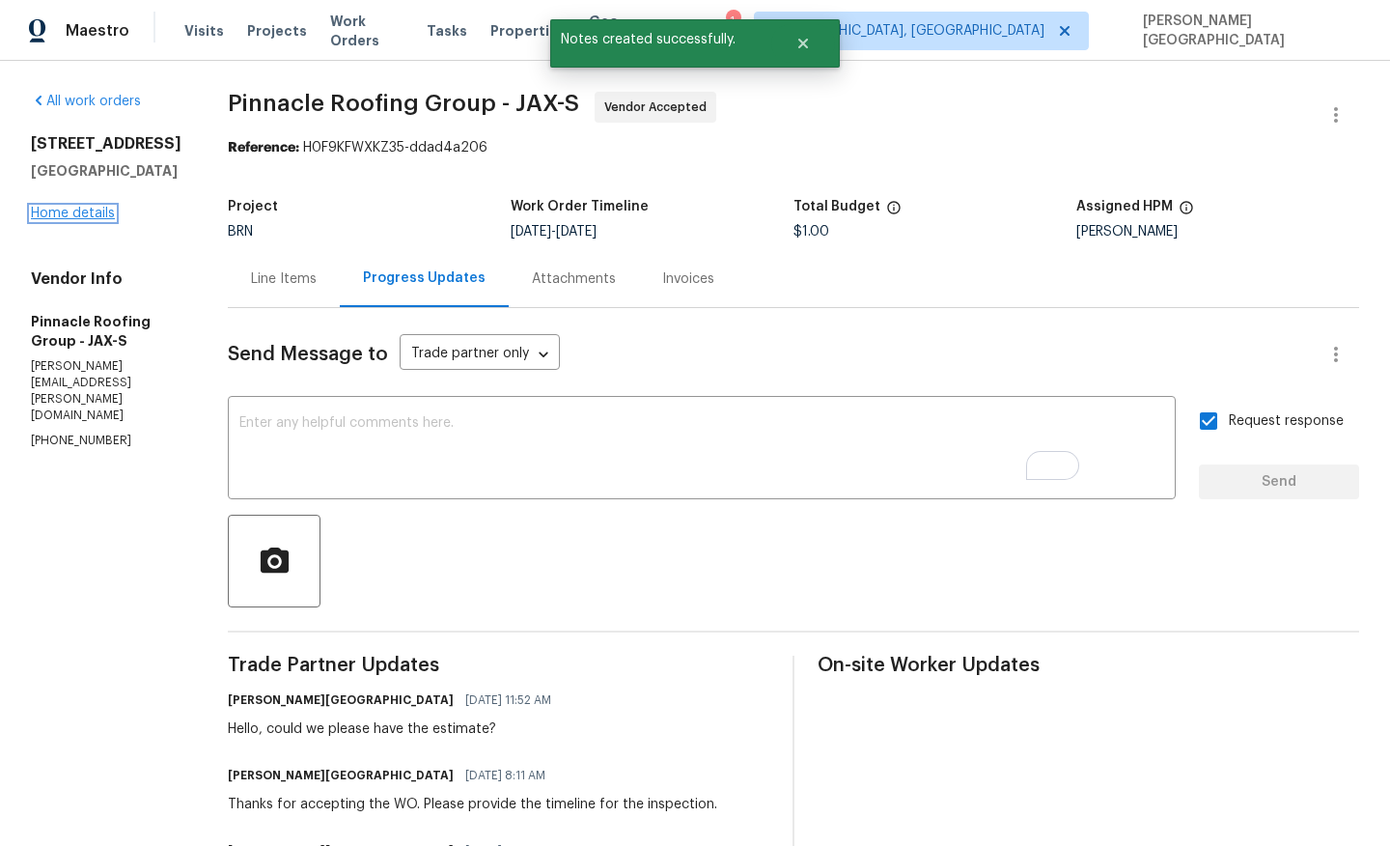
click at [99, 212] on link "Home details" at bounding box center [73, 214] width 84 height 14
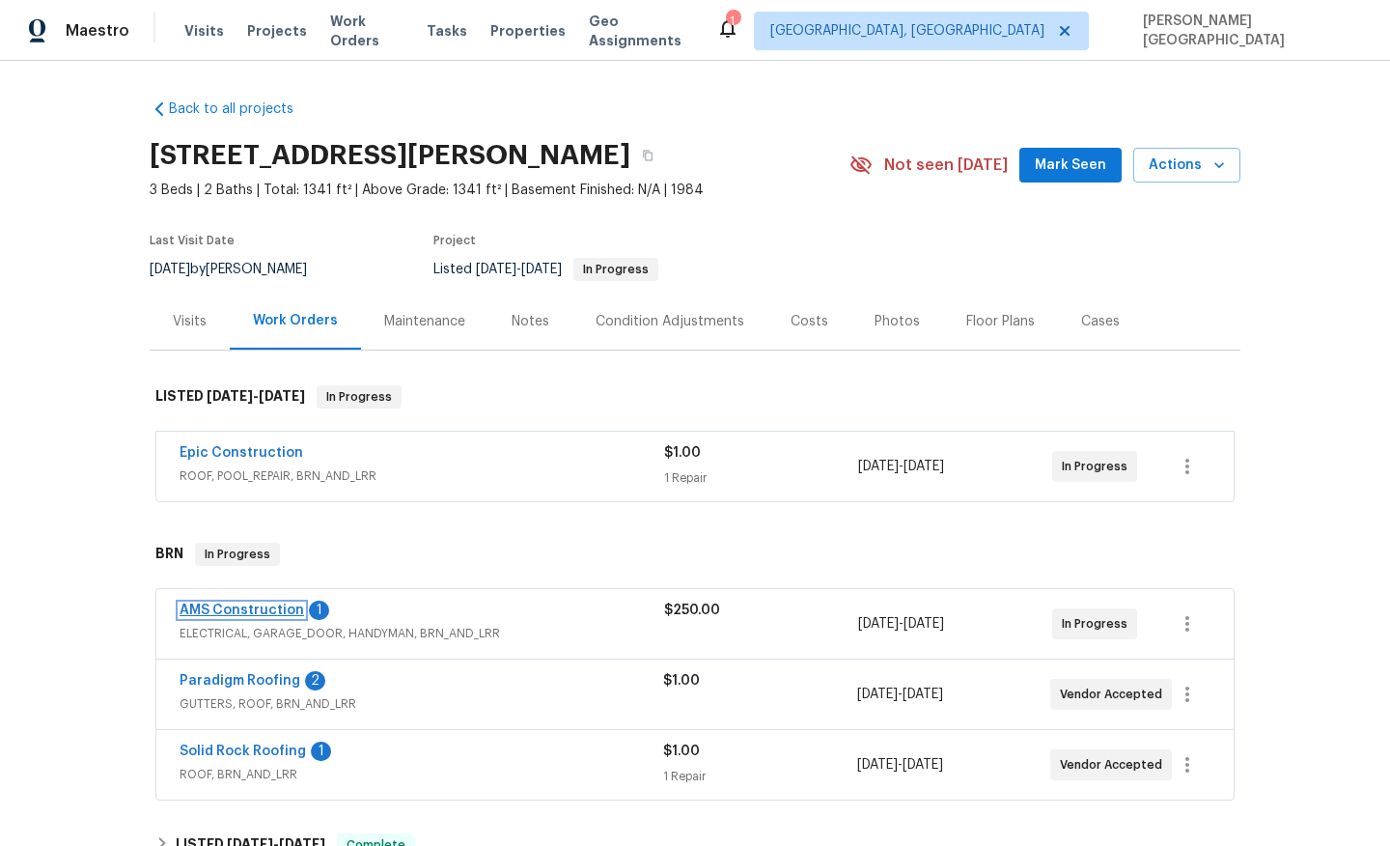
click at [285, 615] on link "AMS Construction" at bounding box center [242, 610] width 125 height 14
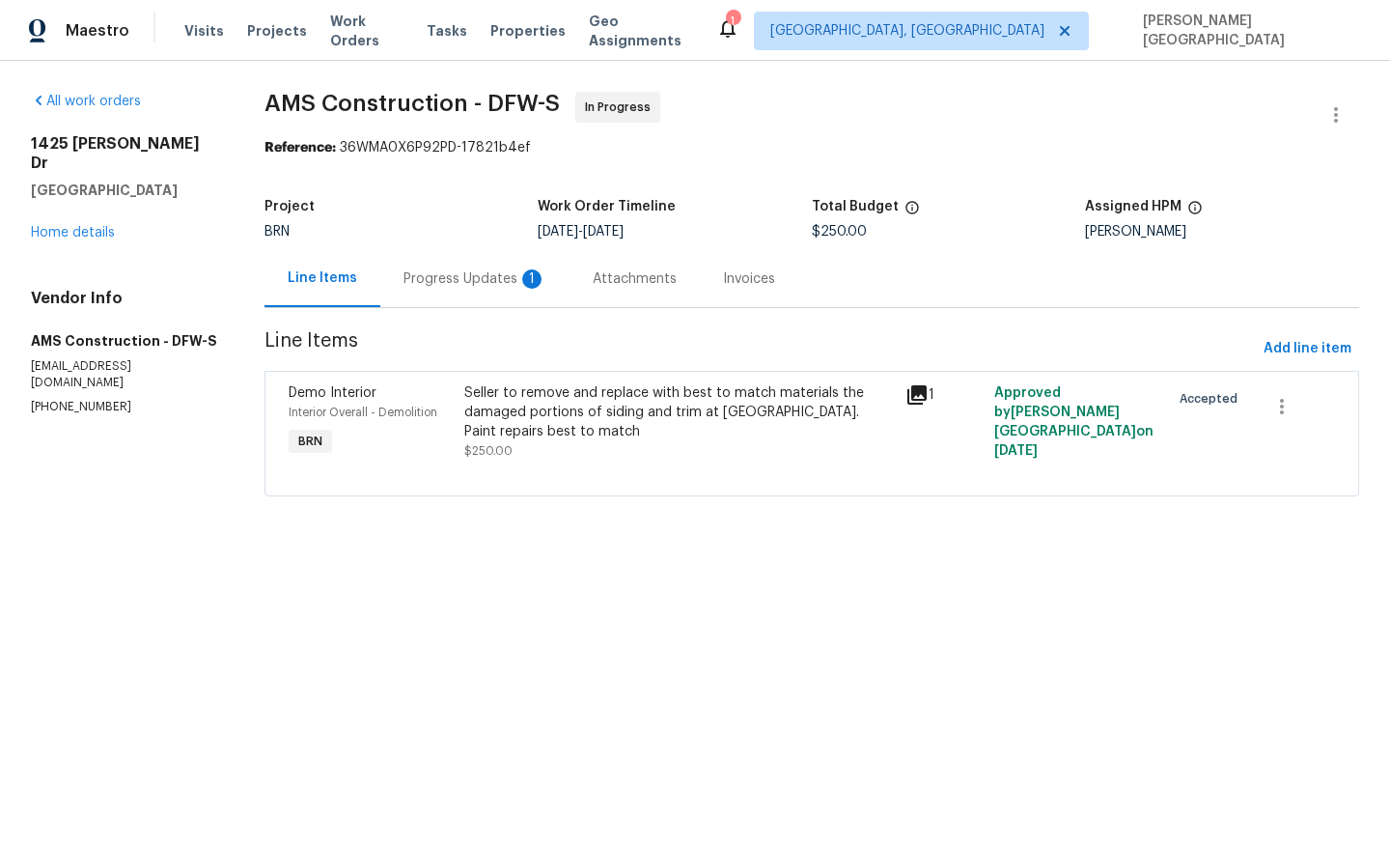
click at [515, 311] on section "AMS Construction - DFW-S In Progress Reference: 36WMA0X6P92PD-17821b4ef Project…" at bounding box center [812, 306] width 1095 height 428
click at [511, 291] on div "Progress Updates 1" at bounding box center [474, 278] width 189 height 57
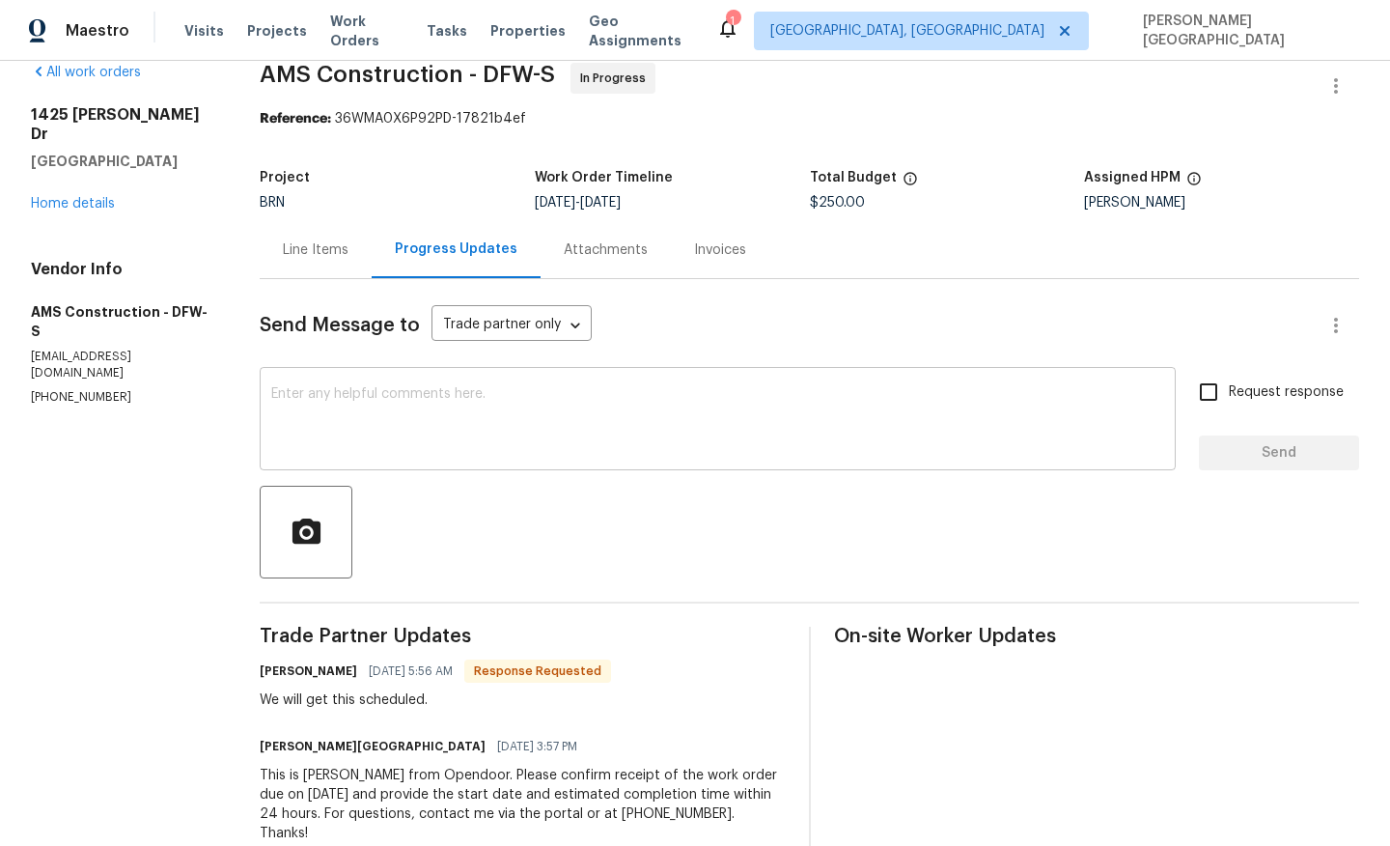
scroll to position [52, 0]
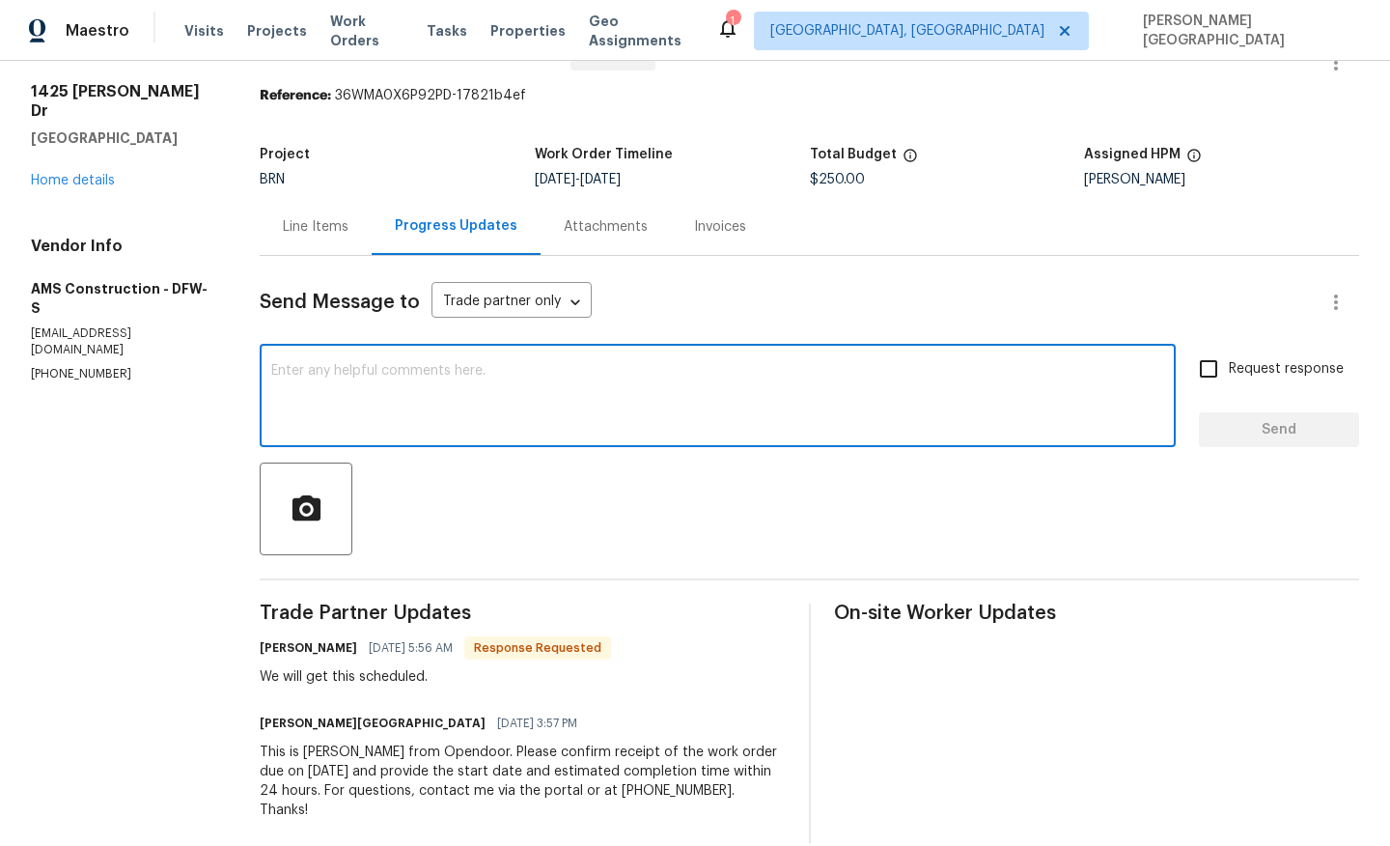
click at [462, 427] on textarea at bounding box center [717, 398] width 893 height 68
type textarea "Thank you!"
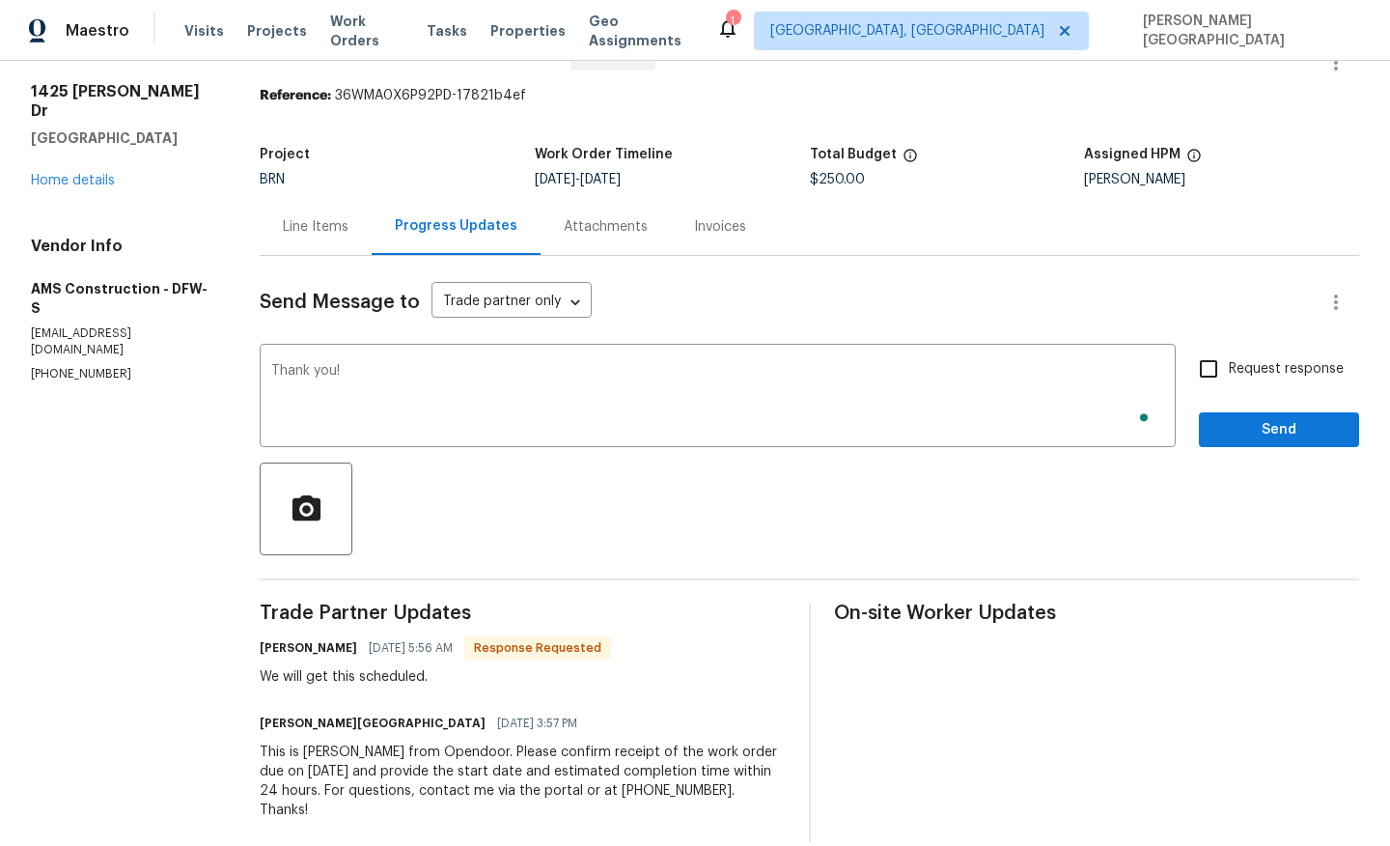
click at [1252, 357] on label "Request response" at bounding box center [1265, 369] width 155 height 41
click at [1229, 357] on input "Request response" at bounding box center [1208, 369] width 41 height 41
checkbox input "true"
click at [1252, 452] on div "Send Message to Trade partner only Trade partner only ​ Thank you! x ​ Request …" at bounding box center [810, 549] width 1100 height 587
click at [1248, 435] on span "Send" at bounding box center [1279, 430] width 129 height 24
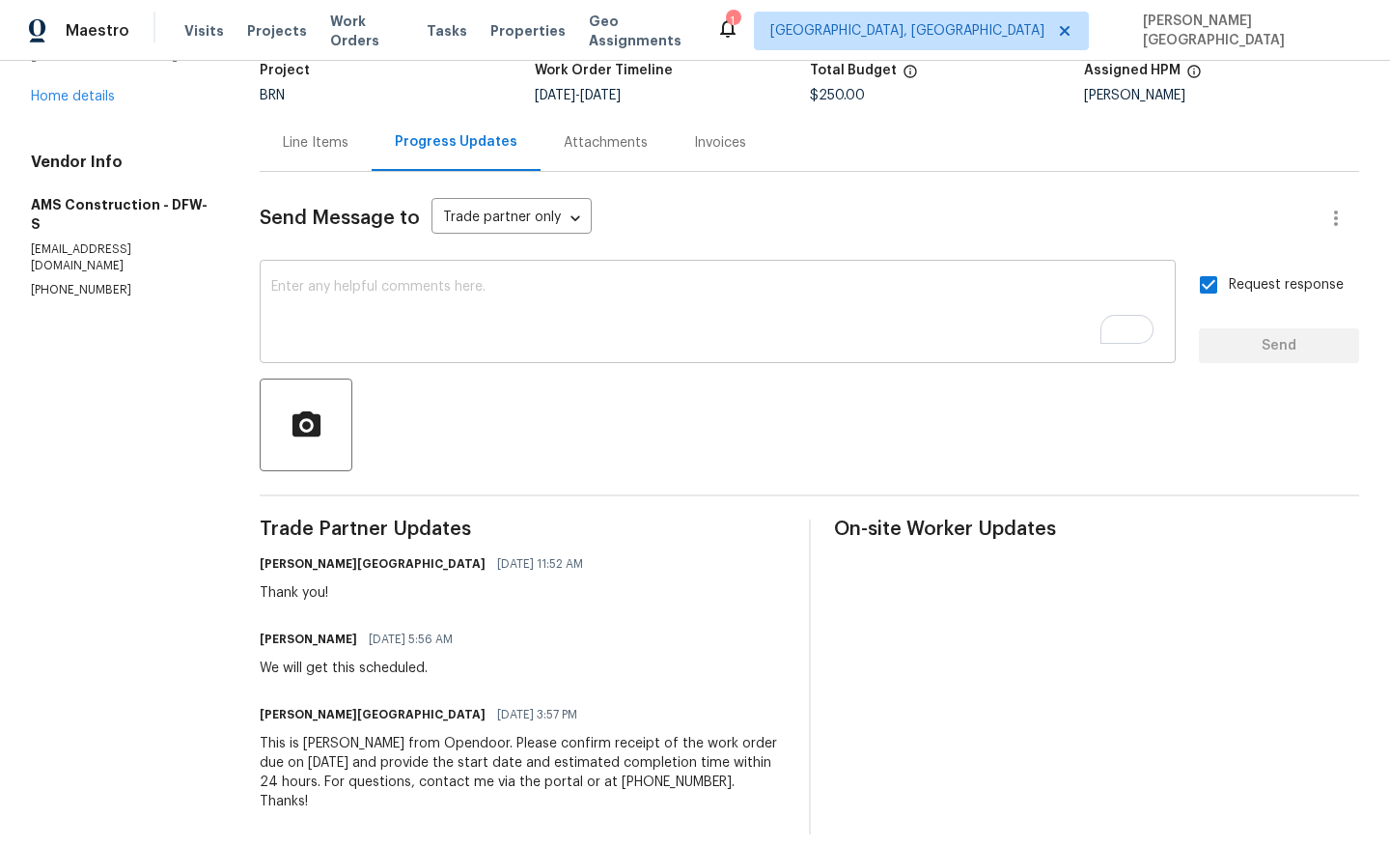
scroll to position [0, 0]
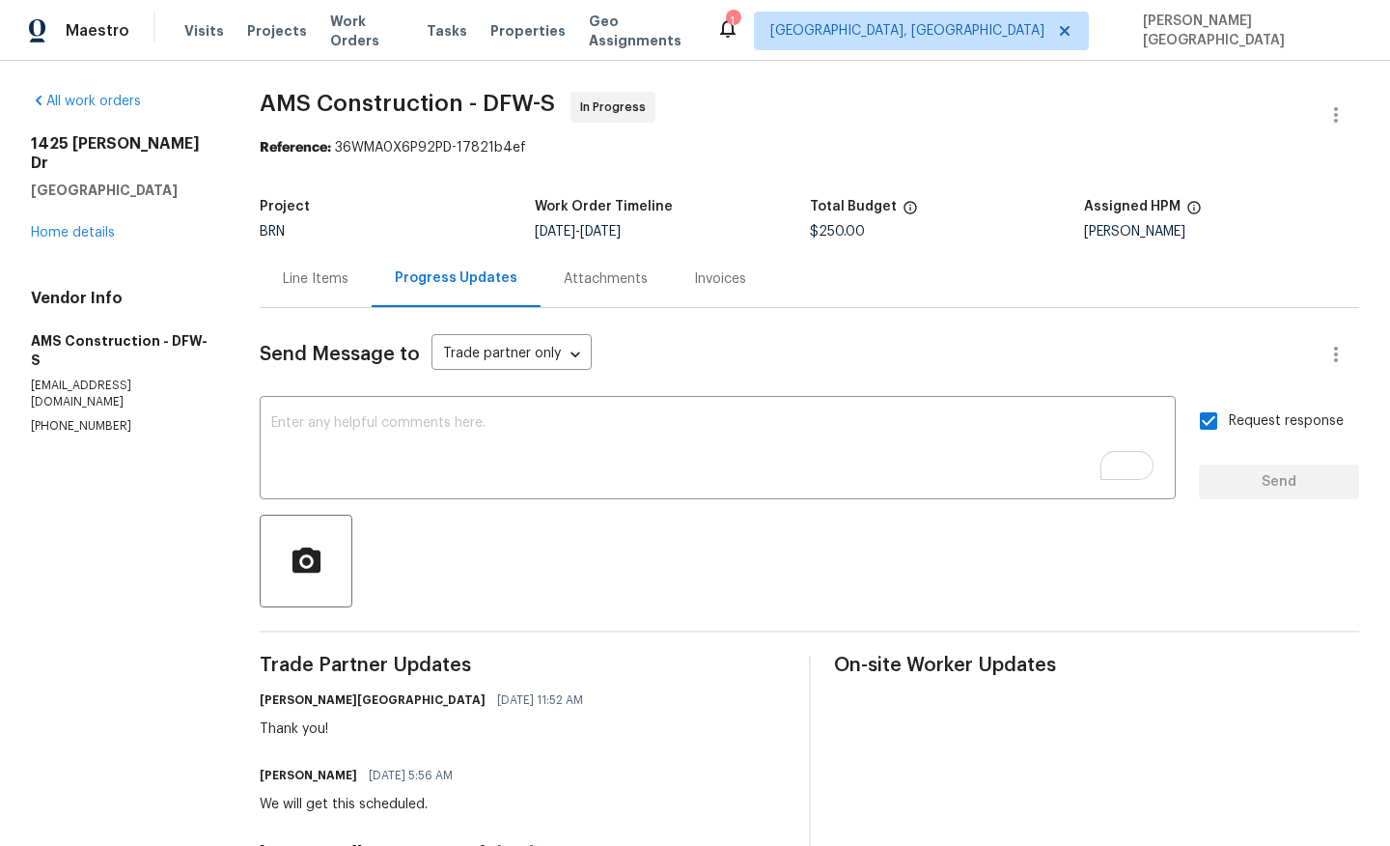
click at [298, 66] on div "All work orders [STREET_ADDRESS][PERSON_NAME][PERSON_NAME] Home details Vendor …" at bounding box center [695, 531] width 1390 height 940
click at [296, 88] on div "All work orders [STREET_ADDRESS][PERSON_NAME][PERSON_NAME] Home details Vendor …" at bounding box center [695, 531] width 1390 height 940
click at [337, 94] on span "AMS Construction - DFW-S" at bounding box center [407, 103] width 295 height 23
copy span "AMS Construction"
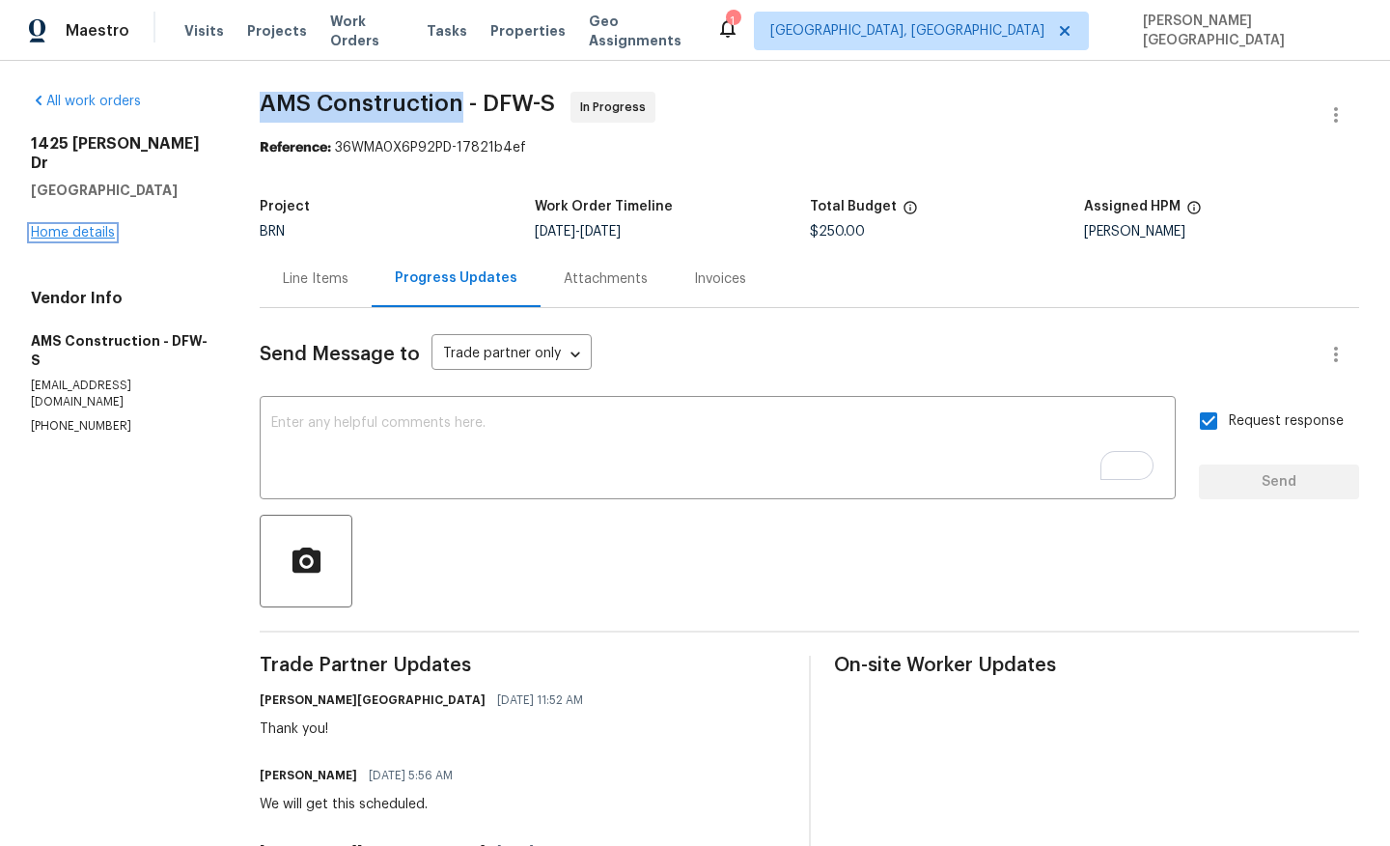
click at [96, 226] on link "Home details" at bounding box center [73, 233] width 84 height 14
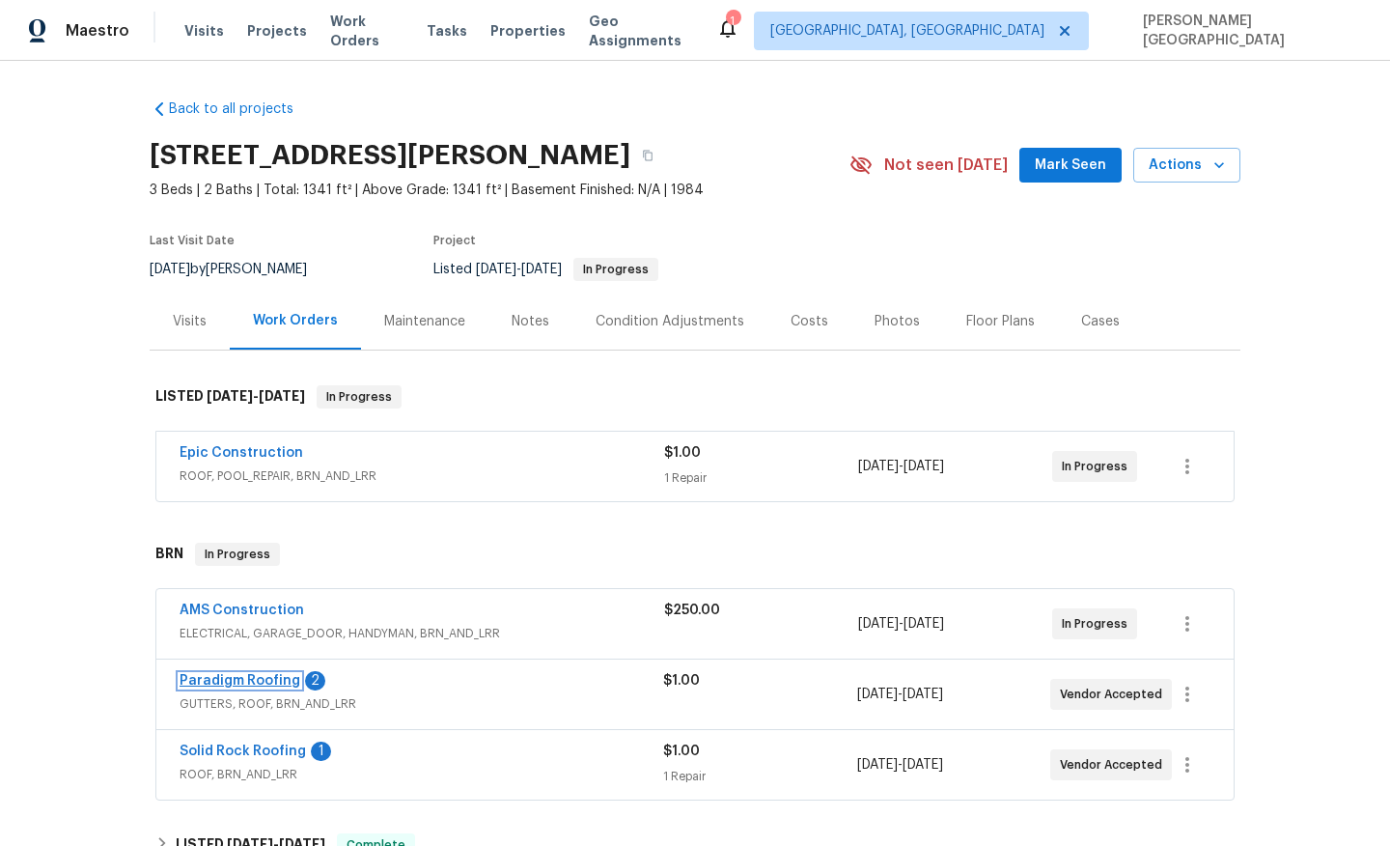
click at [256, 680] on link "Paradigm Roofing" at bounding box center [240, 681] width 121 height 14
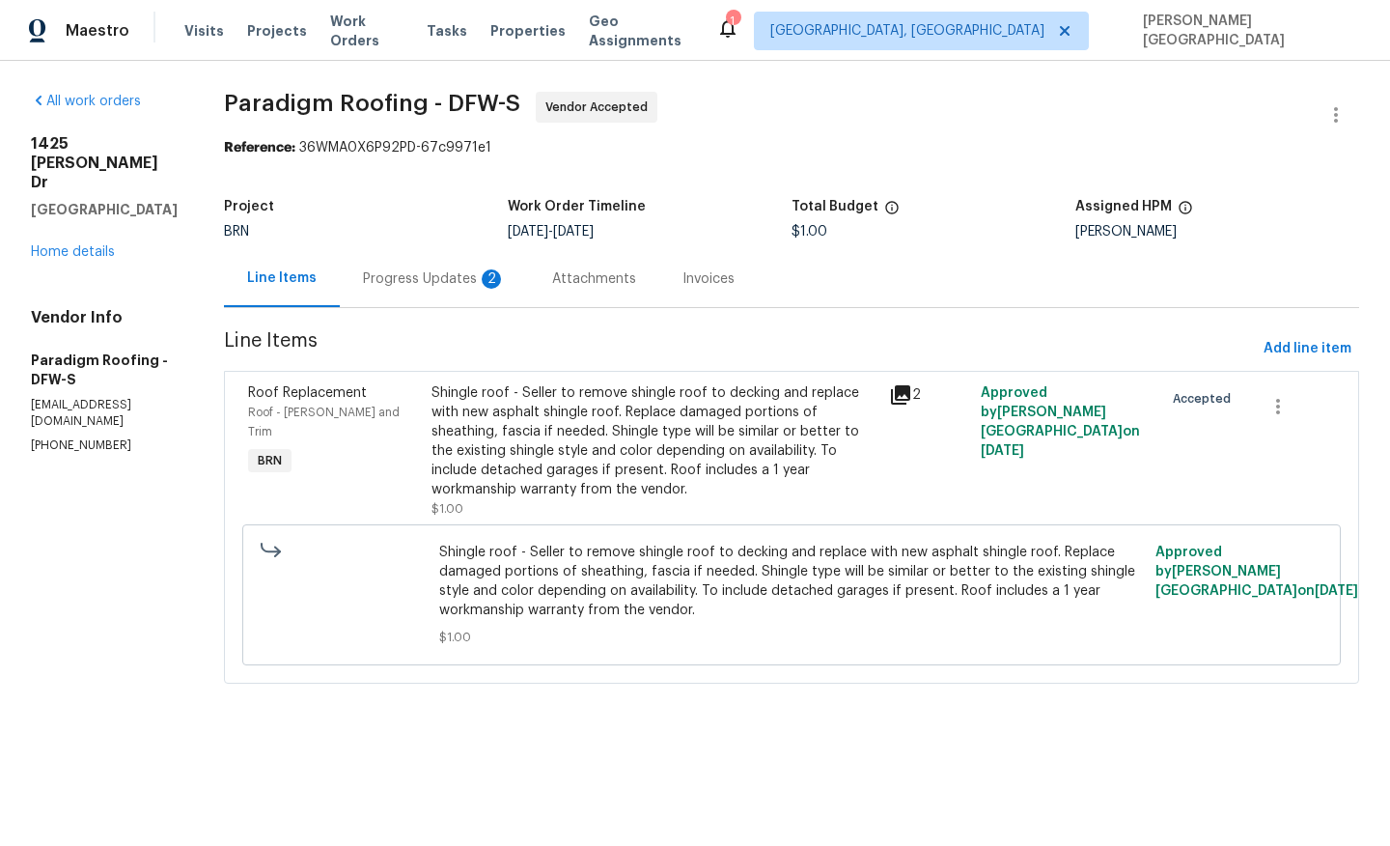
click at [383, 237] on div "BRN" at bounding box center [366, 232] width 284 height 14
click at [398, 273] on div "Progress Updates 2" at bounding box center [434, 278] width 143 height 19
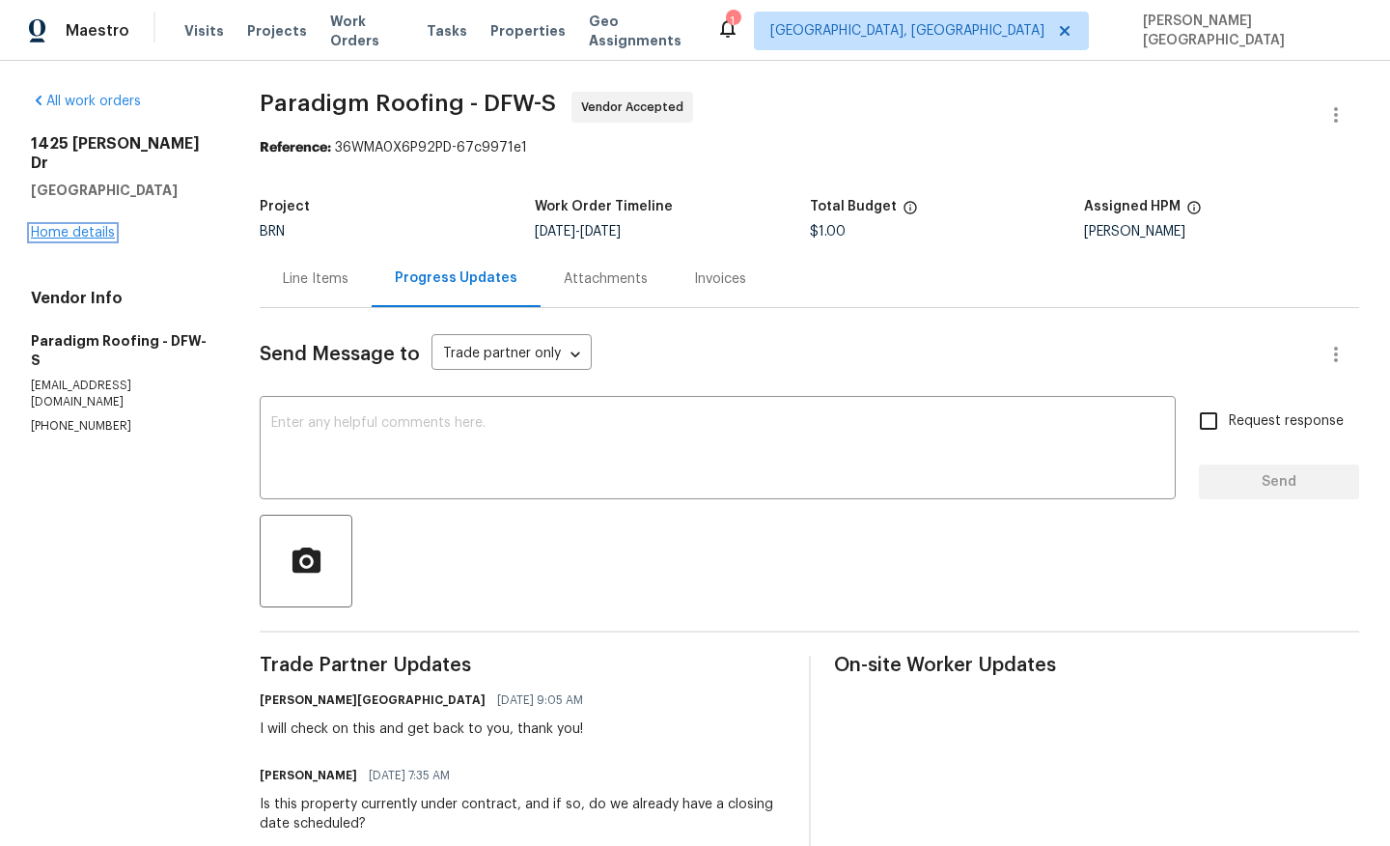
click at [81, 226] on link "Home details" at bounding box center [73, 233] width 84 height 14
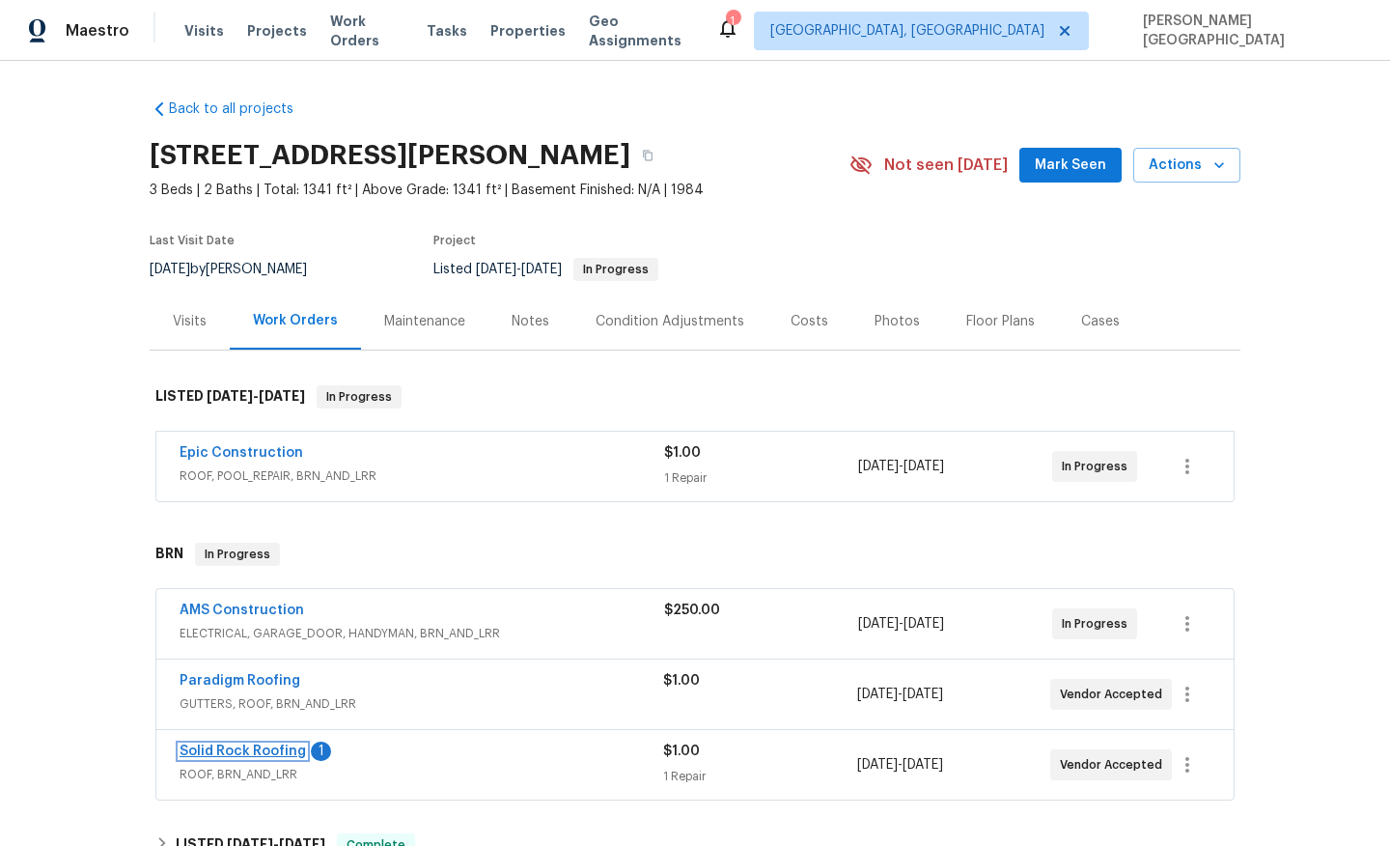
click at [261, 747] on link "Solid Rock Roofing" at bounding box center [243, 751] width 126 height 14
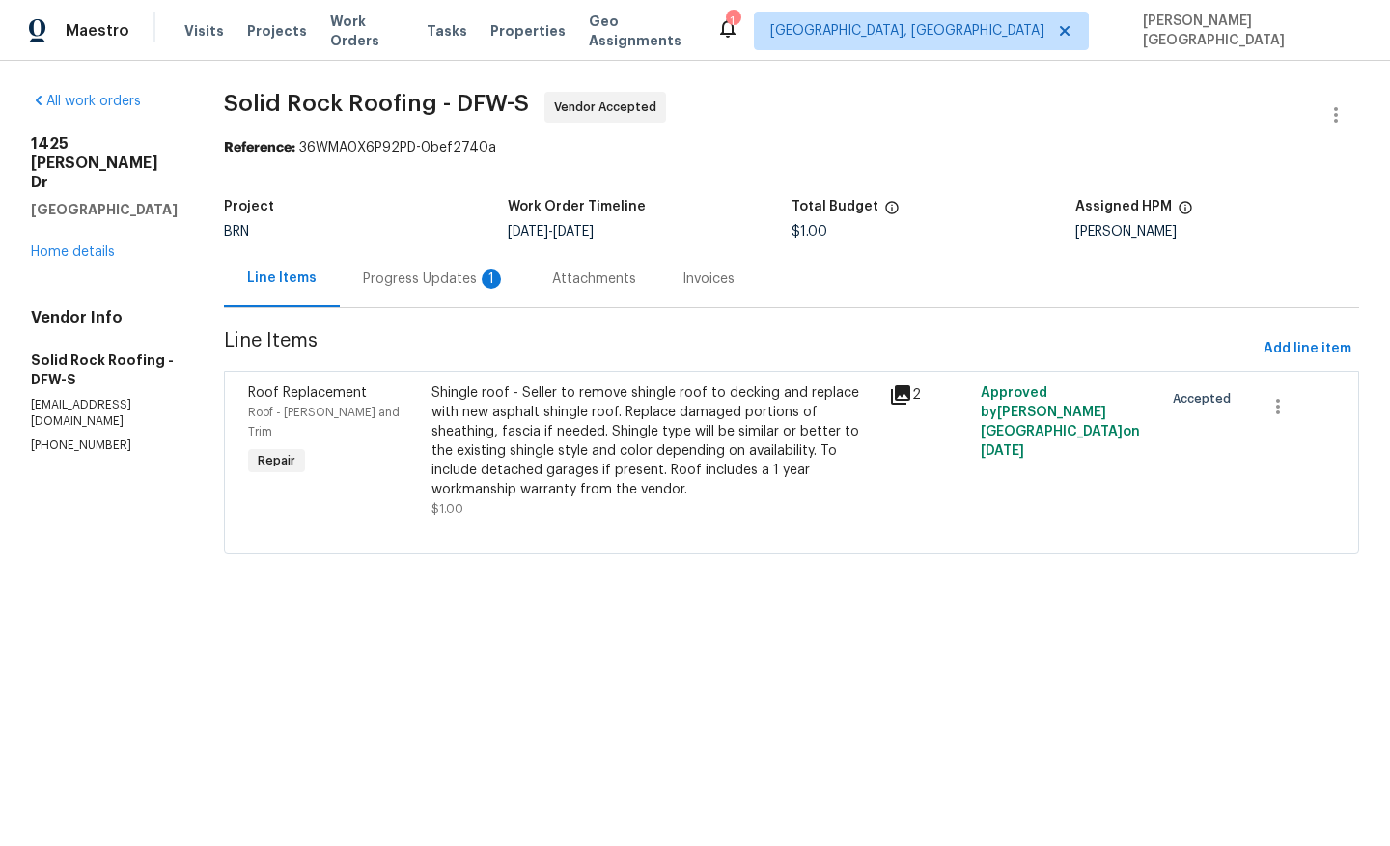
click at [534, 295] on div "Attachments" at bounding box center [594, 278] width 130 height 57
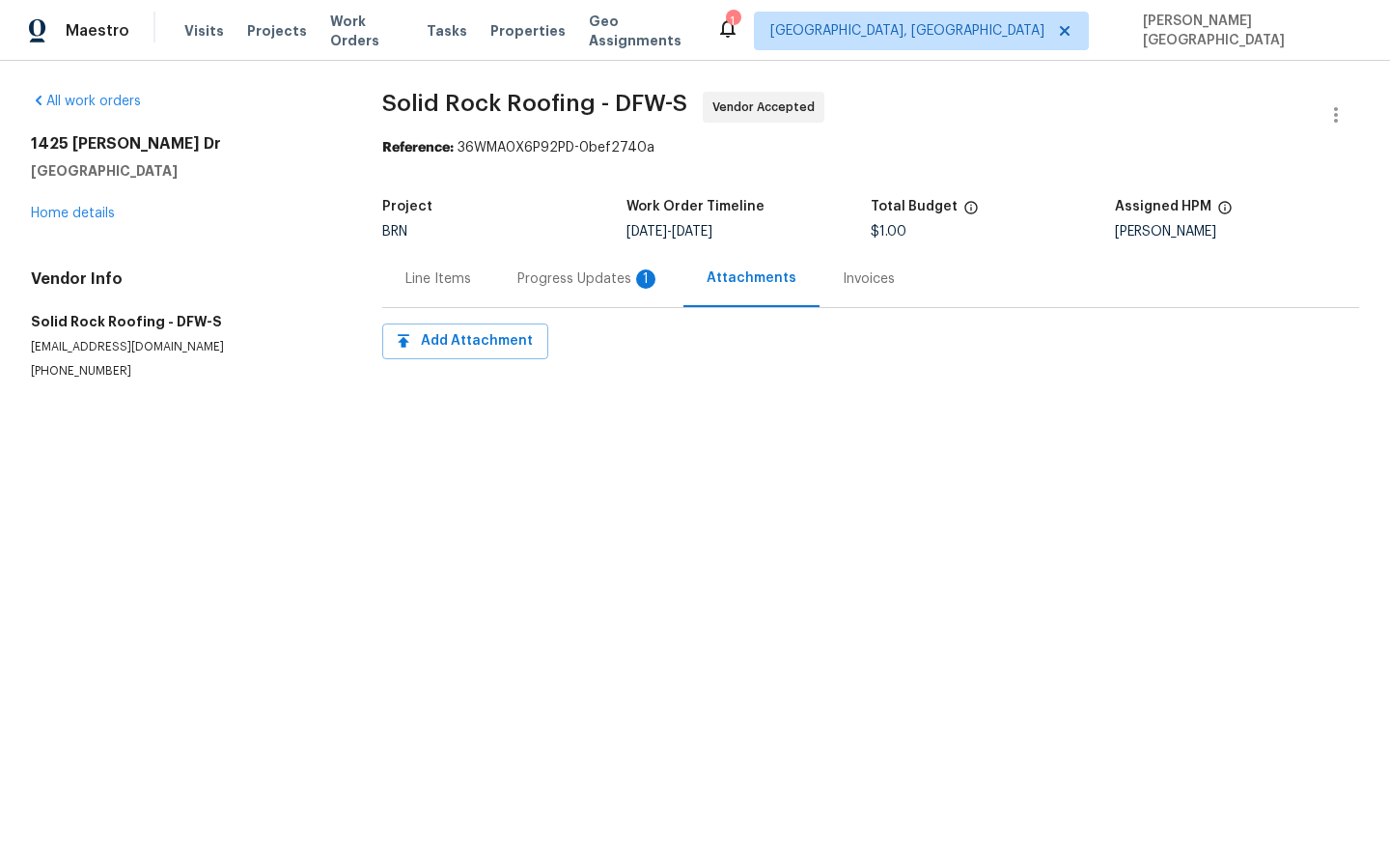
click at [561, 303] on div "Progress Updates 1" at bounding box center [588, 278] width 189 height 57
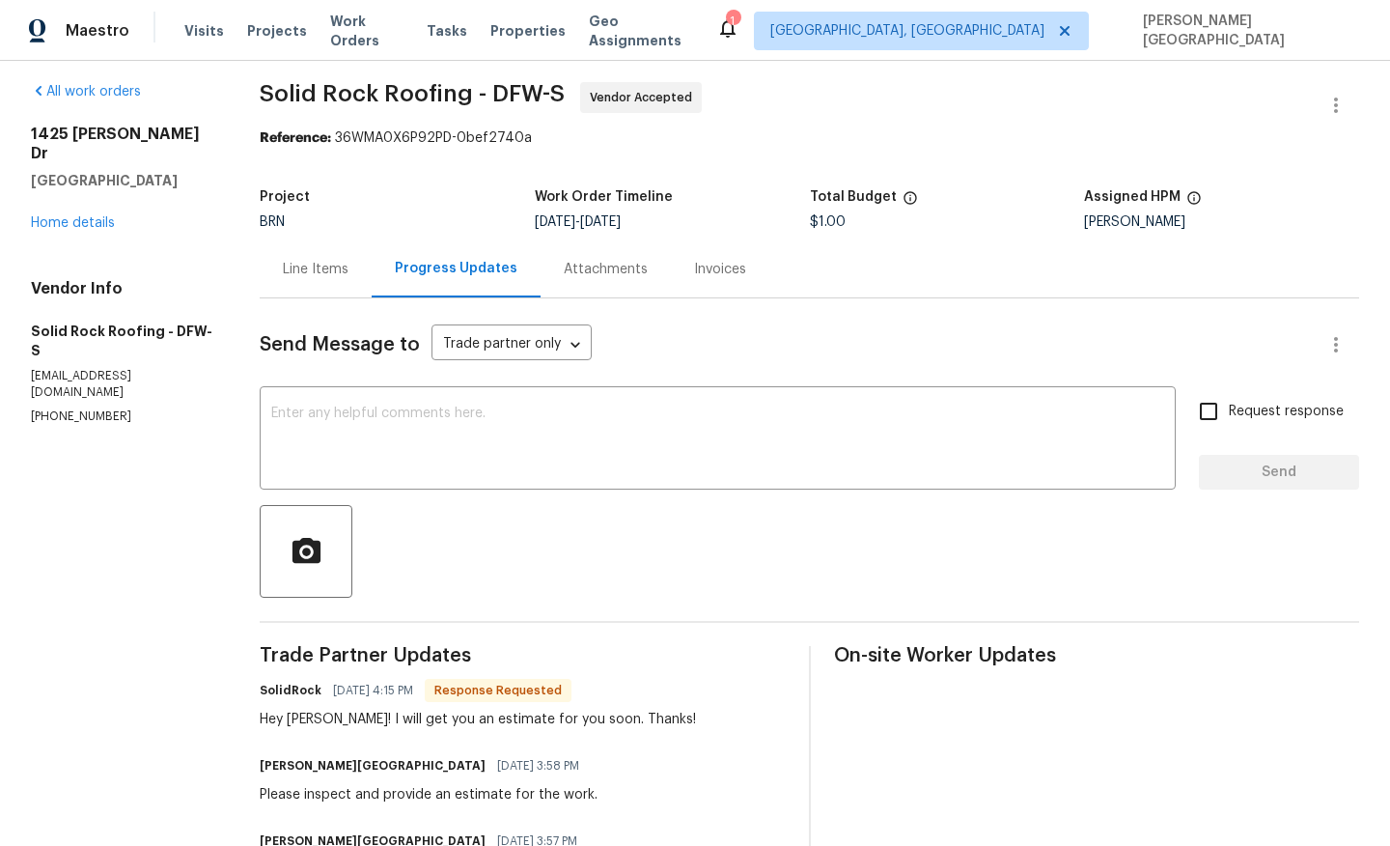
scroll to position [13, 0]
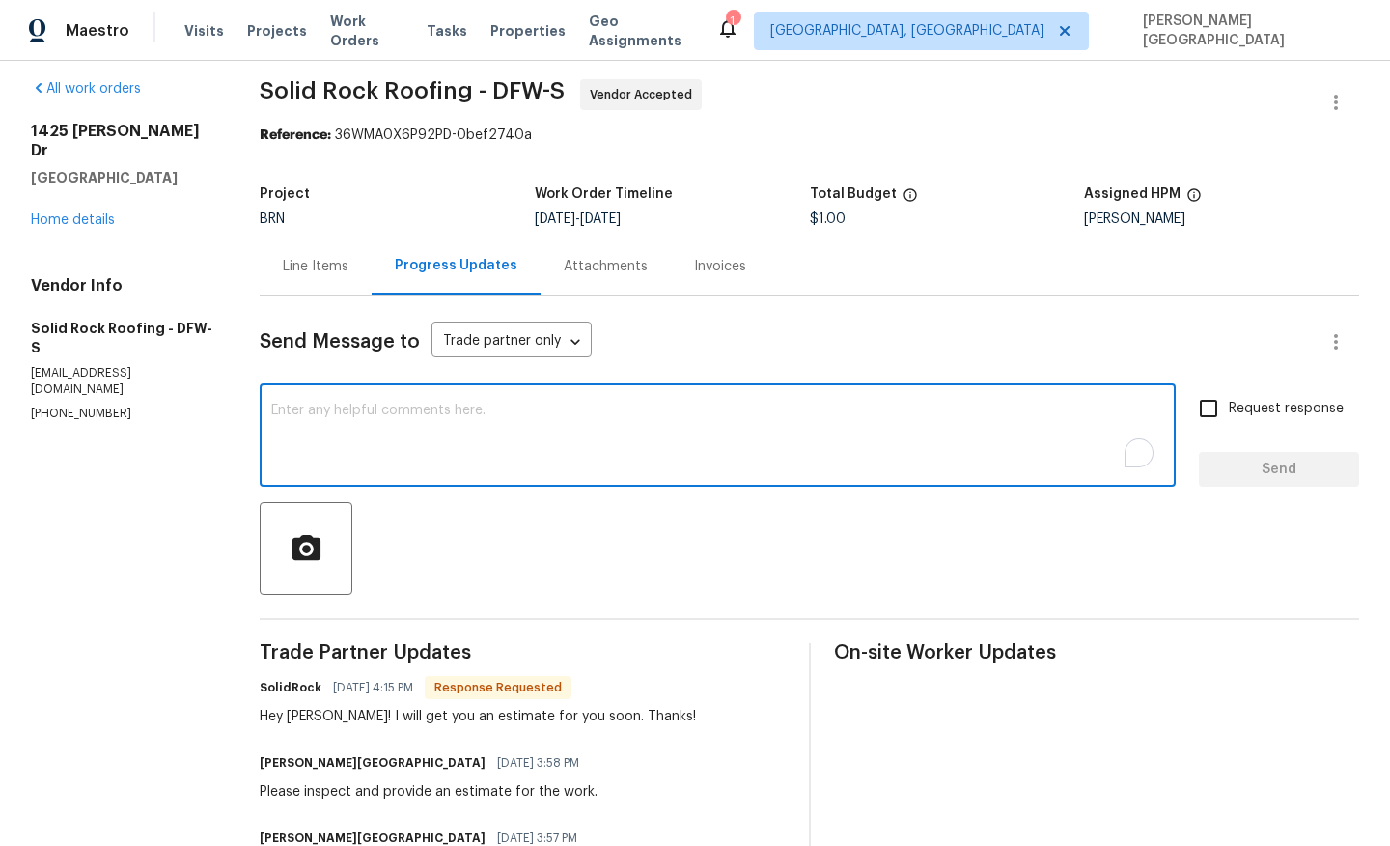
click at [531, 438] on textarea "To enrich screen reader interactions, please activate Accessibility in Grammarl…" at bounding box center [717, 438] width 893 height 68
type textarea "Thank you!"
click at [1248, 420] on label "Request response" at bounding box center [1265, 408] width 155 height 41
click at [1229, 420] on input "Request response" at bounding box center [1208, 408] width 41 height 41
checkbox input "true"
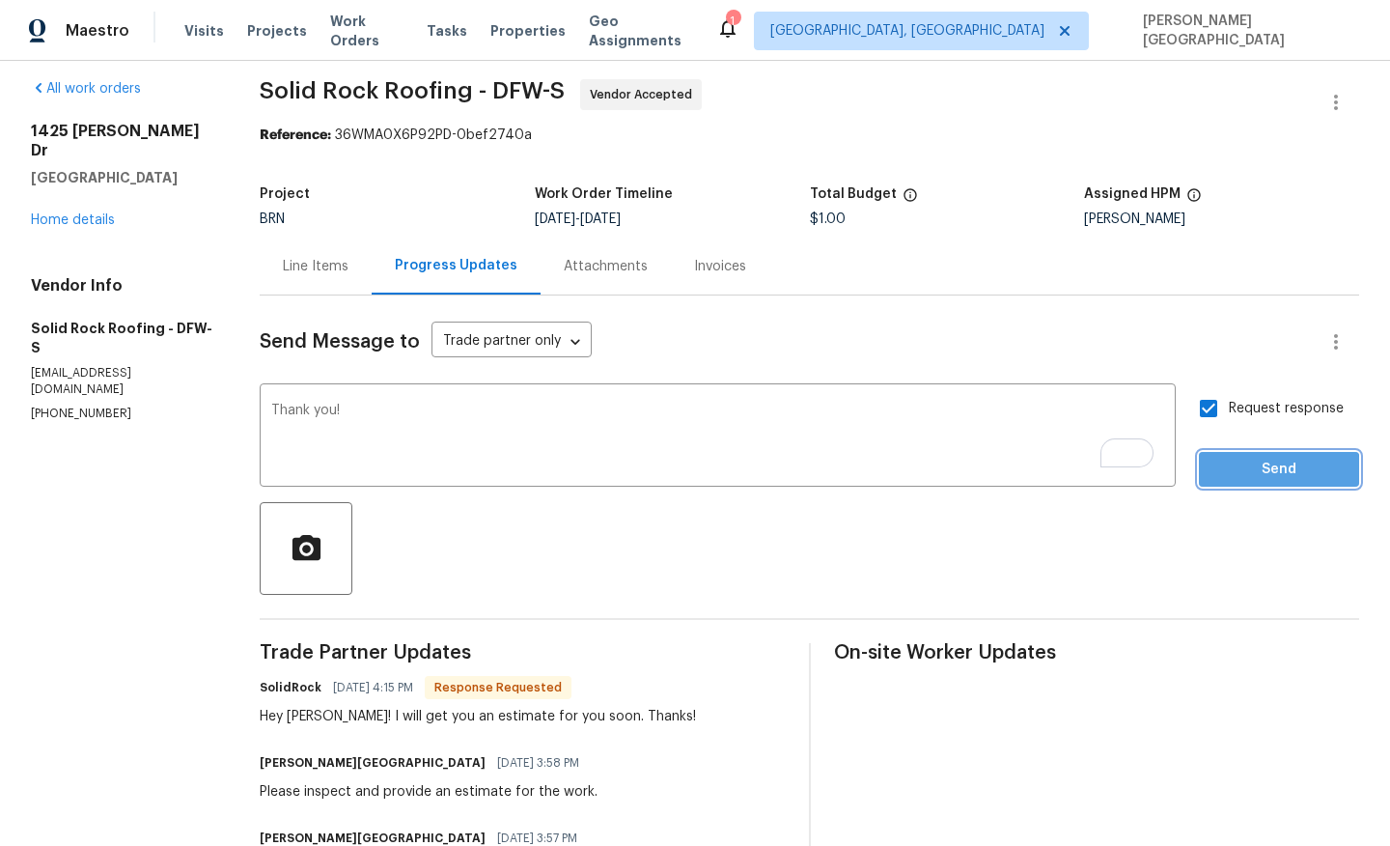
click at [1247, 471] on span "Send" at bounding box center [1279, 470] width 129 height 24
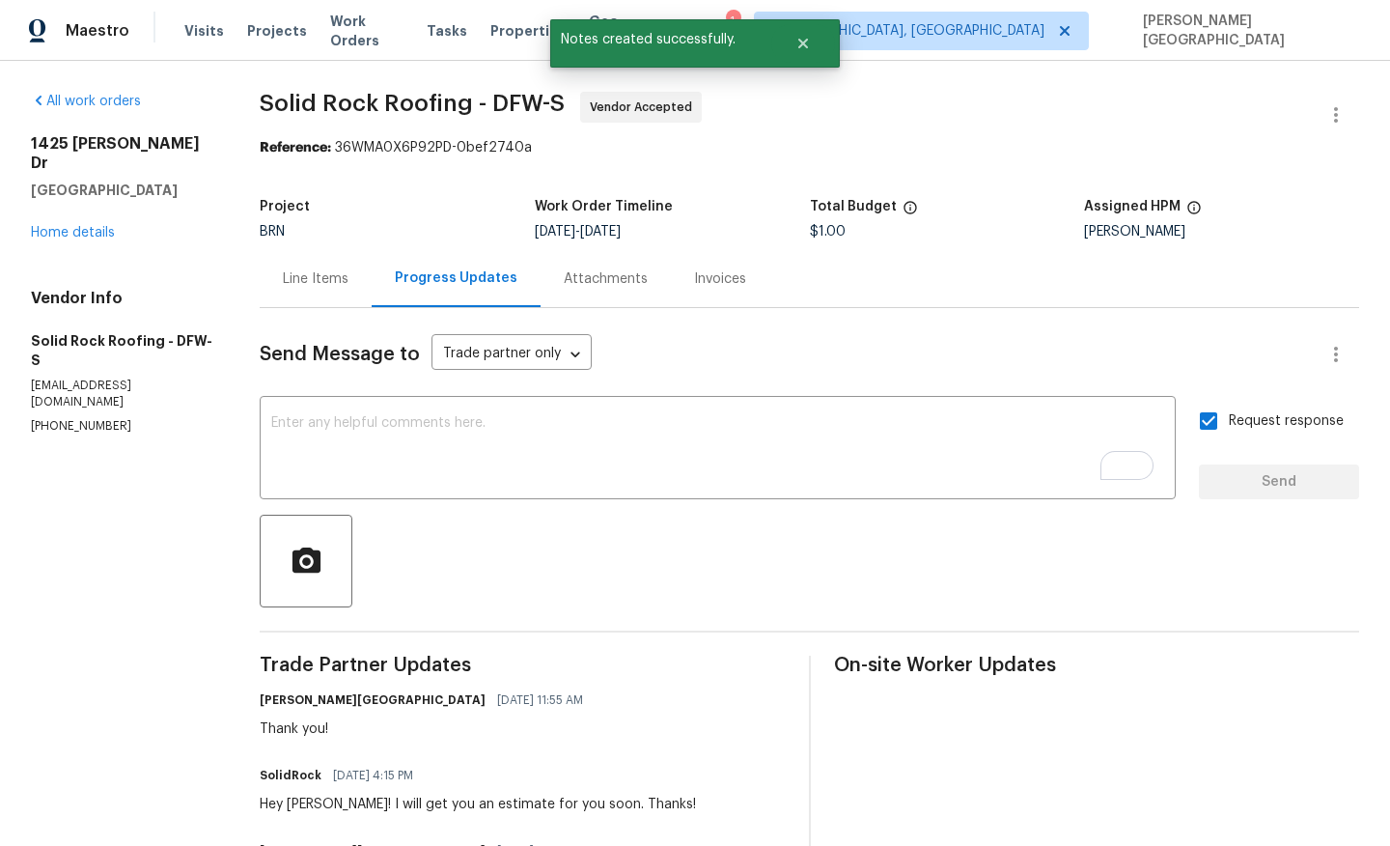
click at [276, 111] on span "Solid Rock Roofing - DFW-S" at bounding box center [412, 103] width 305 height 23
click at [405, 111] on span "Solid Rock Roofing - DFW-S" at bounding box center [412, 103] width 305 height 23
copy span "Solid Rock Roofing"
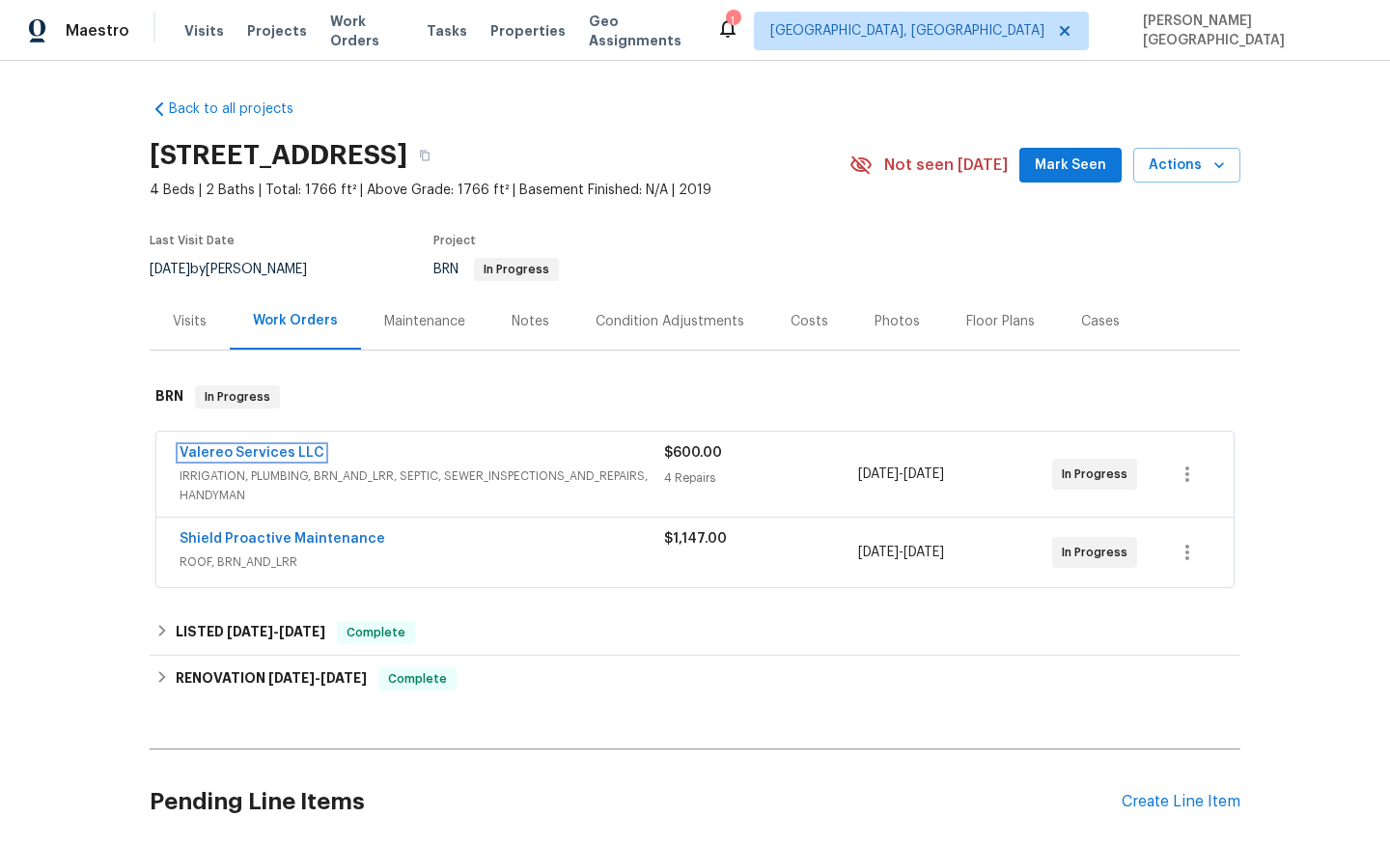
click at [255, 446] on link "Valereo Services LLC" at bounding box center [252, 453] width 145 height 14
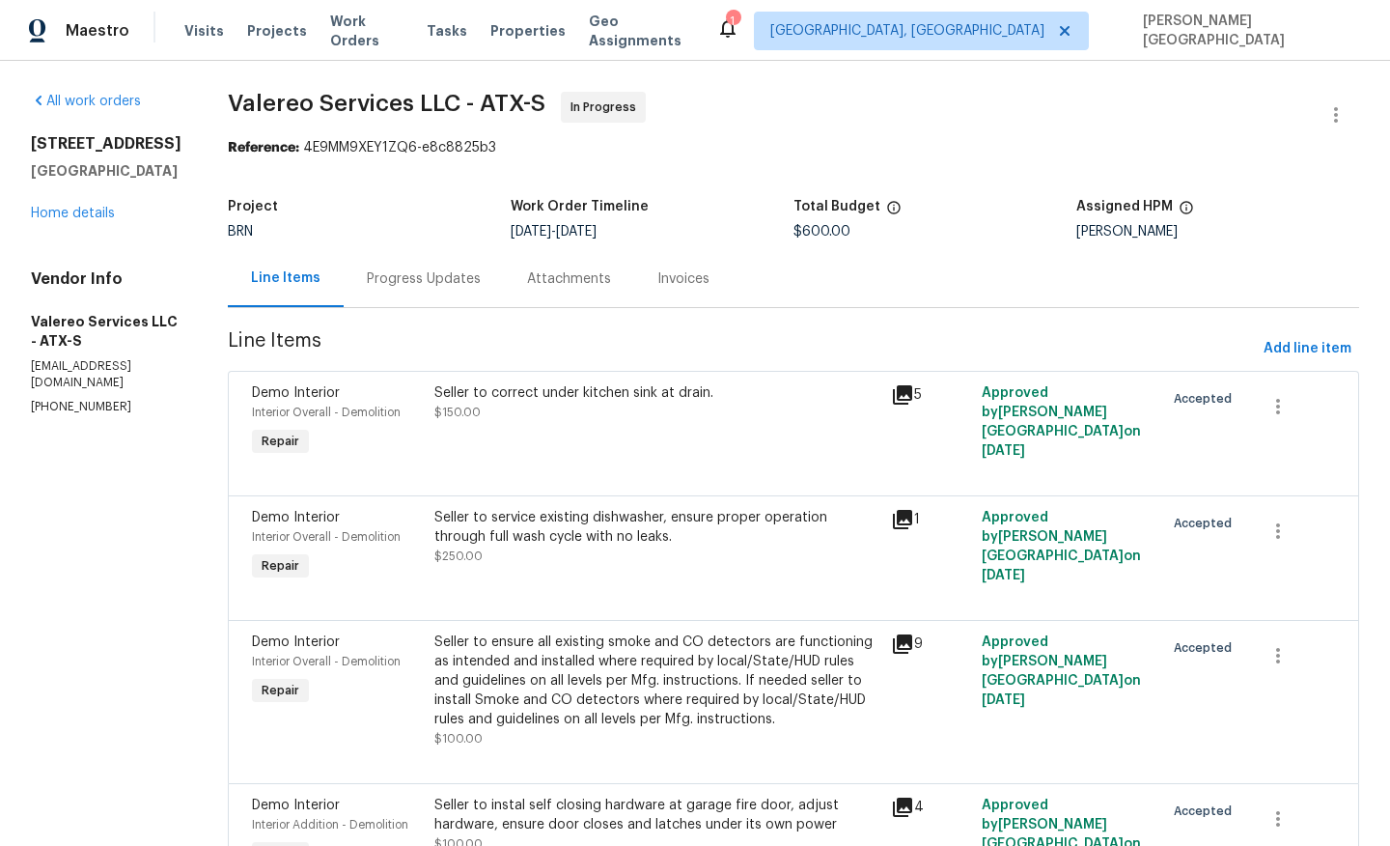
click at [462, 288] on div "Progress Updates" at bounding box center [424, 278] width 160 height 57
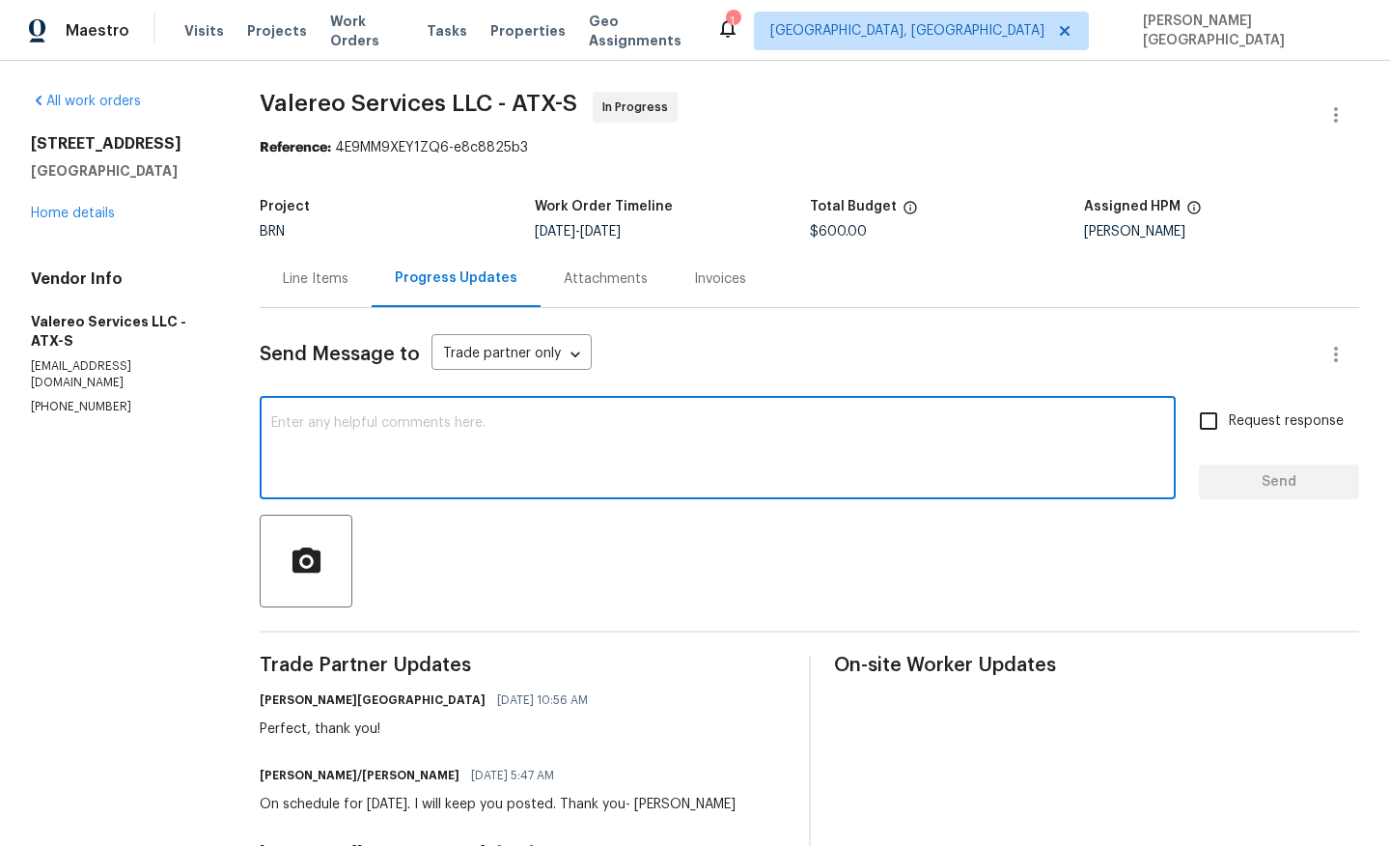
click at [422, 443] on textarea at bounding box center [717, 450] width 893 height 68
type textarea "Any update on this?"
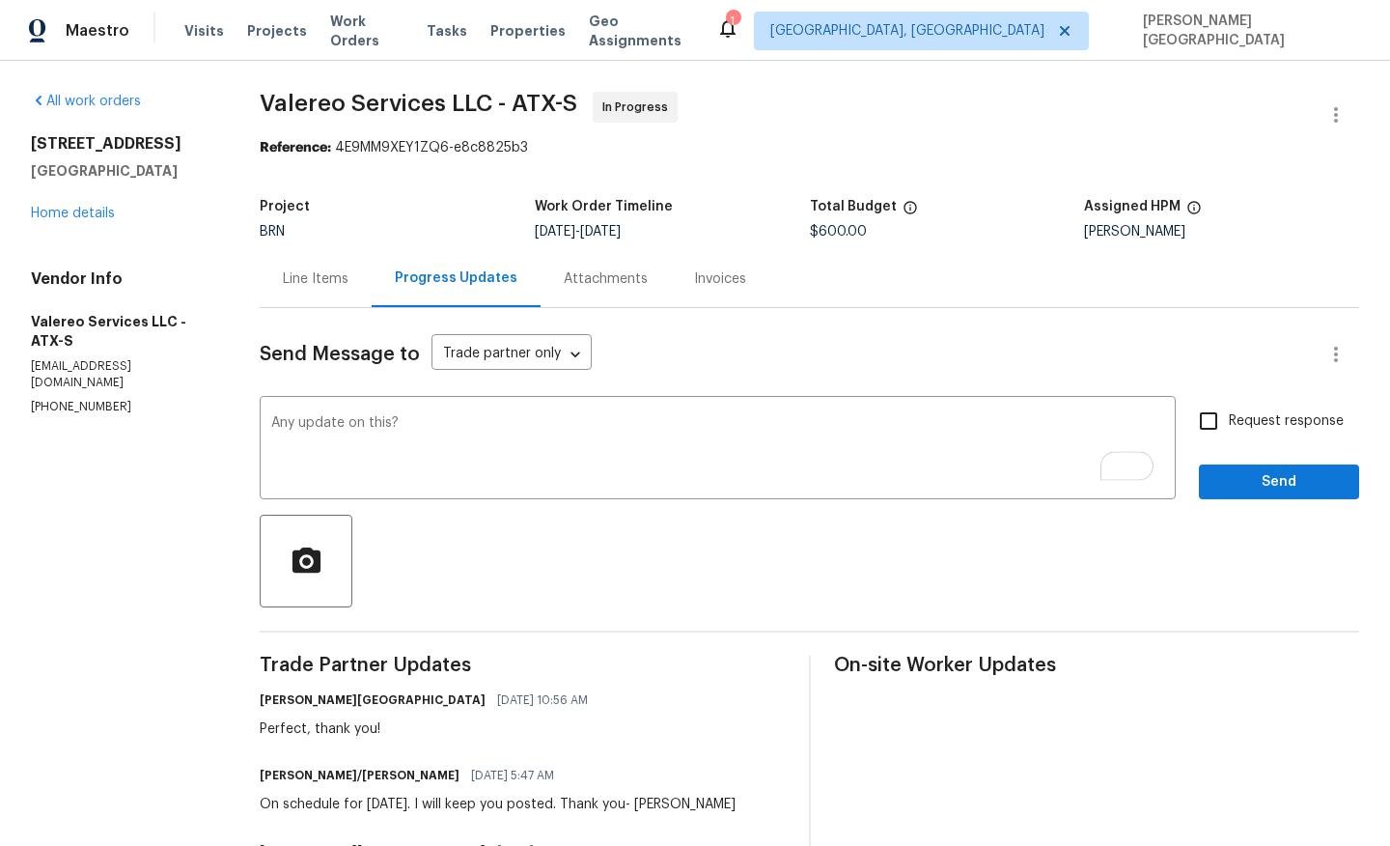
click at [1266, 419] on span "Request response" at bounding box center [1286, 421] width 115 height 20
click at [1229, 419] on input "Request response" at bounding box center [1208, 421] width 41 height 41
checkbox input "true"
click at [1272, 472] on span "Send" at bounding box center [1279, 482] width 129 height 24
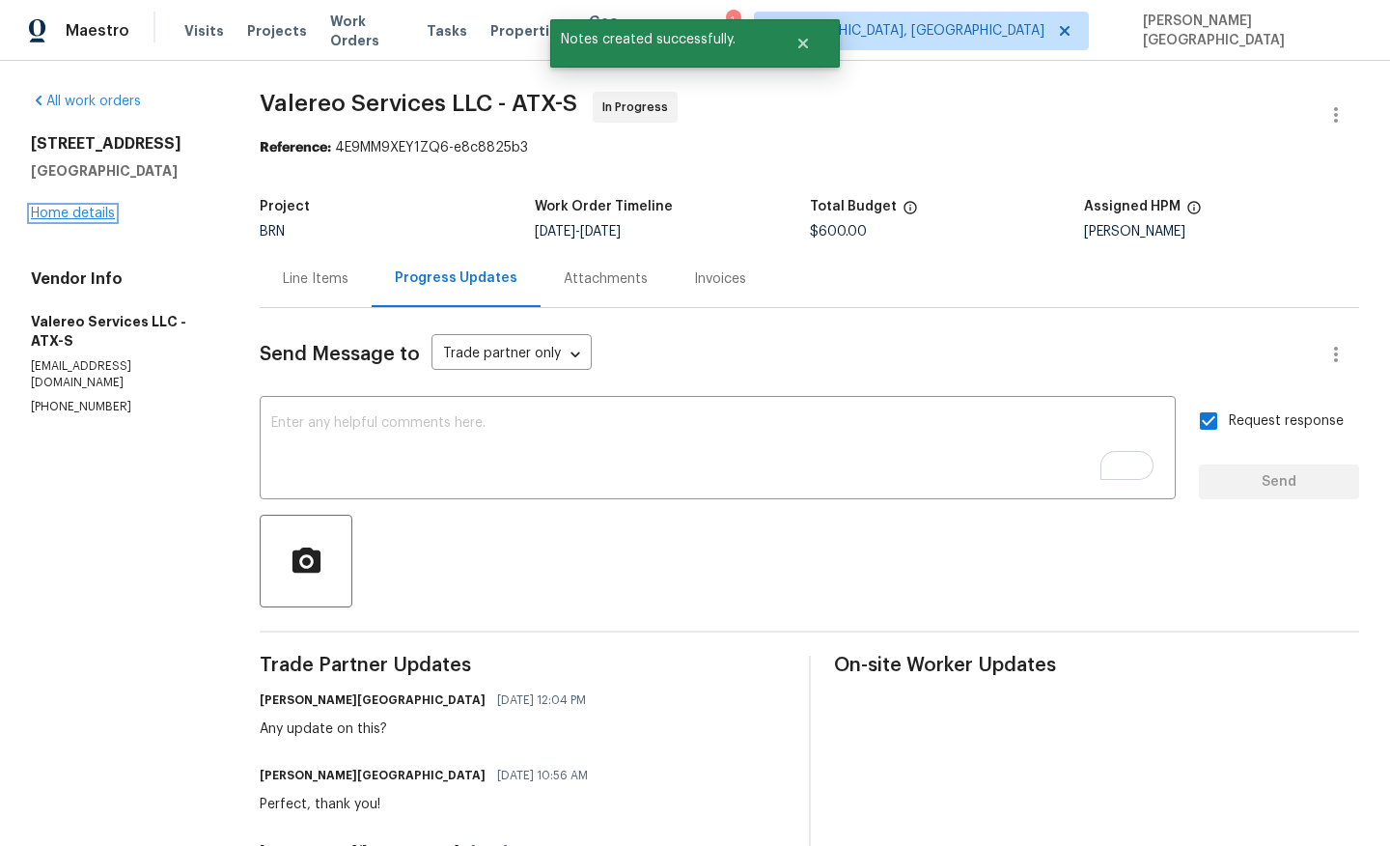
click at [54, 210] on link "Home details" at bounding box center [73, 214] width 84 height 14
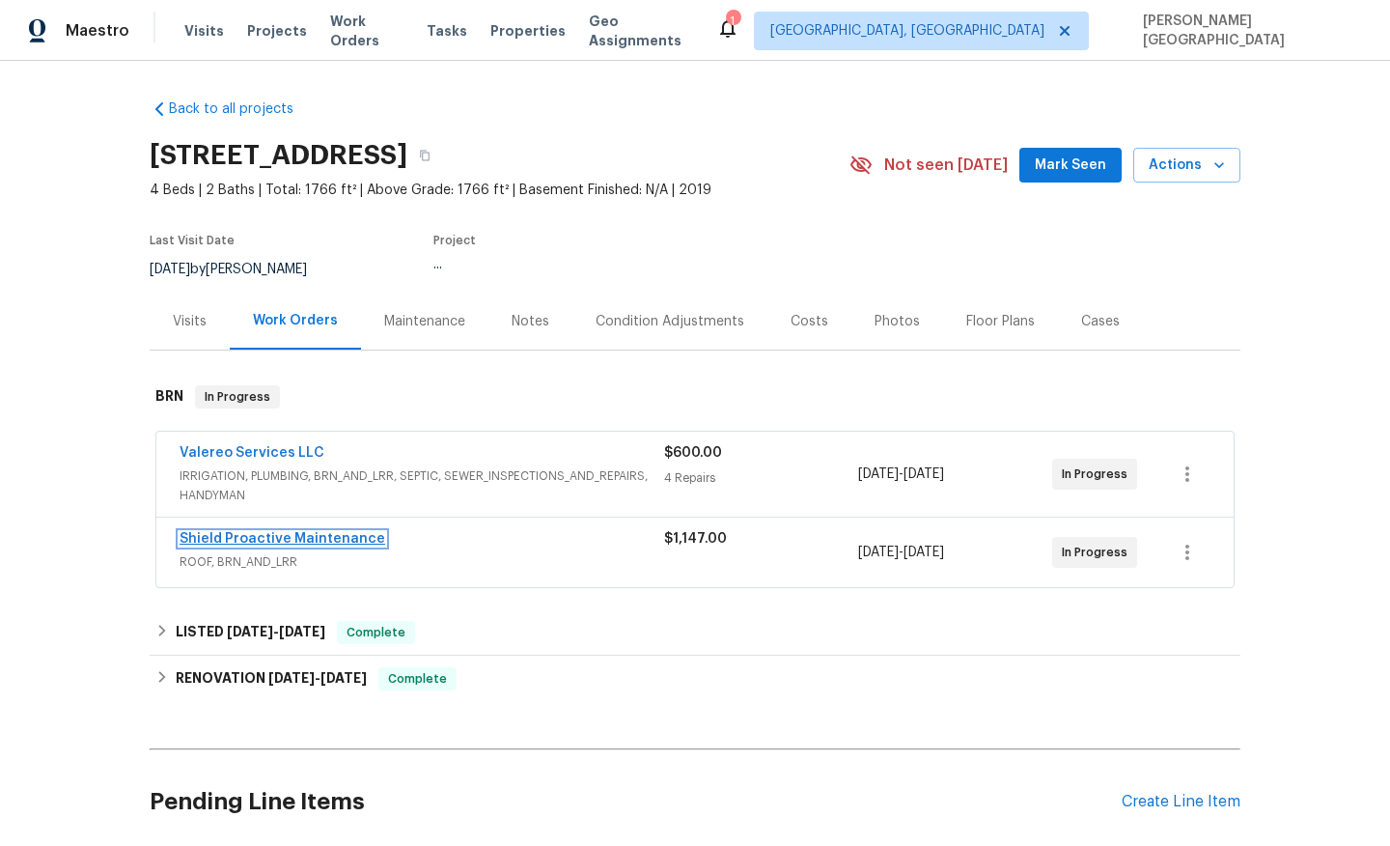
click at [289, 538] on link "Shield Proactive Maintenance" at bounding box center [283, 539] width 206 height 14
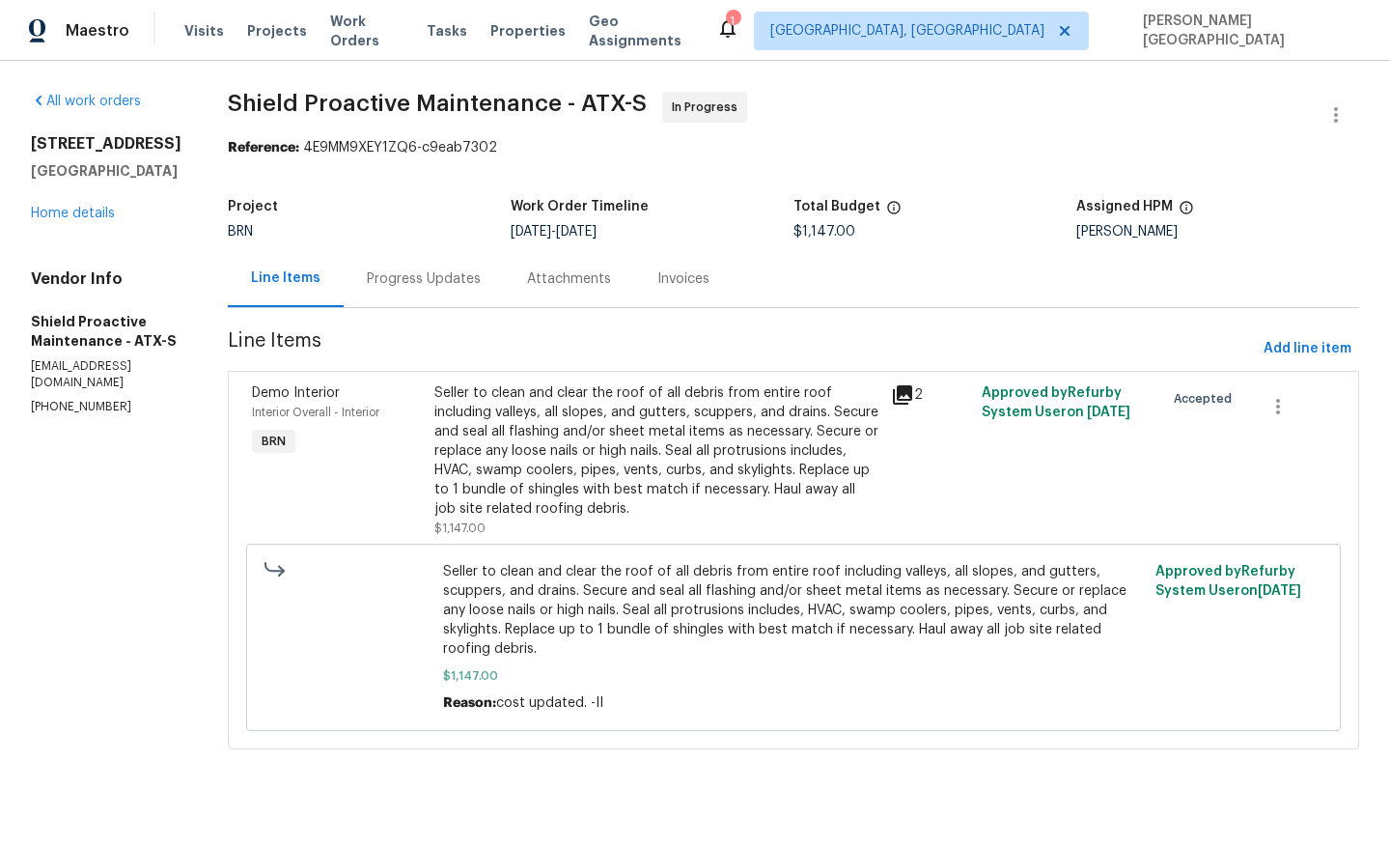
click at [344, 294] on div "Progress Updates" at bounding box center [424, 278] width 160 height 57
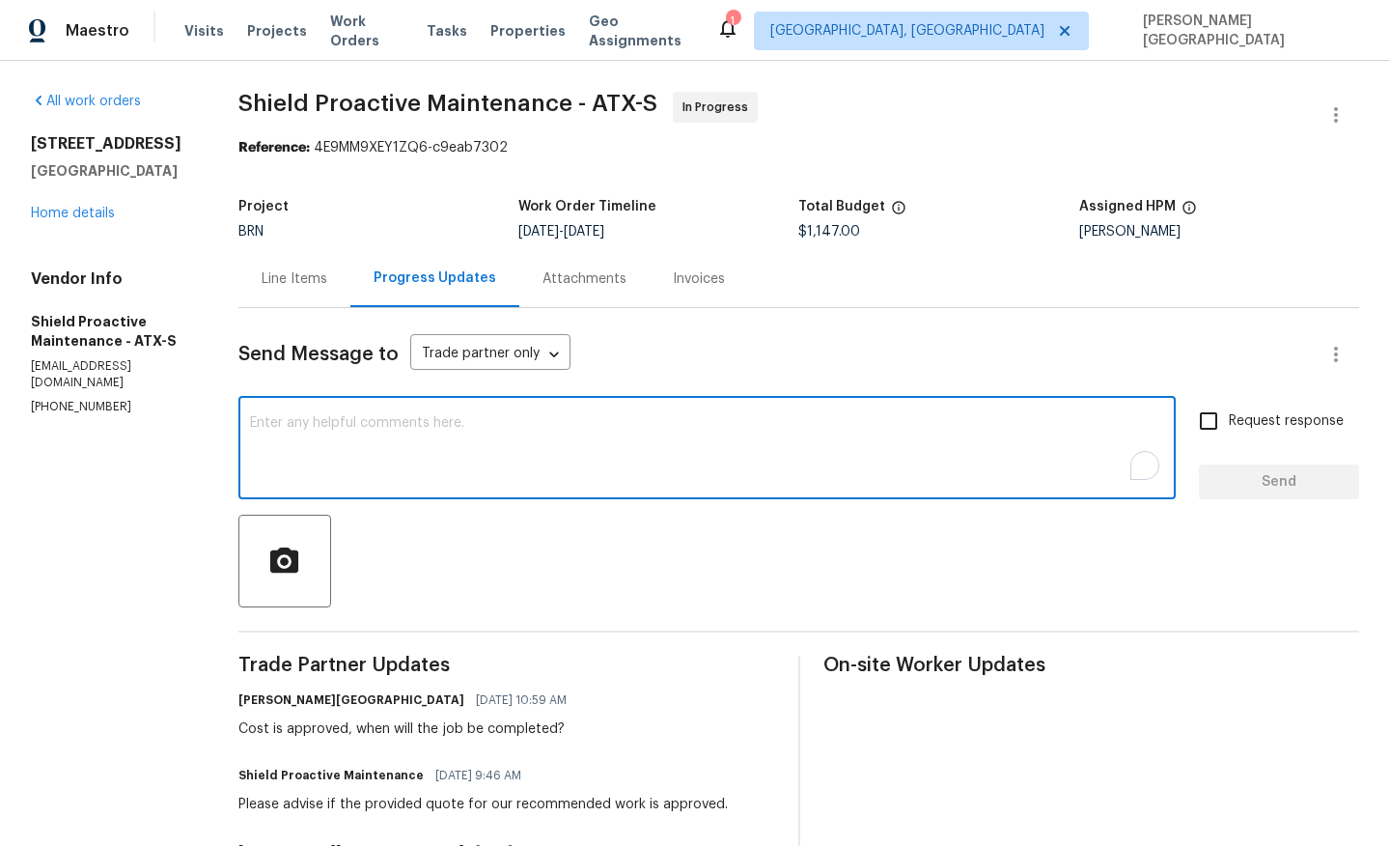
click at [397, 464] on textarea "To enrich screen reader interactions, please activate Accessibility in Grammarl…" at bounding box center [707, 450] width 914 height 68
type textarea "Cost is approved"
type textarea "When will the job be completed?"
click at [1259, 420] on span "Request response" at bounding box center [1286, 421] width 115 height 20
click at [1229, 420] on input "Request response" at bounding box center [1208, 421] width 41 height 41
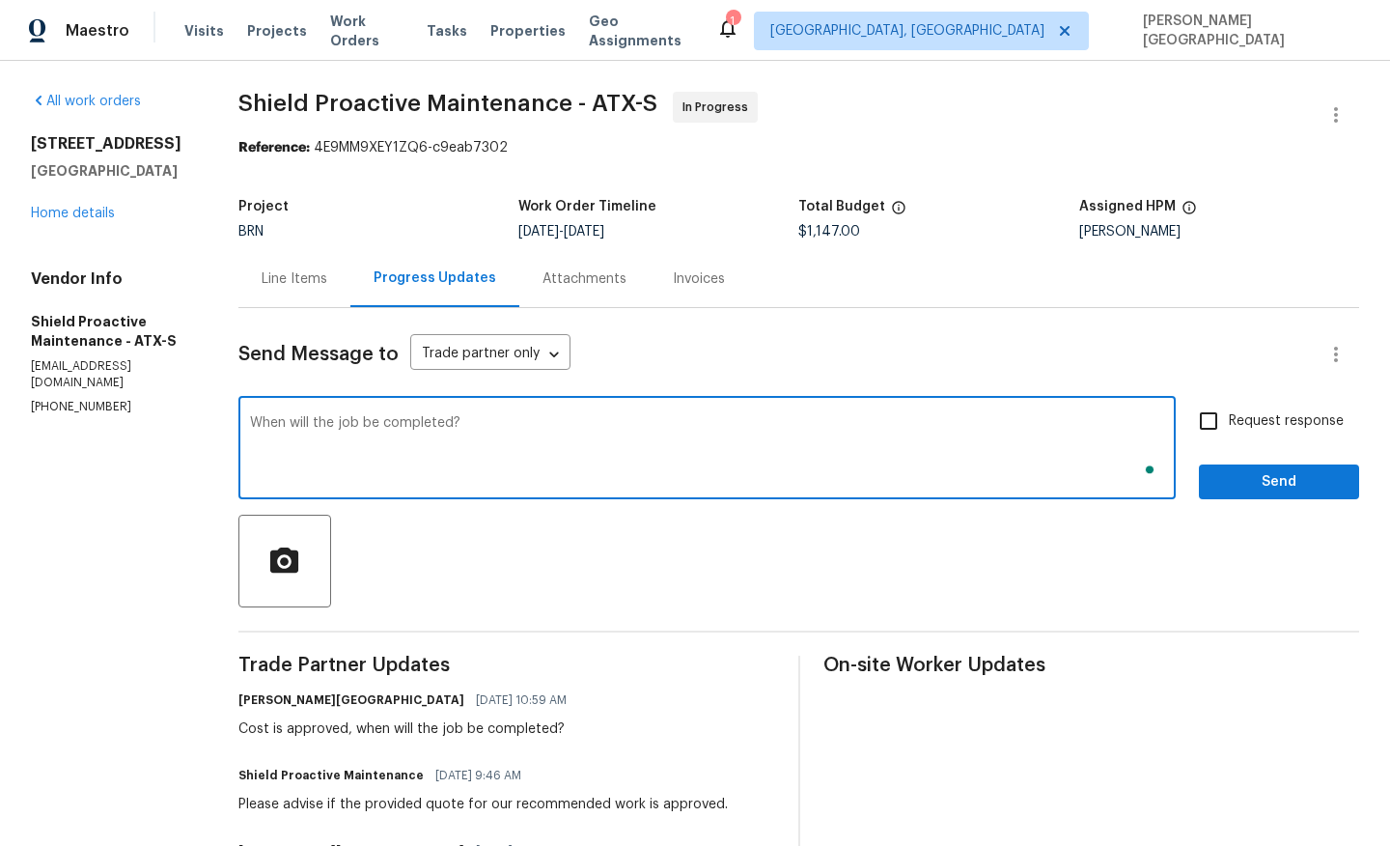
checkbox input "true"
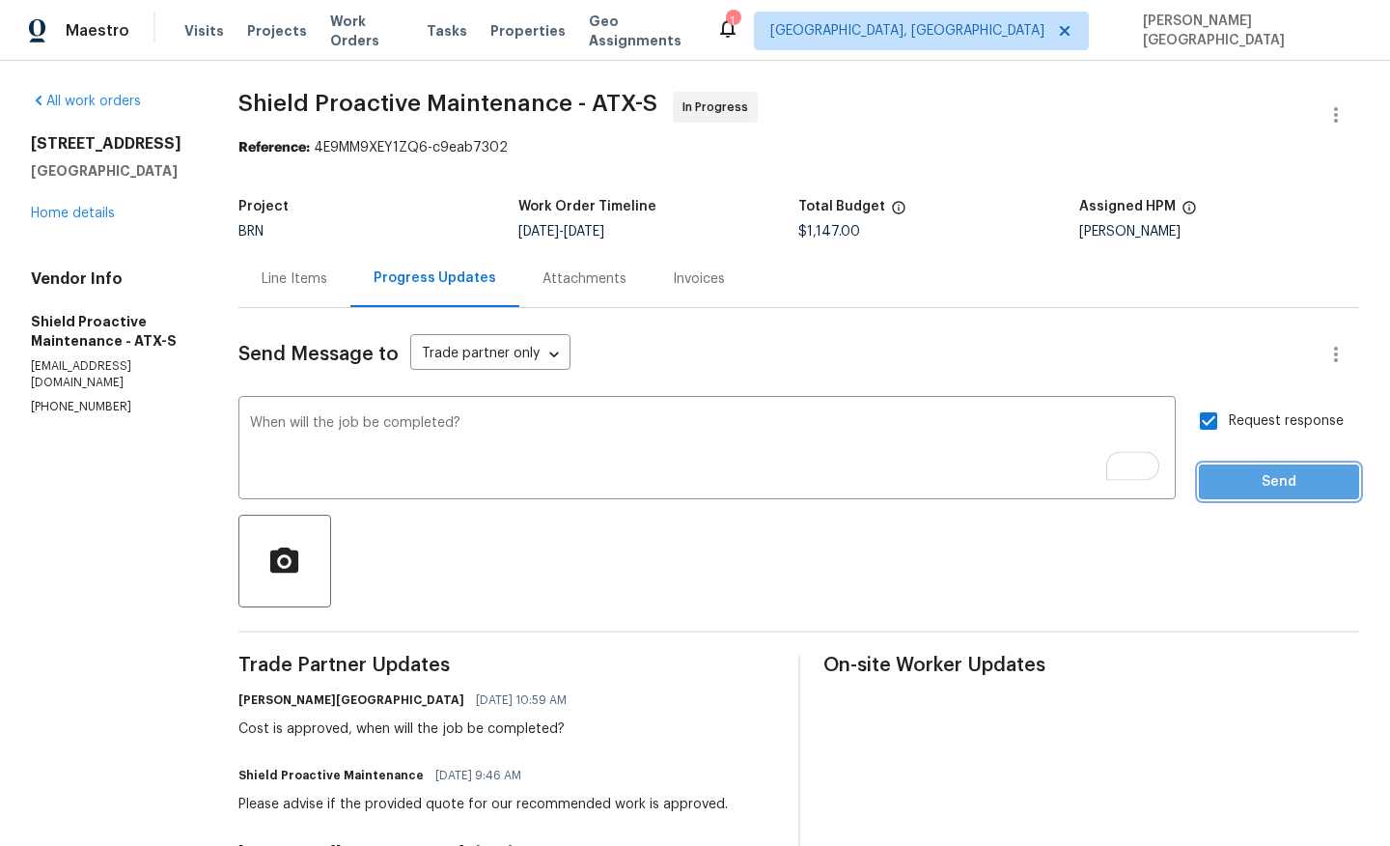
click at [1281, 497] on button "Send" at bounding box center [1279, 482] width 160 height 36
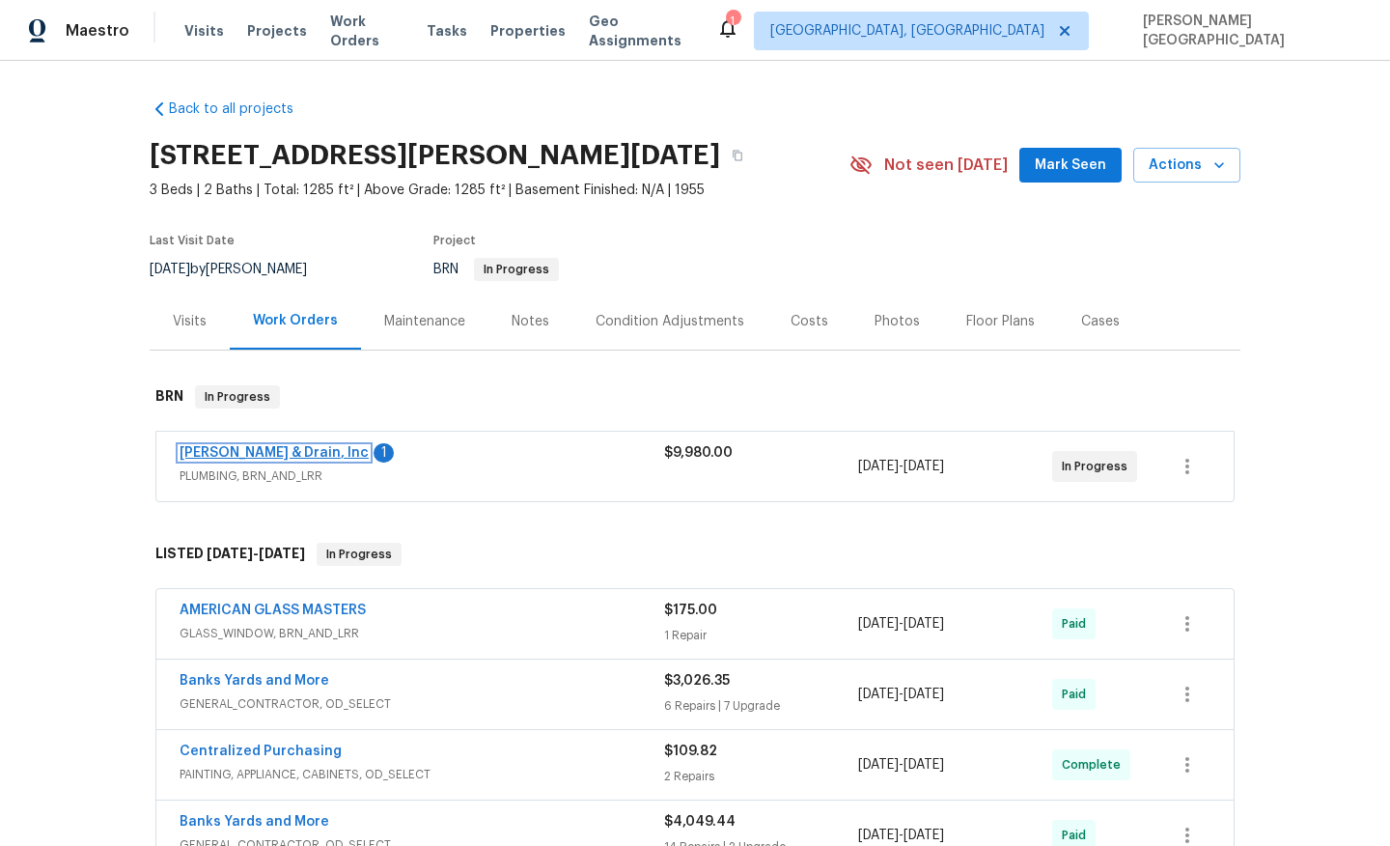
click at [325, 456] on link "[PERSON_NAME] & Drain, Inc" at bounding box center [274, 453] width 189 height 14
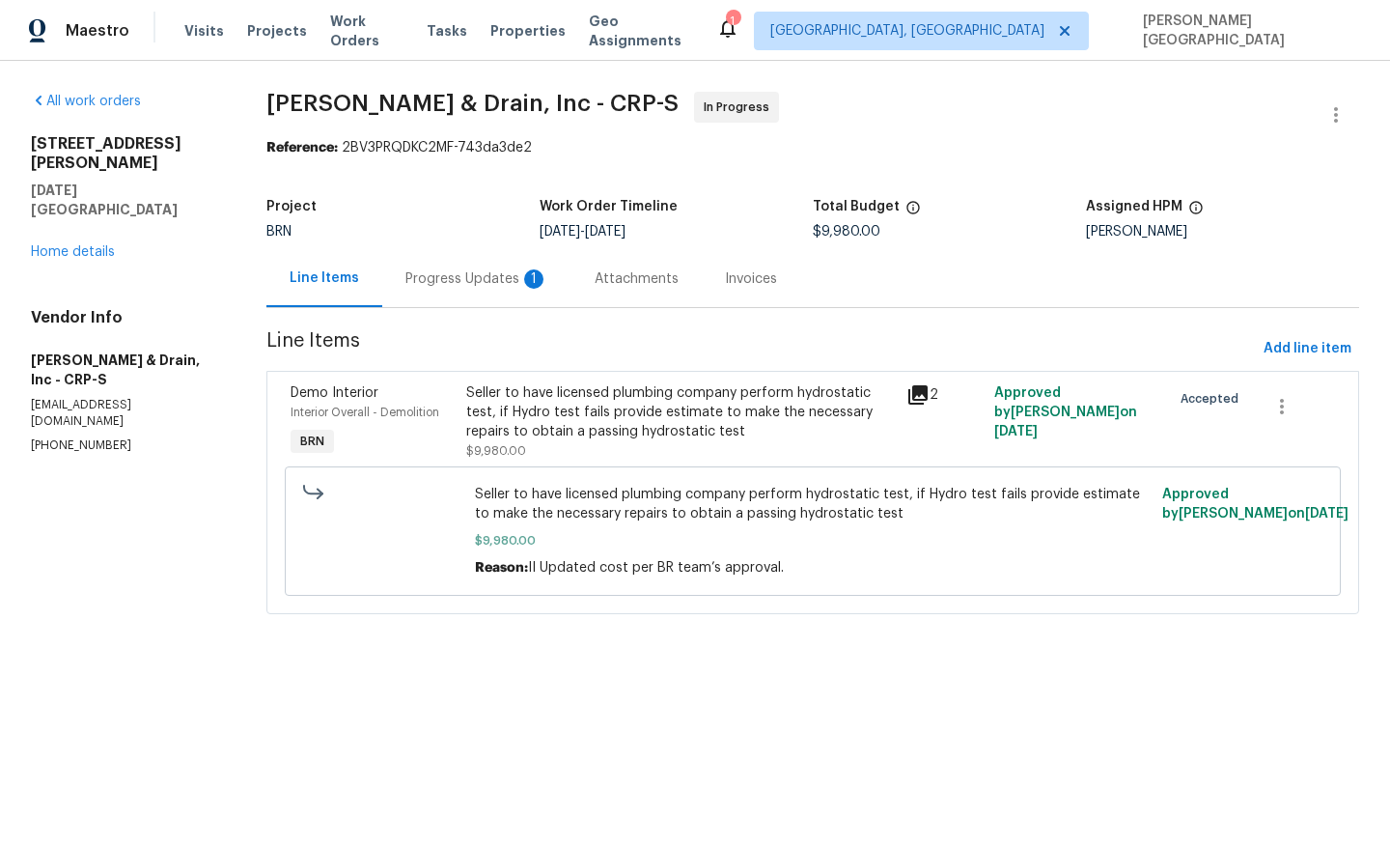
click at [461, 288] on div "Progress Updates 1" at bounding box center [476, 278] width 143 height 19
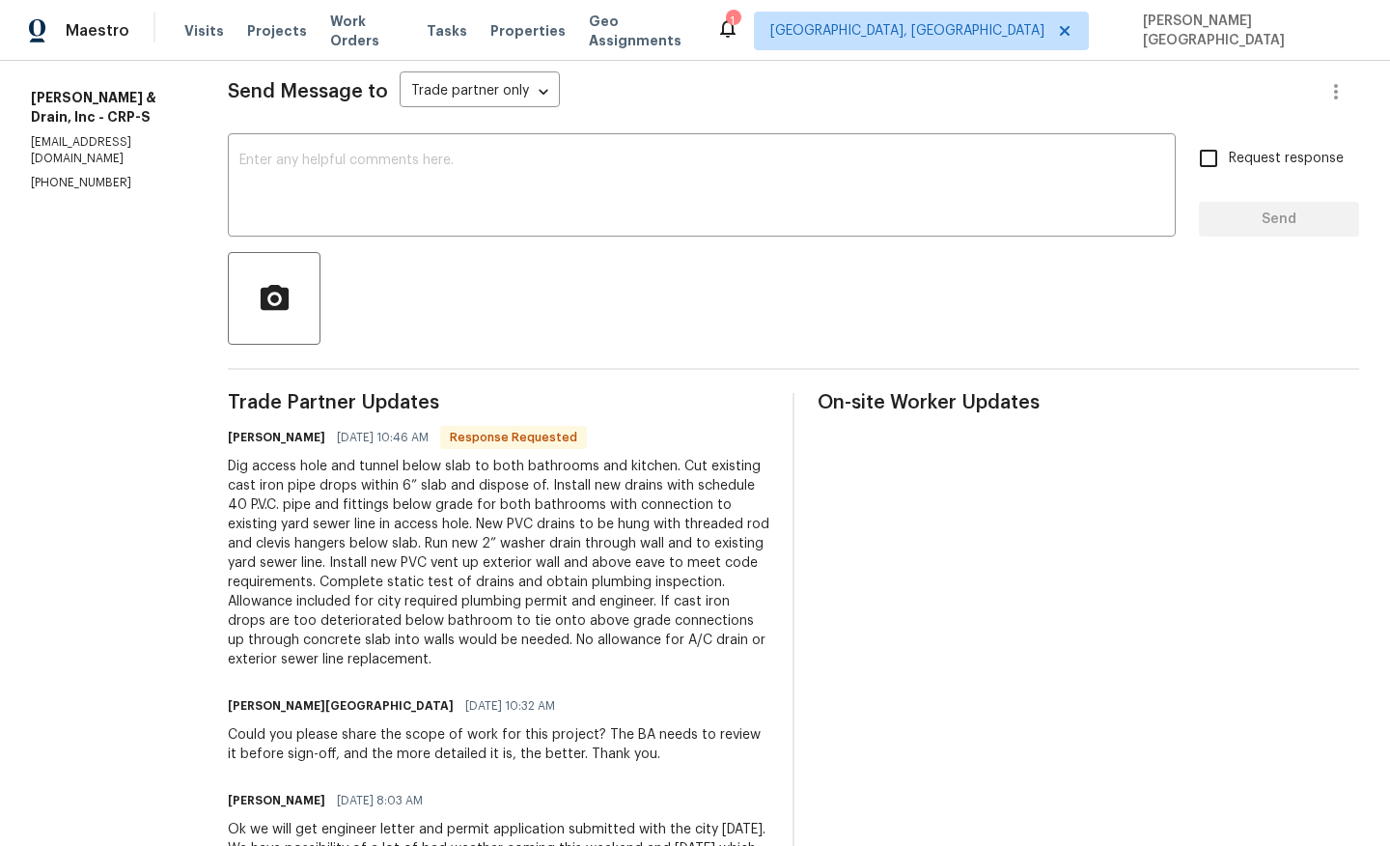
scroll to position [268, 0]
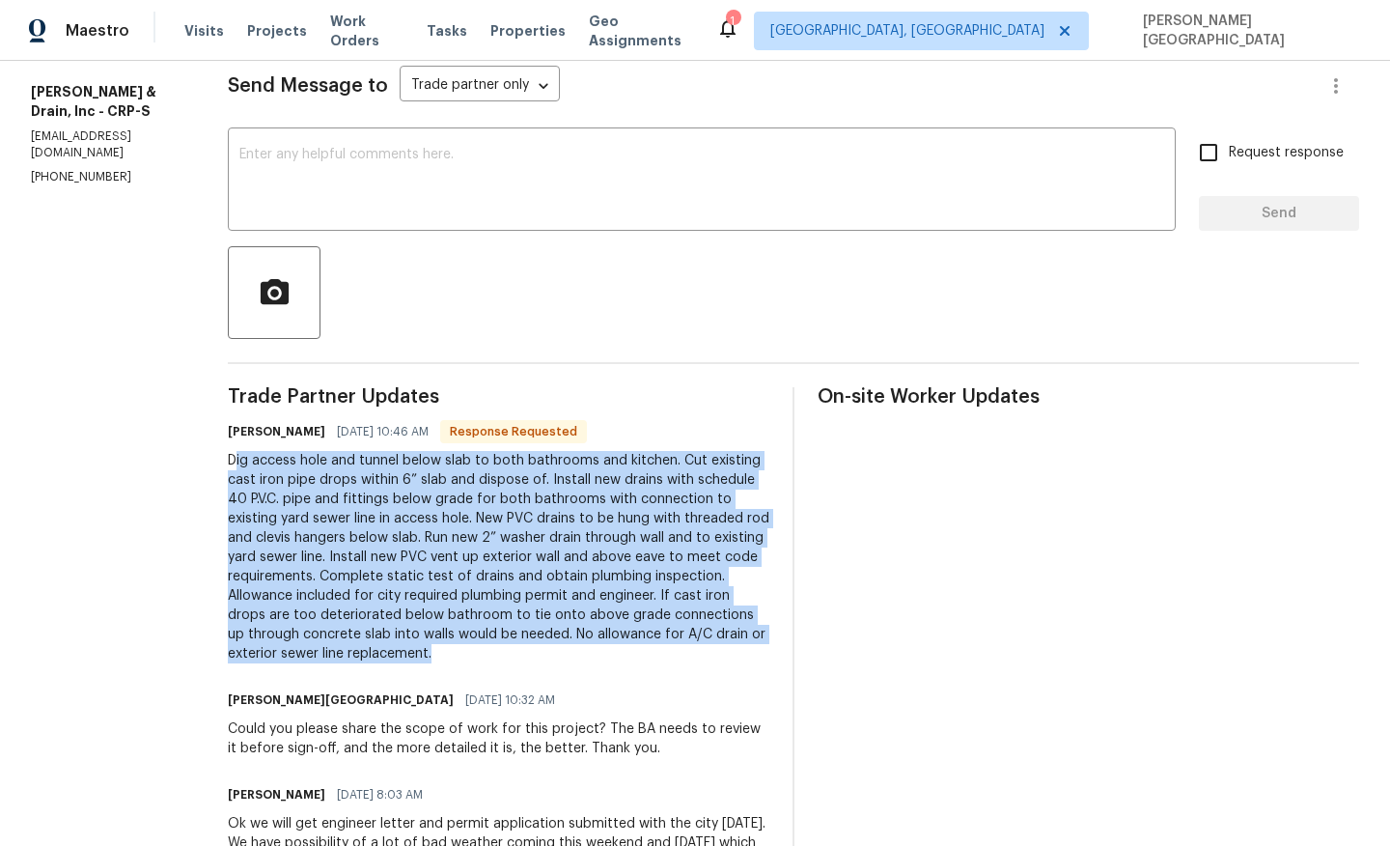
drag, startPoint x: 238, startPoint y: 457, endPoint x: 533, endPoint y: 646, distance: 350.8
click at [533, 646] on div "Dig access hole and tunnel below slab to both bathrooms and kitchen. Cut existi…" at bounding box center [499, 557] width 542 height 212
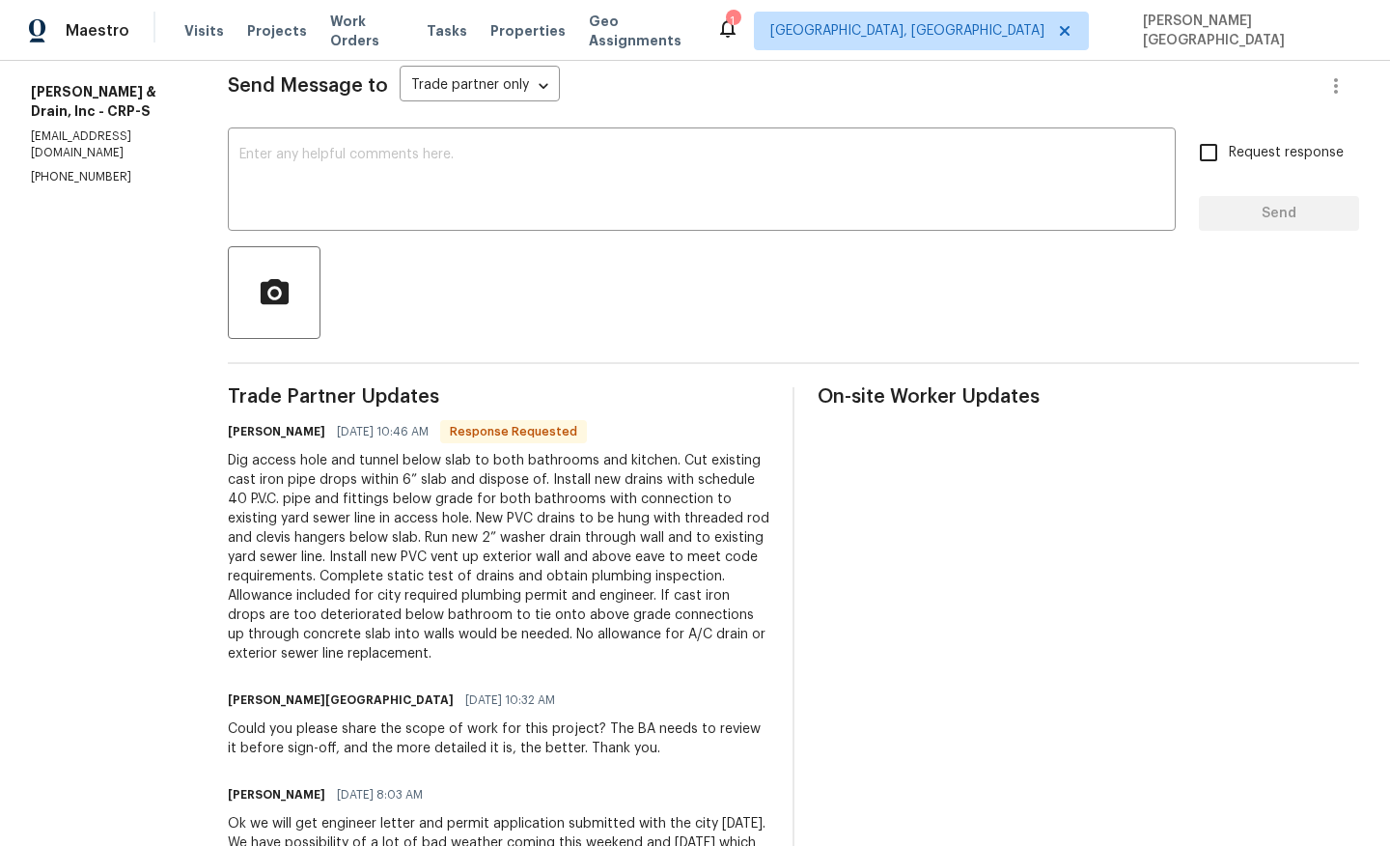
click at [226, 454] on div "All work orders [STREET_ADDRESS][PERSON_NAME][DATE] Home details Vendor Info [P…" at bounding box center [695, 776] width 1390 height 1968
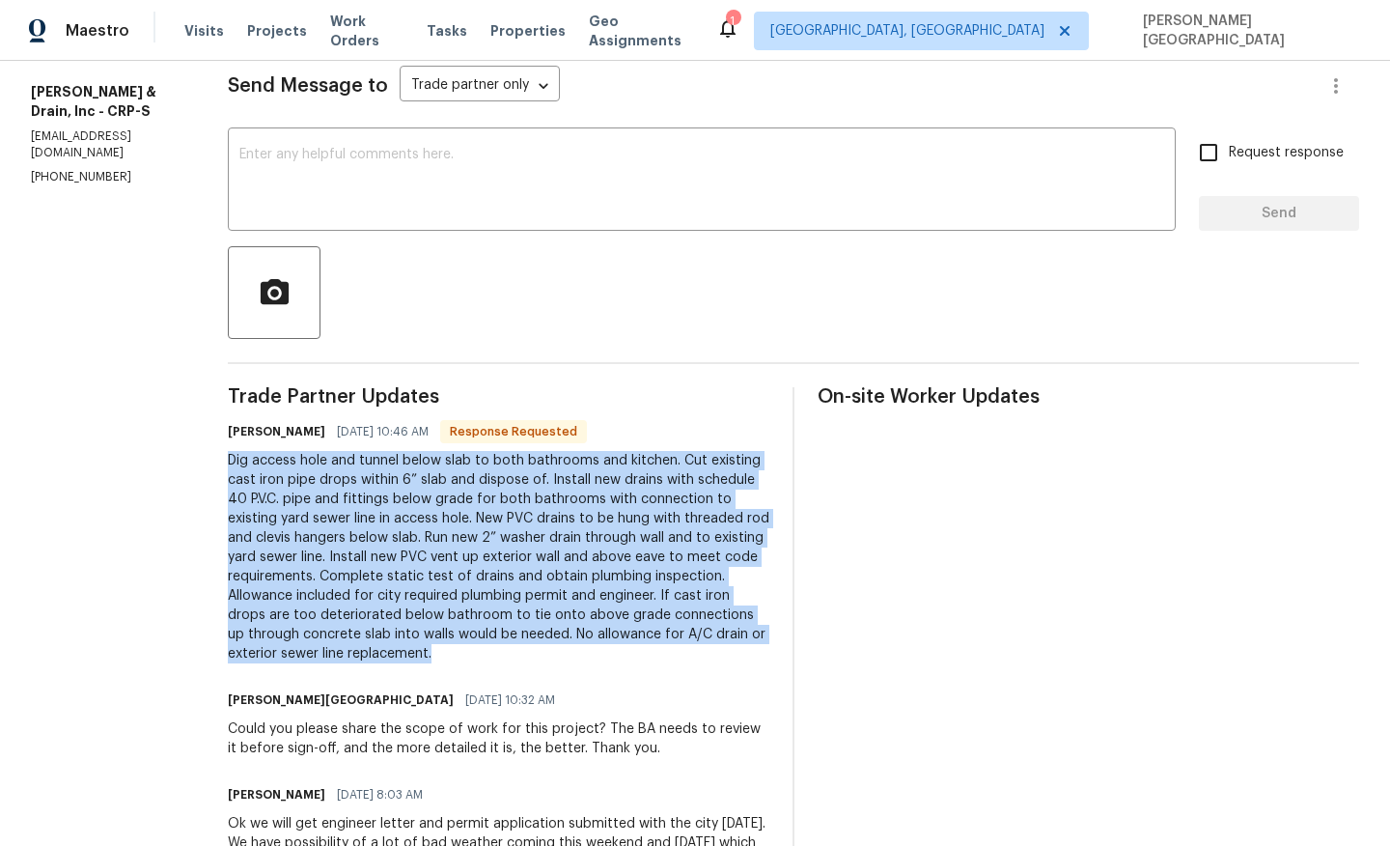
drag, startPoint x: 226, startPoint y: 451, endPoint x: 523, endPoint y: 653, distance: 359.4
click at [523, 653] on div "All work orders [STREET_ADDRESS][PERSON_NAME][DATE] Home details Vendor Info [P…" at bounding box center [695, 776] width 1390 height 1968
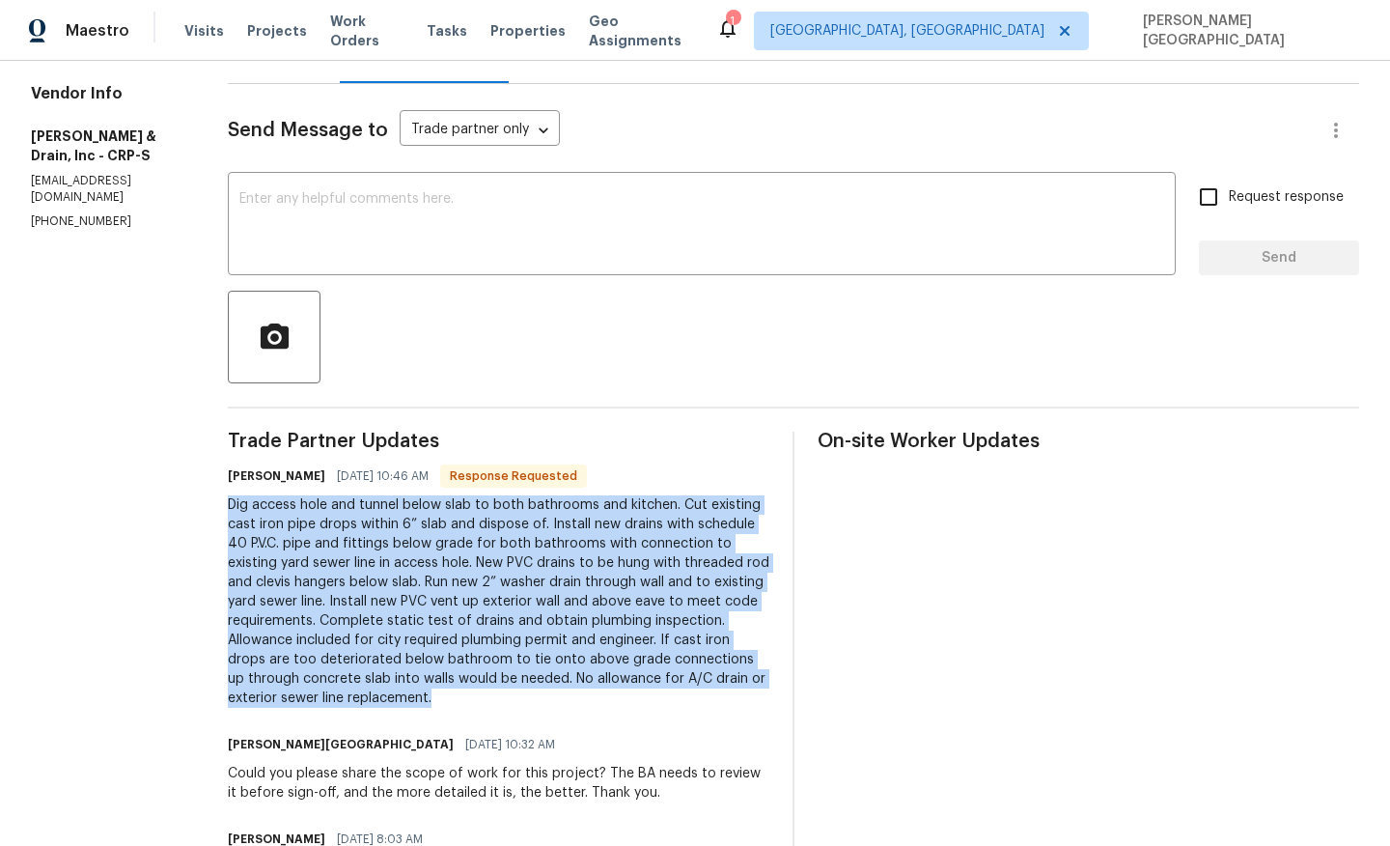
scroll to position [209, 0]
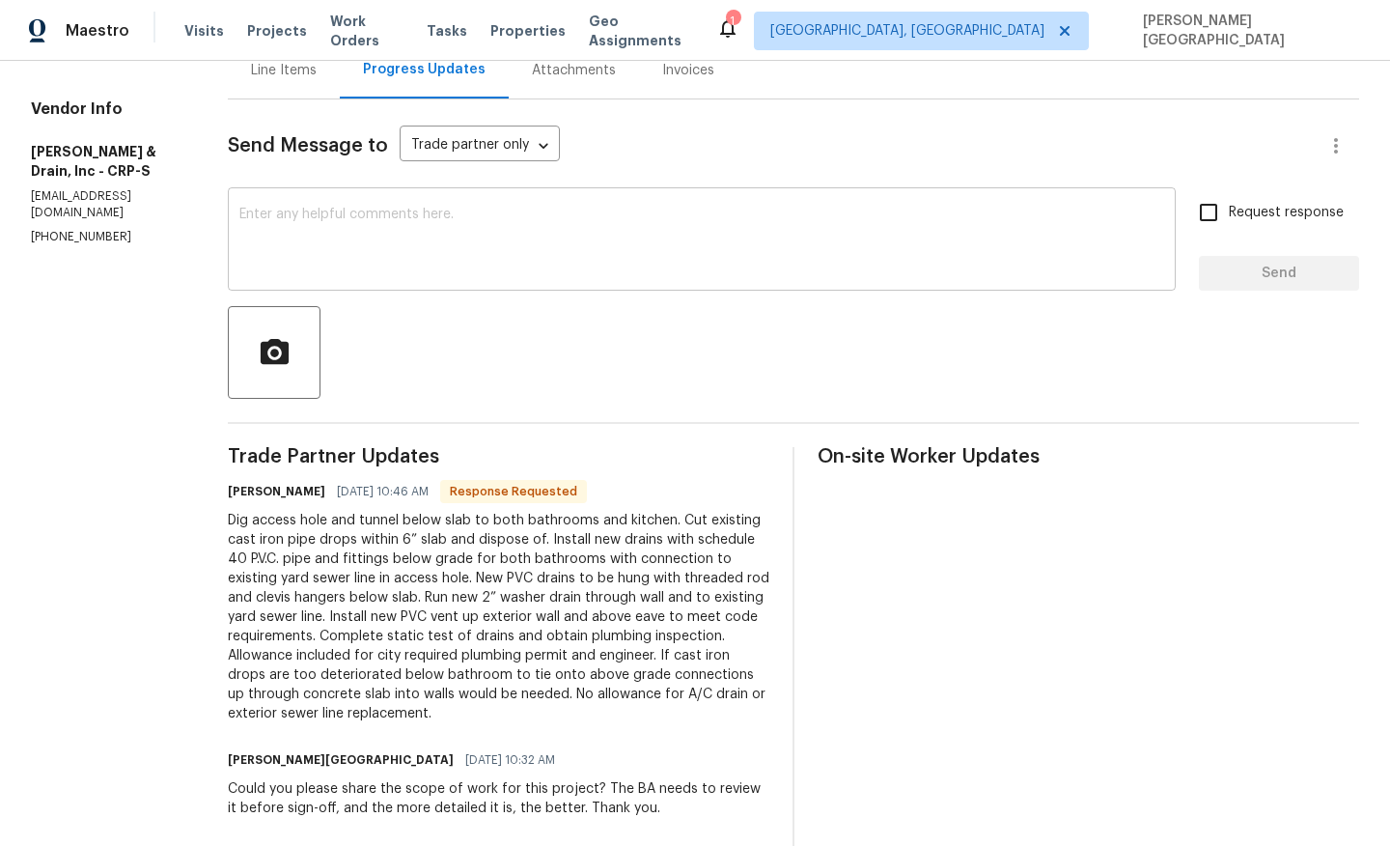
click at [340, 253] on textarea at bounding box center [701, 242] width 925 height 68
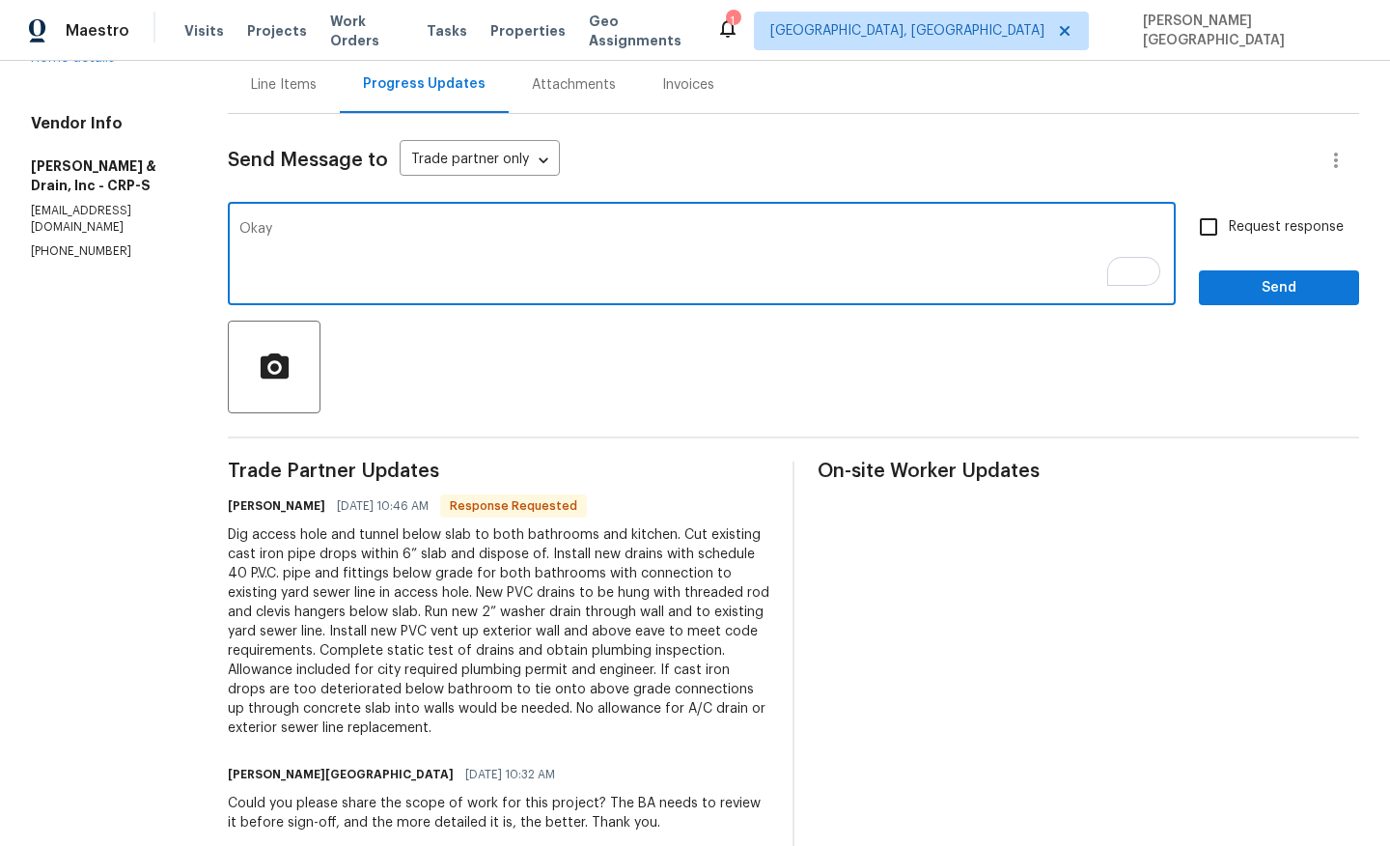
scroll to position [332, 0]
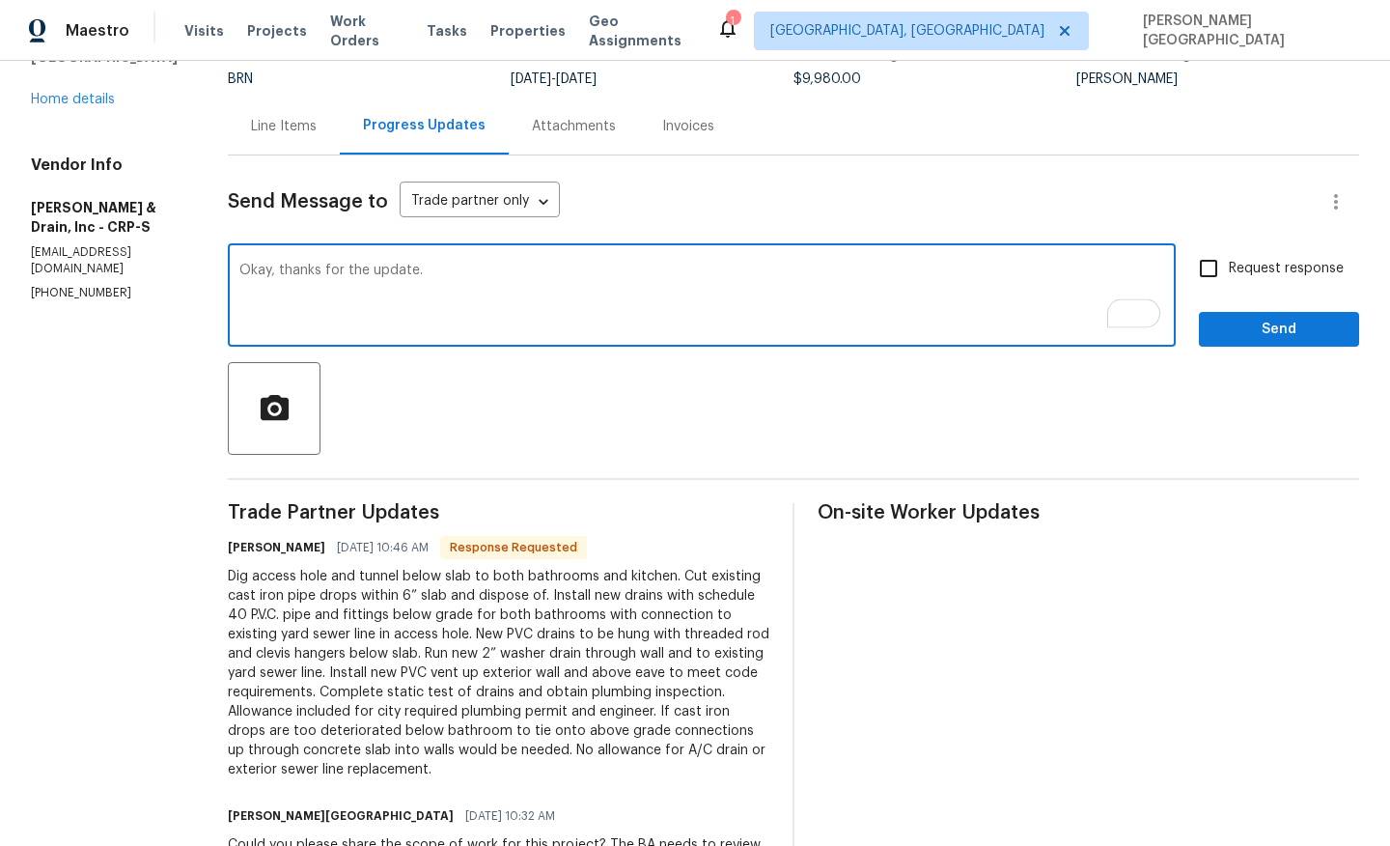
type textarea "Okay, thanks for the update."
click at [1256, 266] on span "Request response" at bounding box center [1286, 269] width 115 height 20
click at [1229, 266] on input "Request response" at bounding box center [1208, 268] width 41 height 41
checkbox input "true"
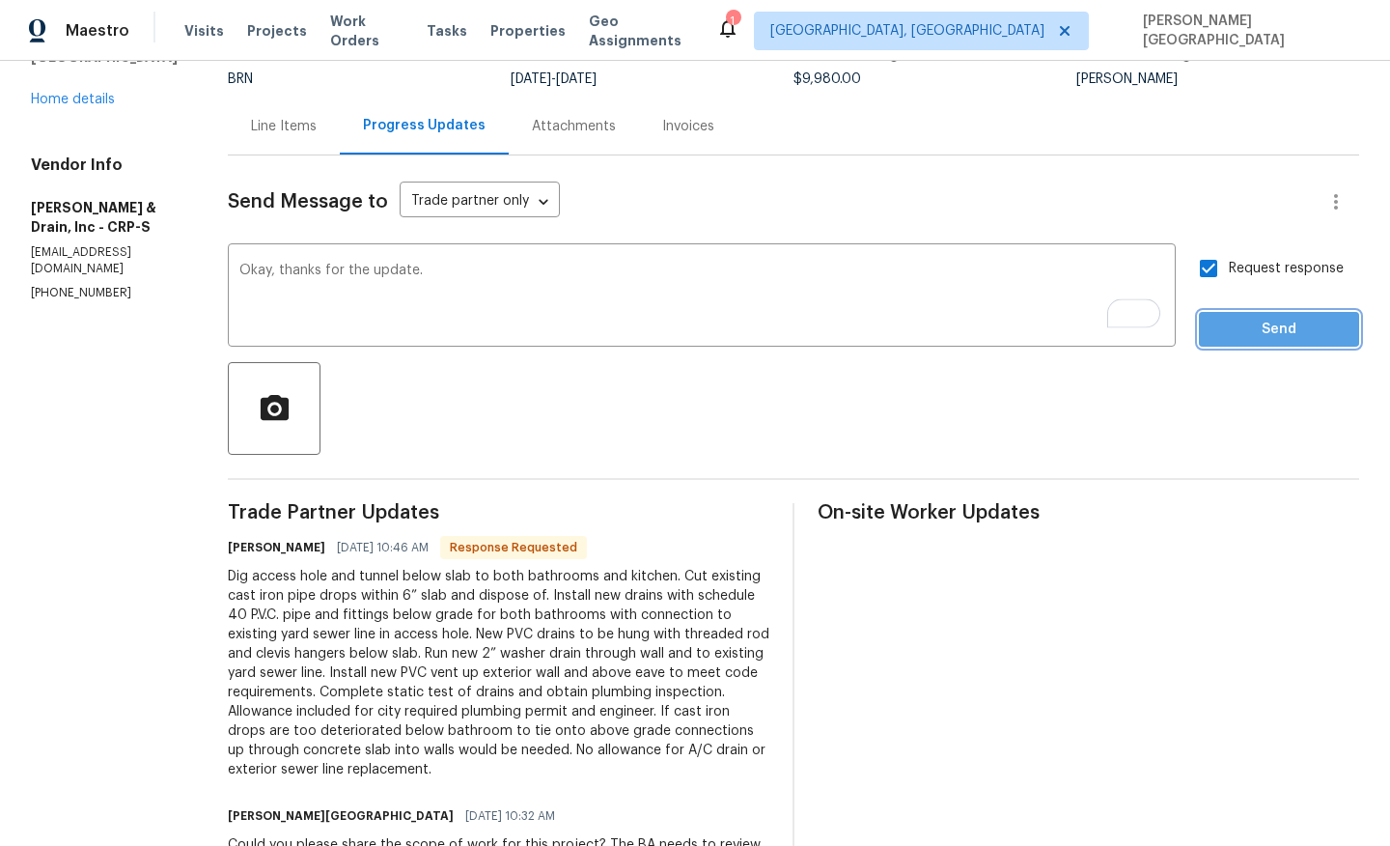
click at [1256, 319] on span "Send" at bounding box center [1279, 330] width 129 height 24
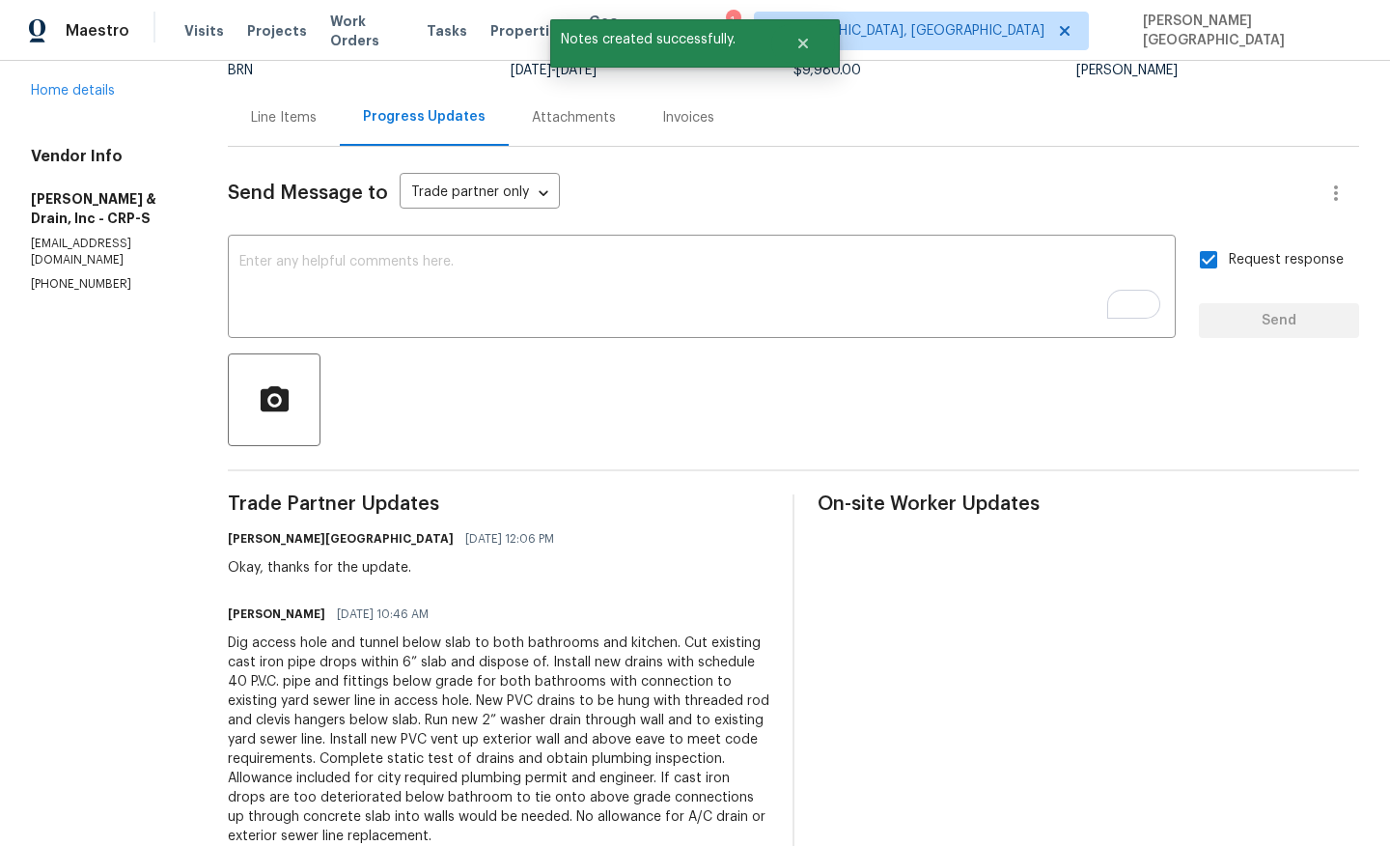
click at [492, 649] on div "Dig access hole and tunnel below slab to both bathrooms and kitchen. Cut existi…" at bounding box center [499, 739] width 542 height 212
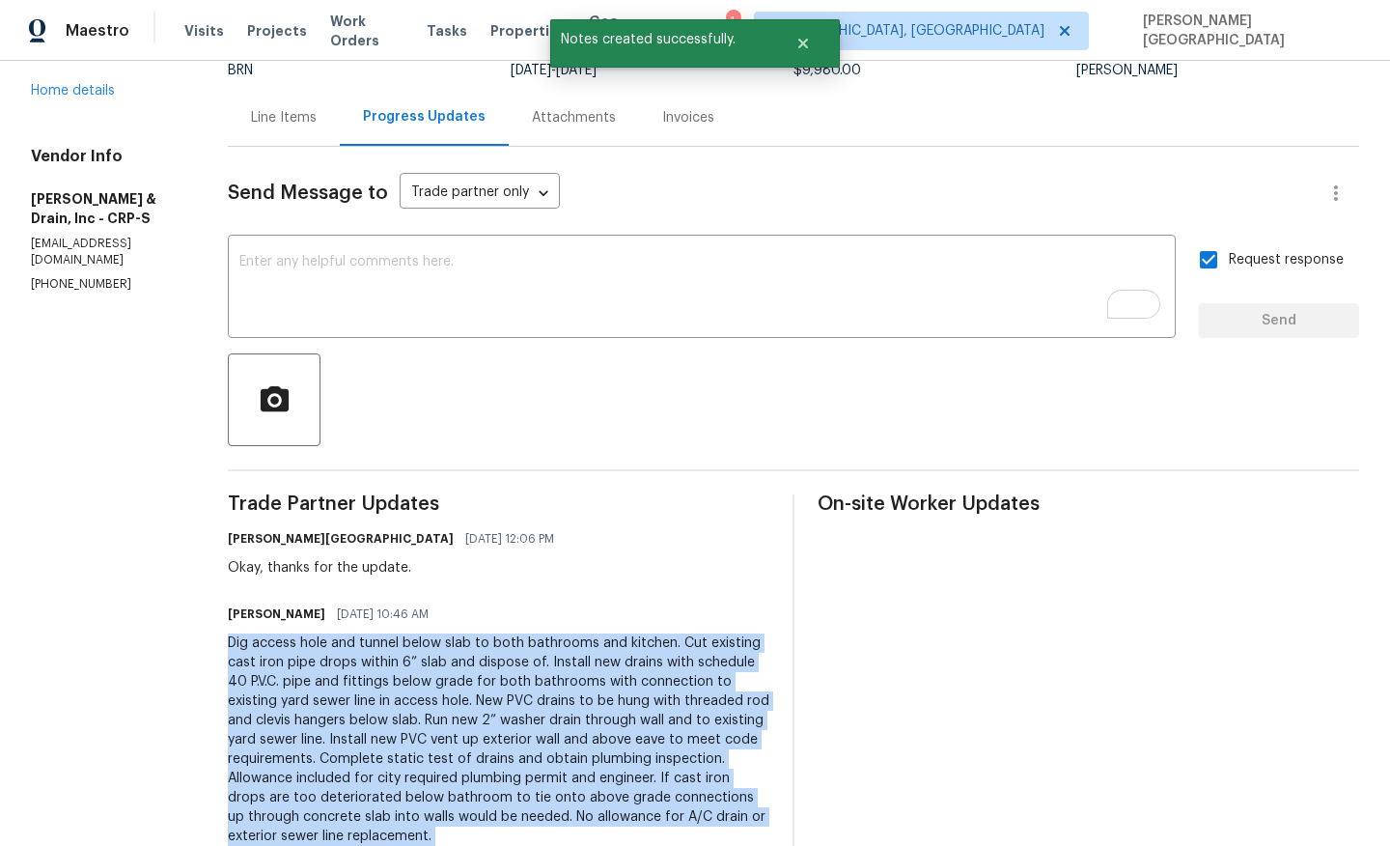
click at [492, 649] on div "Dig access hole and tunnel below slab to both bathrooms and kitchen. Cut existi…" at bounding box center [499, 739] width 542 height 212
copy div "Dig access hole and tunnel below slab to both bathrooms and kitchen. Cut existi…"
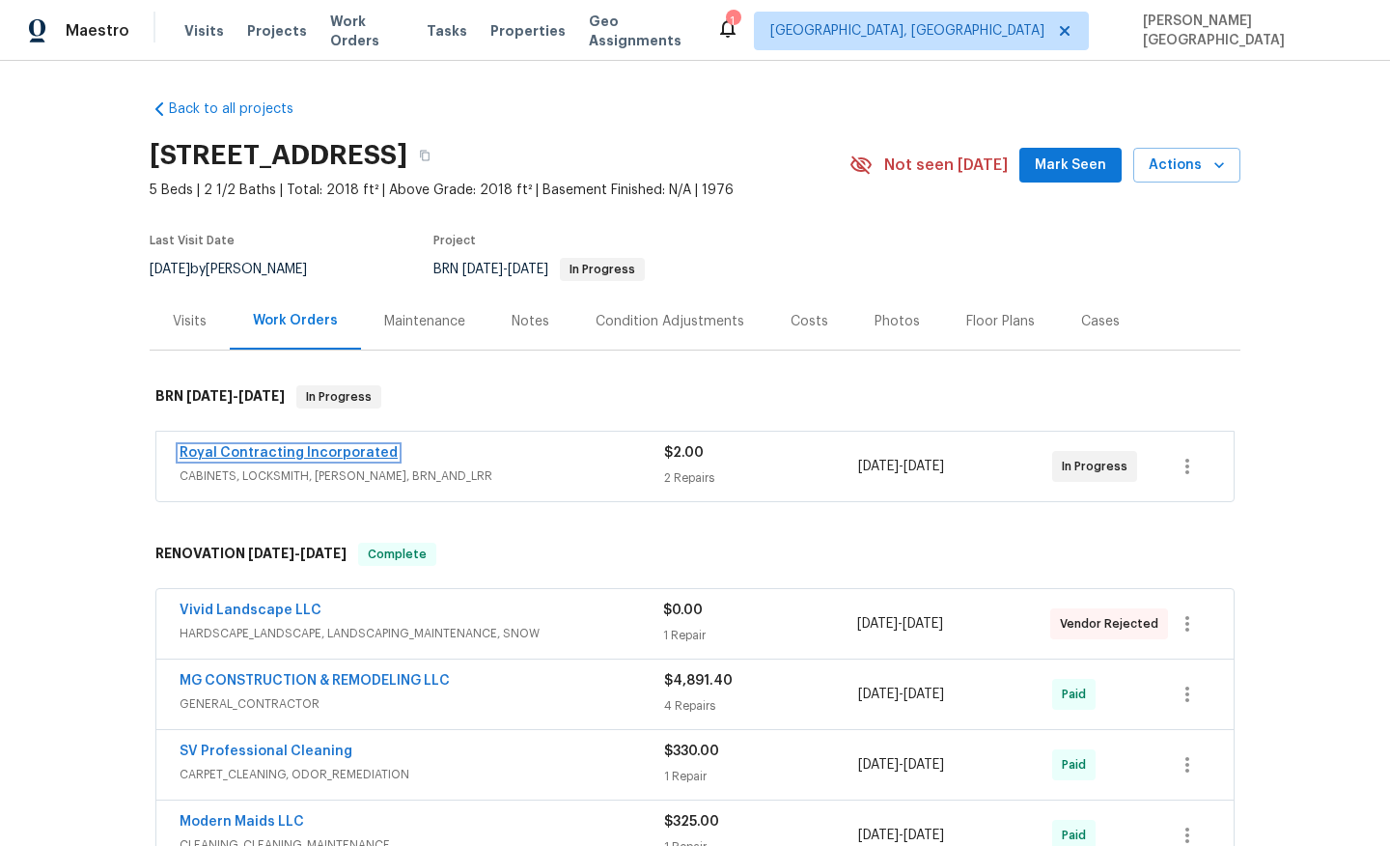
click at [320, 451] on link "Royal Contracting Incorporated" at bounding box center [289, 453] width 218 height 14
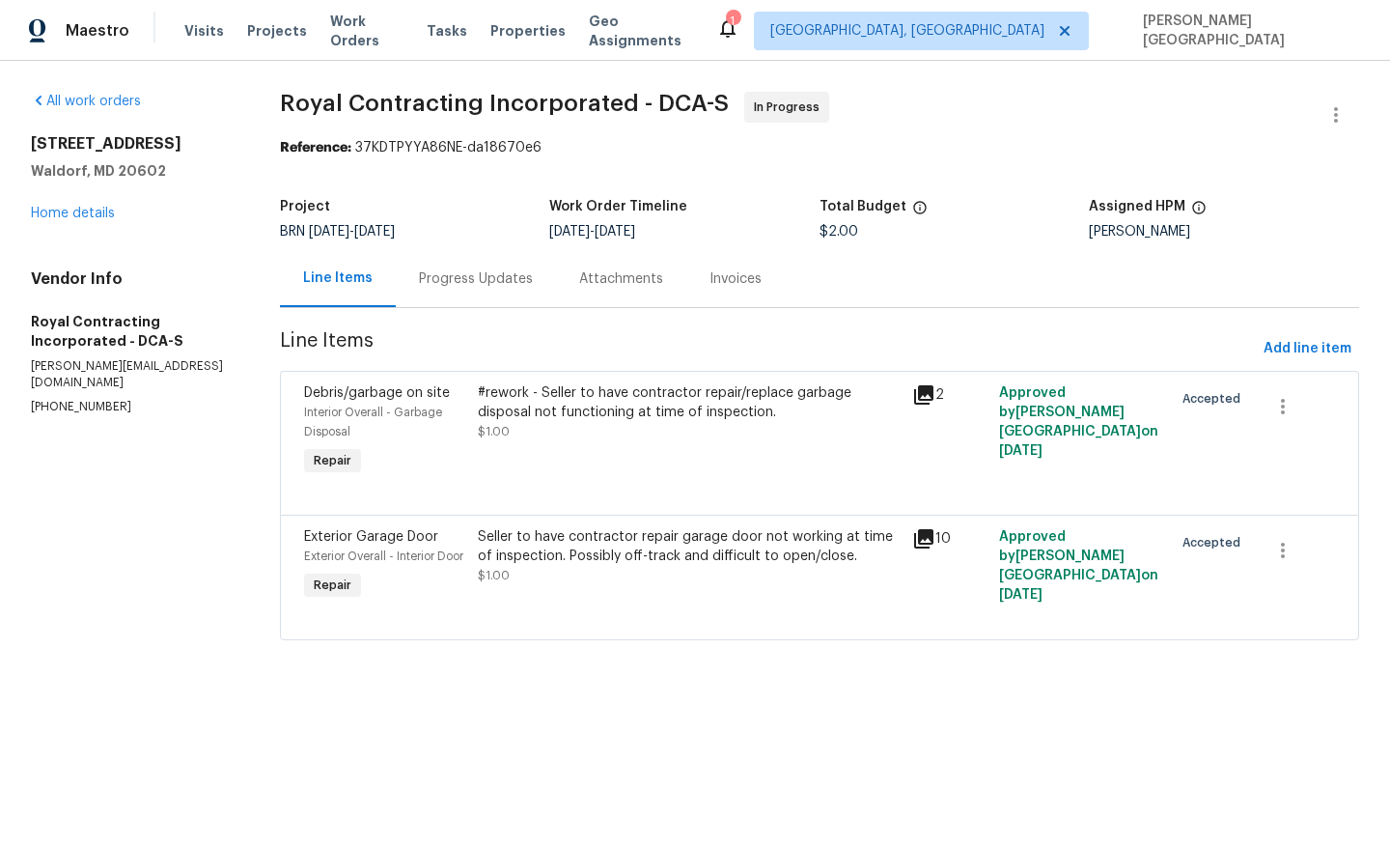
click at [501, 279] on div "Progress Updates" at bounding box center [476, 278] width 114 height 19
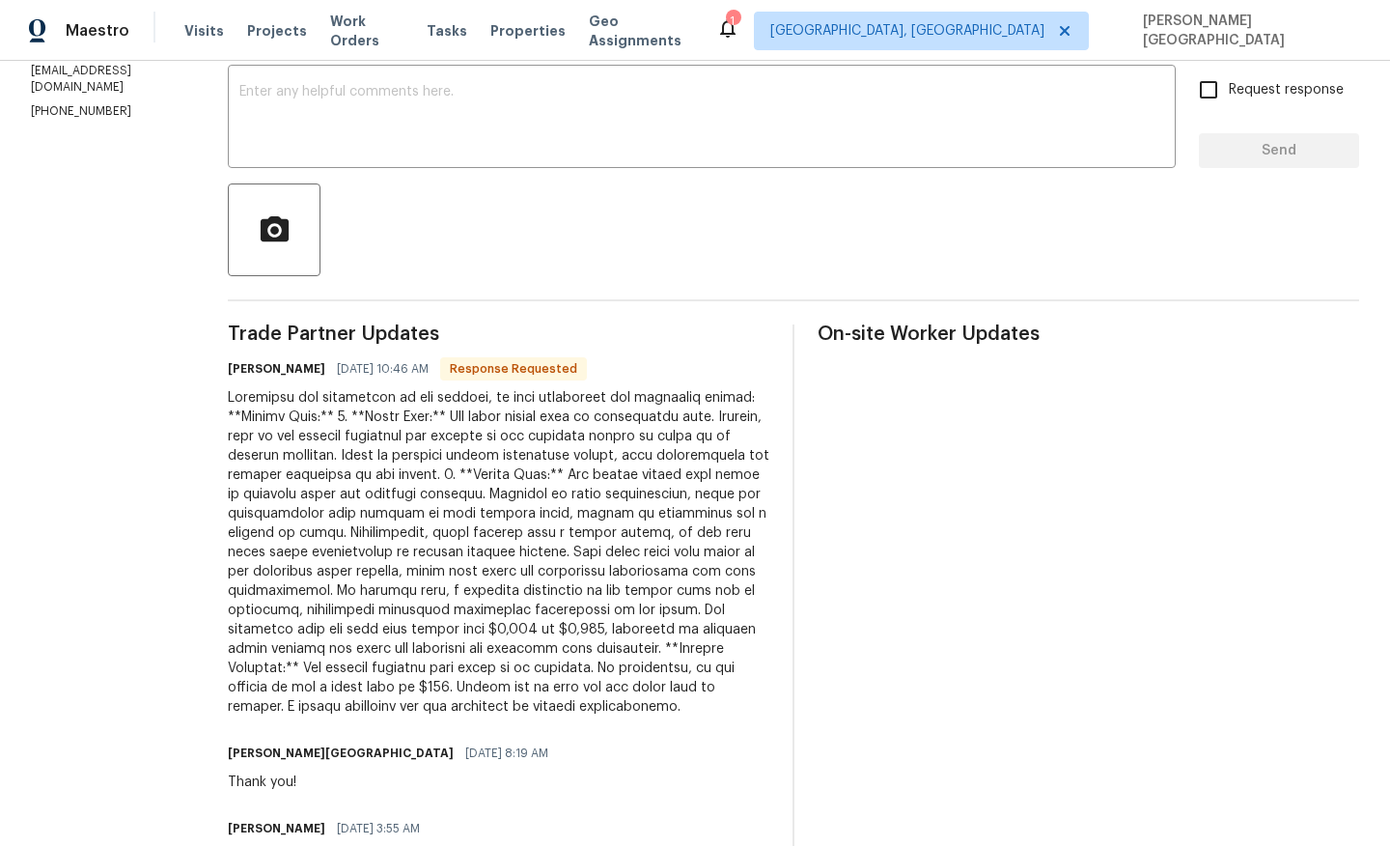
scroll to position [287, 0]
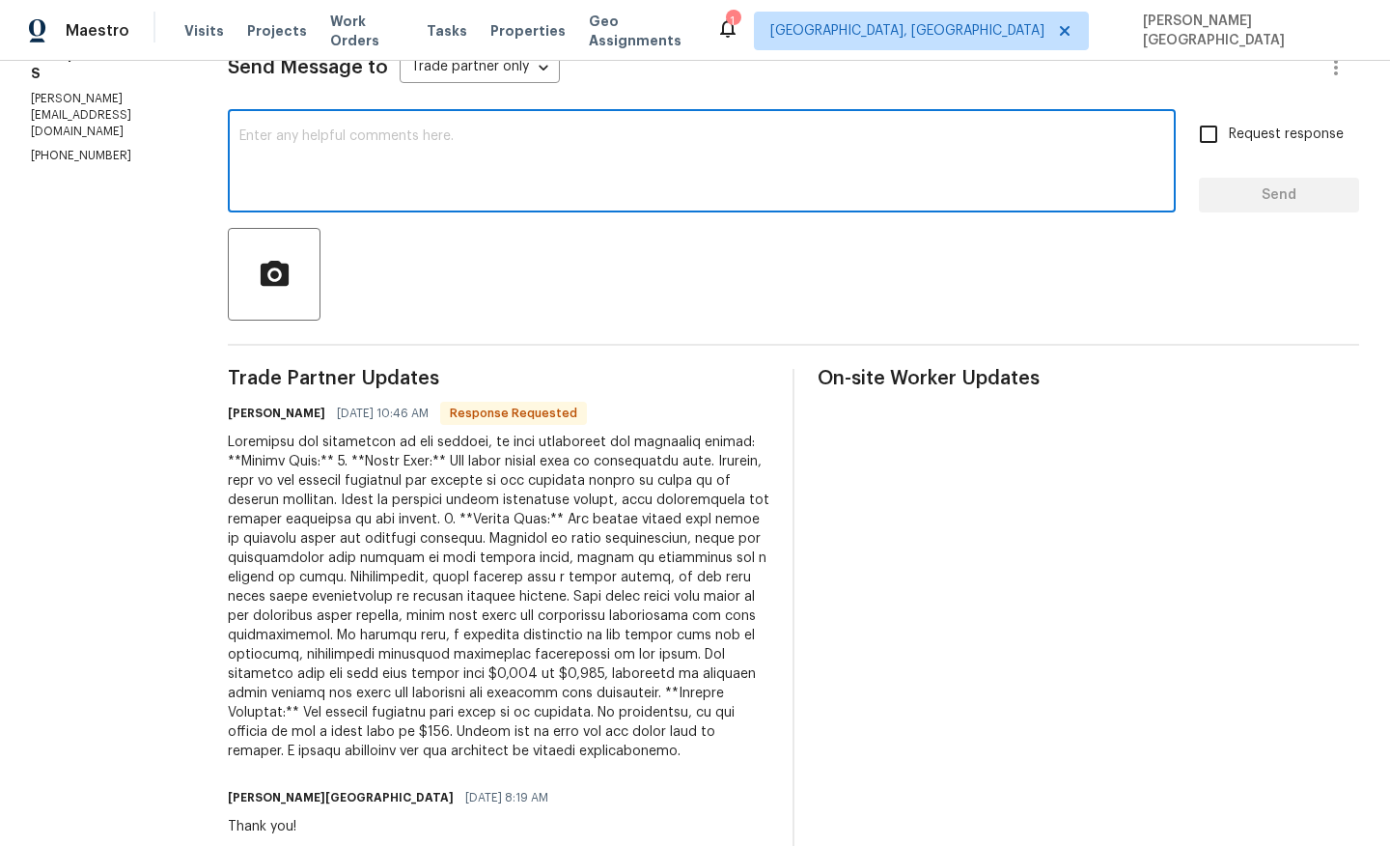
click at [397, 167] on textarea at bounding box center [701, 163] width 925 height 68
type textarea "I will check on this update."
click at [1217, 141] on input "Request response" at bounding box center [1208, 134] width 41 height 41
checkbox input "true"
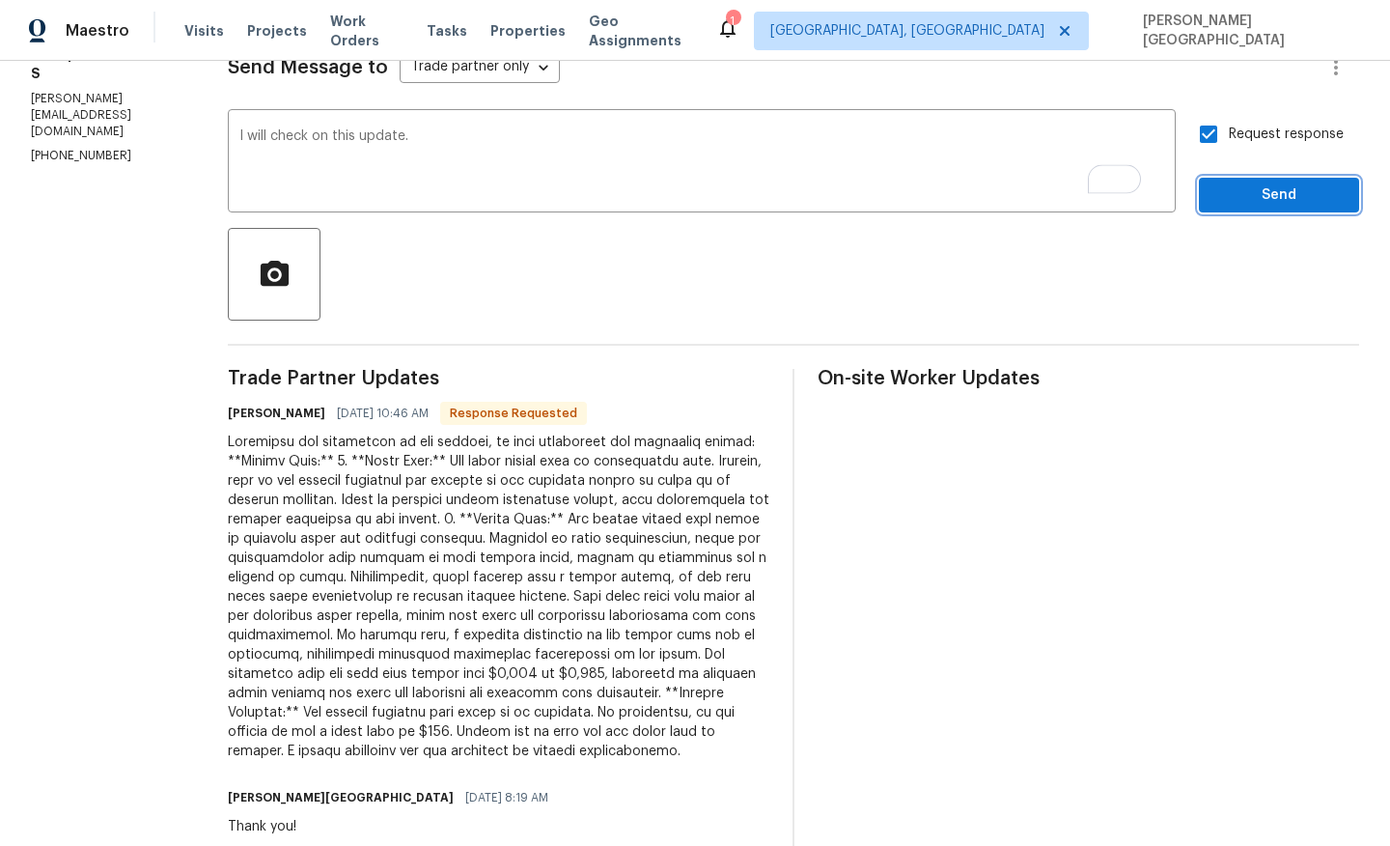
click at [1221, 210] on button "Send" at bounding box center [1279, 196] width 160 height 36
